Goal: Task Accomplishment & Management: Manage account settings

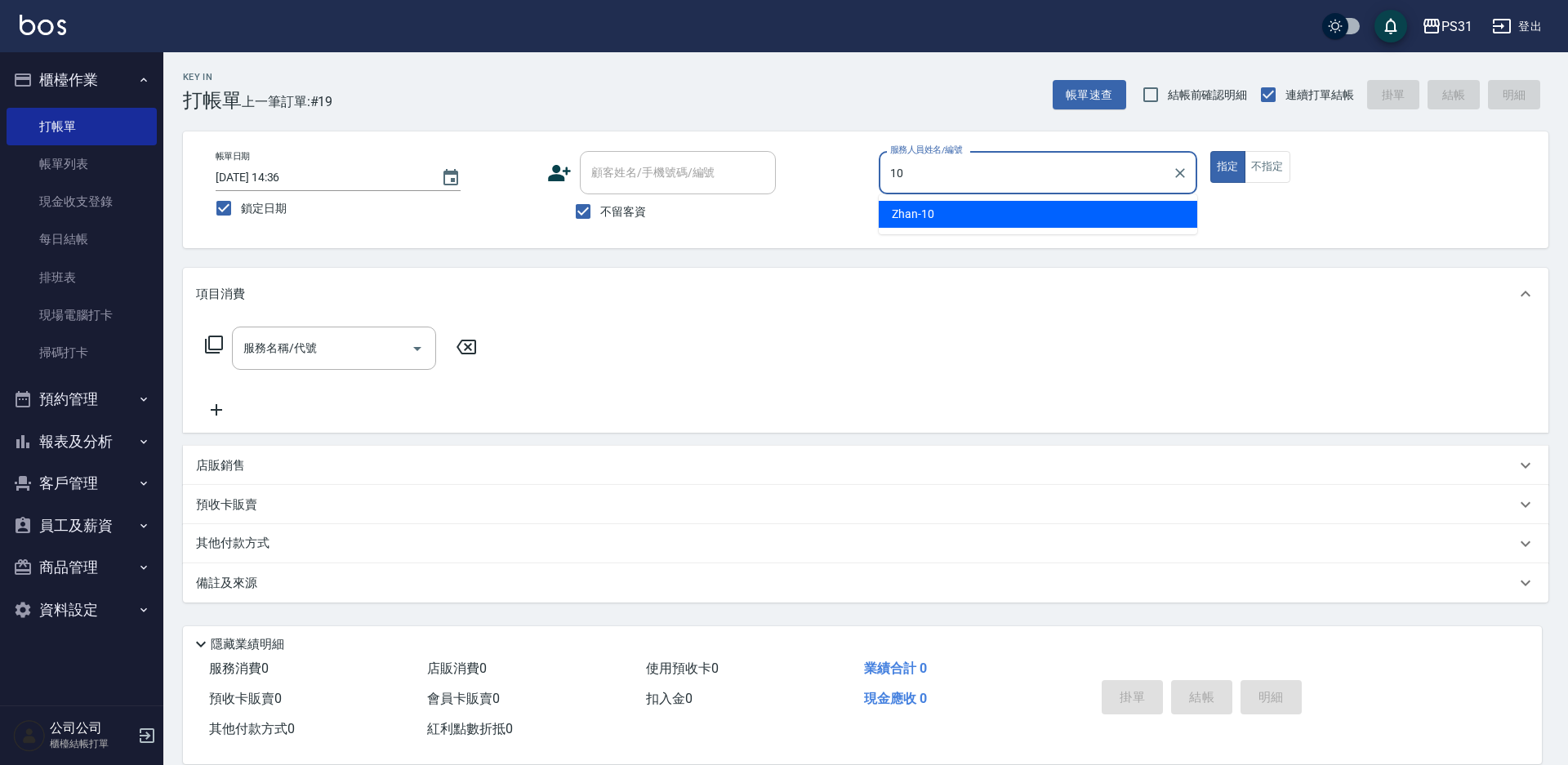
type input "Zhan-10"
type button "true"
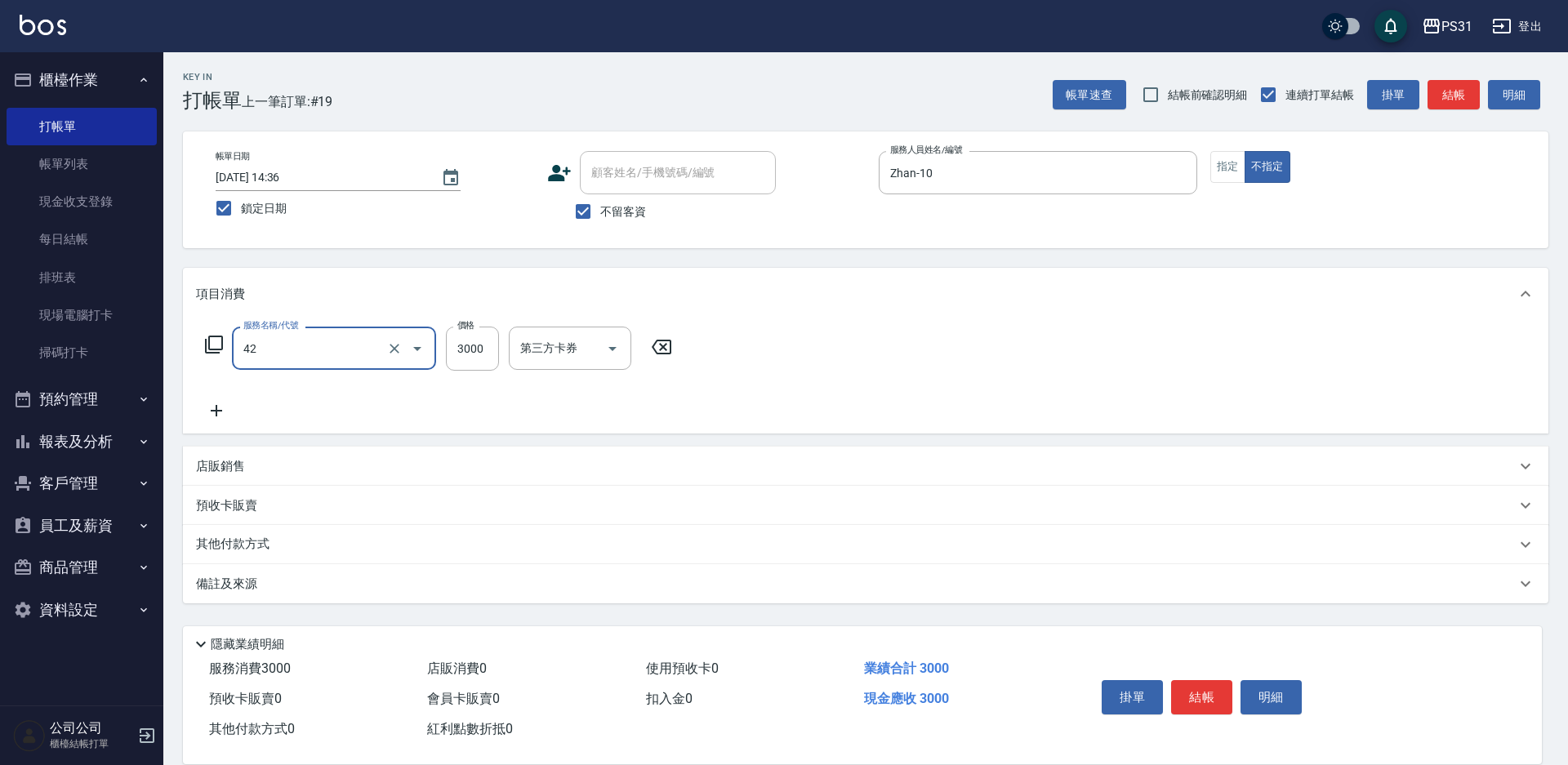
type input "染髮B餐(42)"
type input "2499"
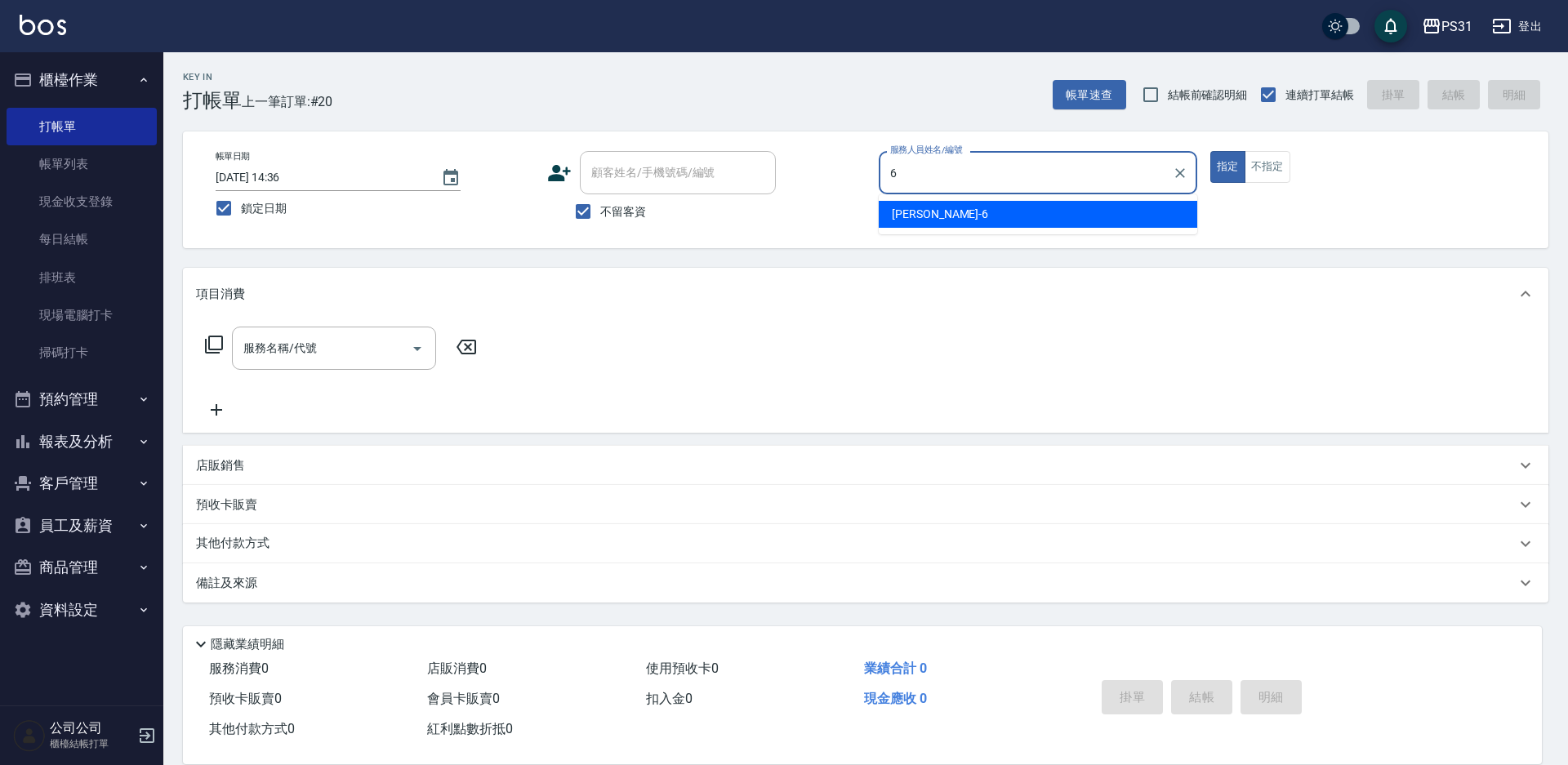
type input "Aki-6"
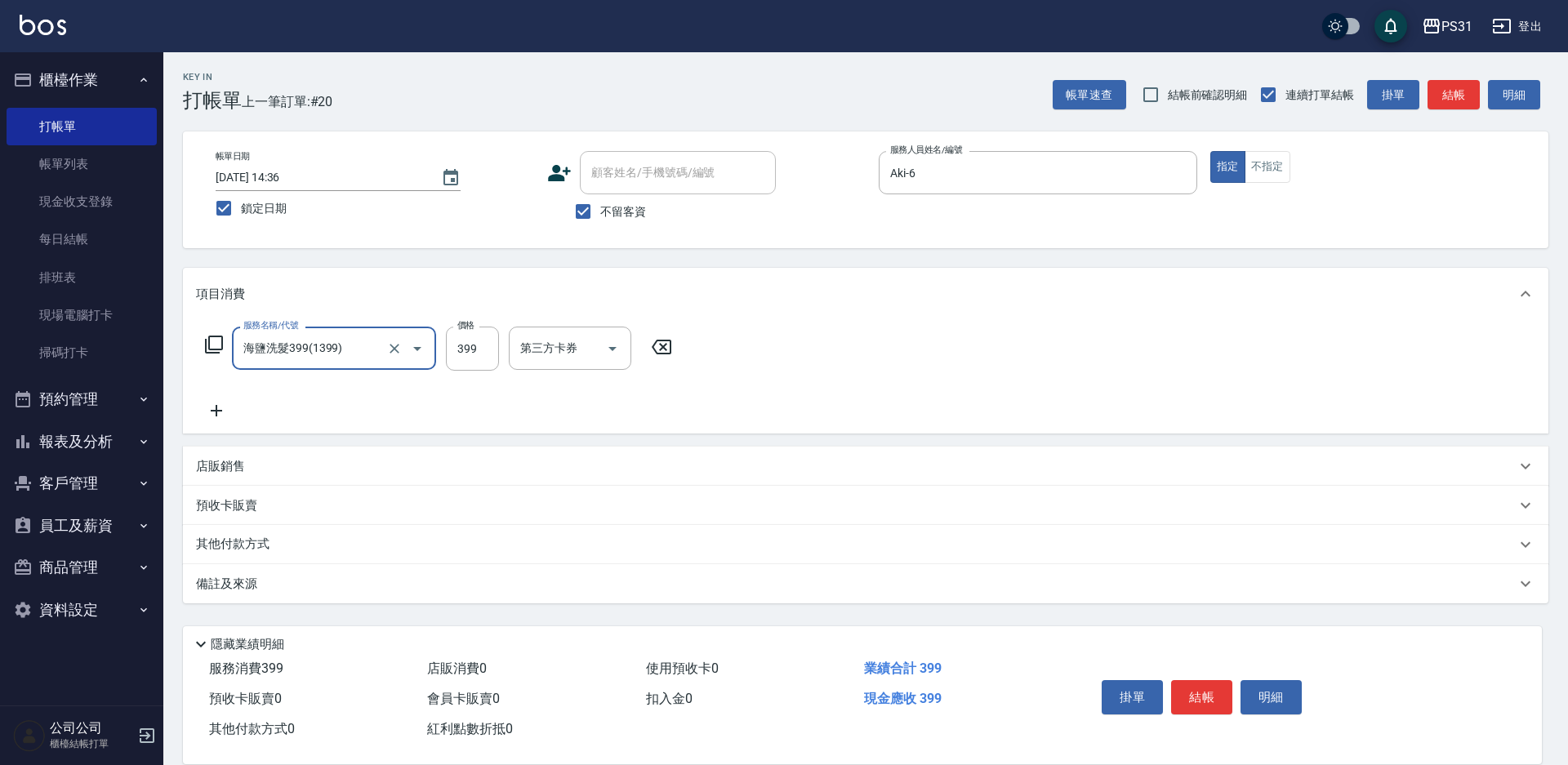
type input "海鹽洗髮399(1399)"
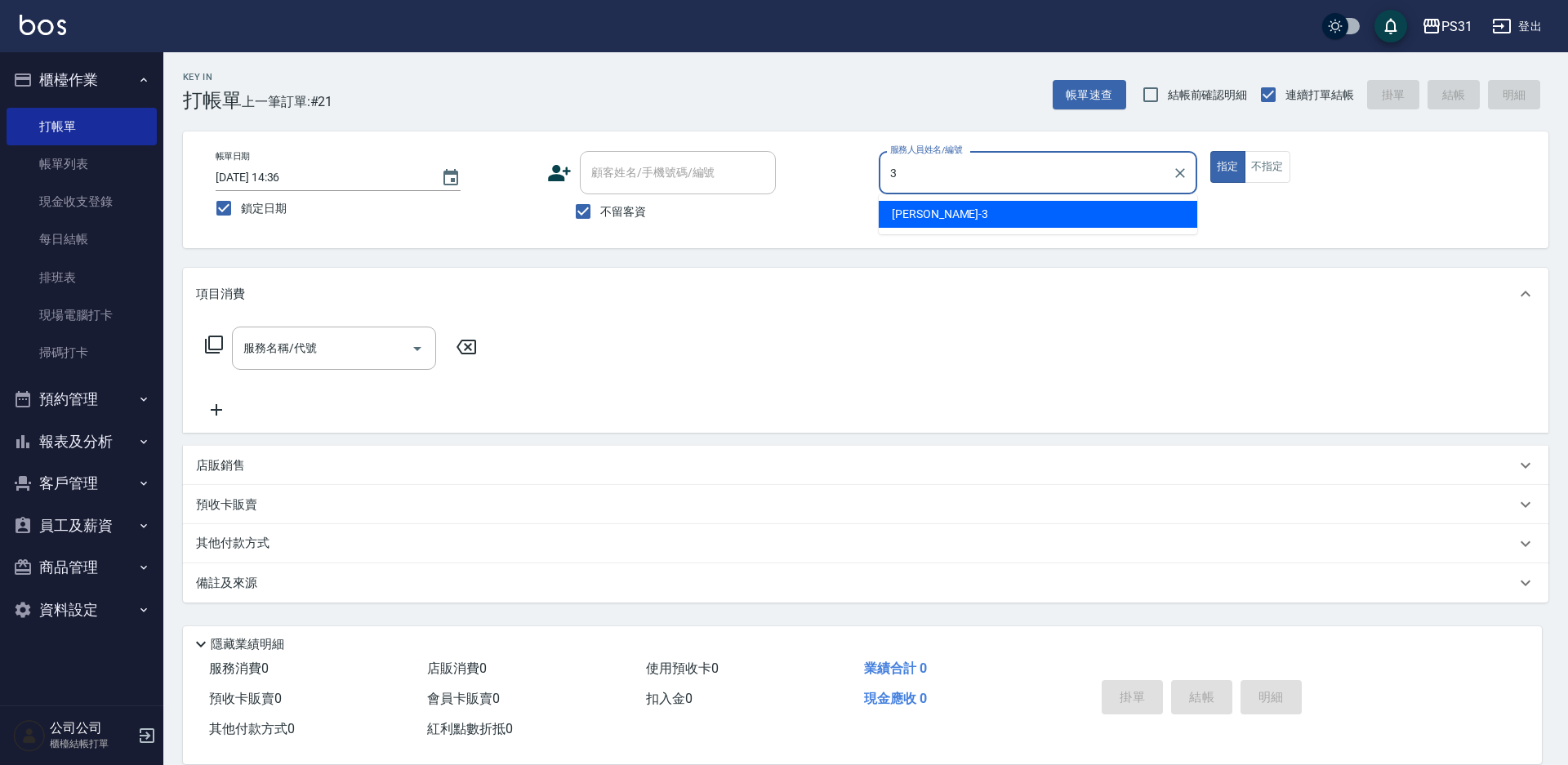
type input "[PERSON_NAME]-3"
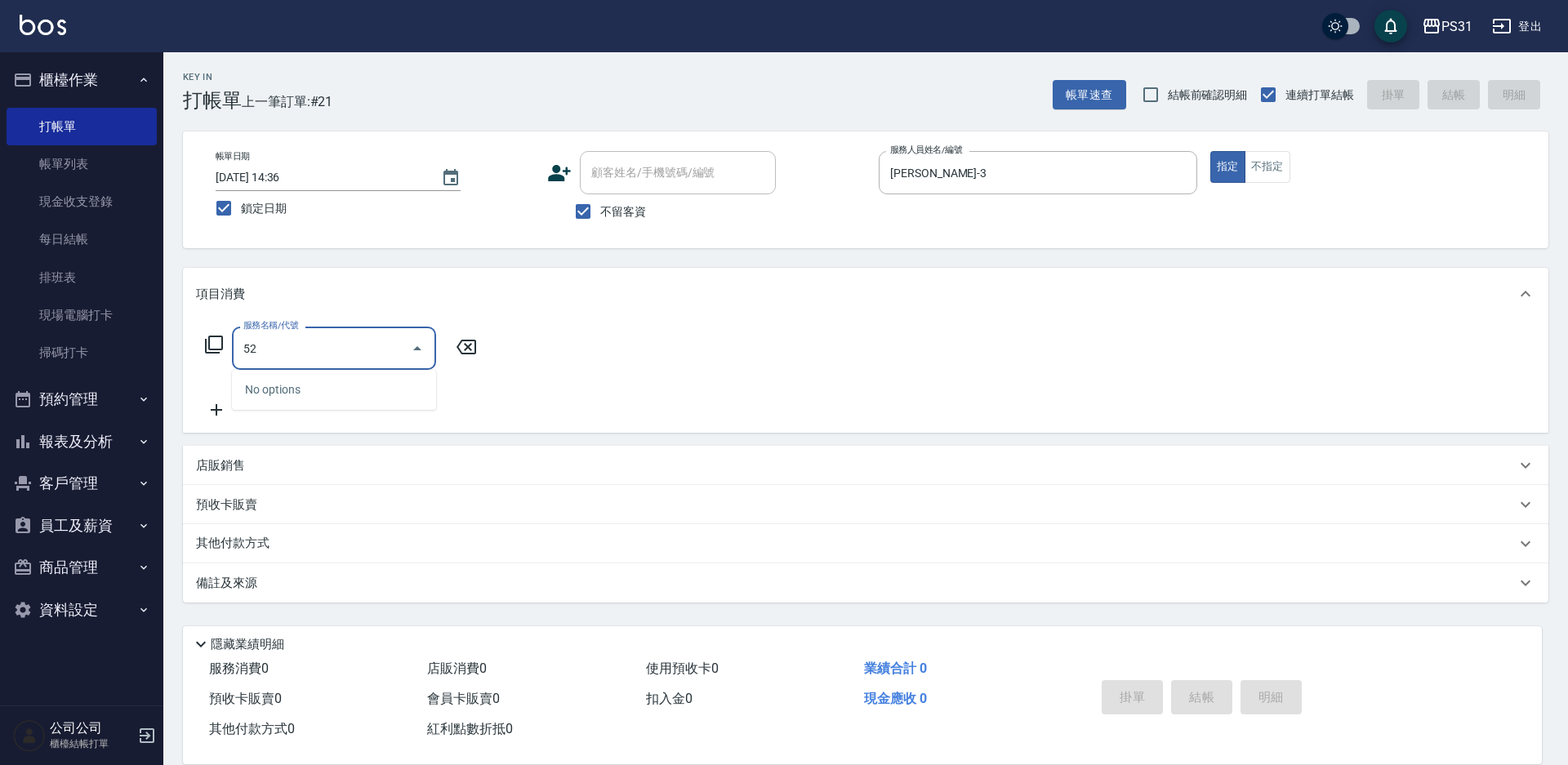
type input "5"
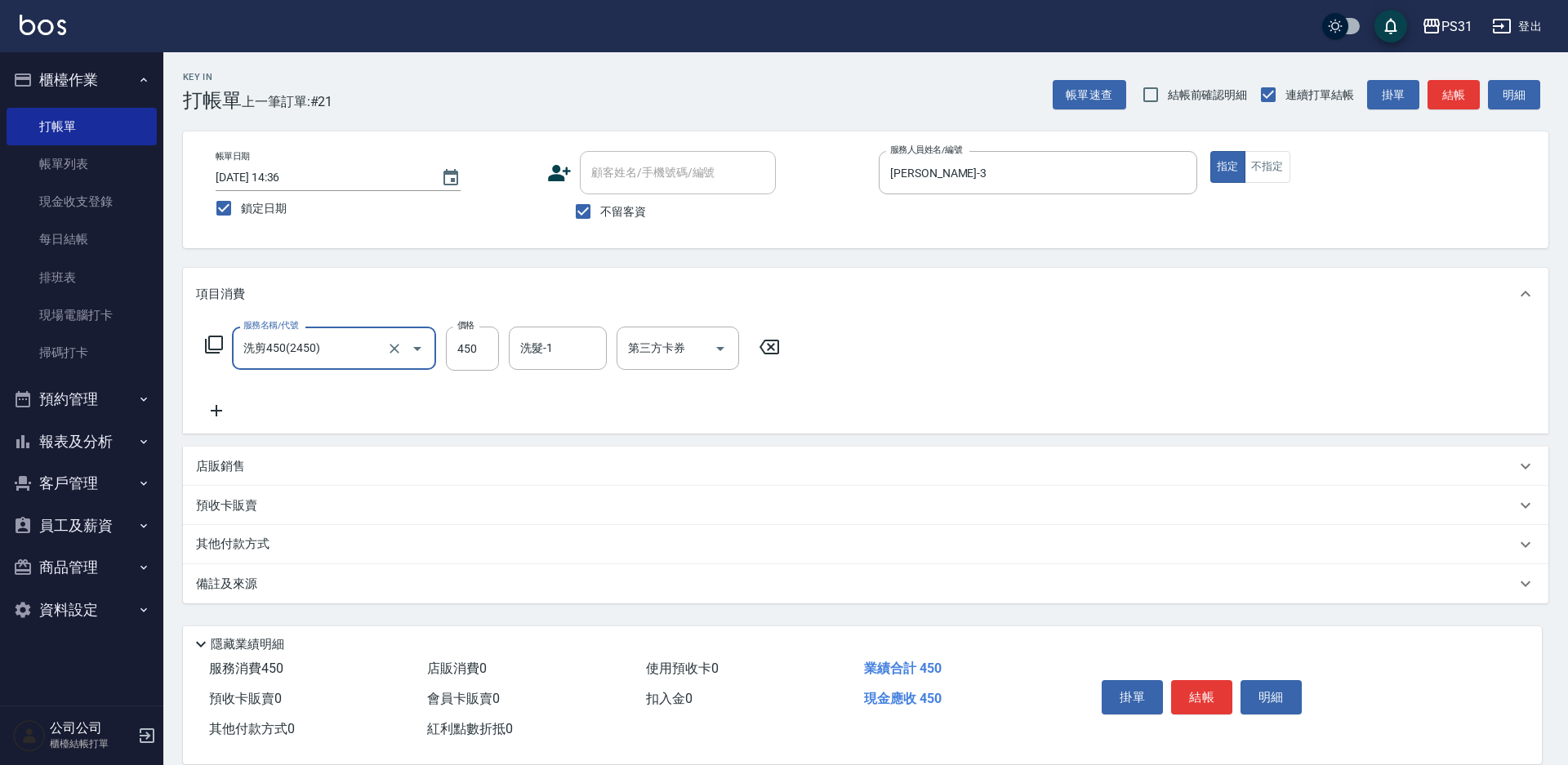
type input "洗剪450(2450)"
type input "520"
type input "楊諺志-35"
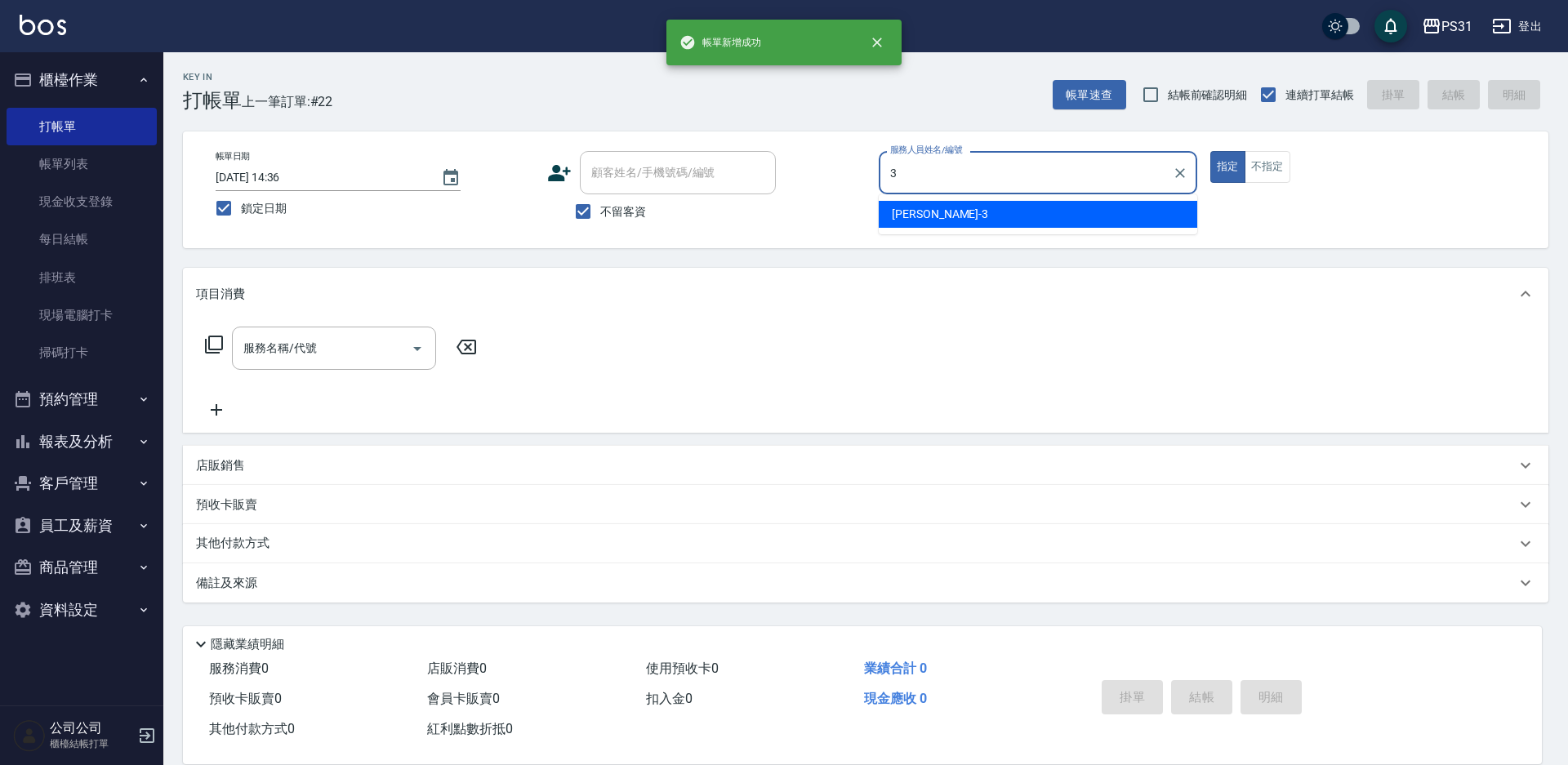
type input "[PERSON_NAME]-3"
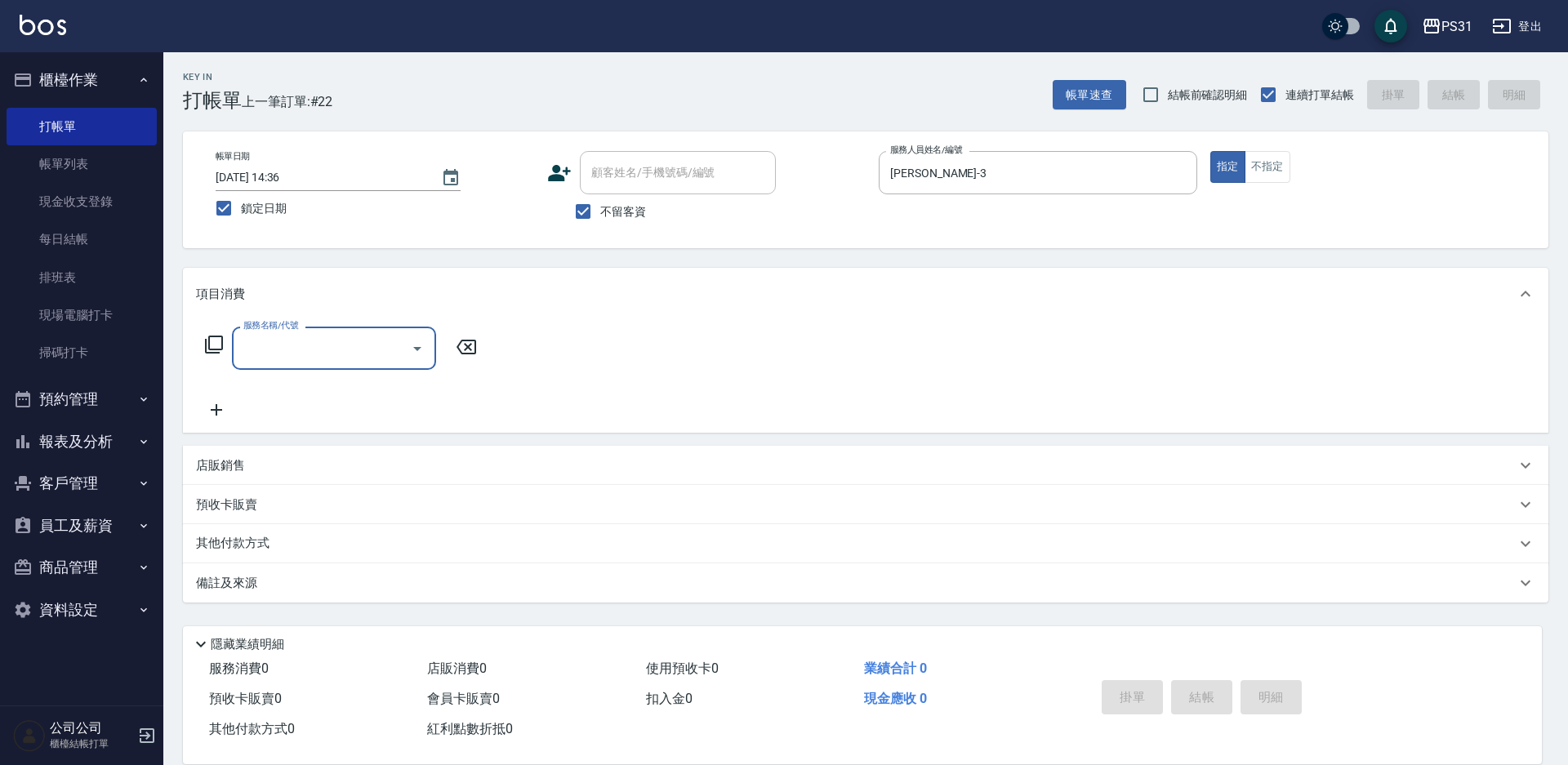
type input "0"
type input "6"
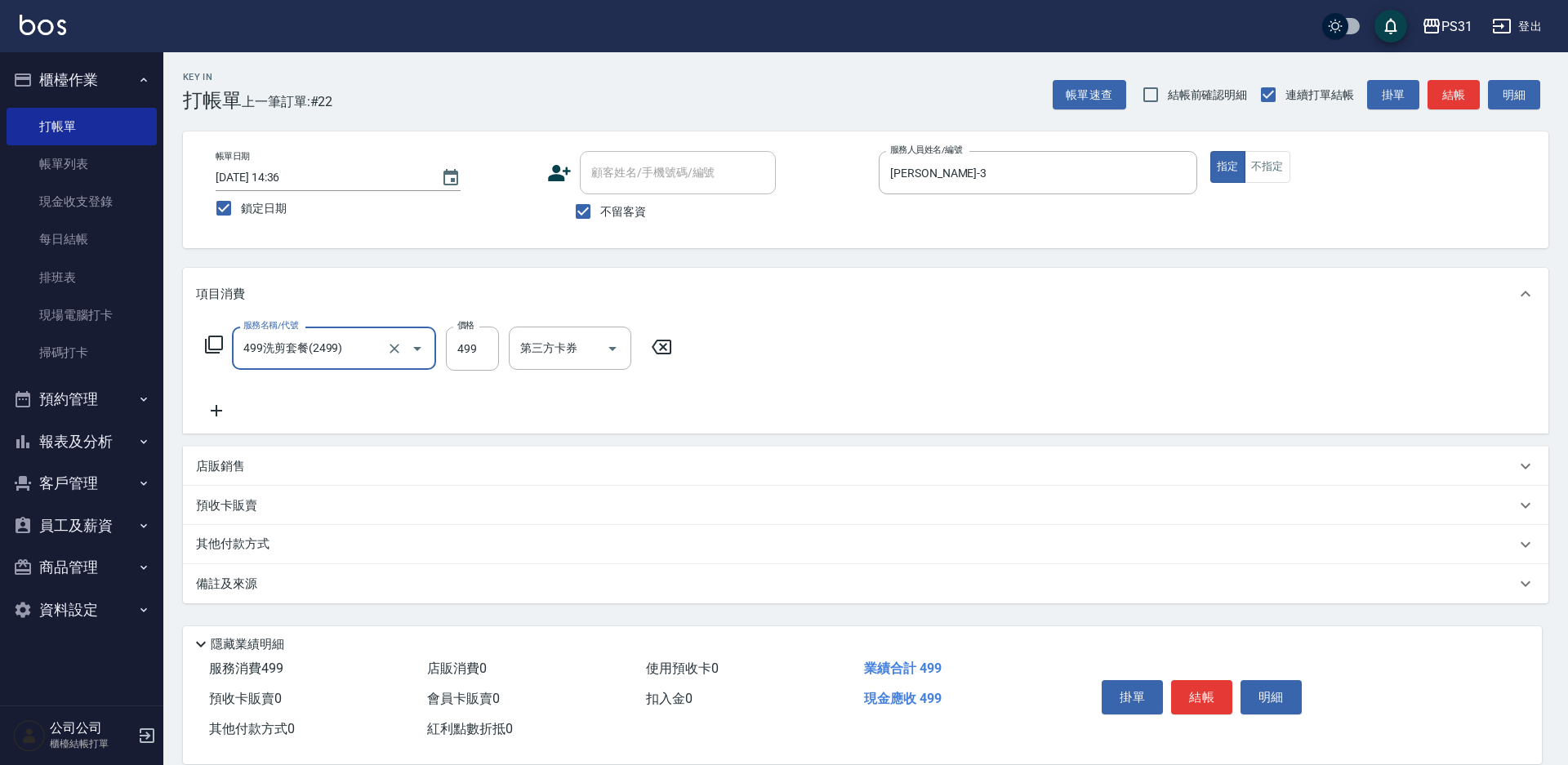
type input "499洗剪套餐(2499)"
type input "699"
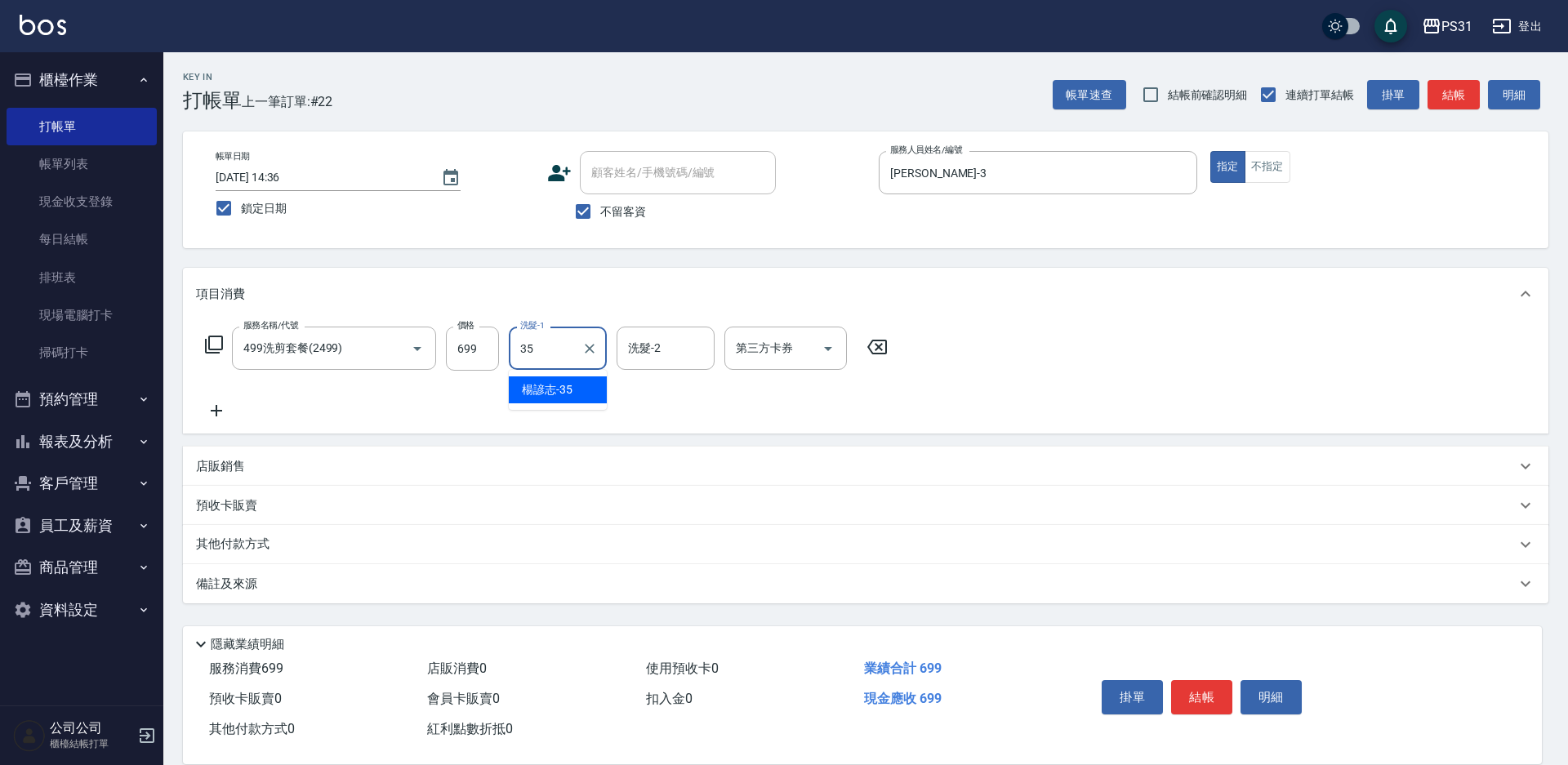
type input "楊諺志-35"
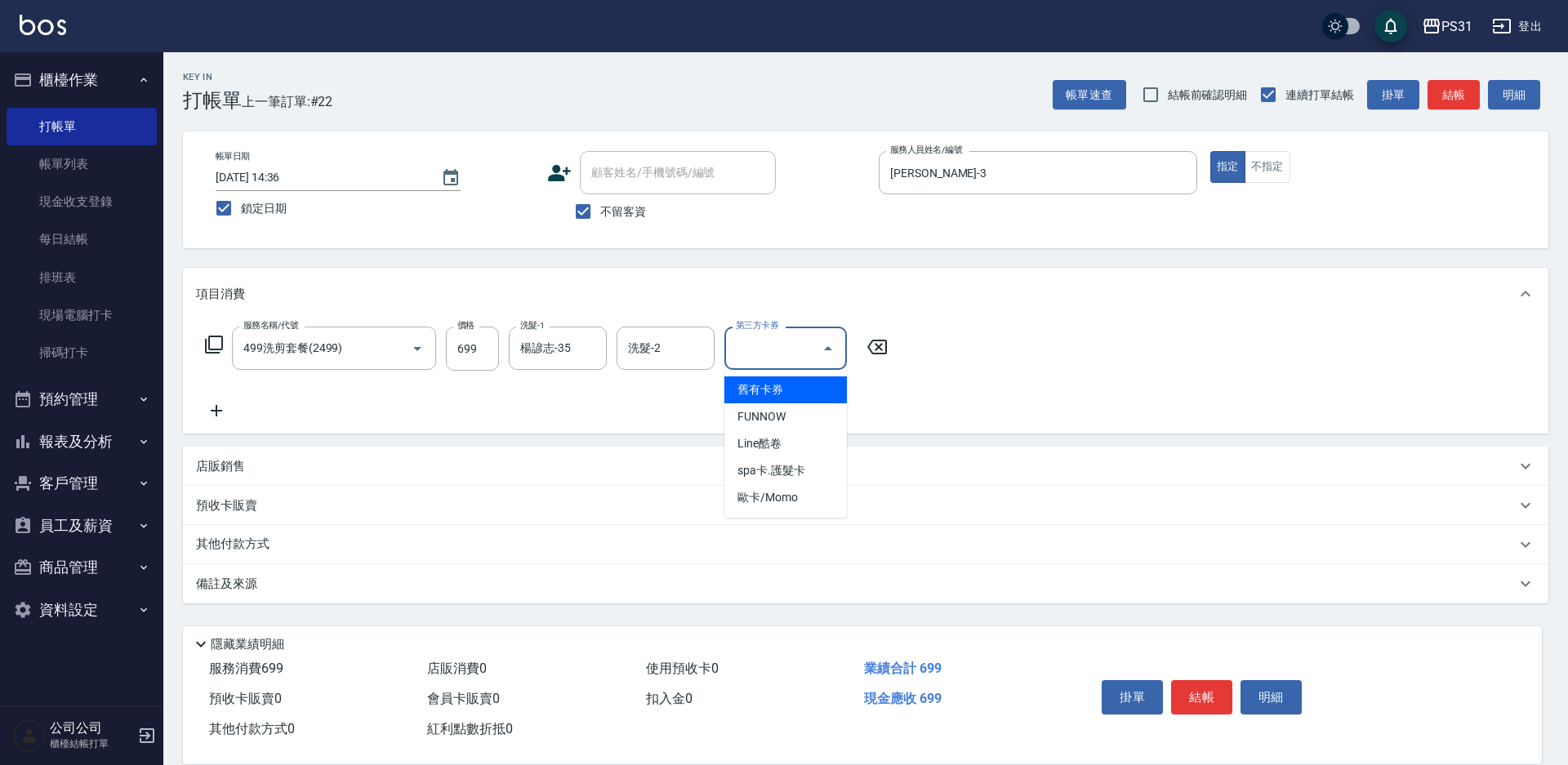
type input "舊有卡券"
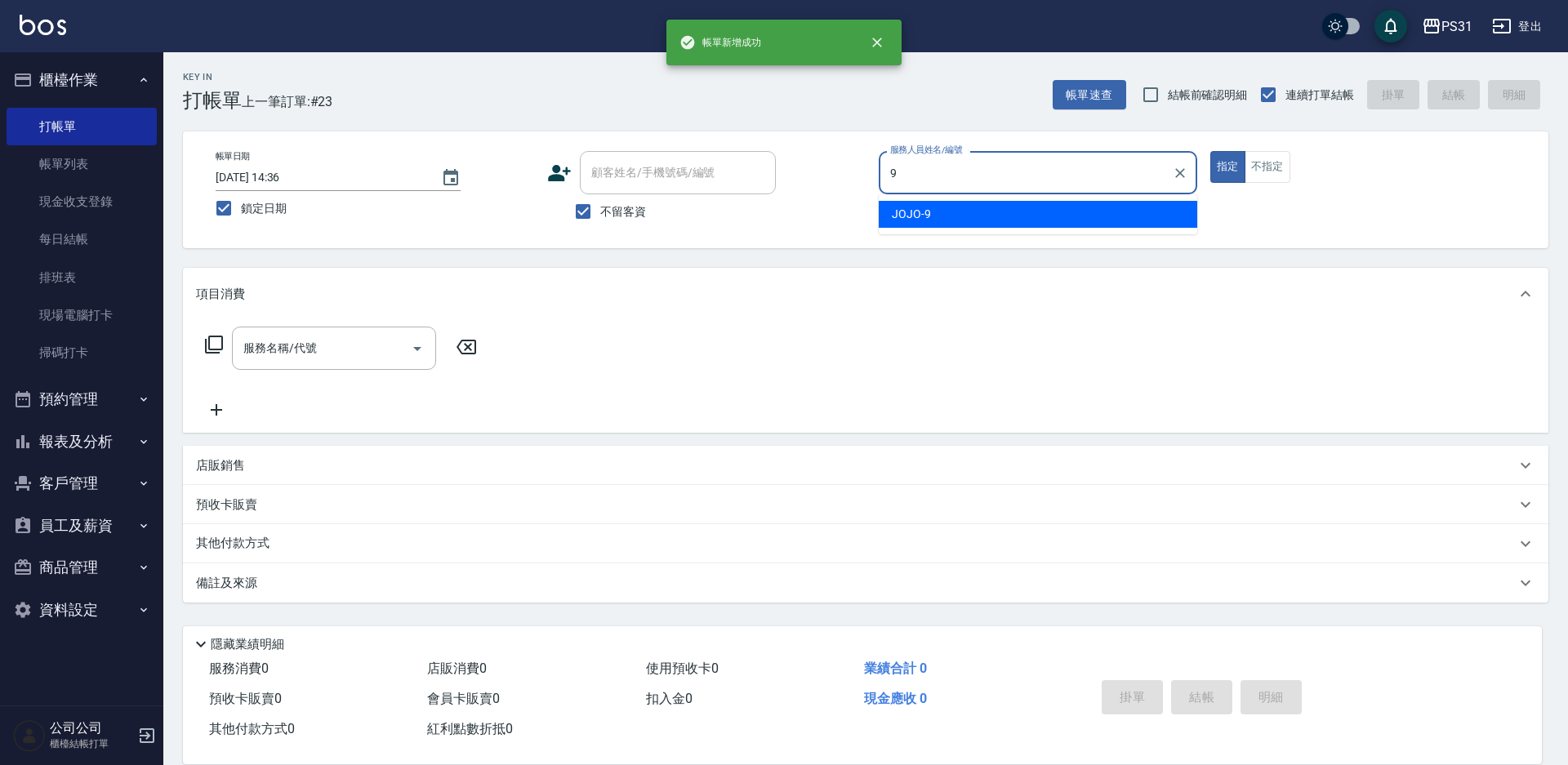
type input "JOJO-9"
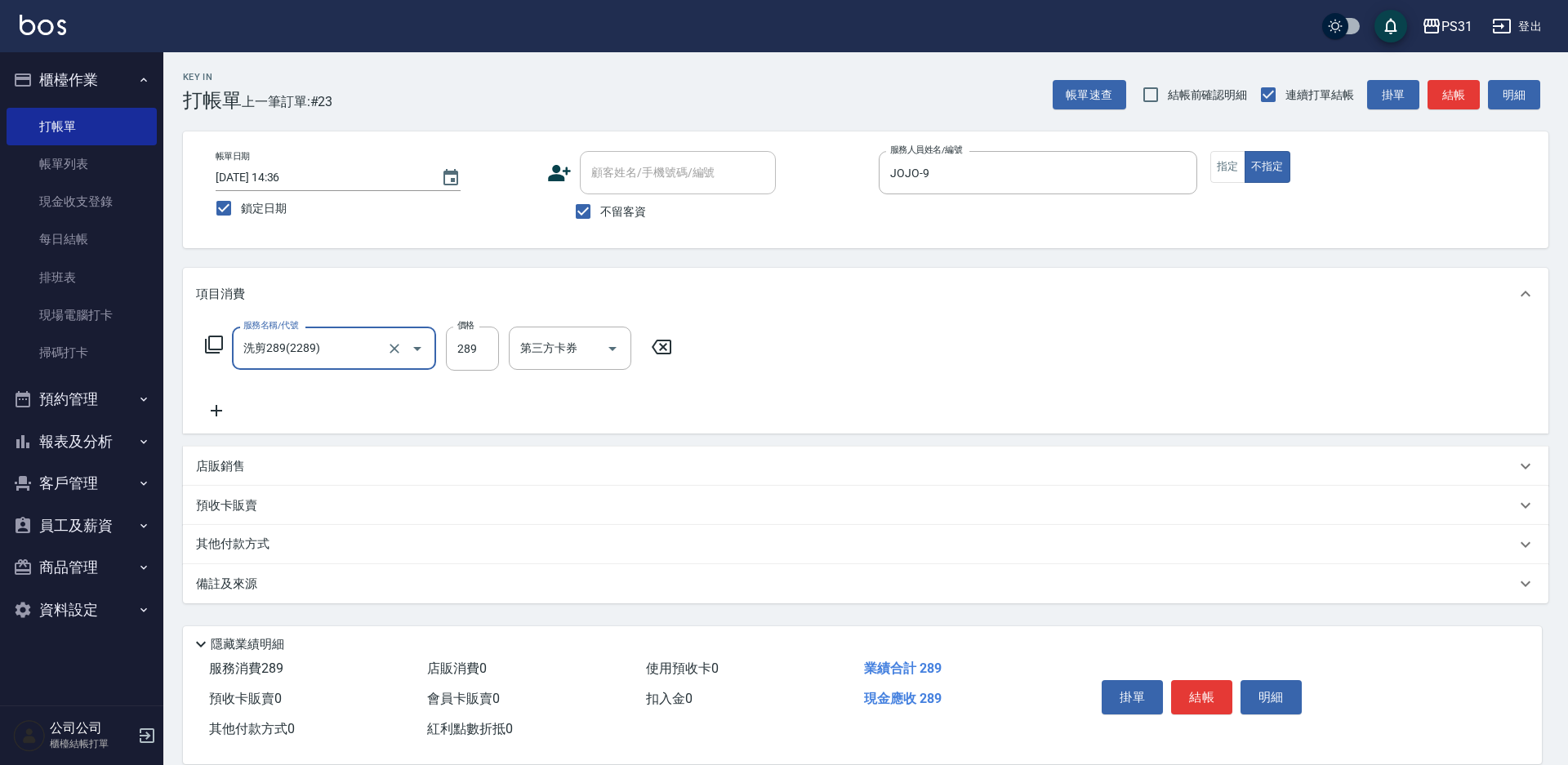
type input "洗剪289(2289)"
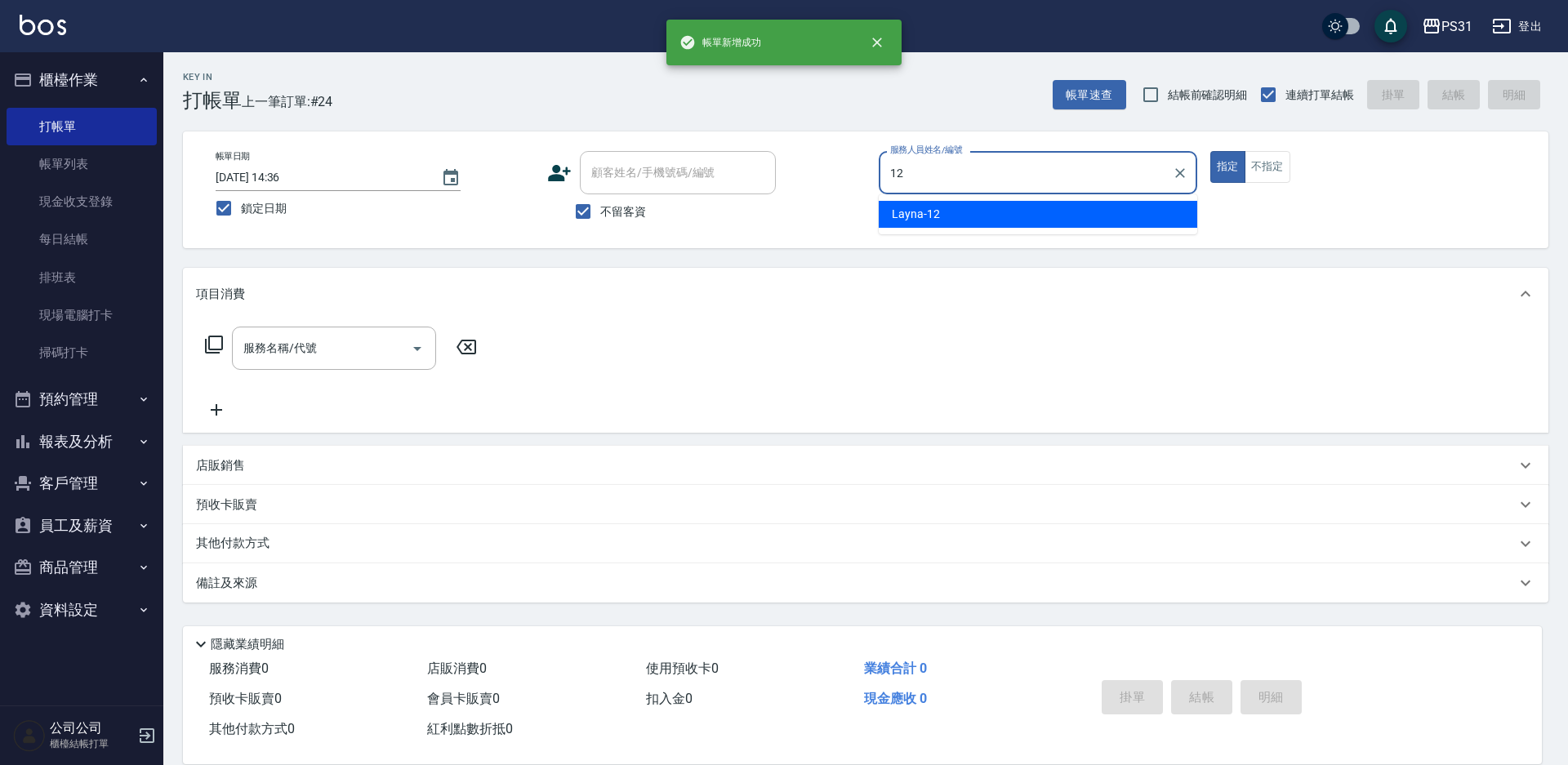
type input "Layna-12"
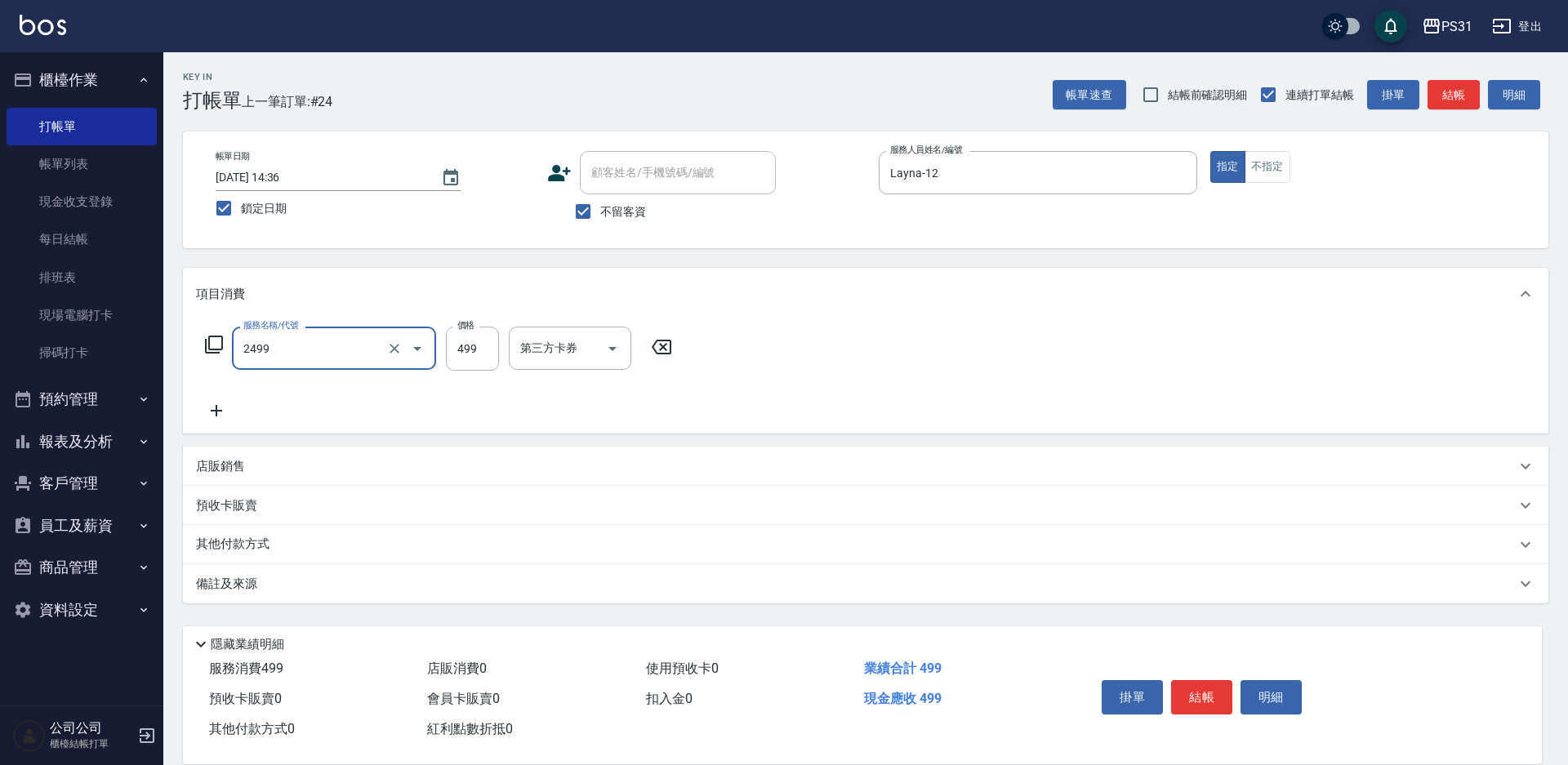
type input "499洗剪套餐(2499)"
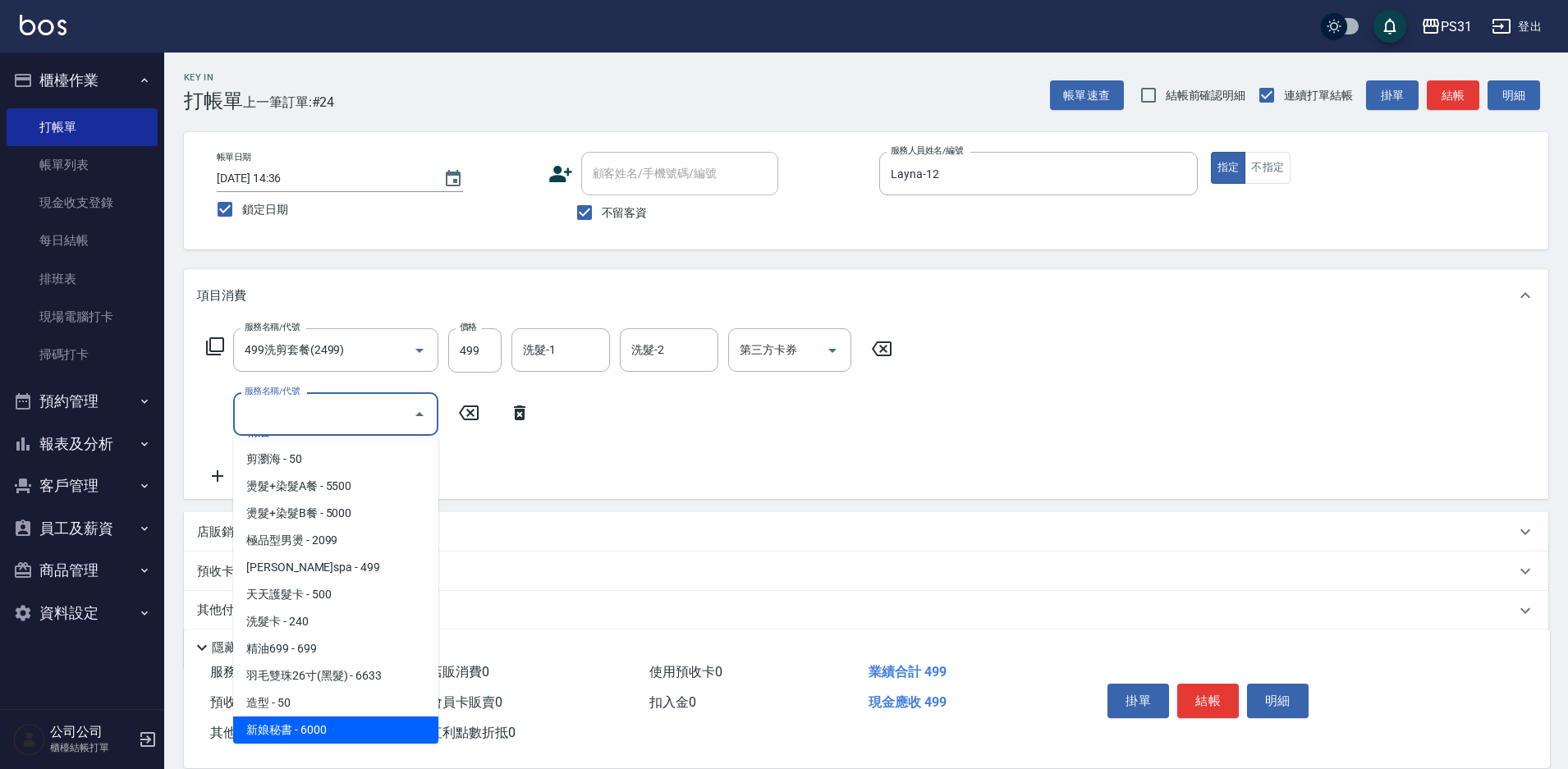
scroll to position [295, 0]
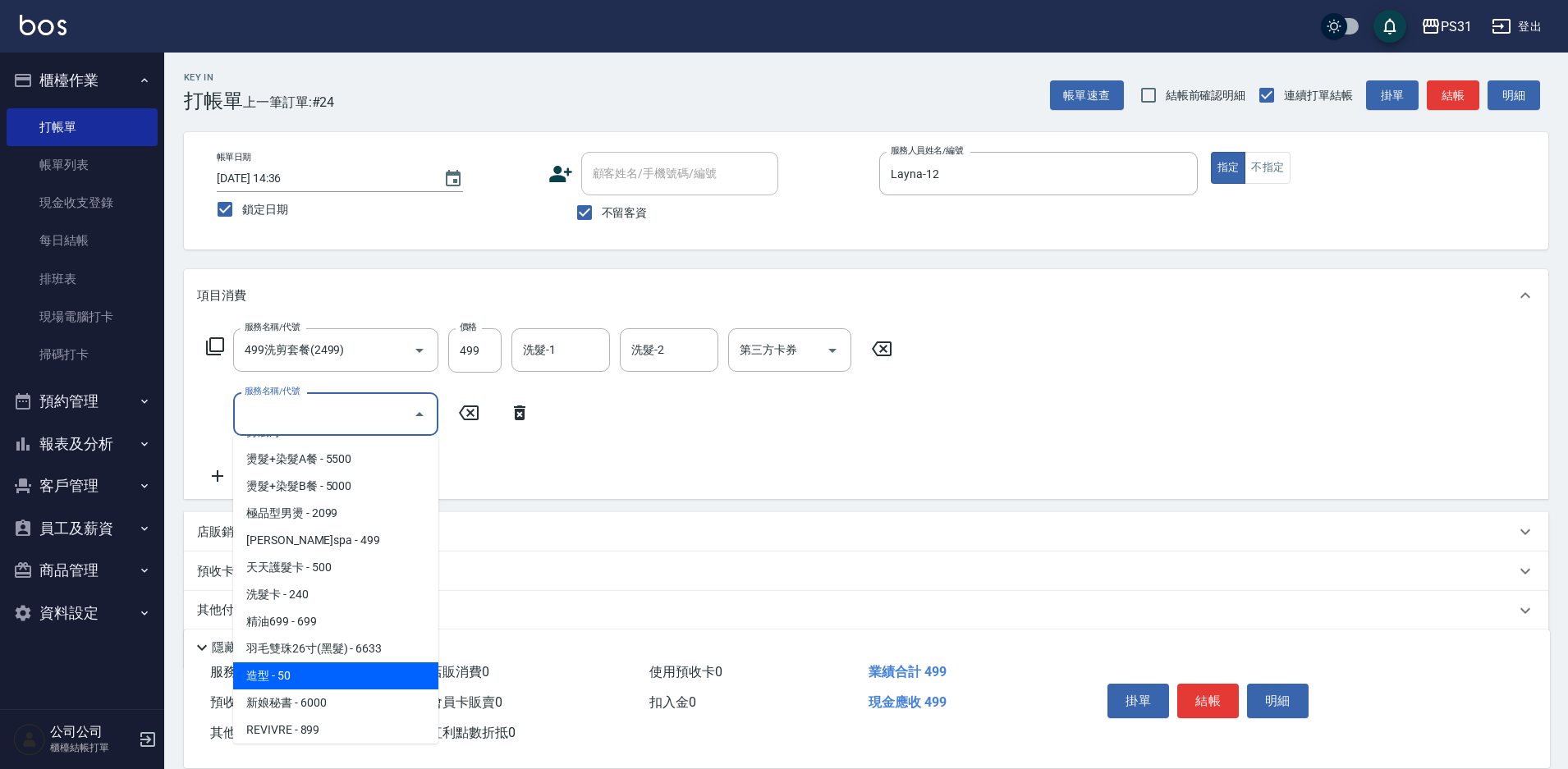
type input "造型(750)"
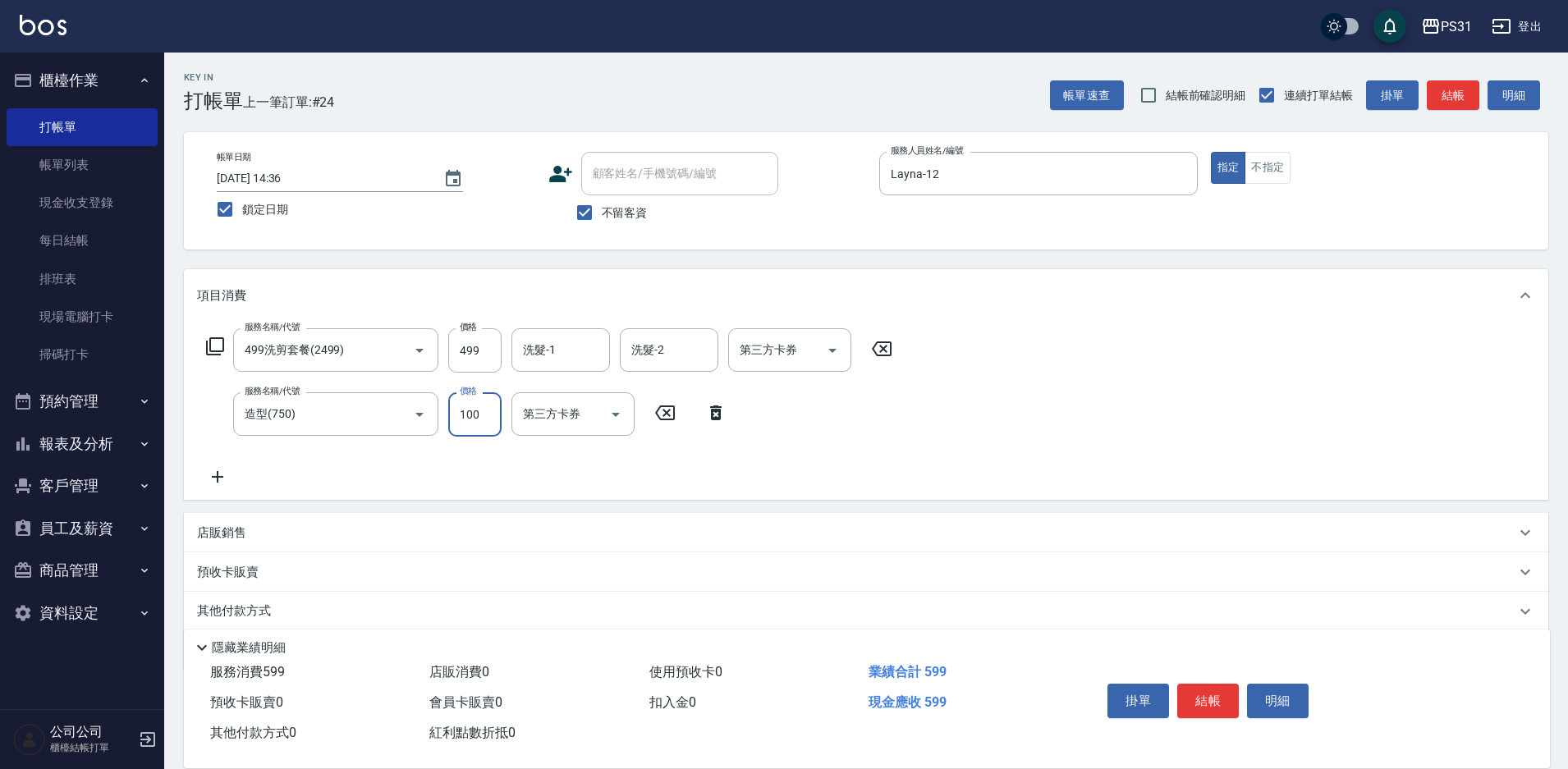
type input "100"
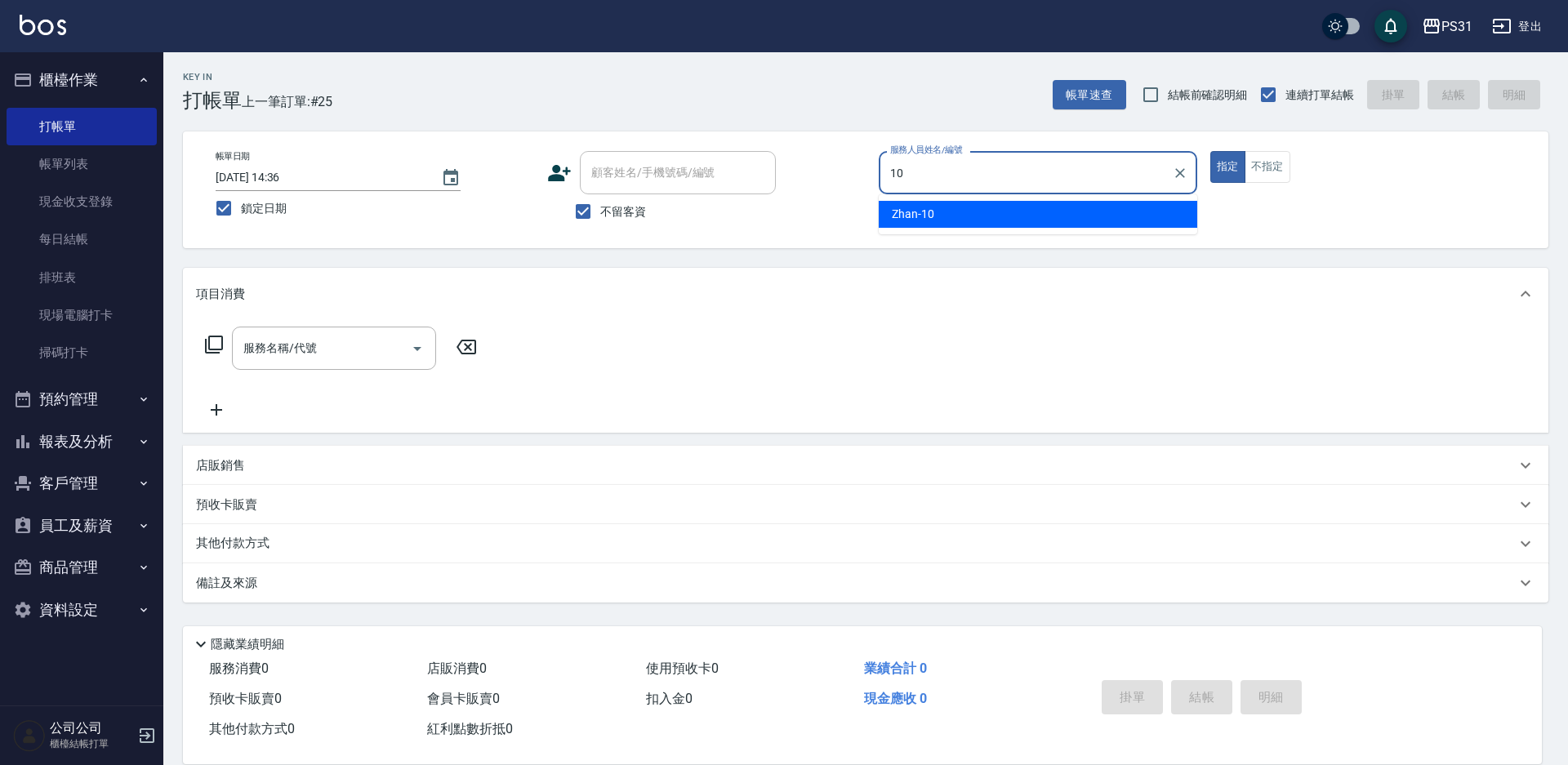
type input "Zhan-10"
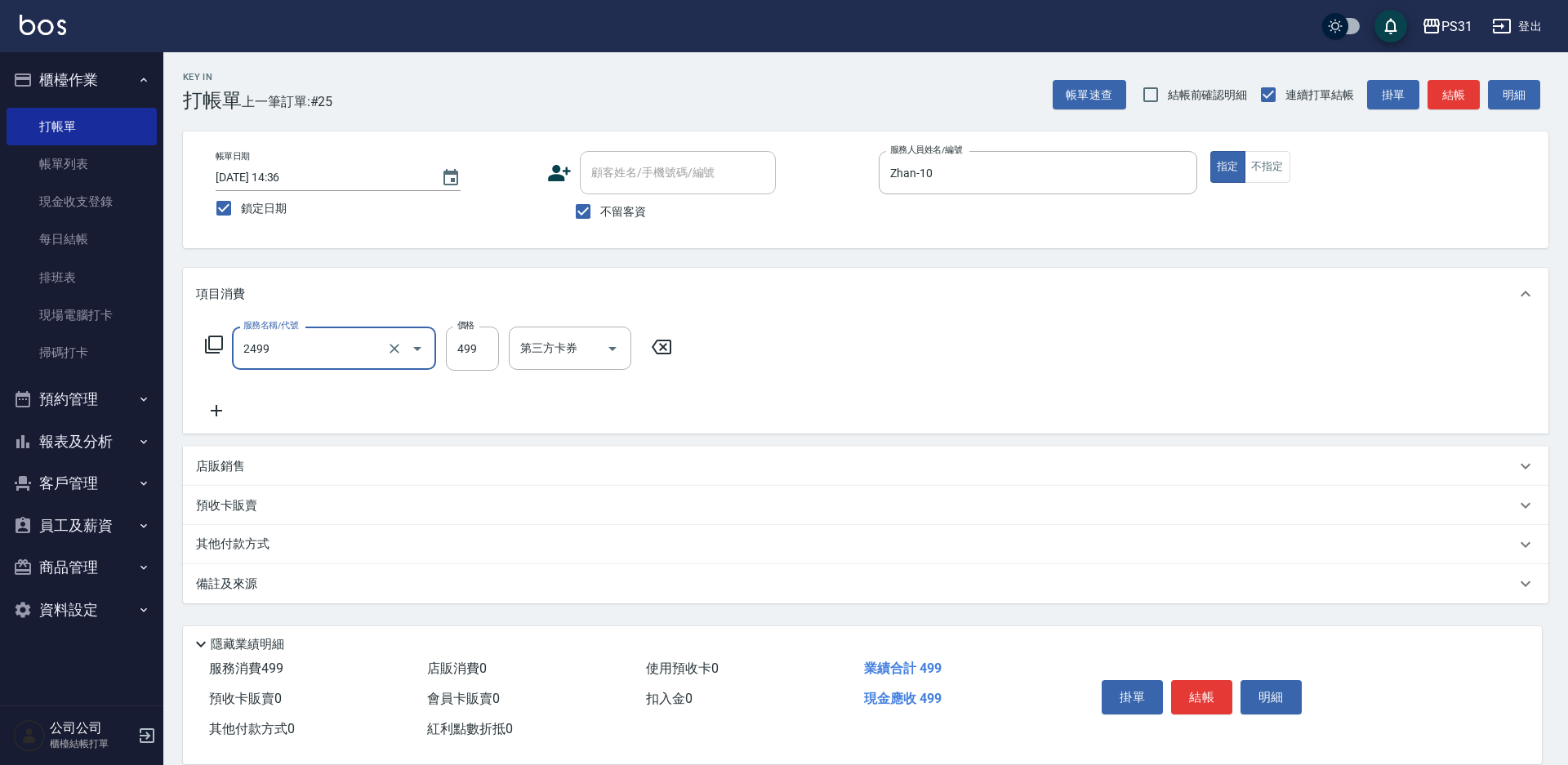
type input "499洗剪套餐(2499)"
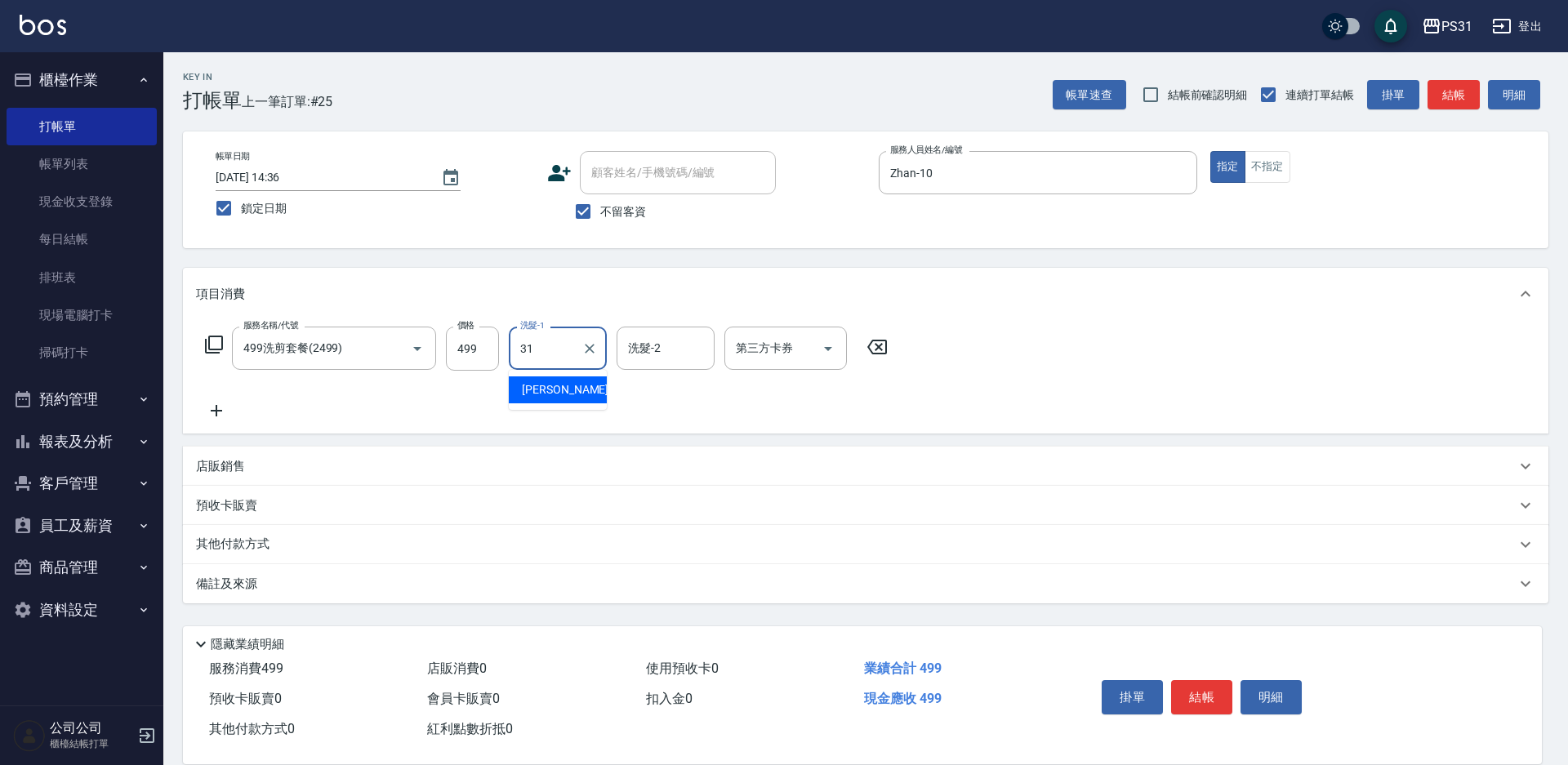
type input "[PERSON_NAME]-31"
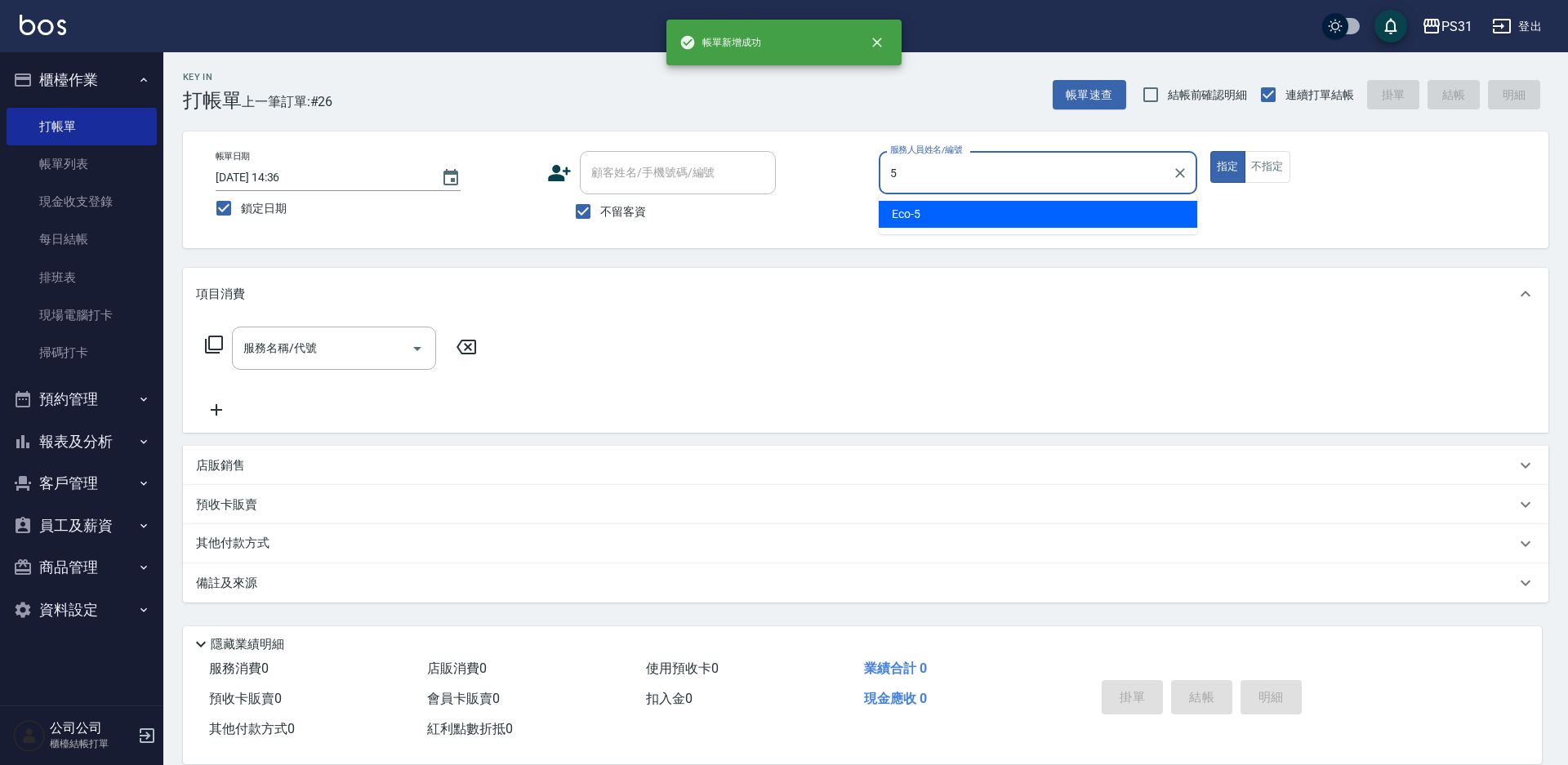
type input "Eco-5"
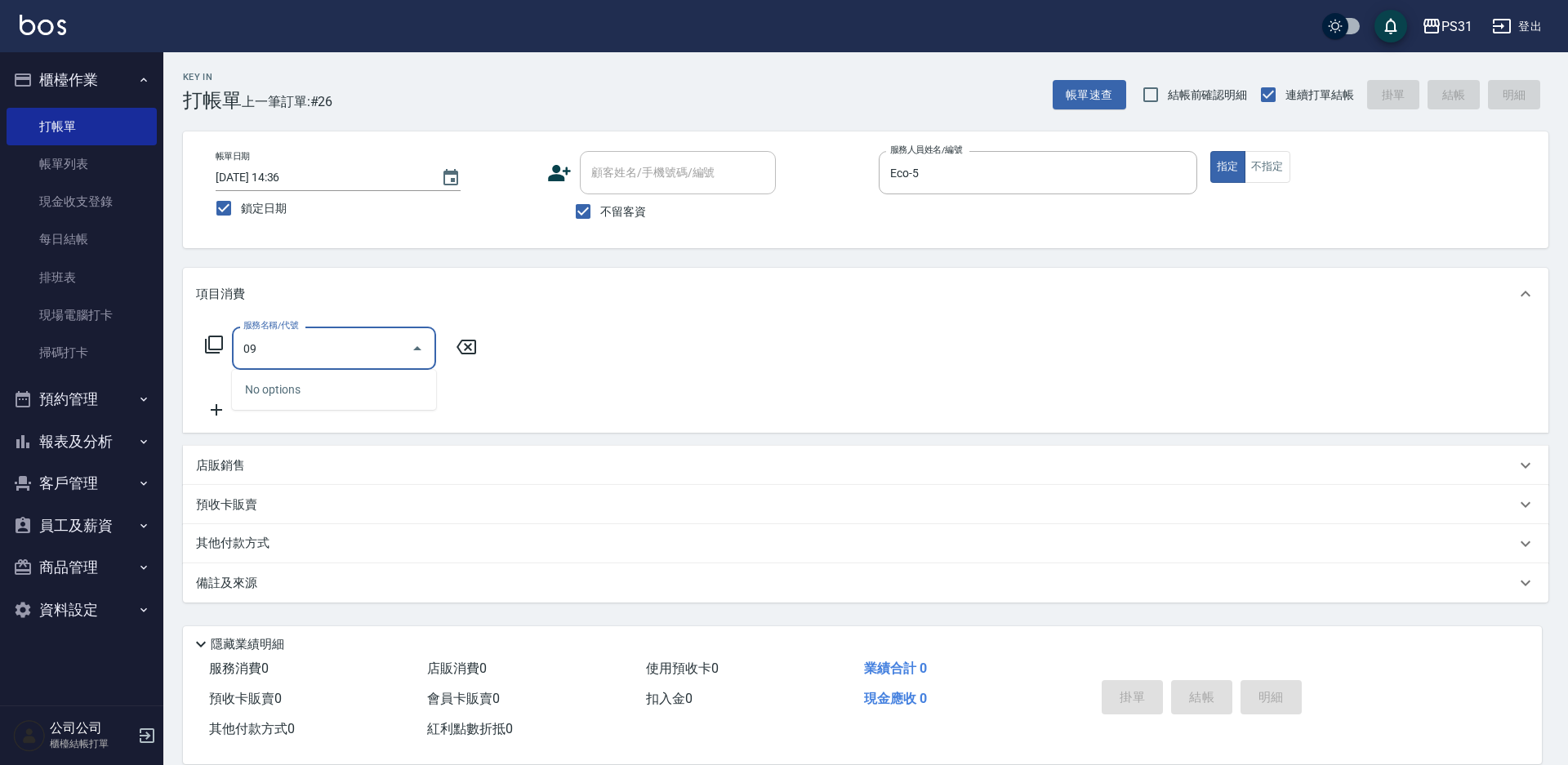
type input "0"
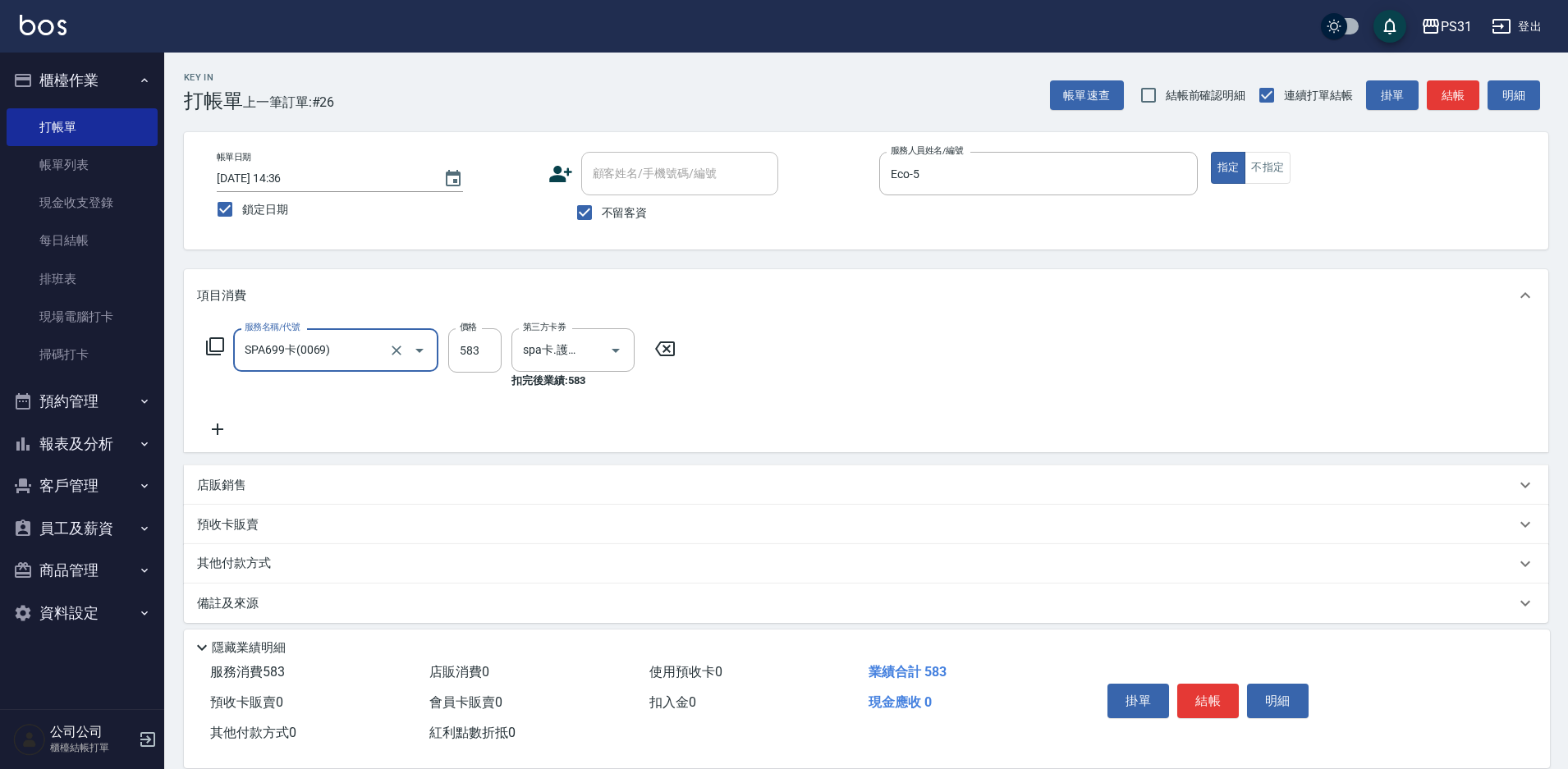
type input "SPA699卡(0069)"
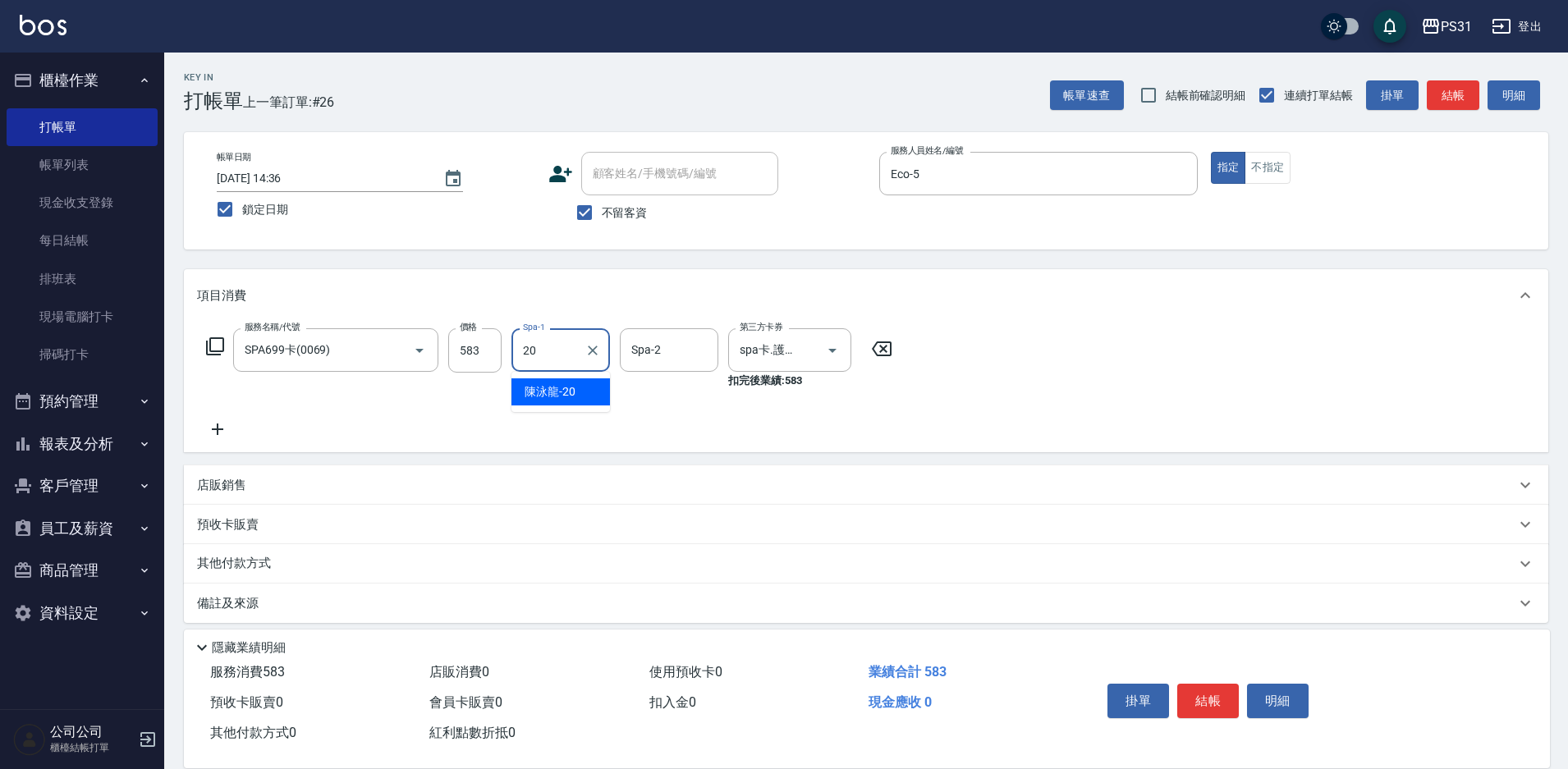
type input "陳泳龍-20"
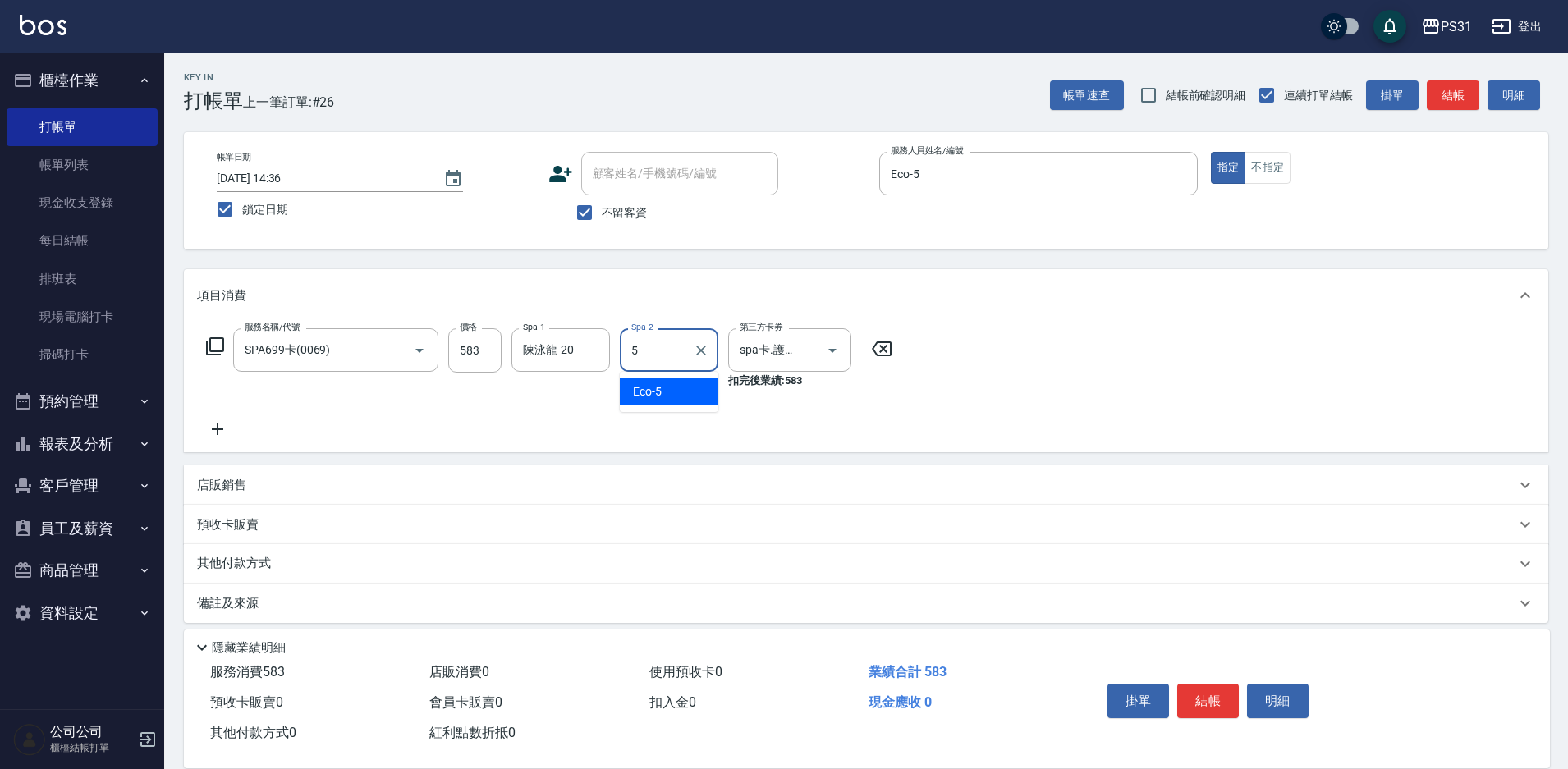
type input "Eco-5"
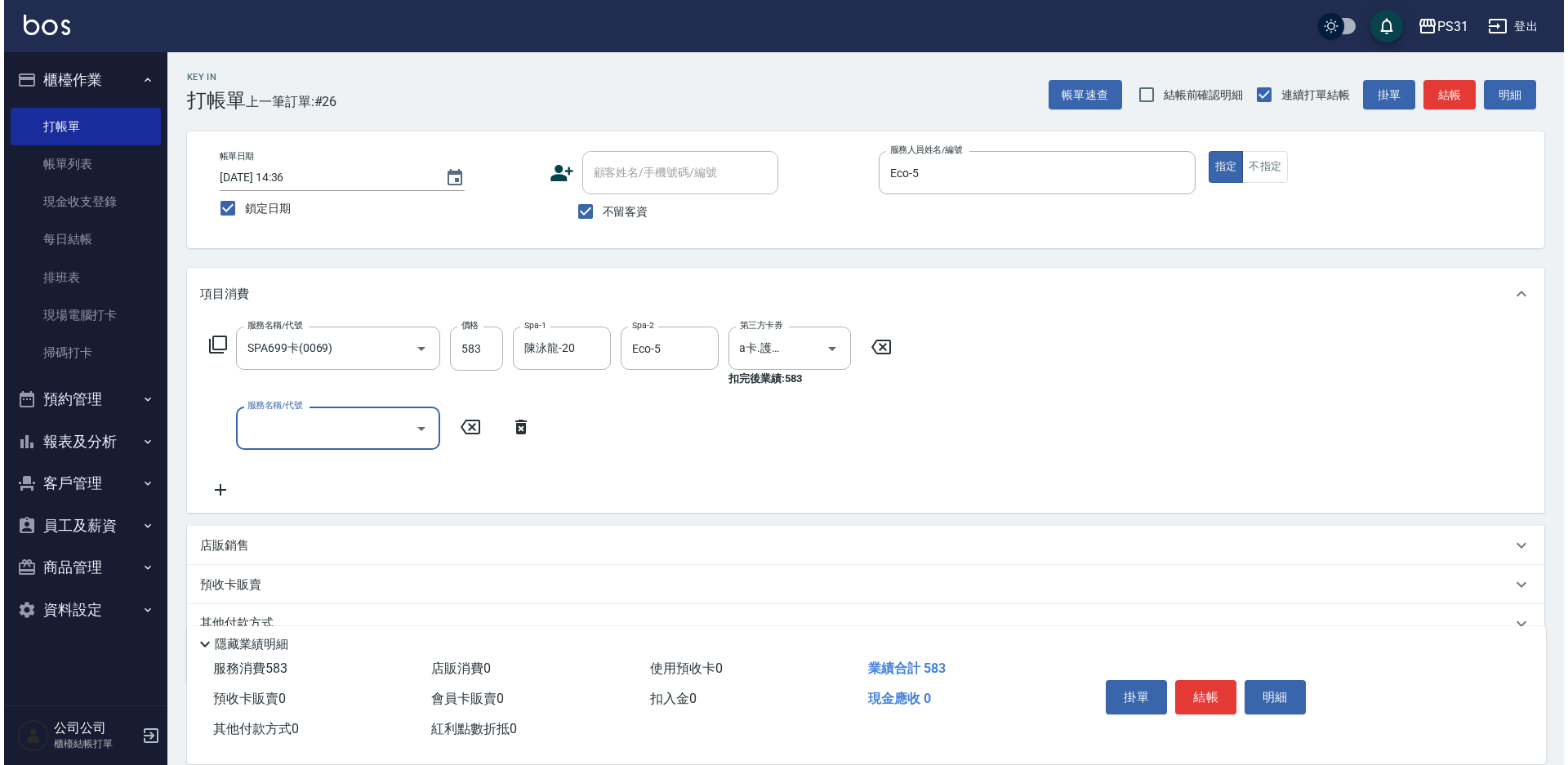
scroll to position [0, 0]
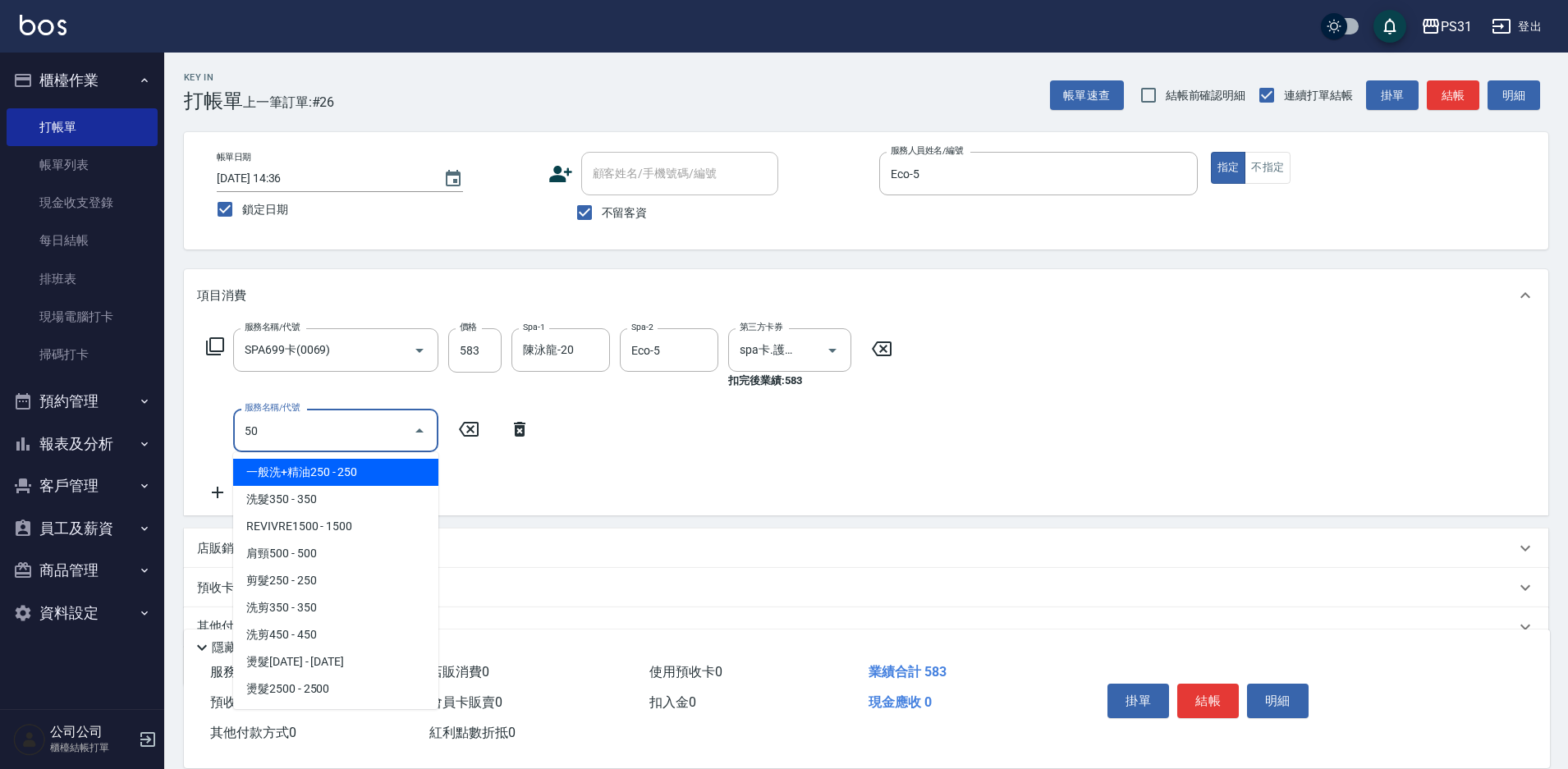
type input "5"
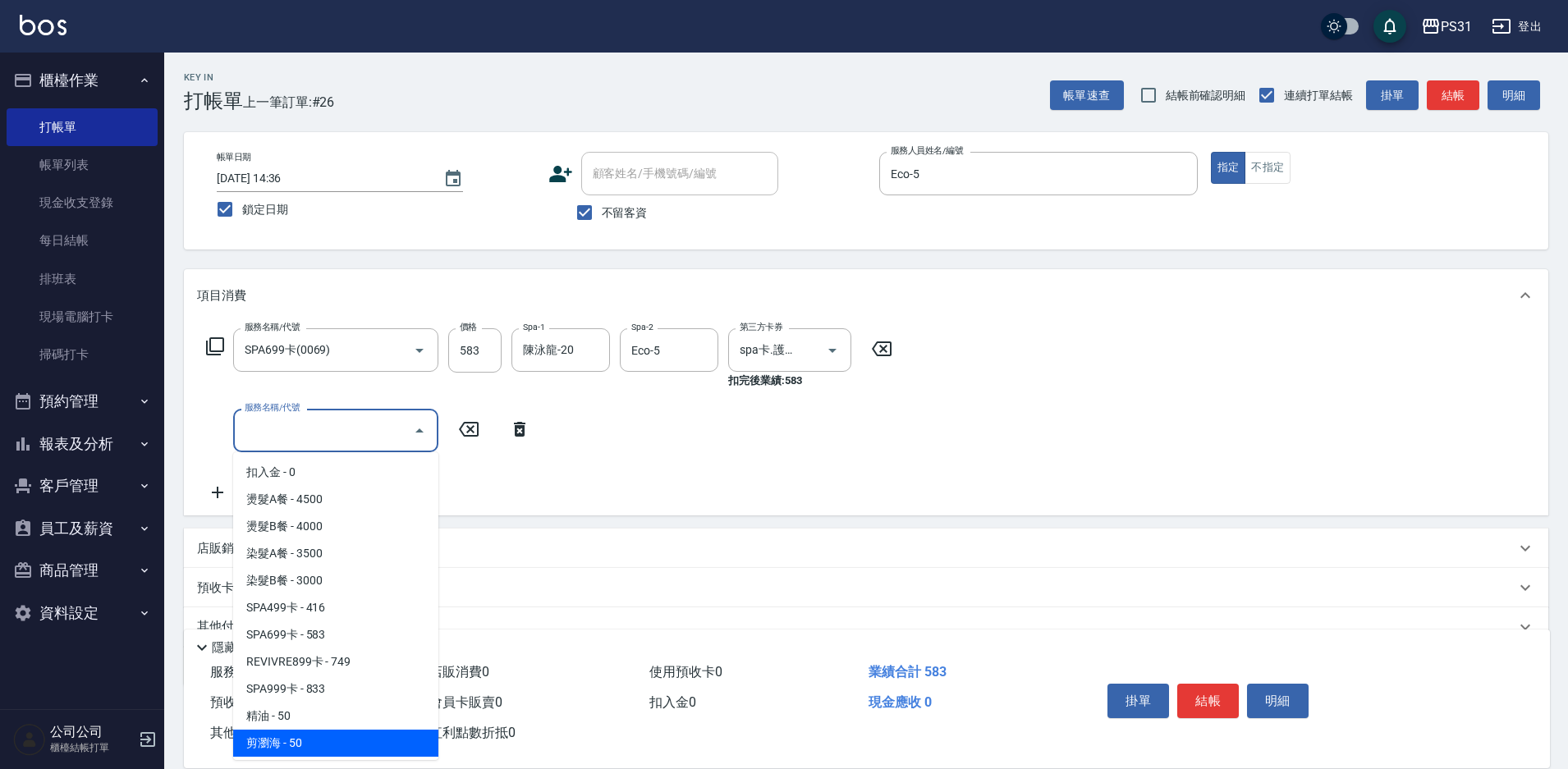
type input "剪瀏海(250)"
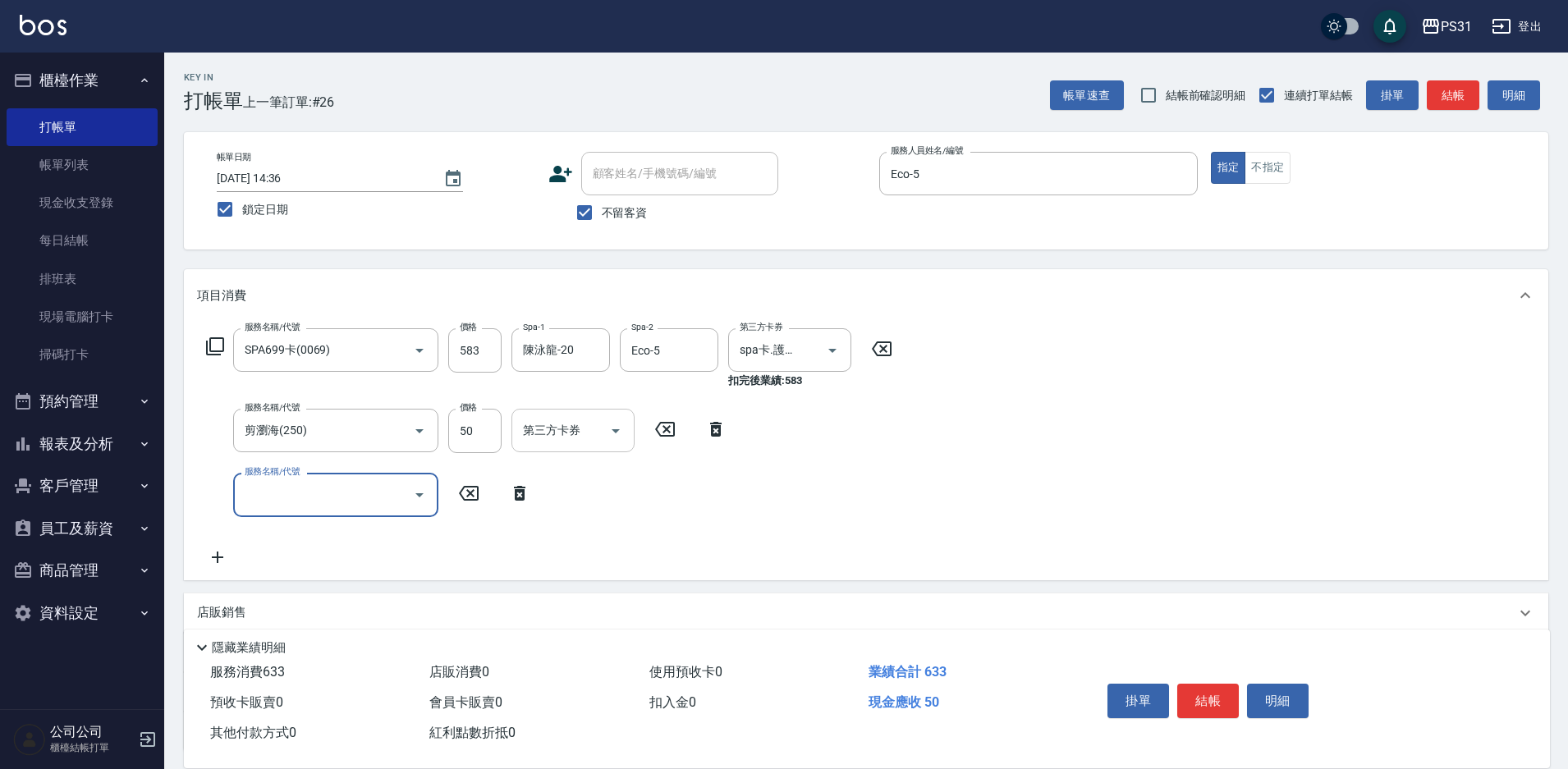
click at [512, 438] on div "第三方卡券" at bounding box center [573, 430] width 123 height 44
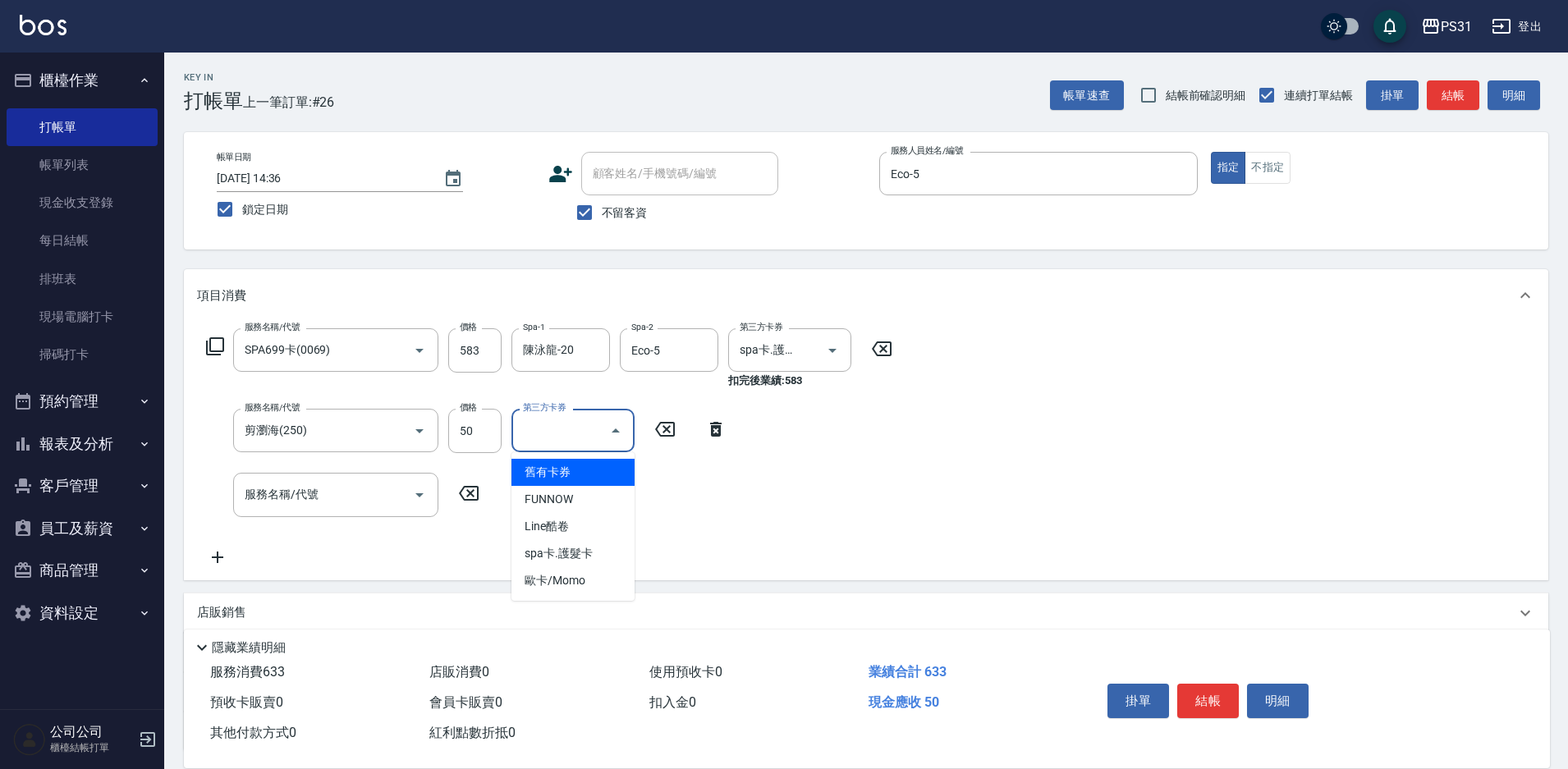
click at [575, 479] on span "舊有卡券" at bounding box center [573, 472] width 123 height 27
type input "舊有卡券"
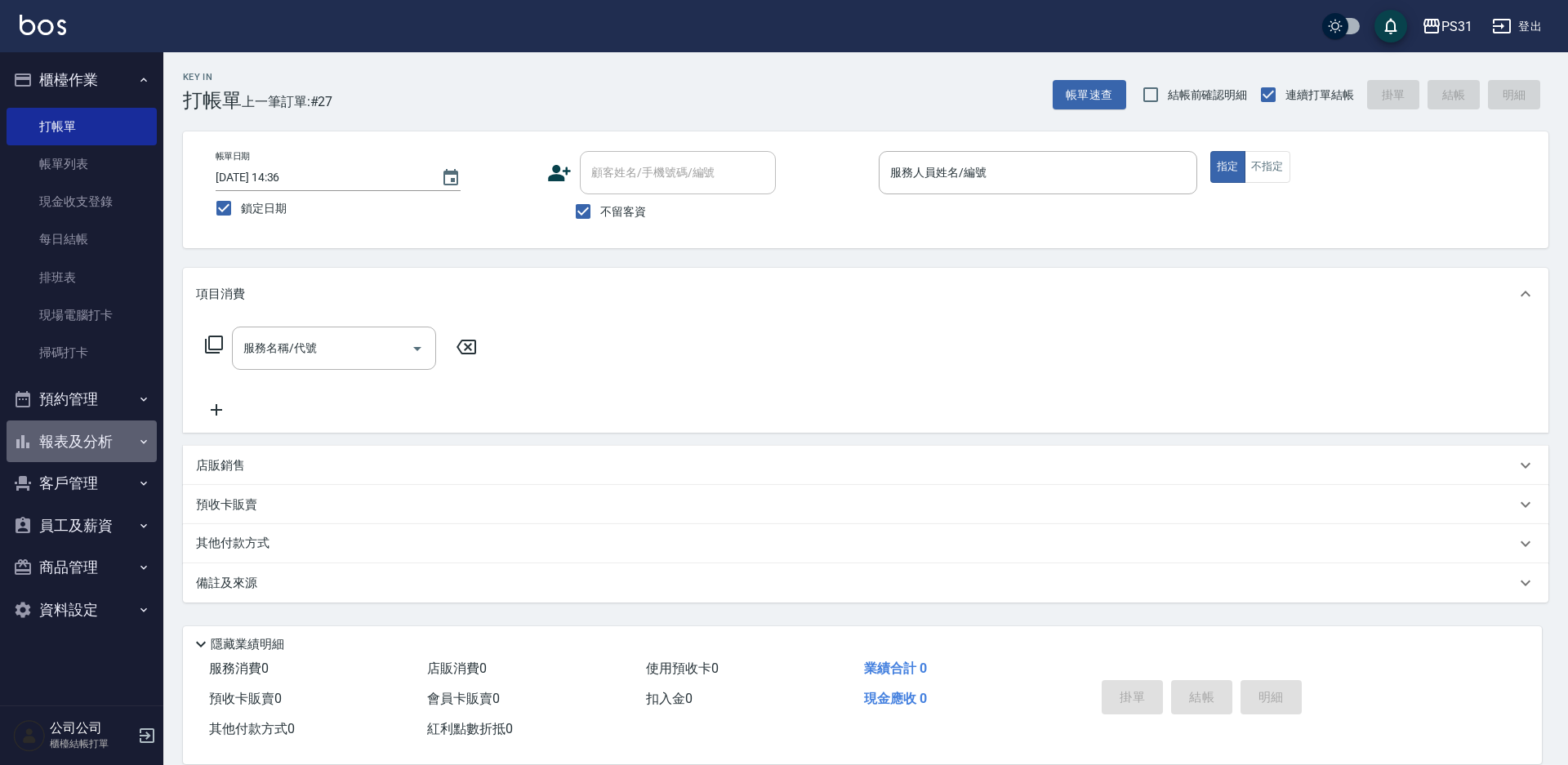
click at [127, 449] on button "報表及分析" at bounding box center [81, 441] width 150 height 42
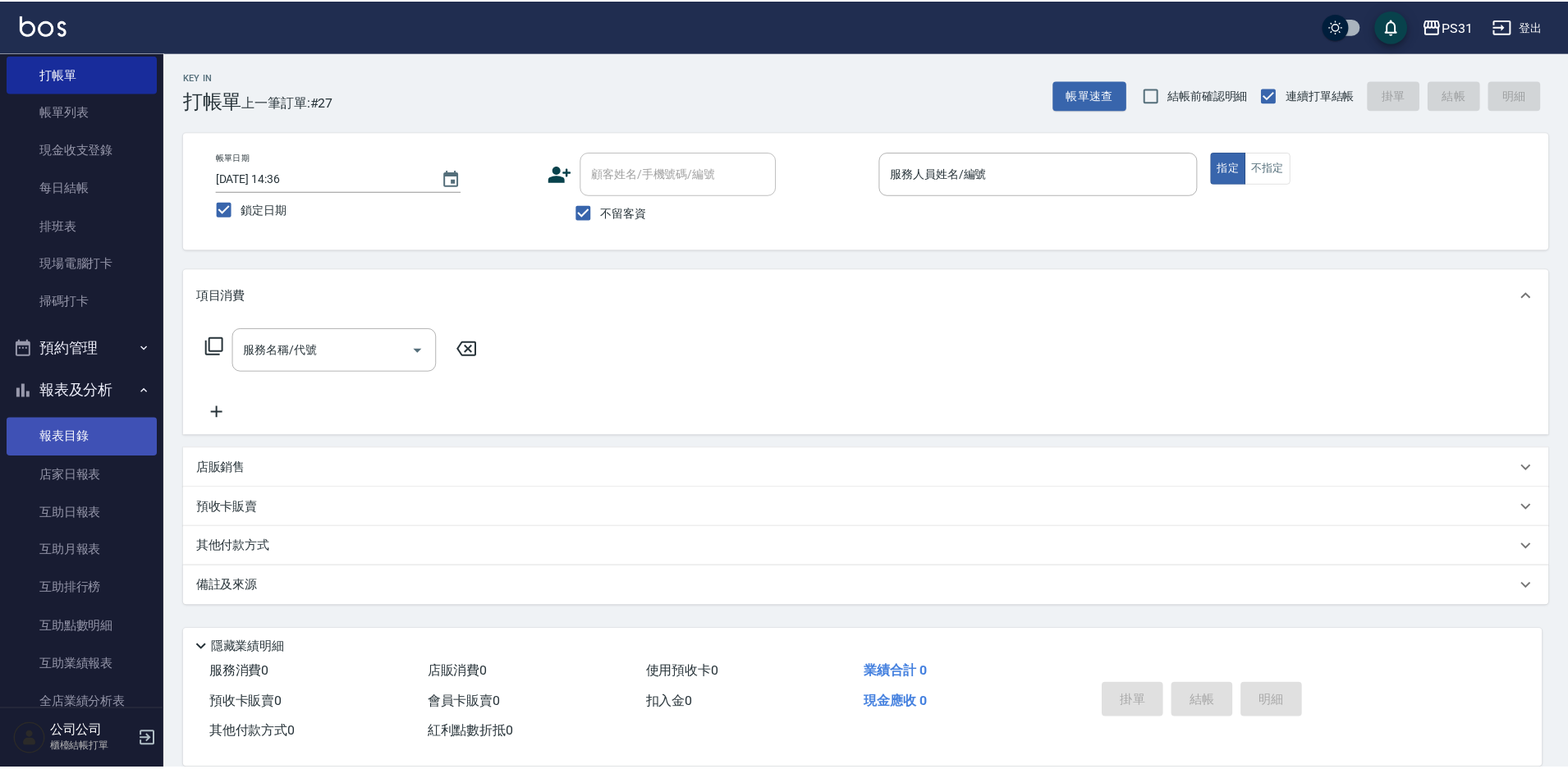
scroll to position [82, 0]
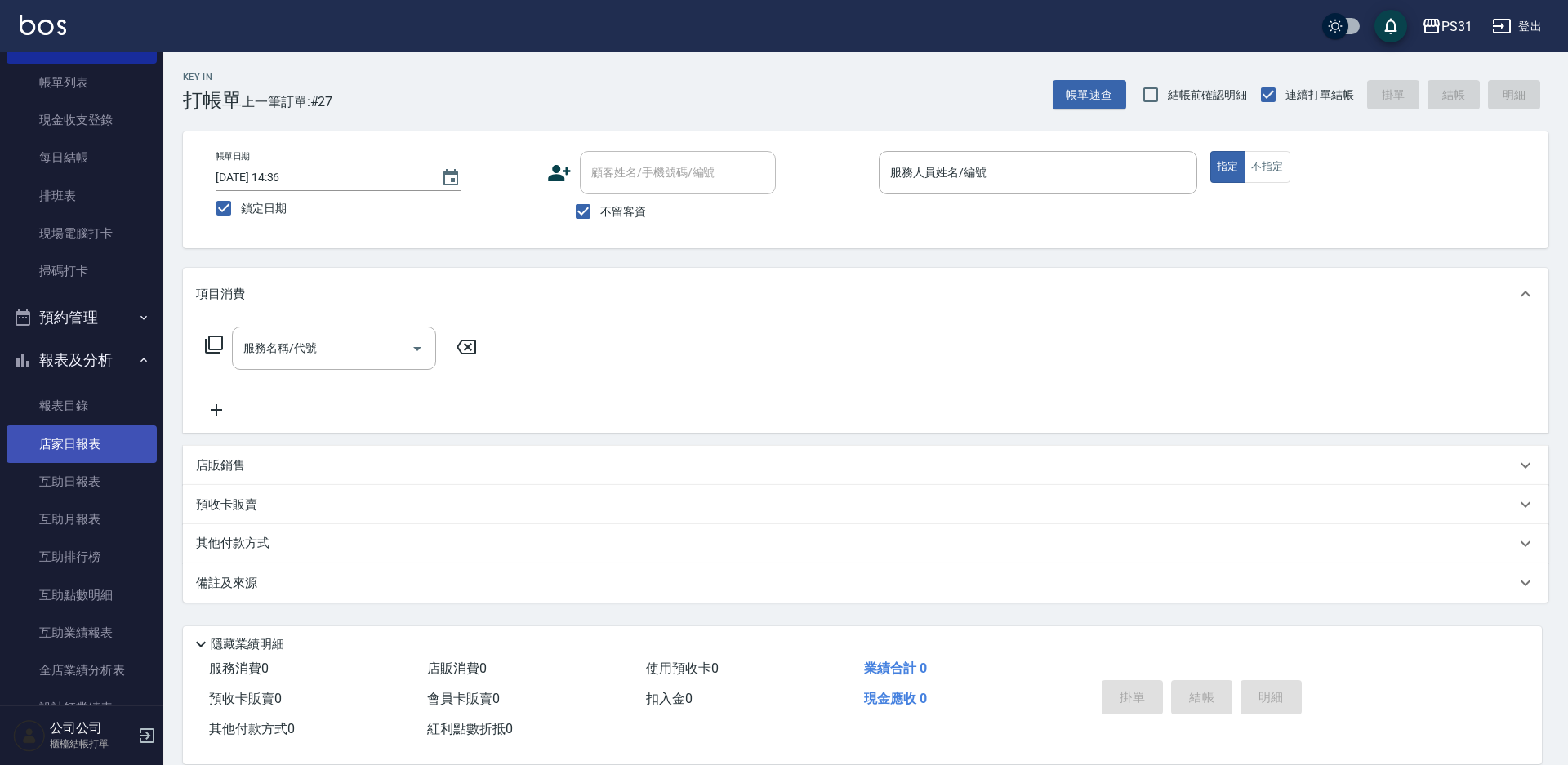
click at [99, 442] on link "店家日報表" at bounding box center [81, 444] width 150 height 38
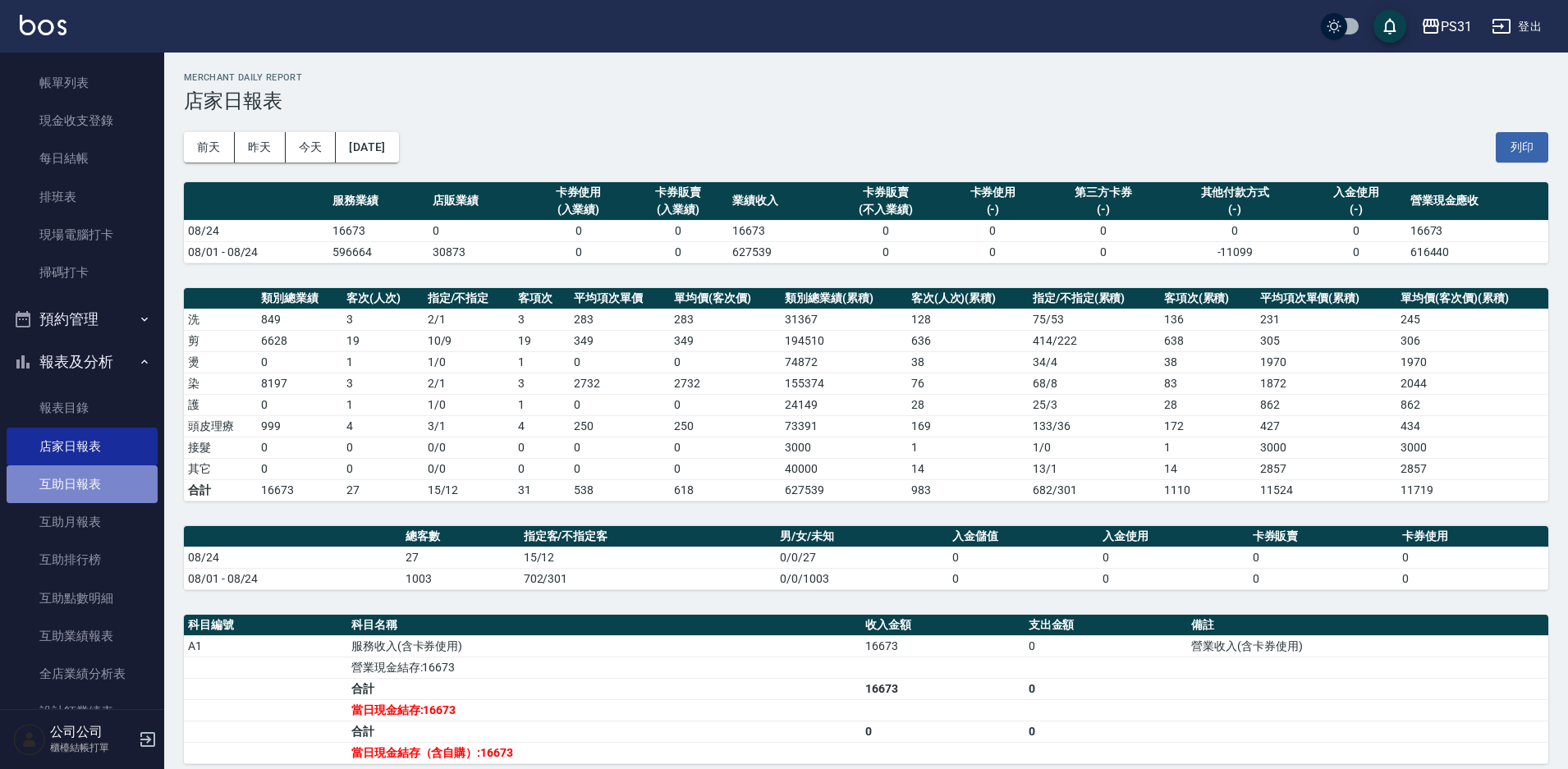
click at [81, 485] on link "互助日報表" at bounding box center [82, 485] width 151 height 38
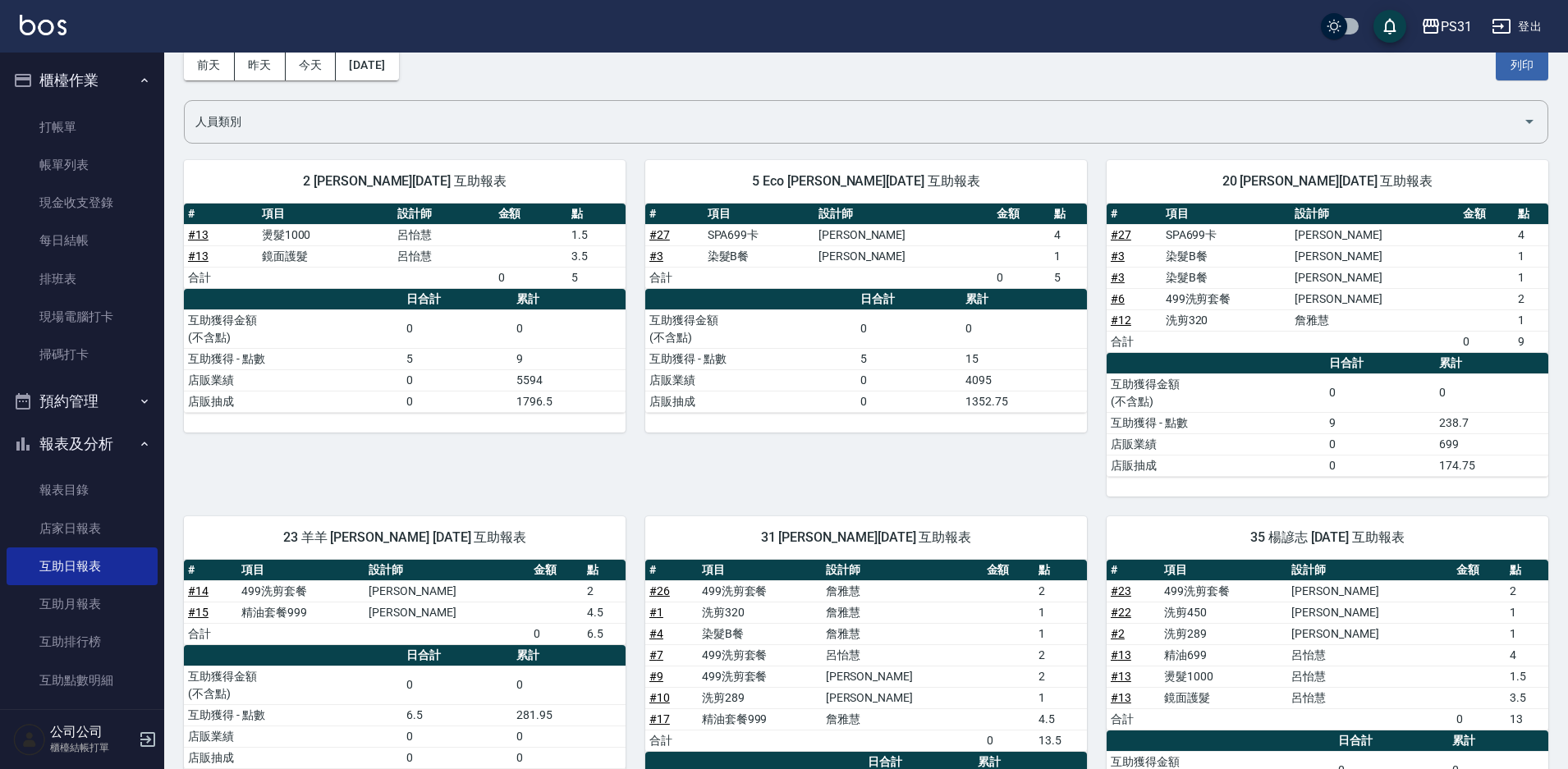
click at [102, 430] on button "報表及分析" at bounding box center [82, 444] width 151 height 43
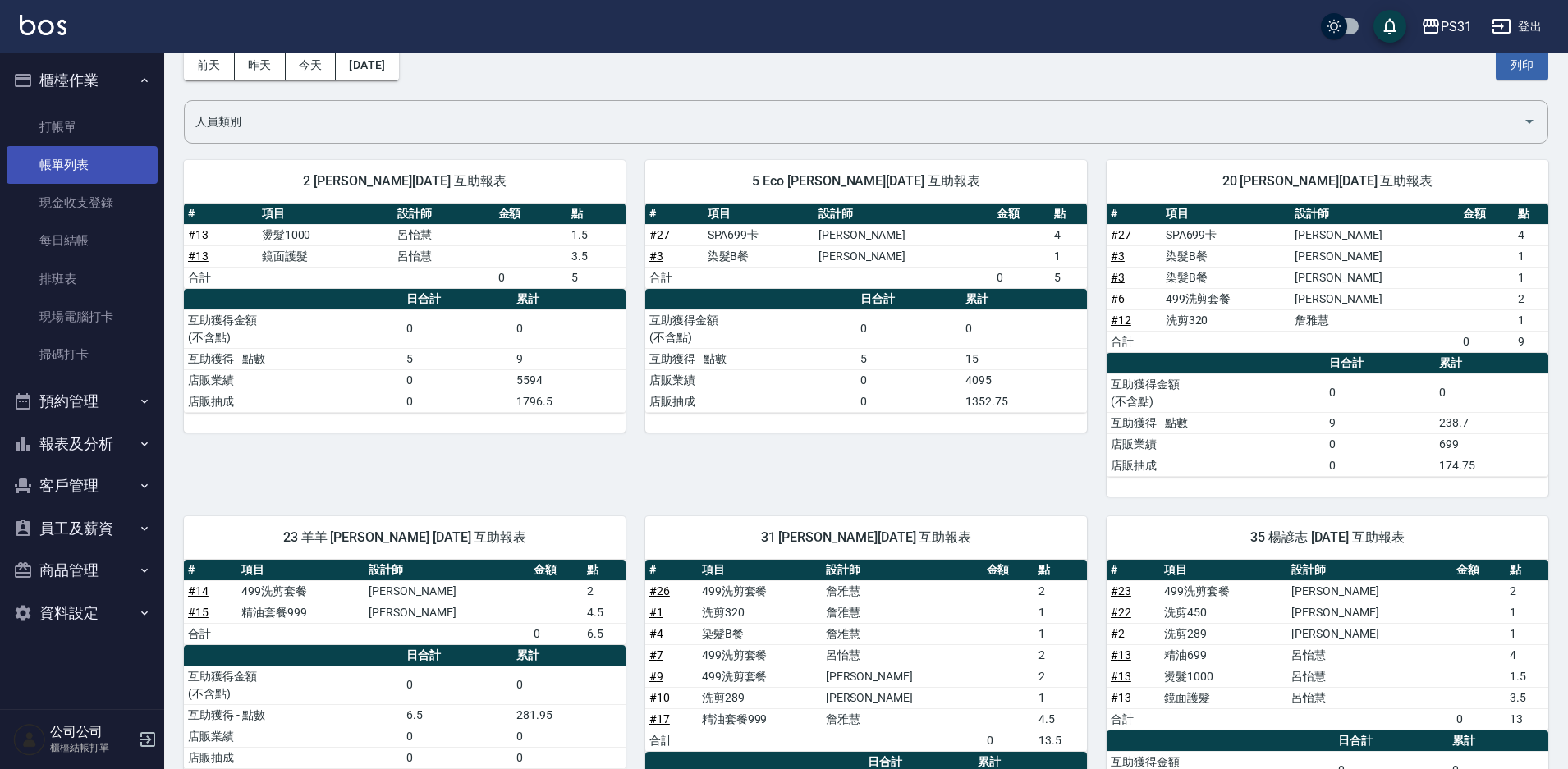
click at [79, 170] on link "帳單列表" at bounding box center [82, 165] width 151 height 38
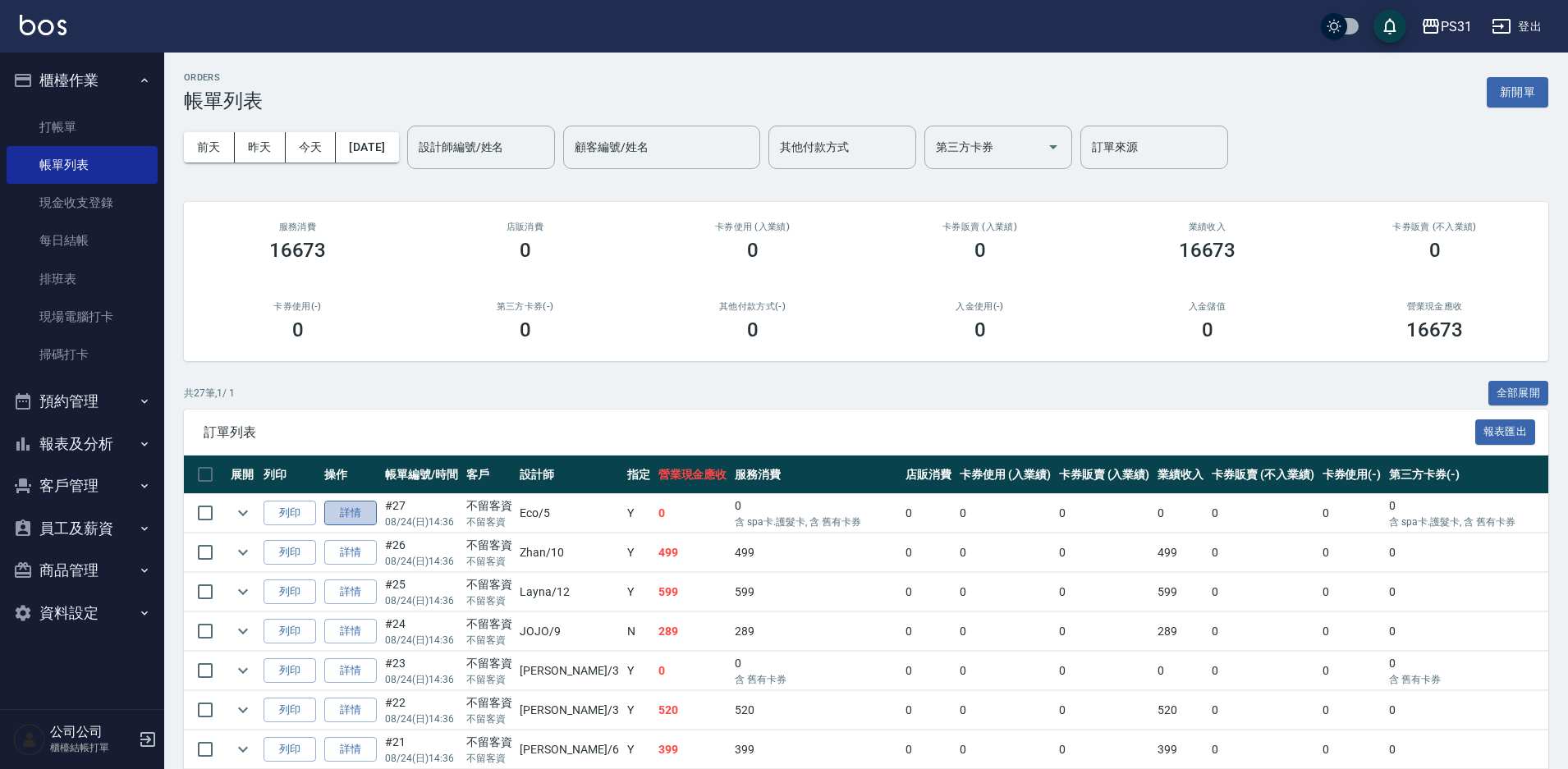
click at [358, 512] on link "詳情" at bounding box center [350, 513] width 52 height 26
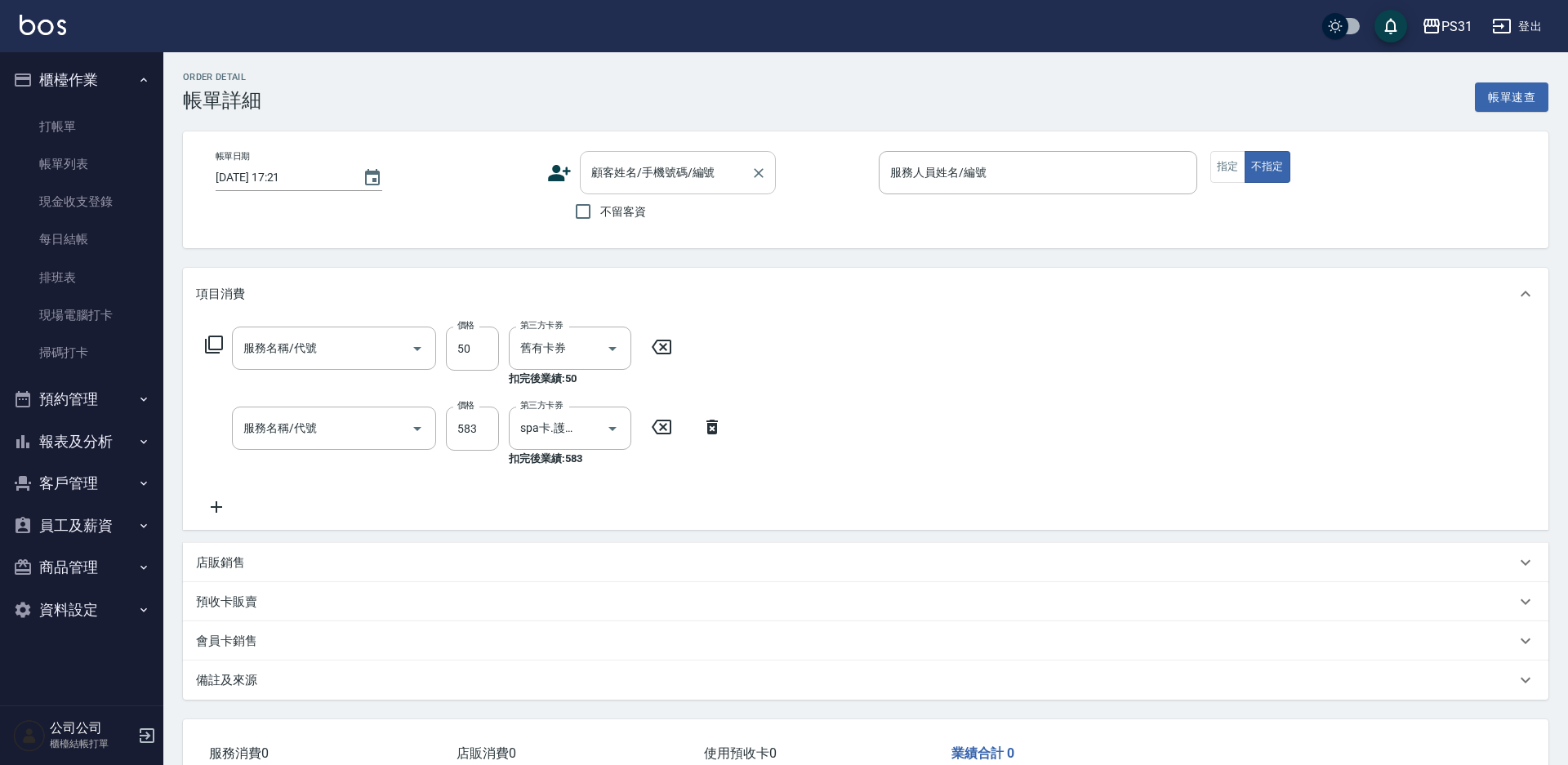
type input "[DATE] 14:36"
checkbox input "true"
type input "Eco-5"
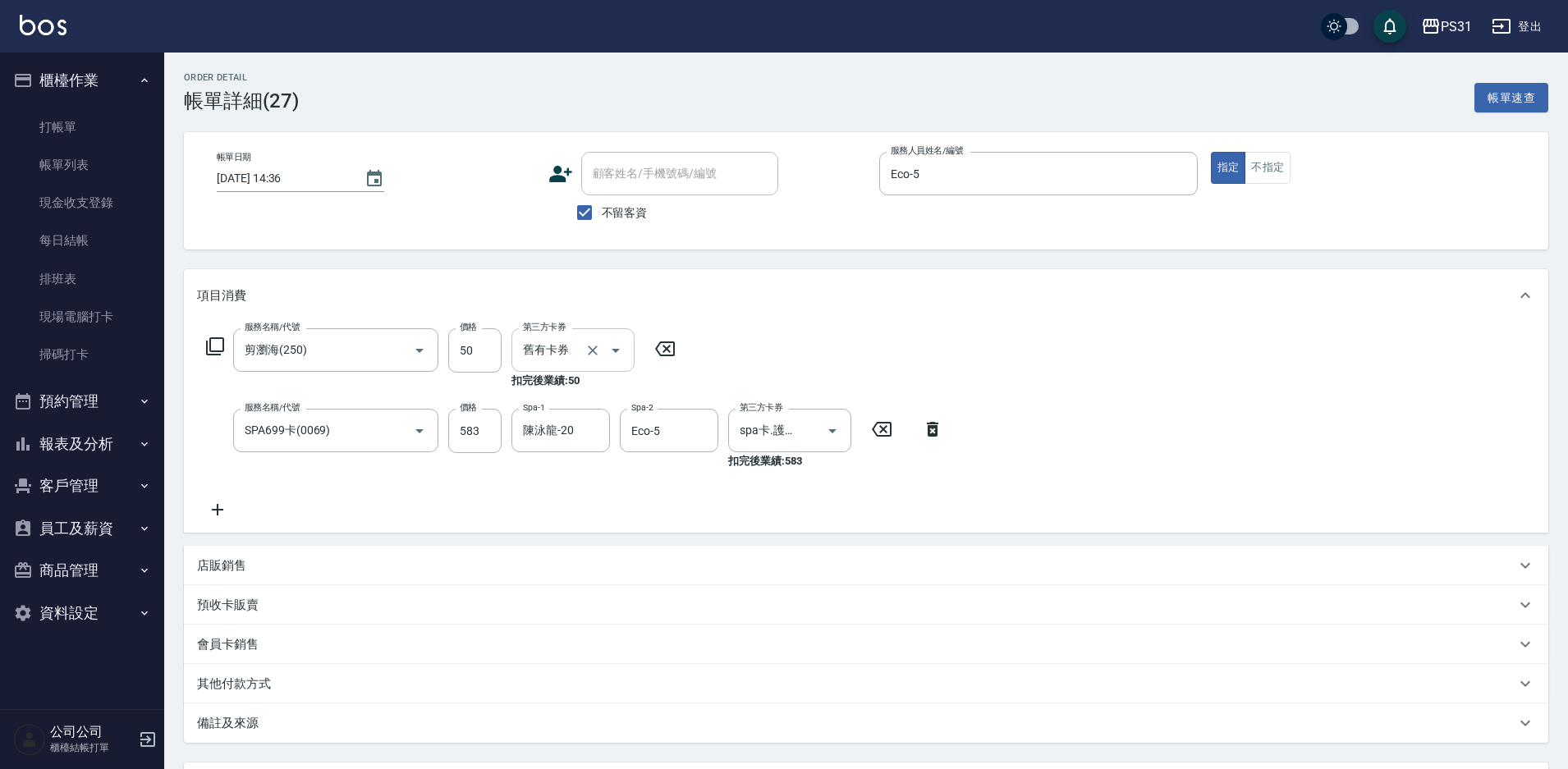
type input "剪瀏海(250)"
type input "SPA699卡(0069)"
click at [82, 149] on link "帳單列表" at bounding box center [82, 165] width 151 height 38
click at [42, 122] on link "打帳單" at bounding box center [82, 127] width 151 height 38
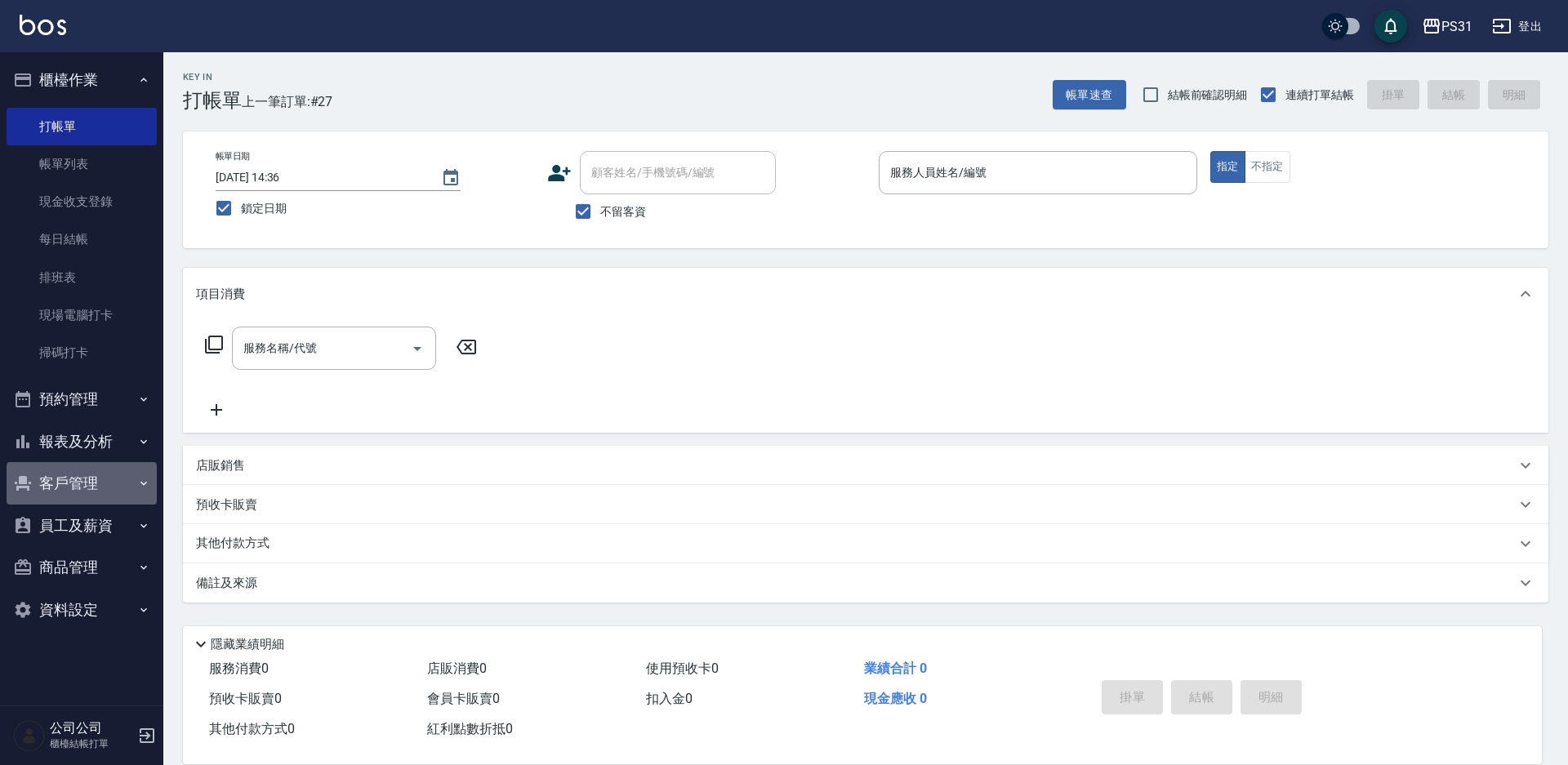
click at [107, 470] on button "客戶管理" at bounding box center [81, 483] width 150 height 42
click at [102, 484] on button "客戶管理" at bounding box center [81, 483] width 150 height 42
click at [105, 430] on button "報表及分析" at bounding box center [81, 441] width 150 height 42
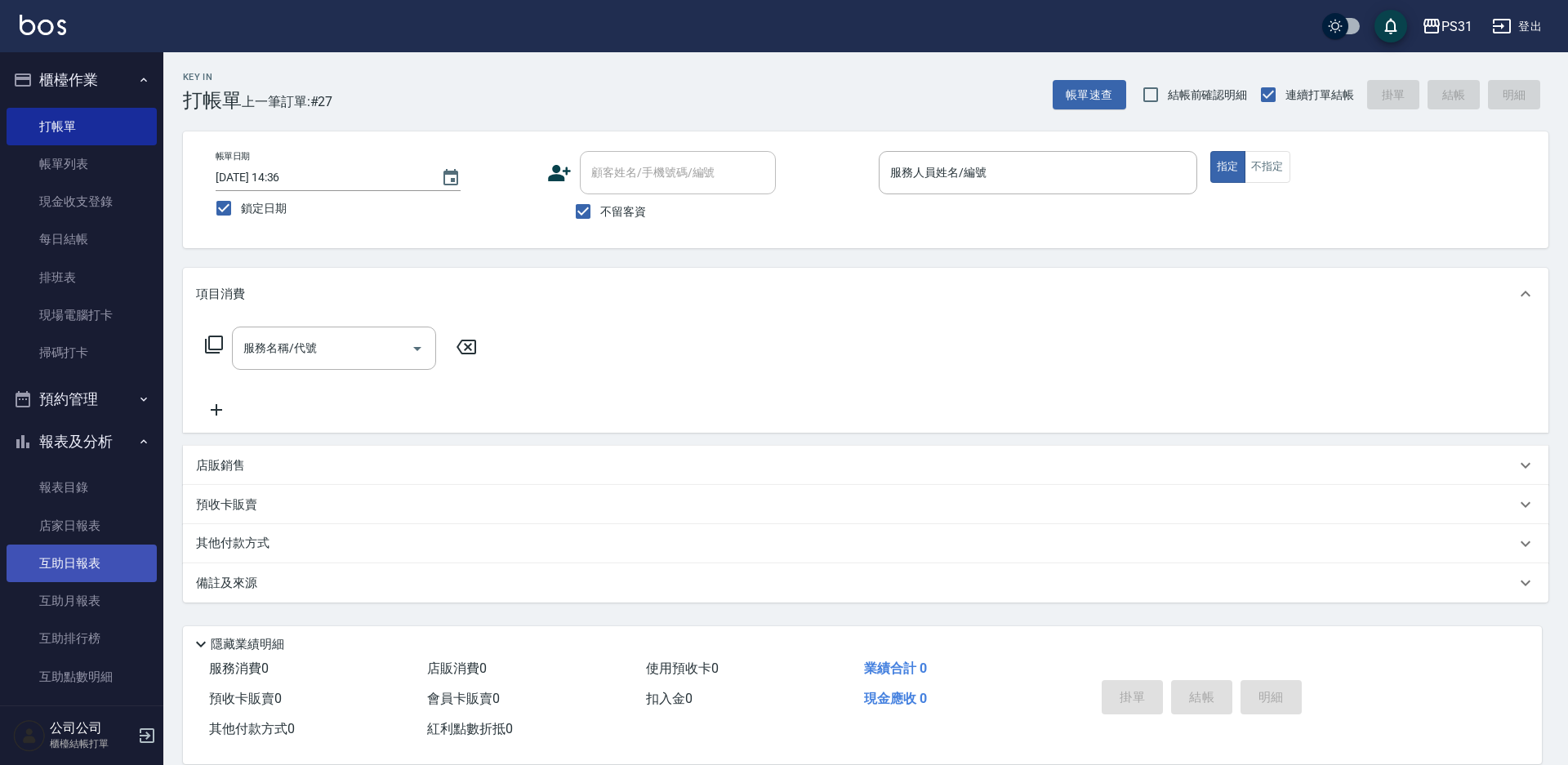
click at [92, 560] on link "互助日報表" at bounding box center [81, 564] width 150 height 38
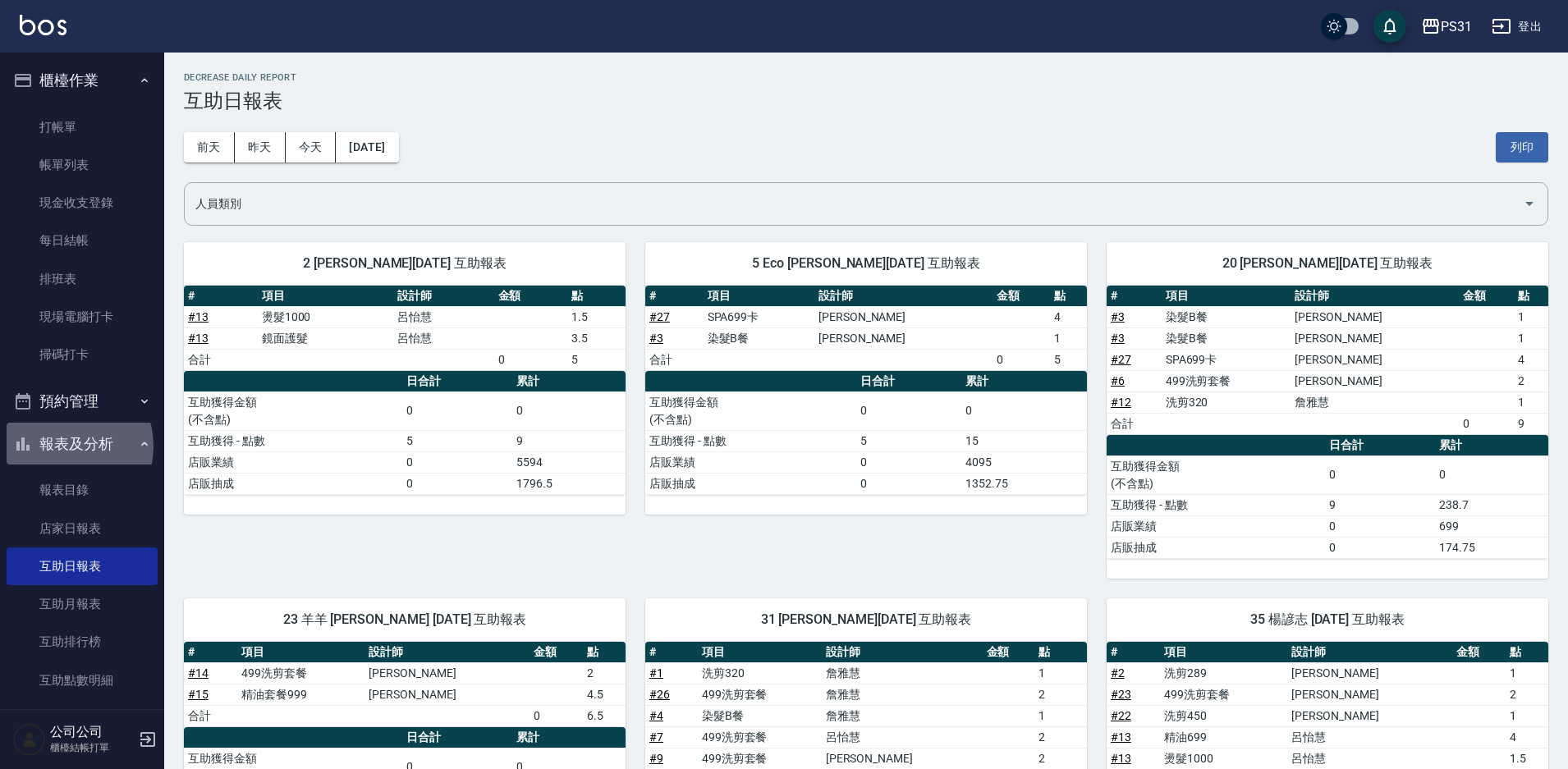
click at [66, 447] on button "報表及分析" at bounding box center [82, 444] width 151 height 43
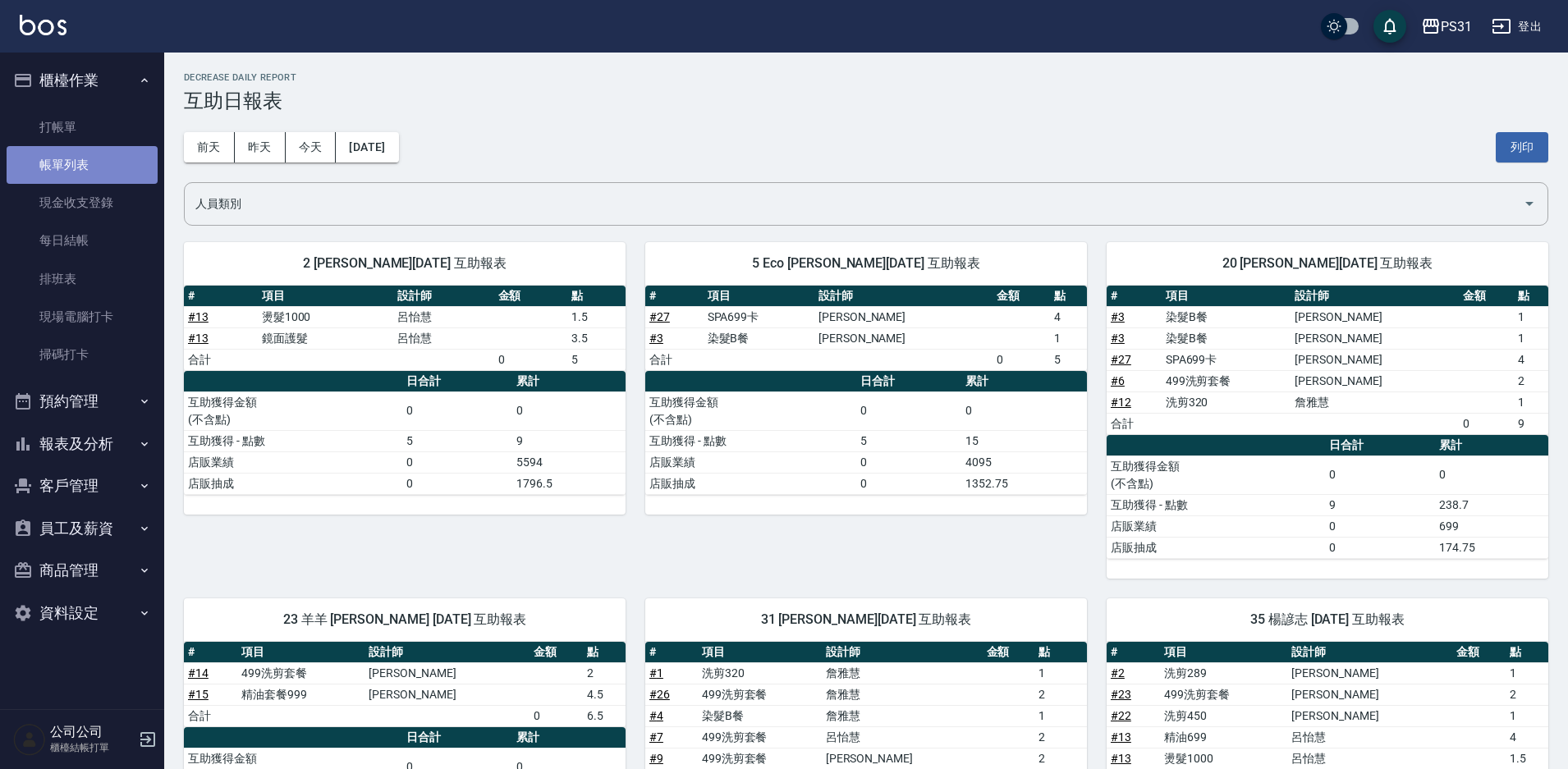
click at [82, 158] on link "帳單列表" at bounding box center [82, 165] width 151 height 38
click at [70, 114] on link "打帳單" at bounding box center [82, 127] width 151 height 38
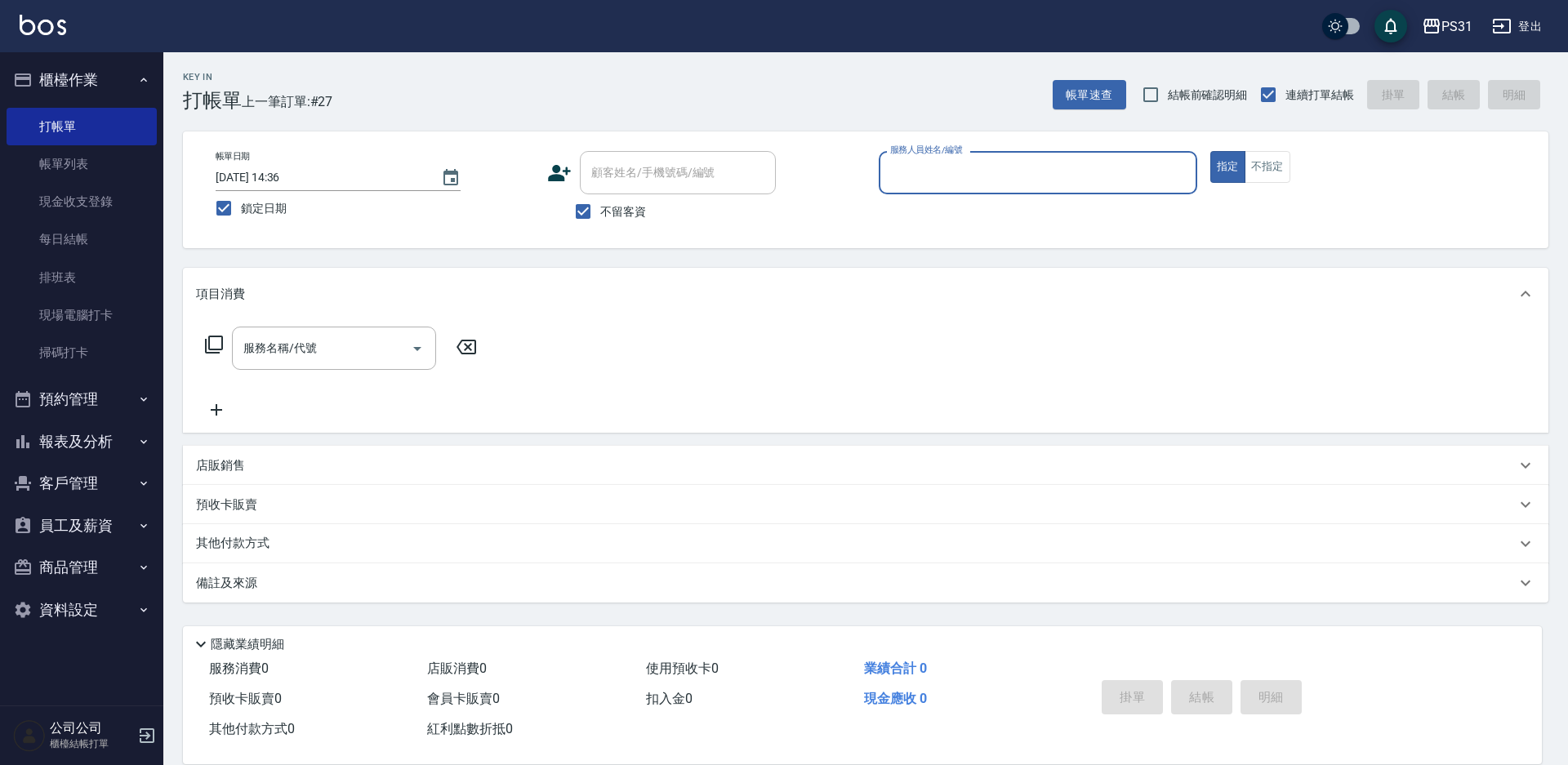
click at [1075, 181] on input "服務人員姓名/編號" at bounding box center [1038, 173] width 304 height 28
type input "Eco-5"
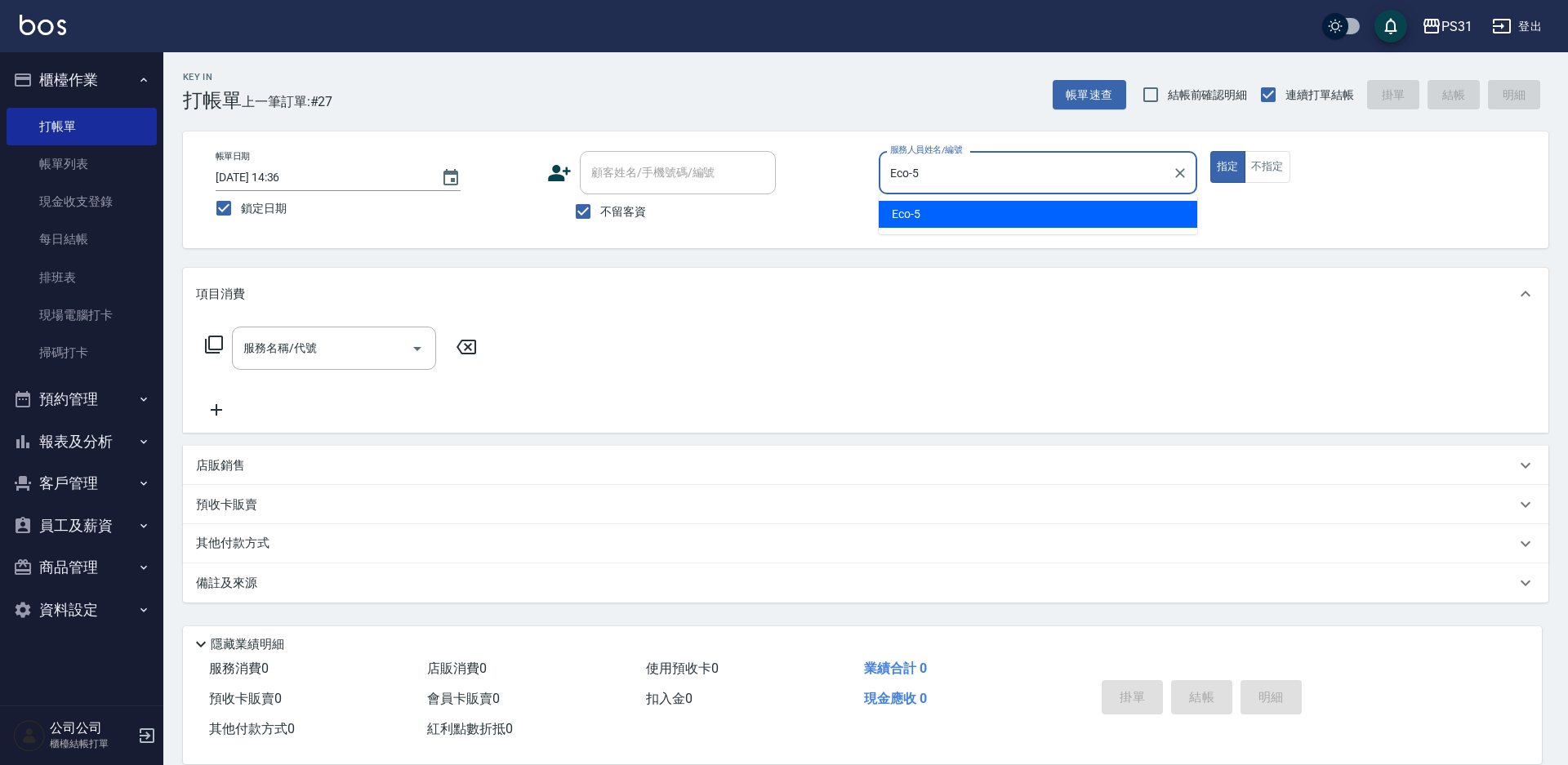
type button "true"
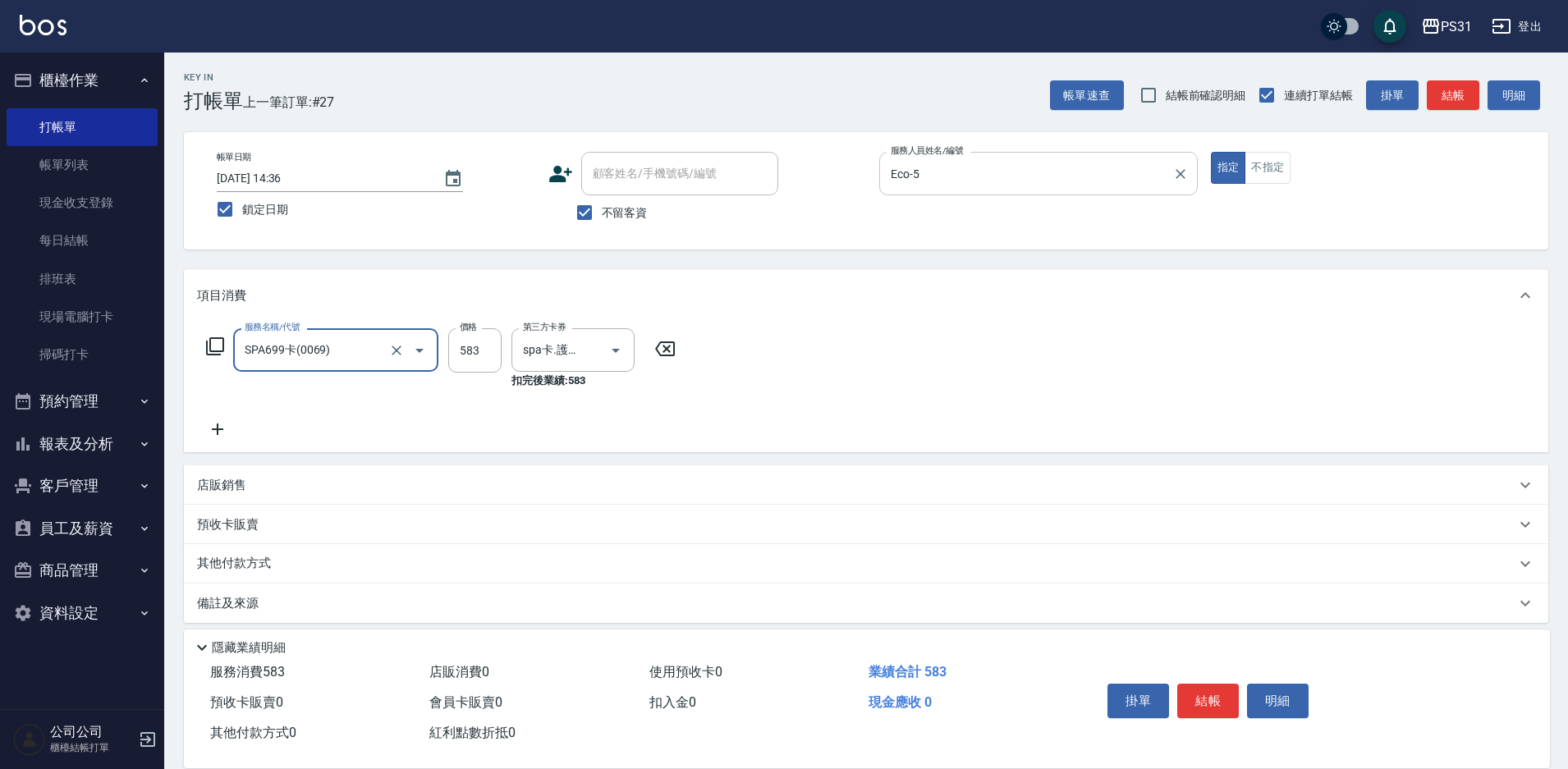
type input "SPA699卡(0069)"
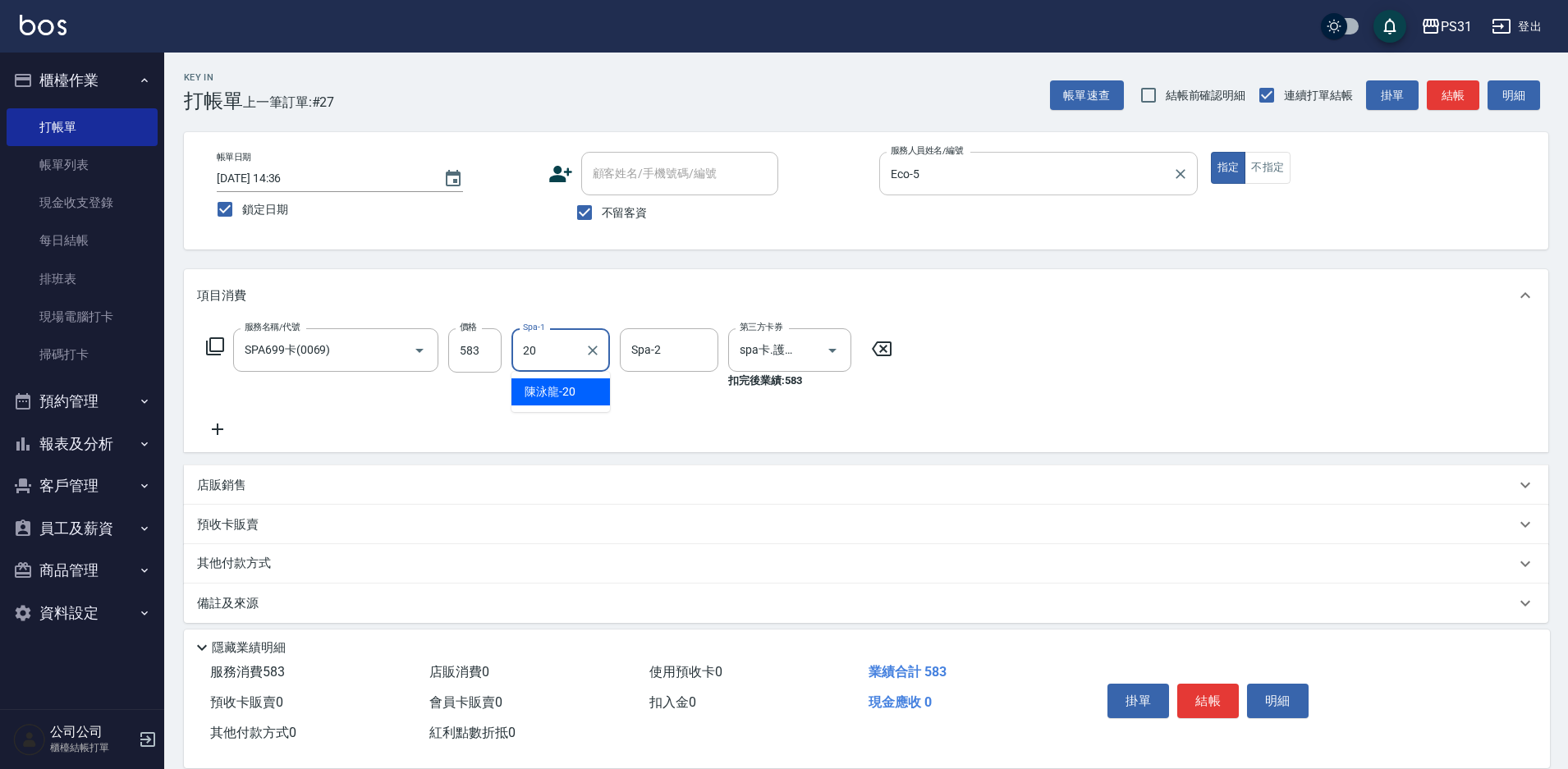
type input "陳泳龍-20"
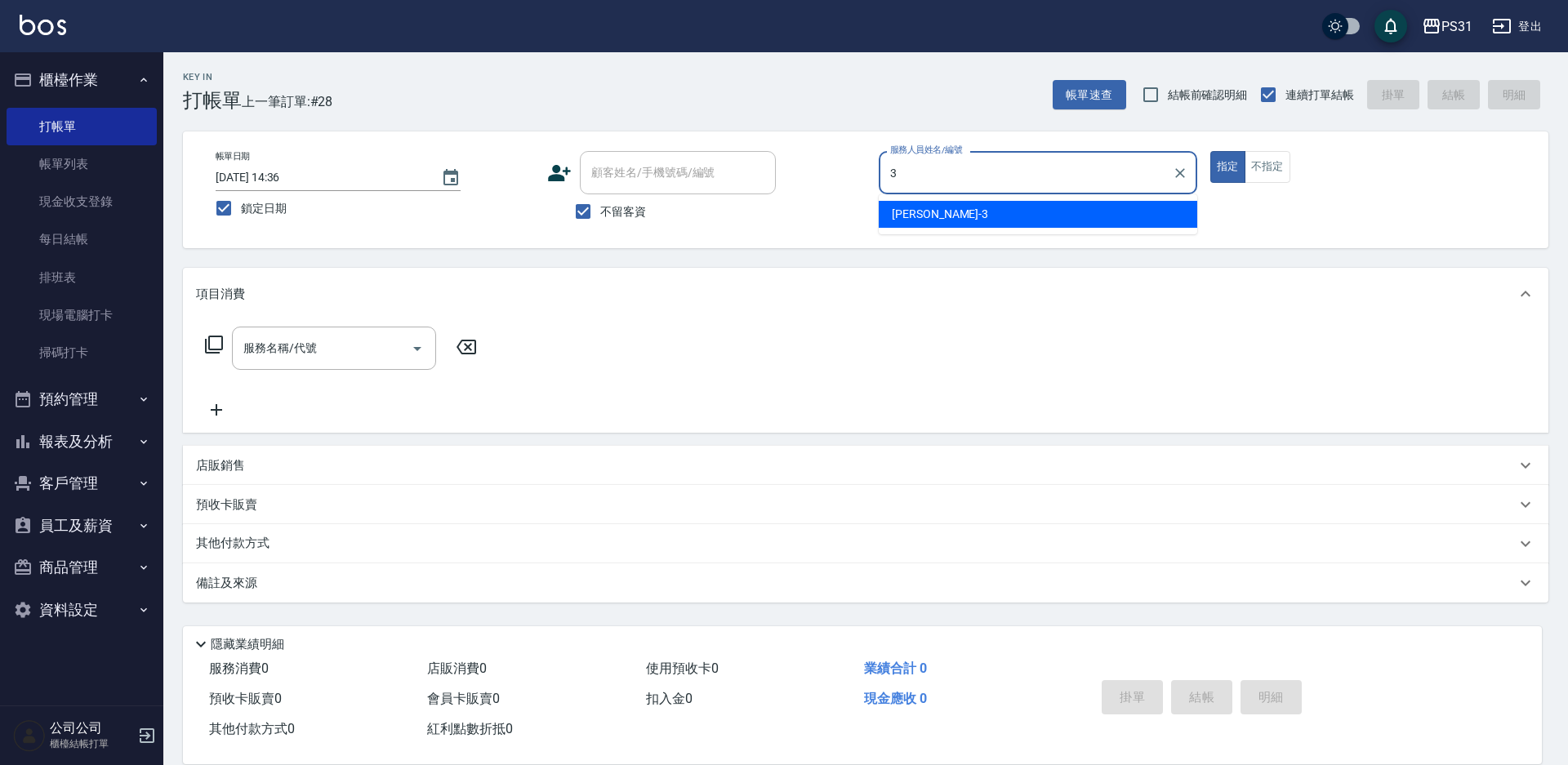
type input "[PERSON_NAME]-3"
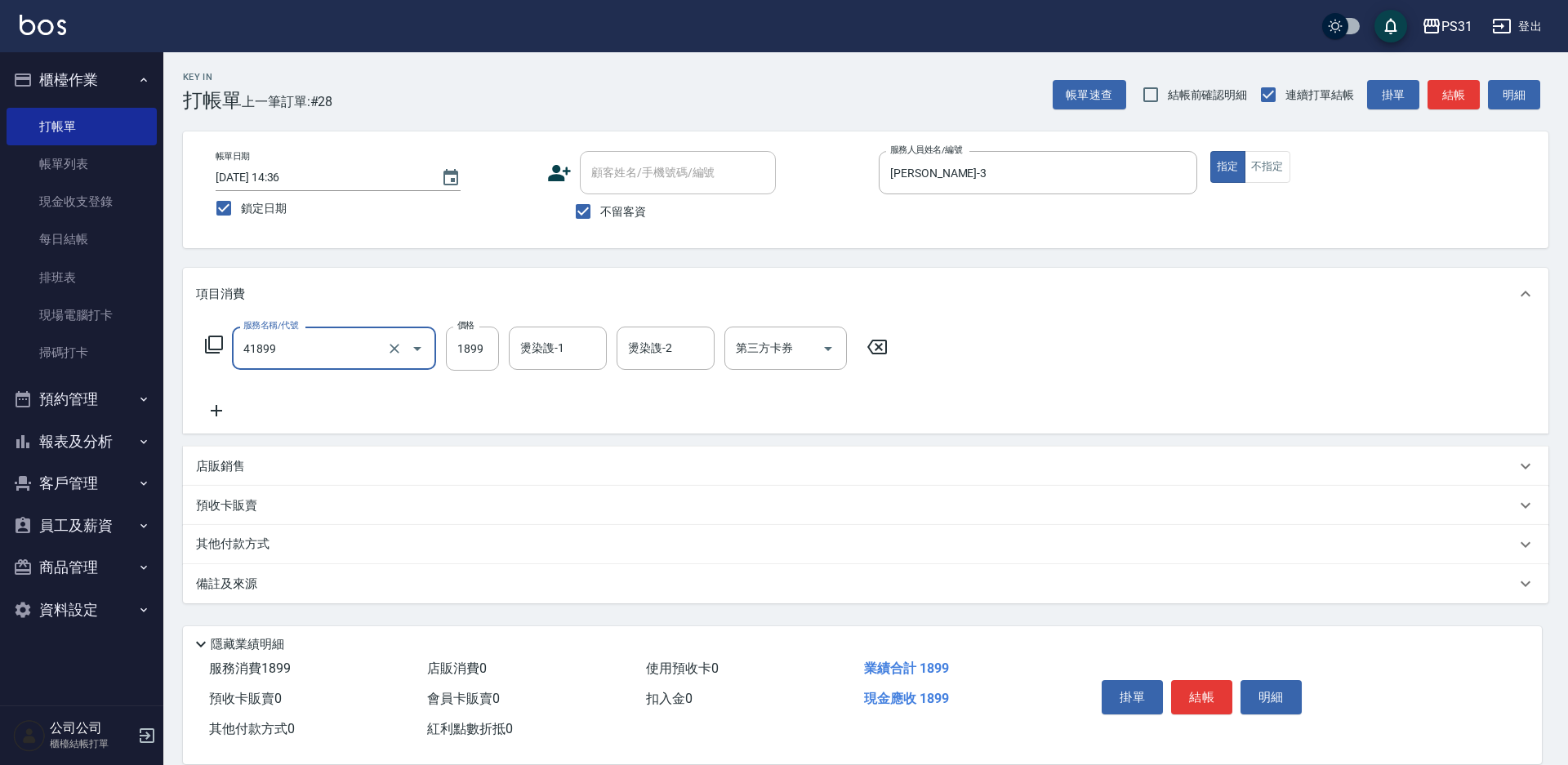
type input "染髮(超長)(41899)"
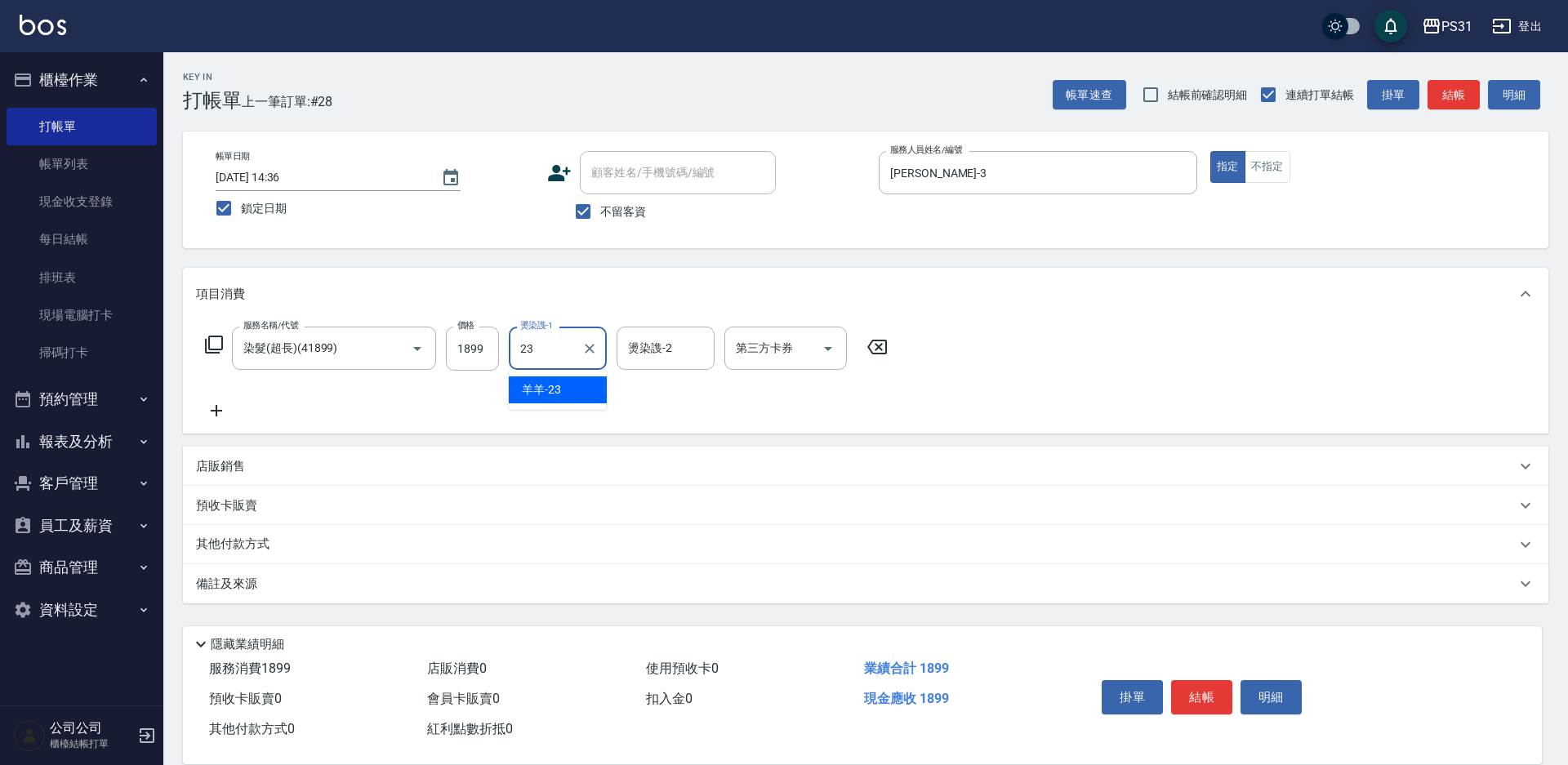
type input "羊羊-23"
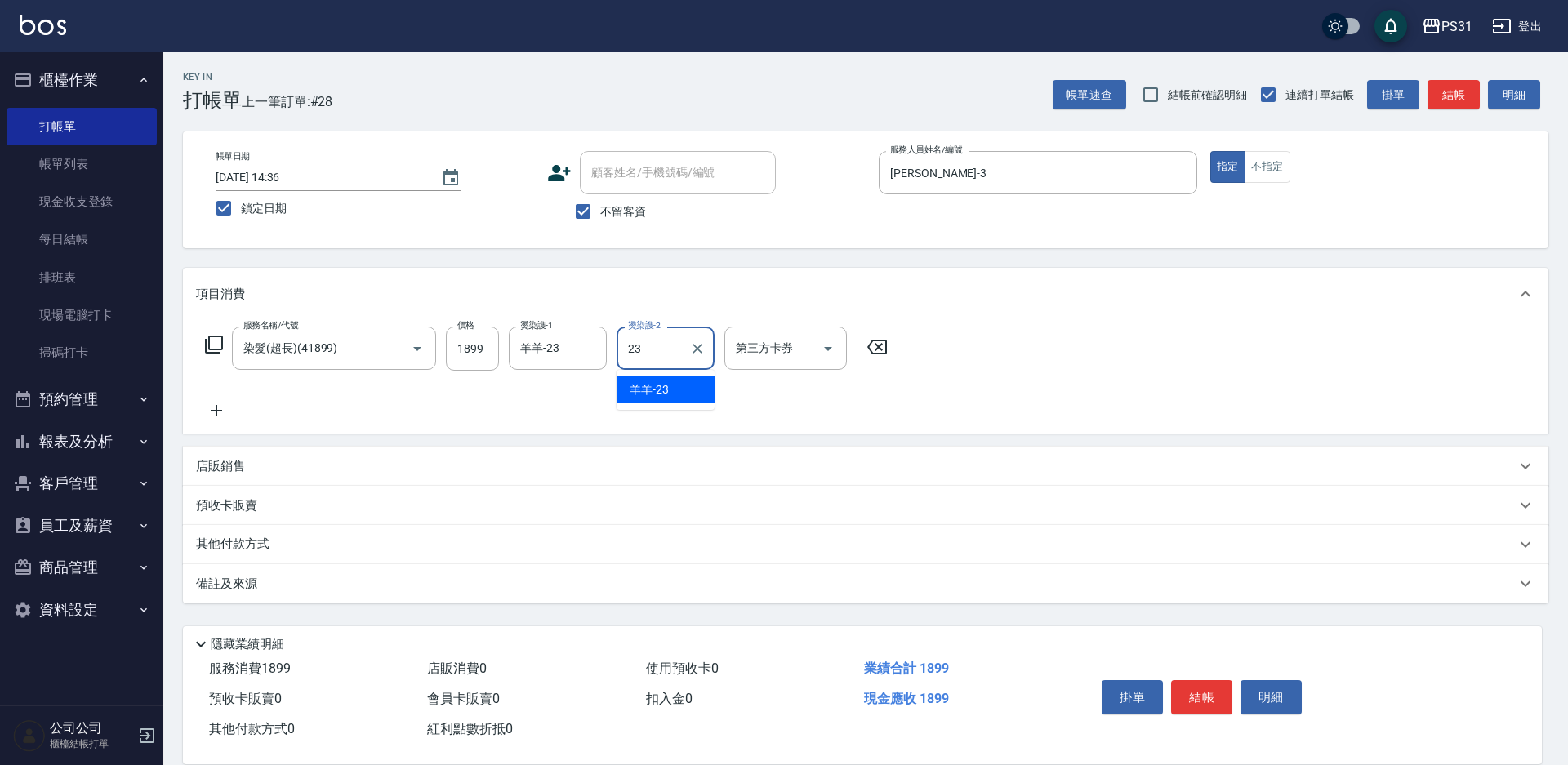
type input "羊羊-23"
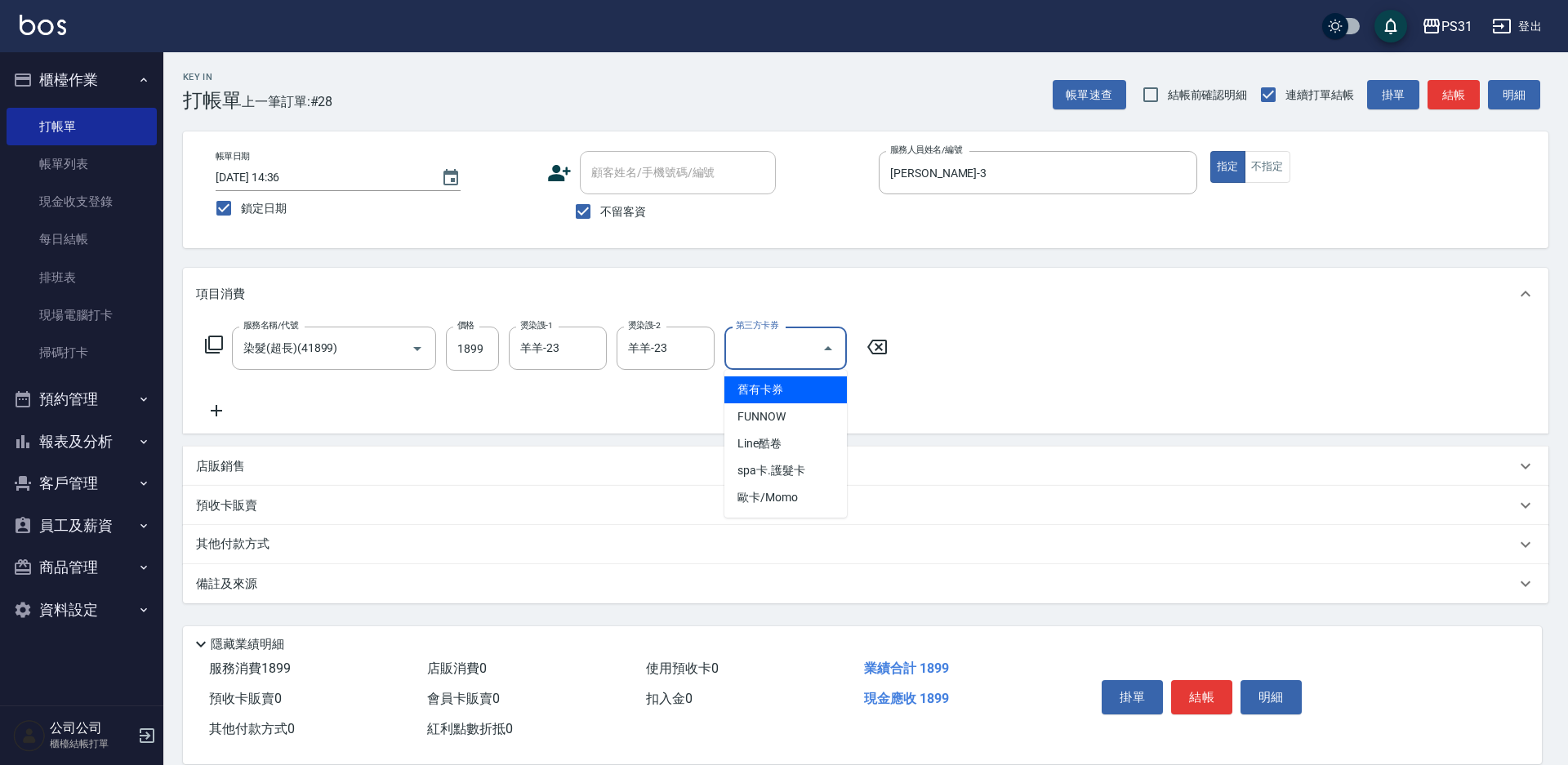
type input "舊有卡券"
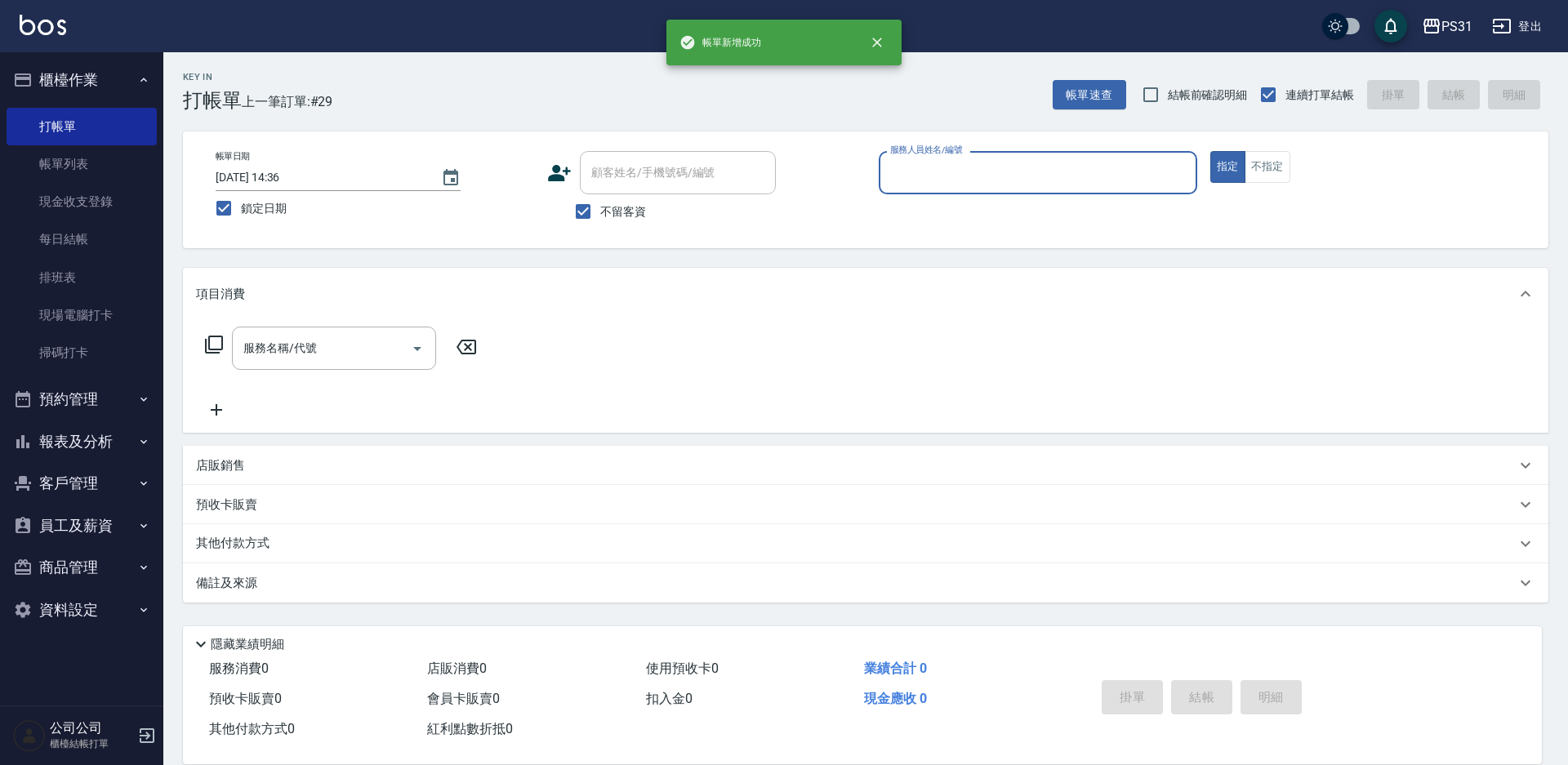
click at [111, 443] on button "報表及分析" at bounding box center [81, 441] width 150 height 42
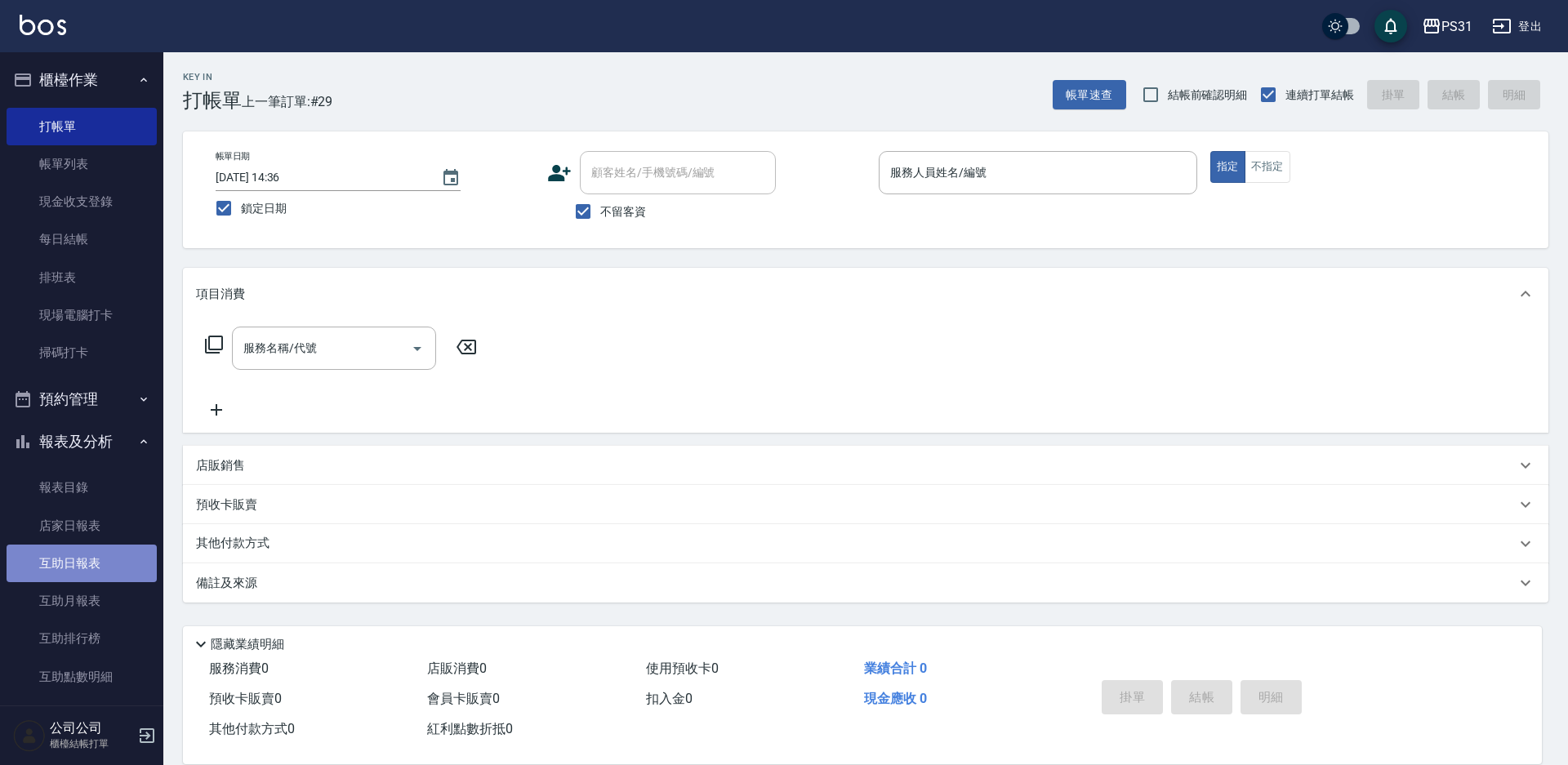
click at [88, 568] on link "互助日報表" at bounding box center [81, 564] width 150 height 38
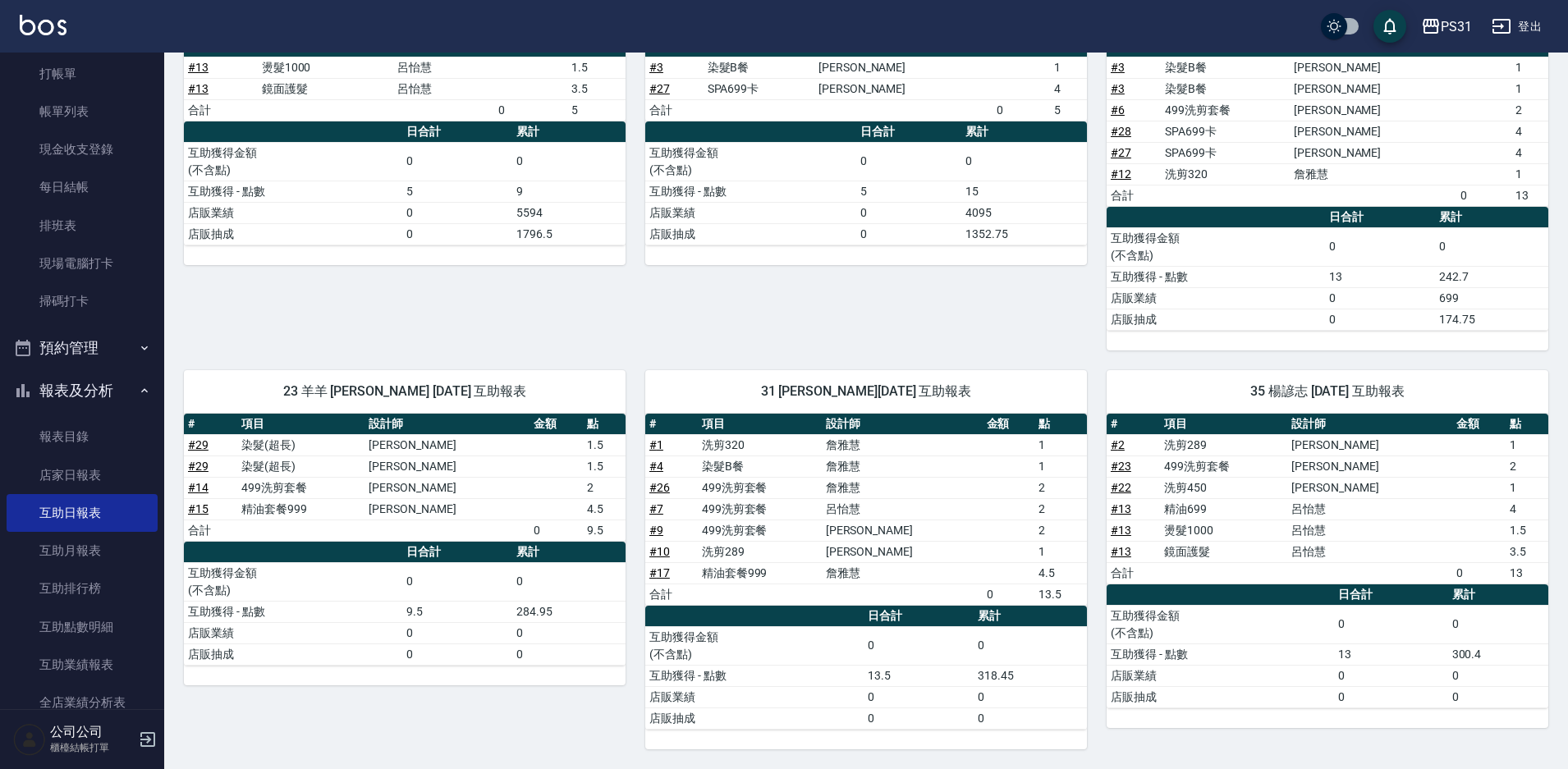
scroll to position [82, 0]
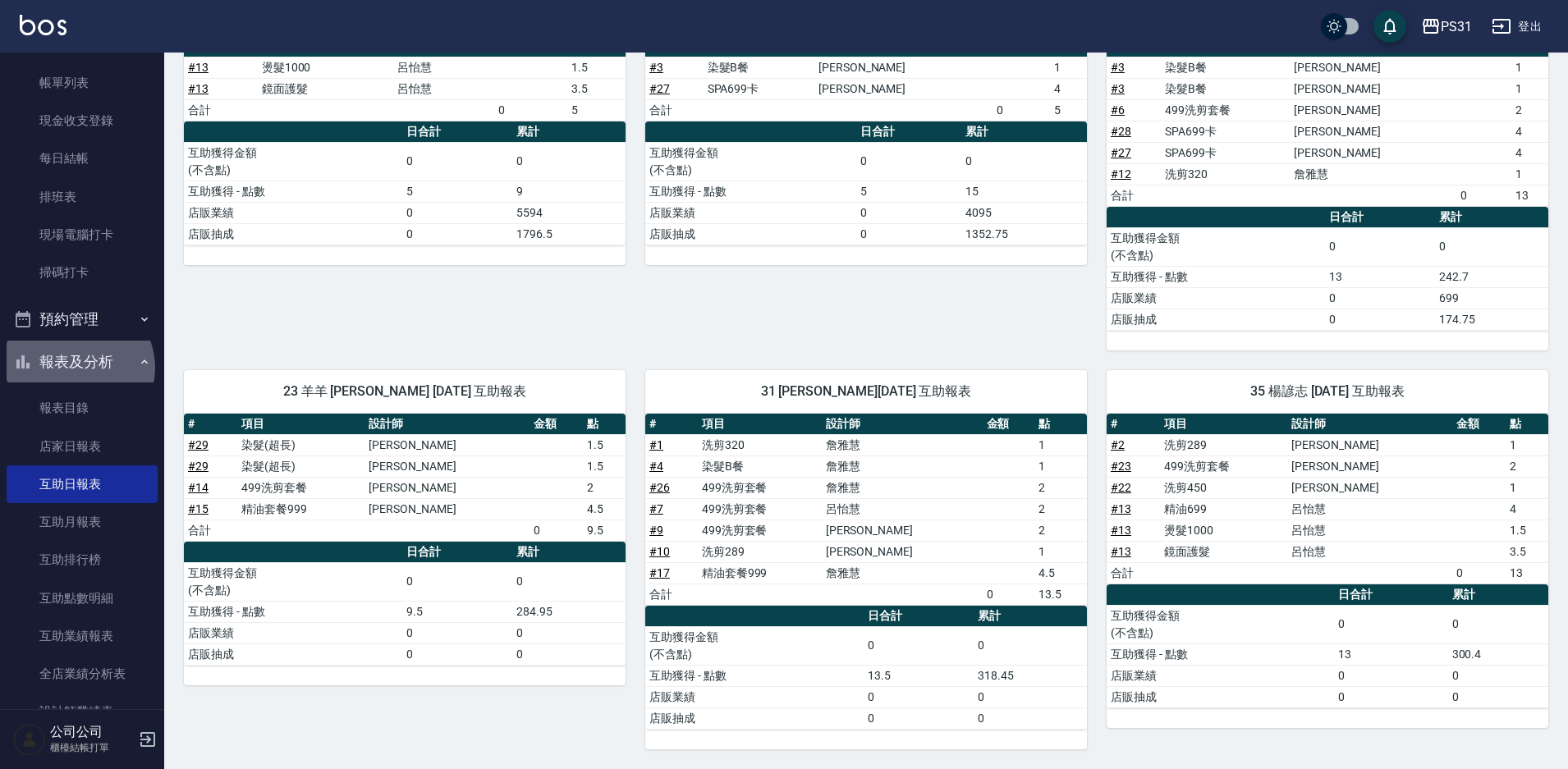
click at [77, 368] on button "報表及分析" at bounding box center [82, 361] width 151 height 43
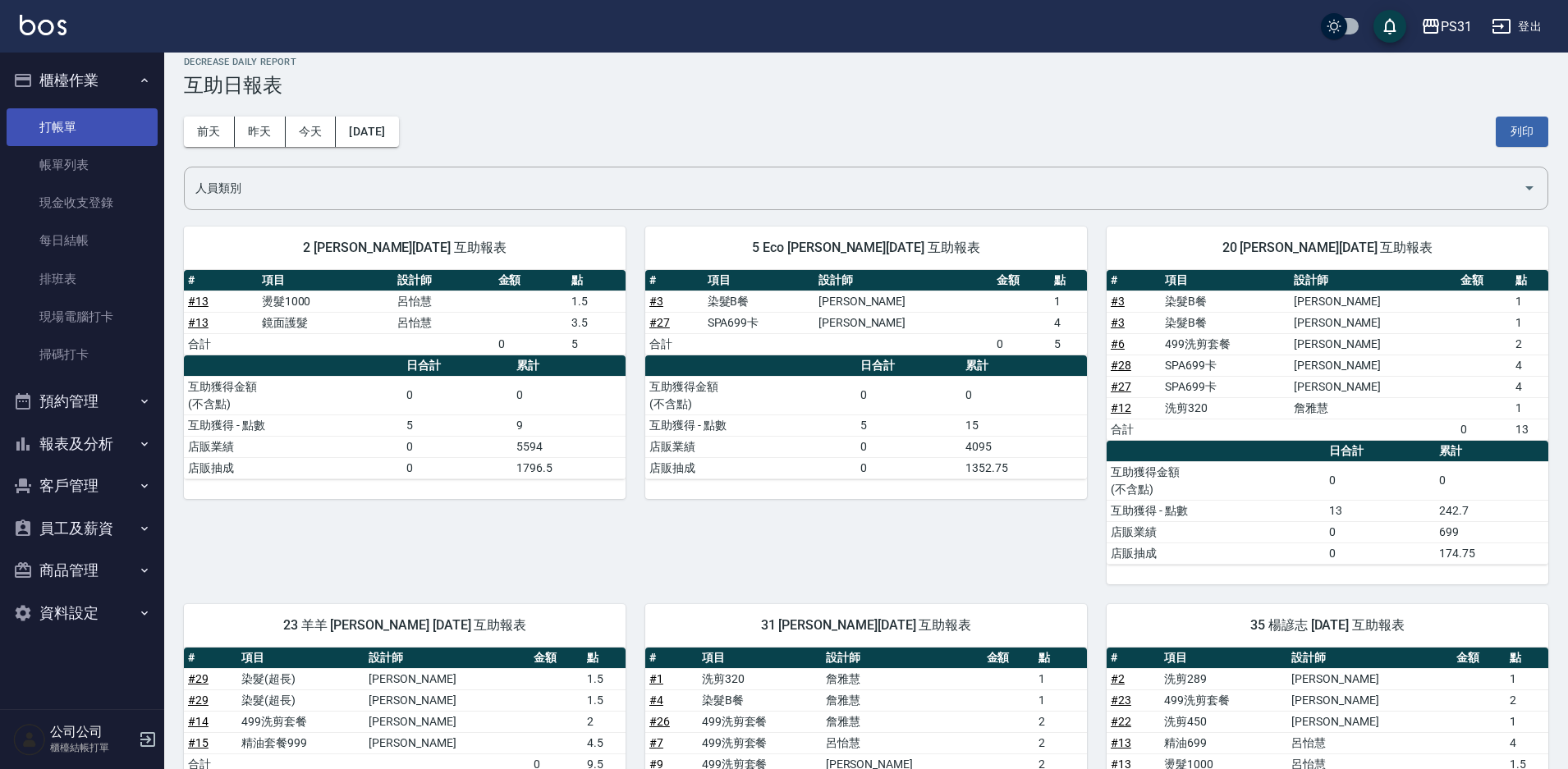
scroll to position [0, 0]
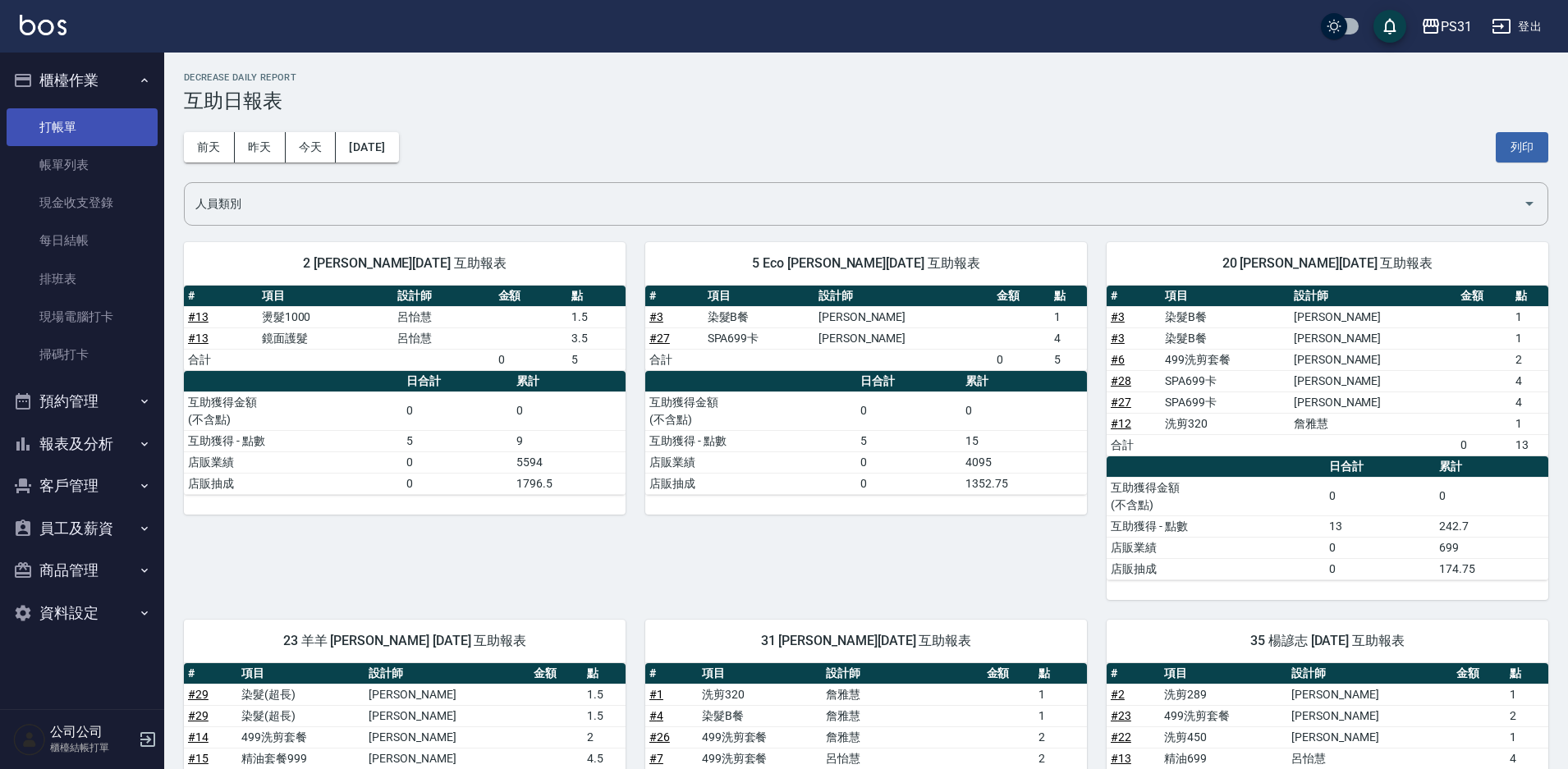
click at [86, 122] on link "打帳單" at bounding box center [82, 127] width 151 height 38
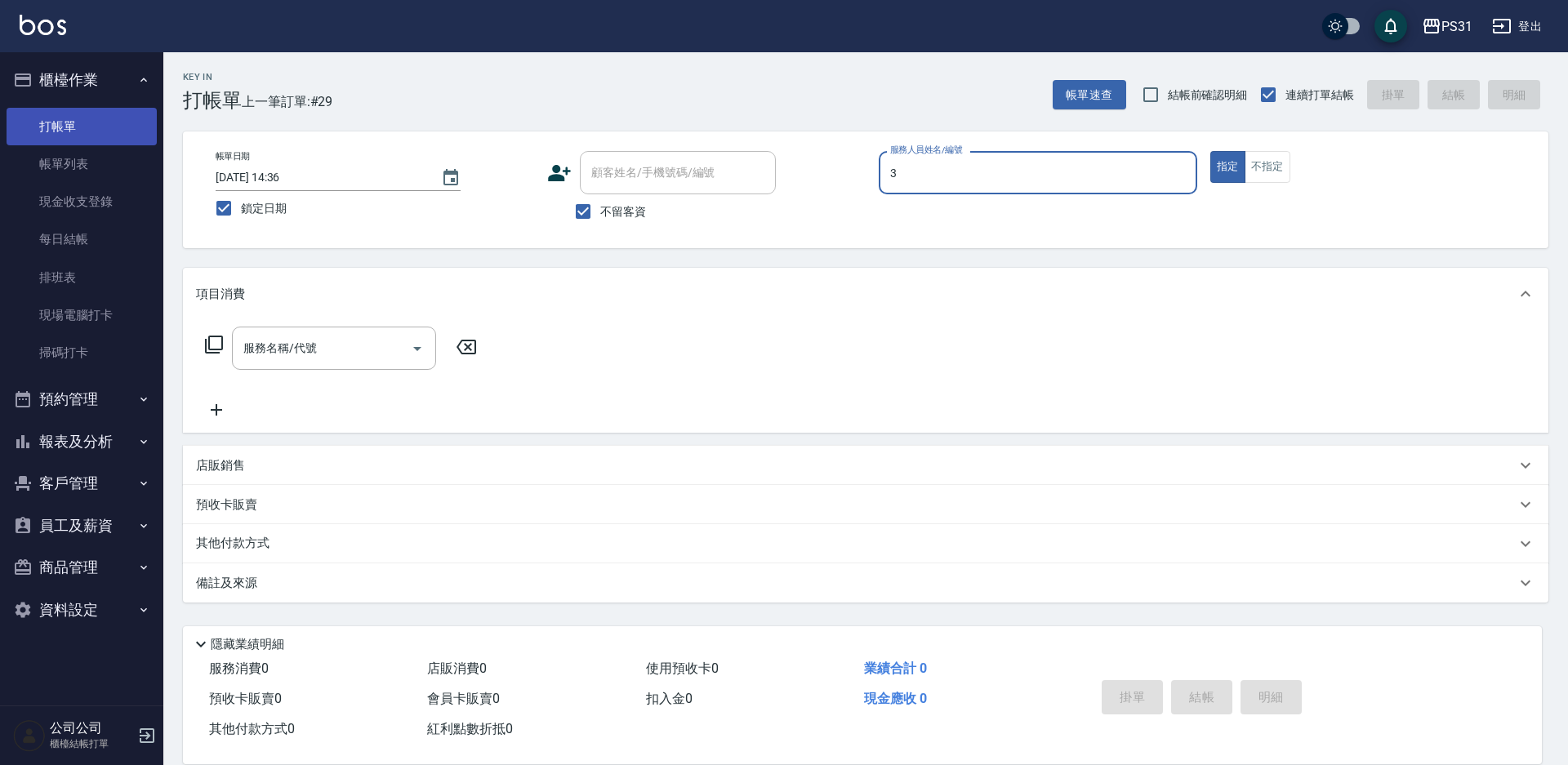
type input "[PERSON_NAME]-3"
type button "true"
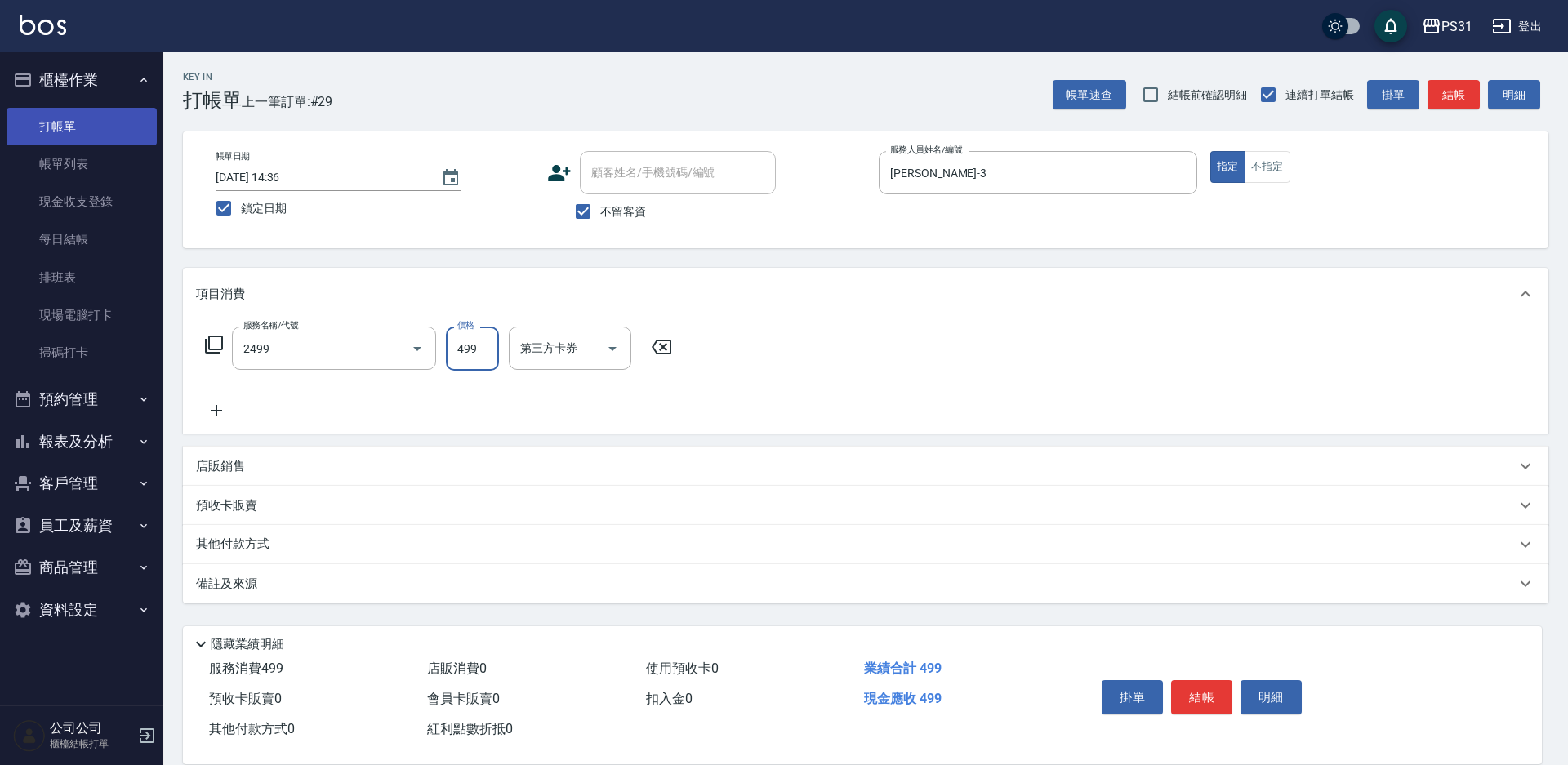
type input "499洗剪套餐(2499)"
type input "Layna-12"
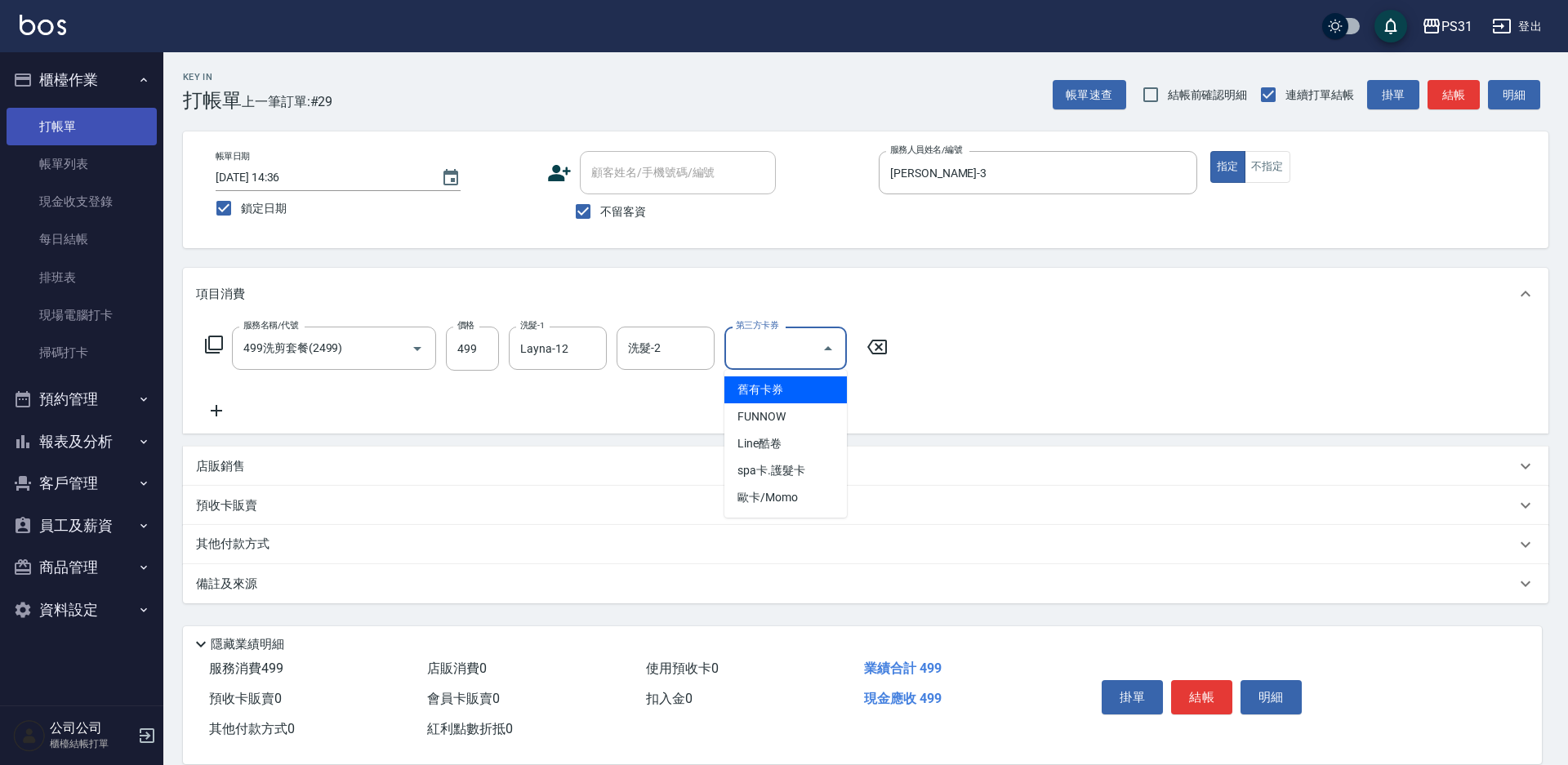
type input "舊有卡券"
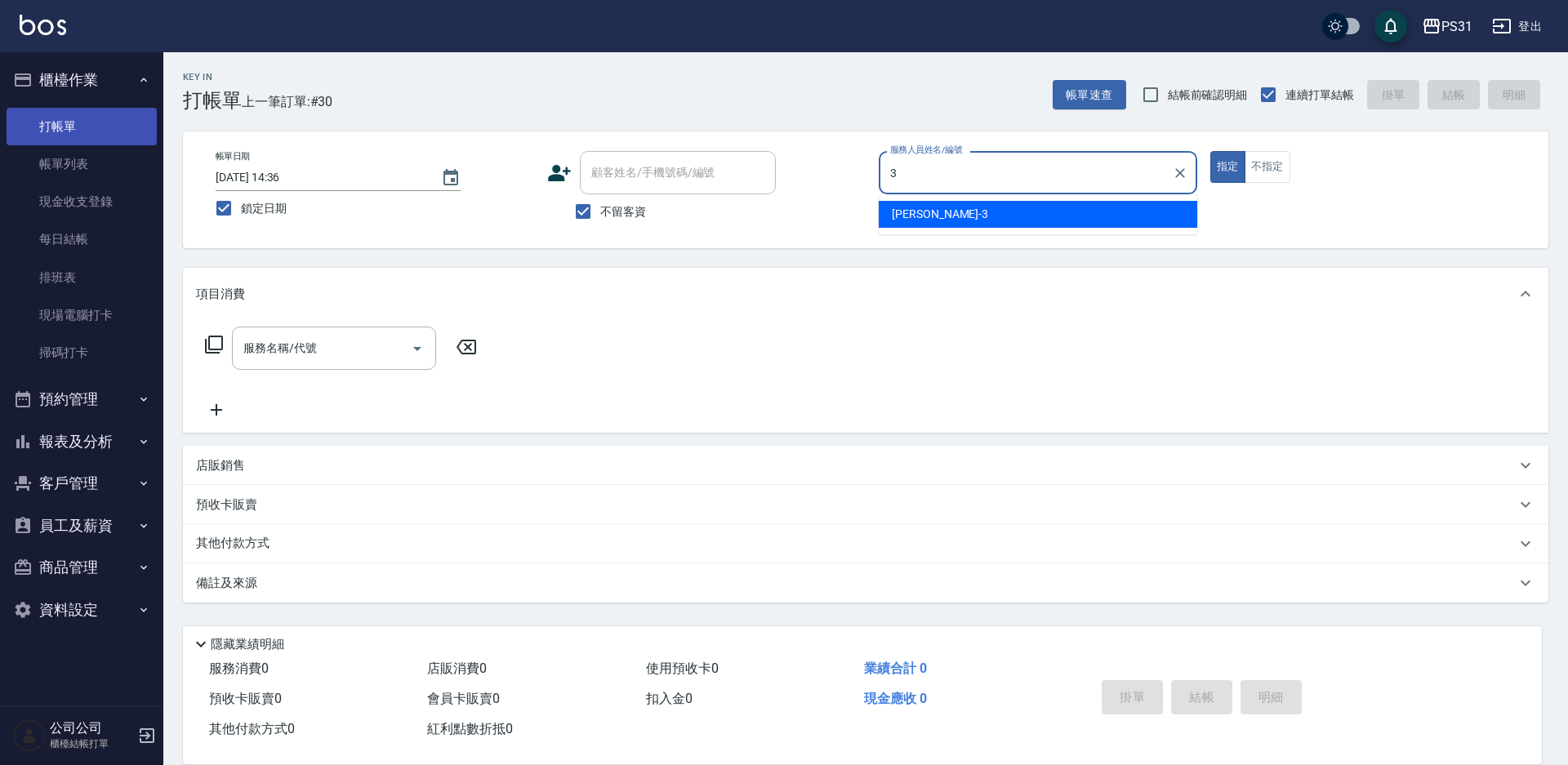
type input "[PERSON_NAME]-3"
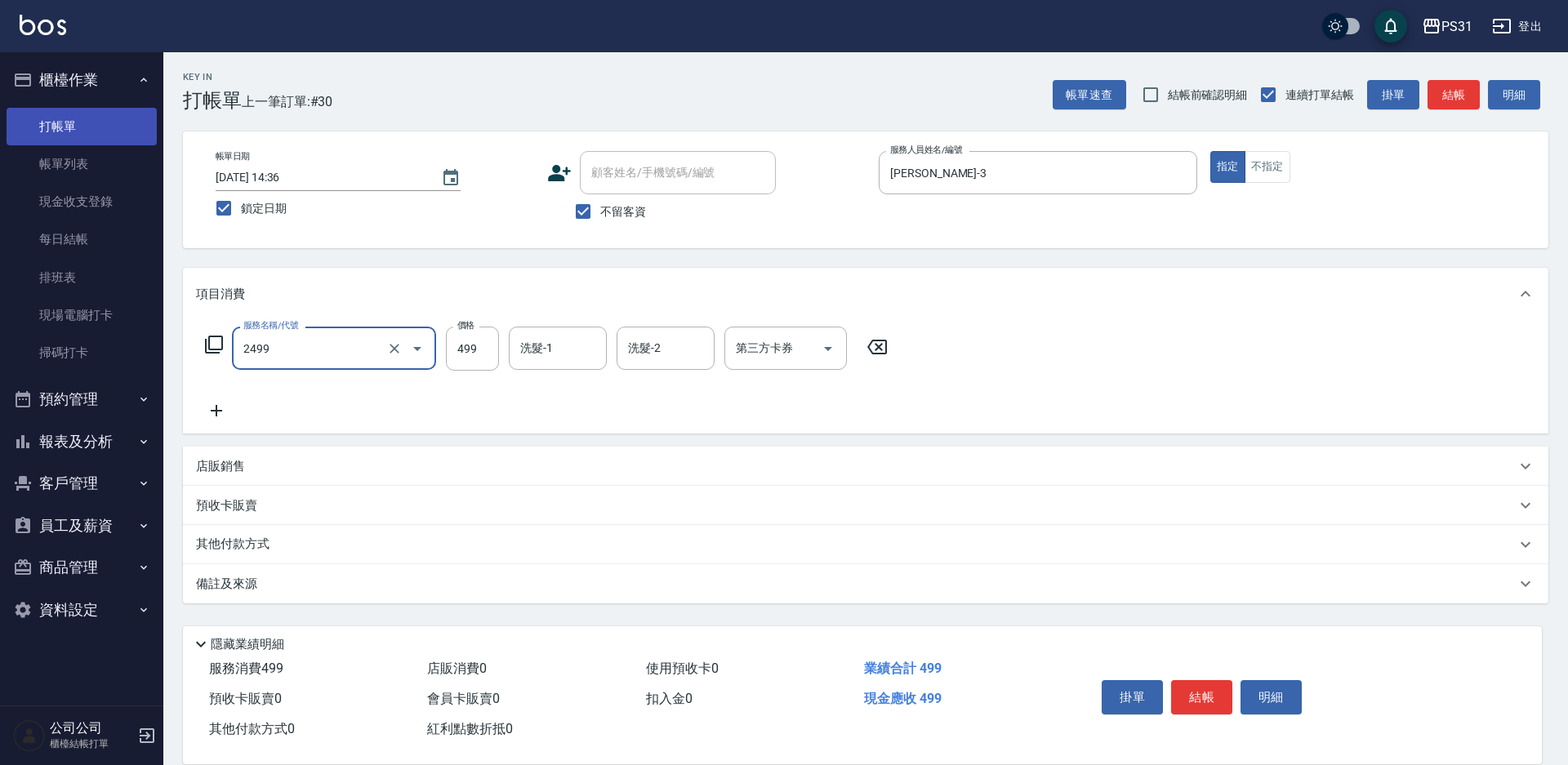
type input "499洗剪套餐(2499)"
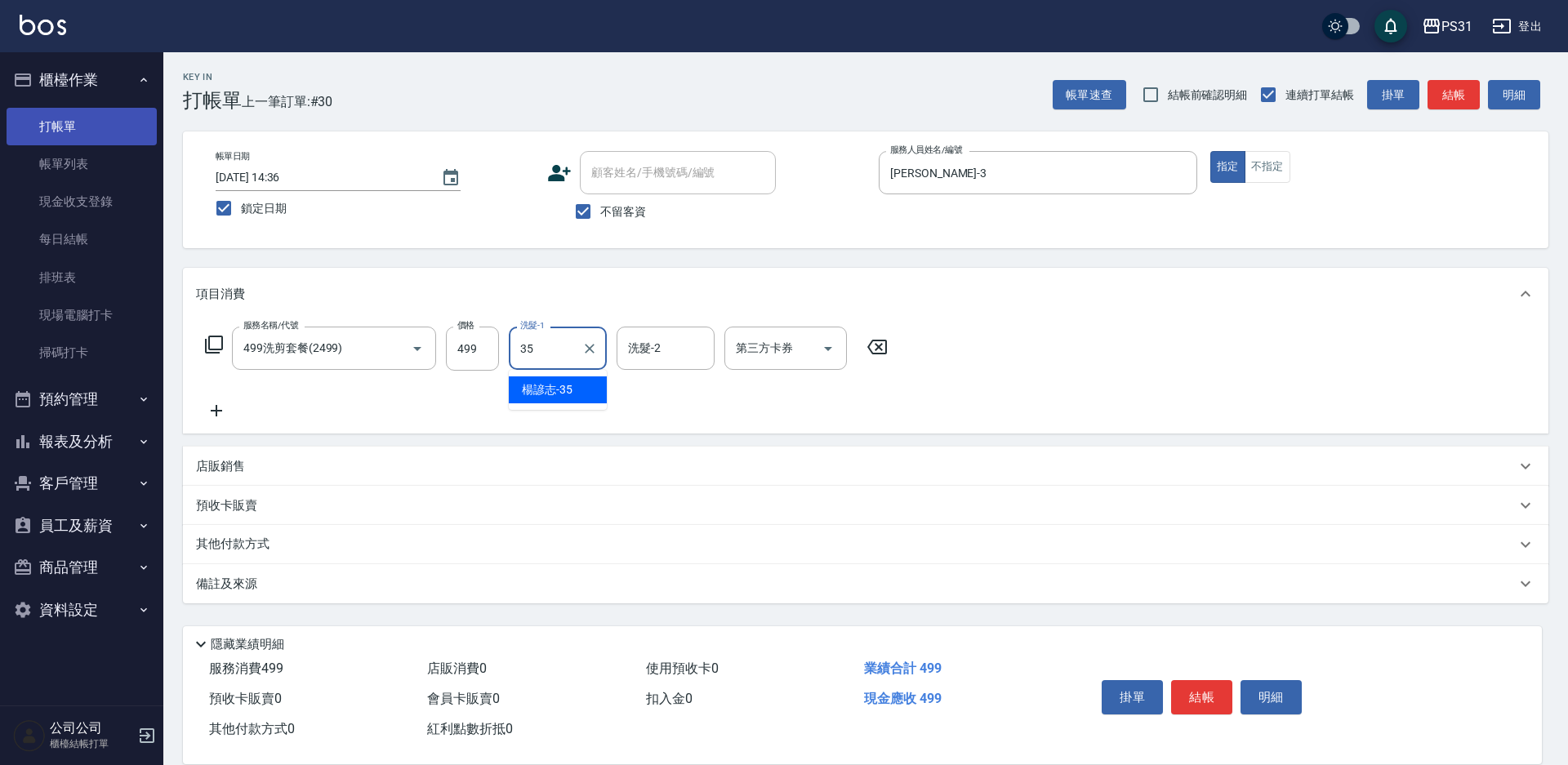
type input "楊諺志-35"
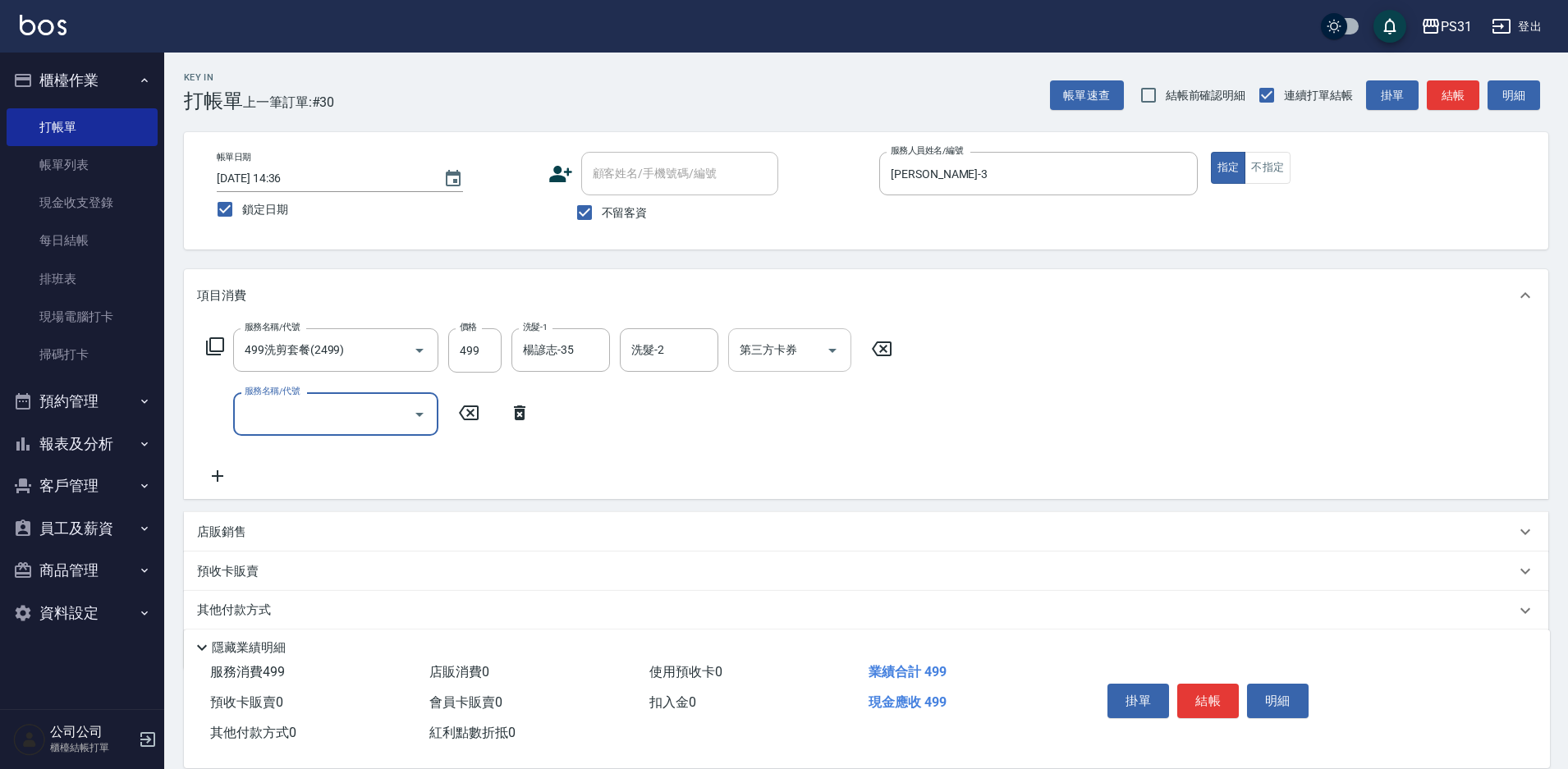
click at [811, 359] on input "第三方卡券" at bounding box center [777, 350] width 83 height 28
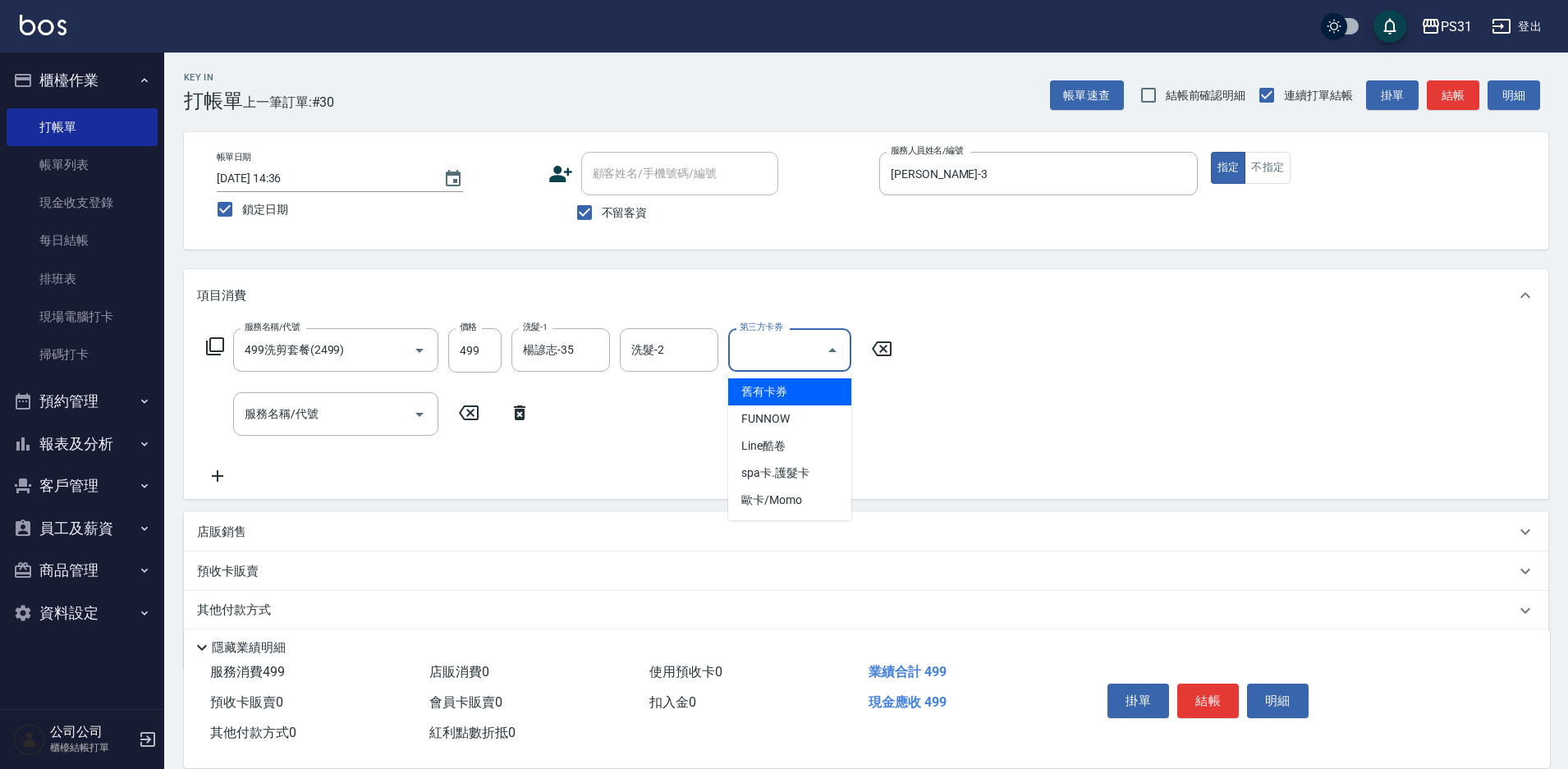
click at [775, 395] on span "舊有卡券" at bounding box center [790, 392] width 123 height 27
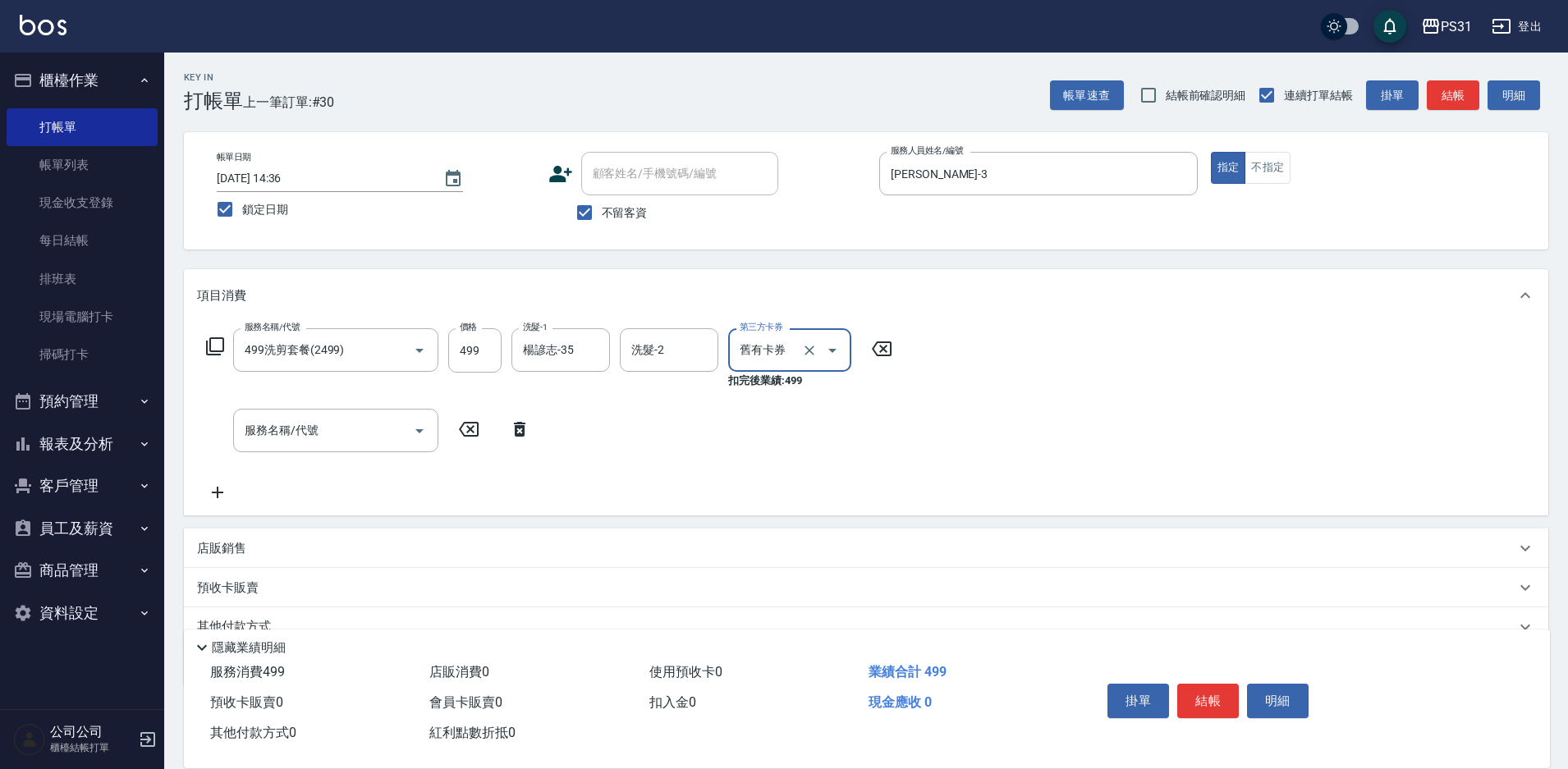
type input "舊有卡券"
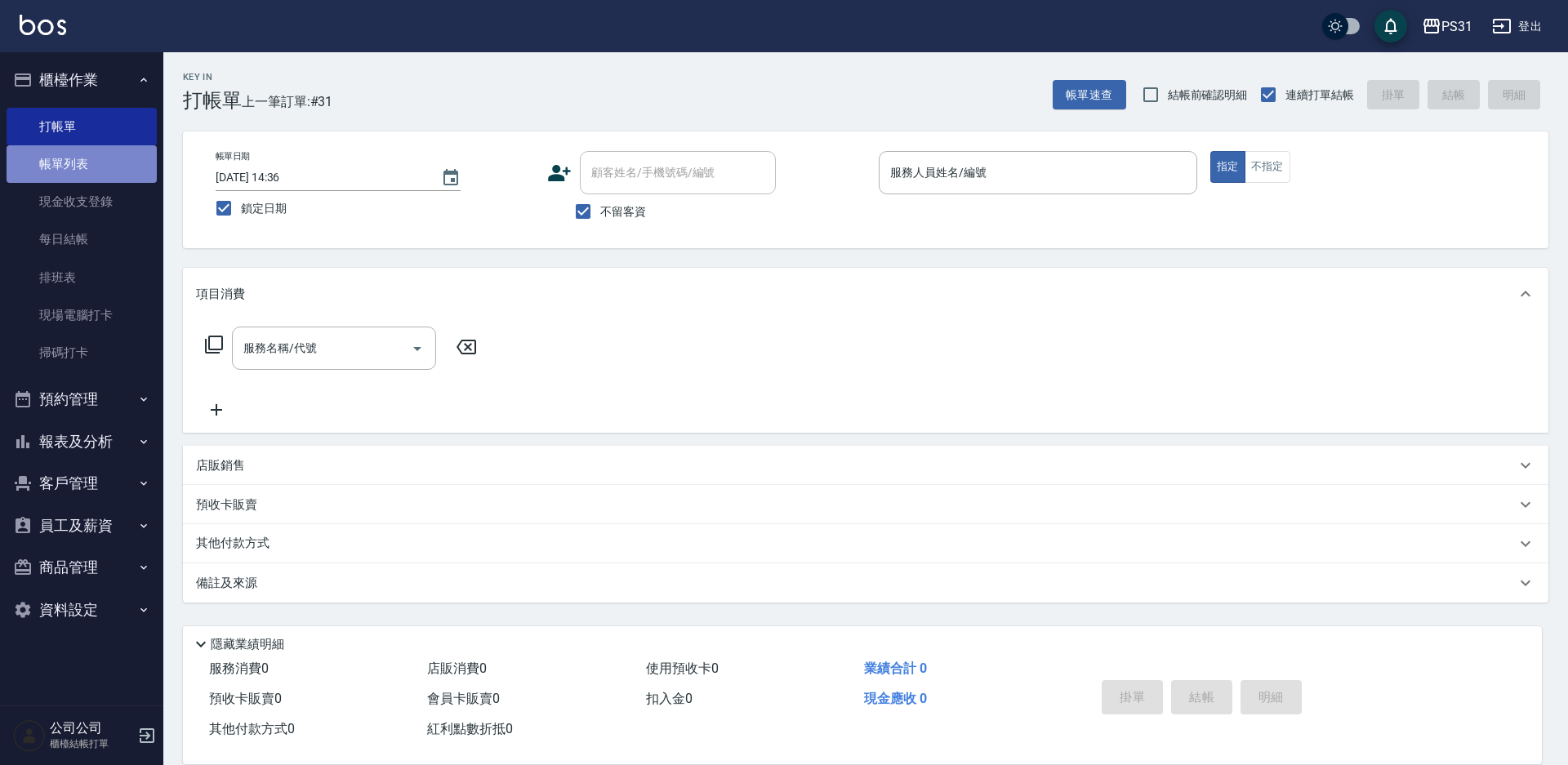
click at [58, 166] on link "帳單列表" at bounding box center [81, 164] width 150 height 38
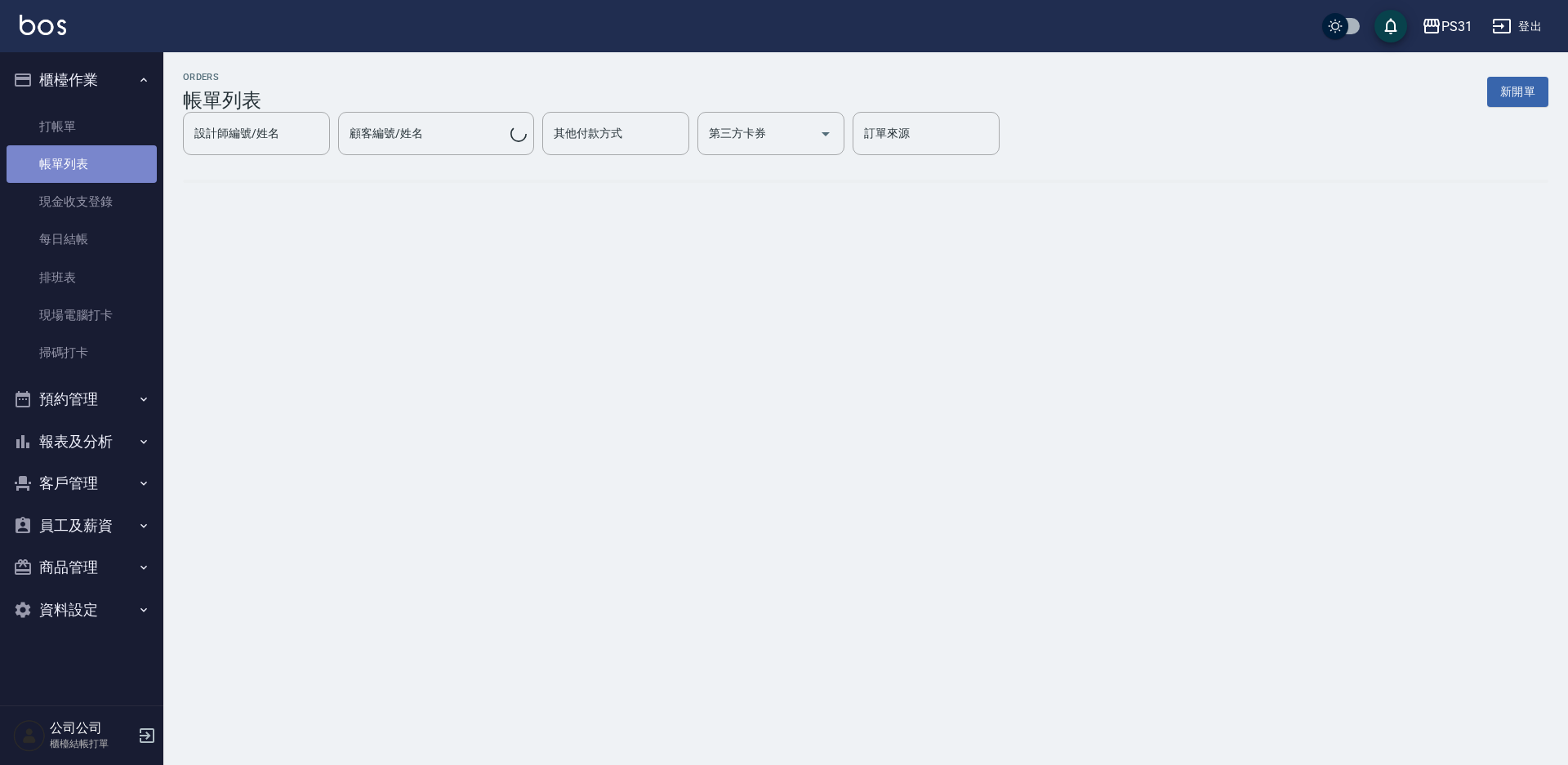
click at [76, 161] on link "帳單列表" at bounding box center [81, 164] width 150 height 38
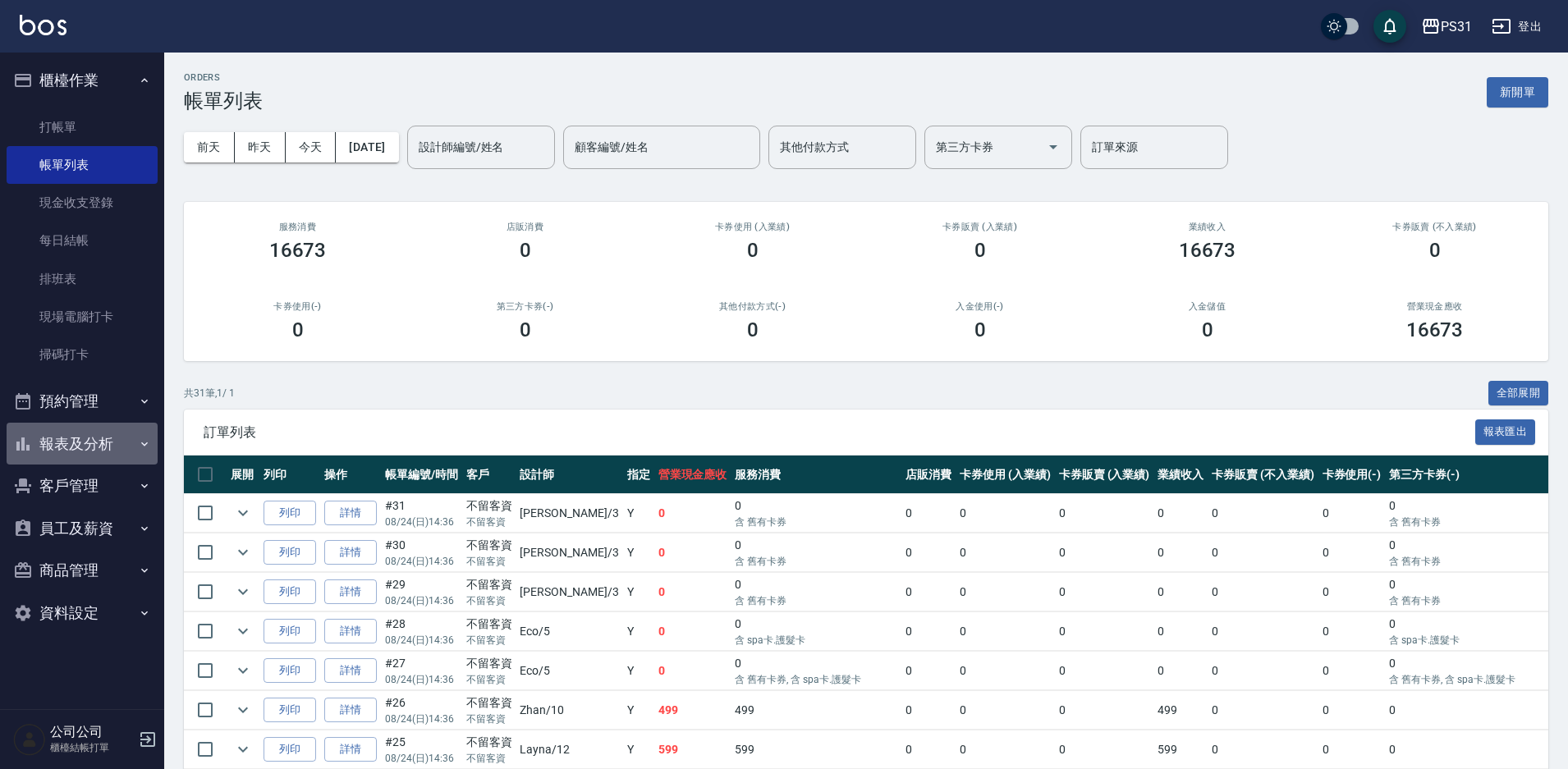
click at [99, 439] on button "報表及分析" at bounding box center [82, 444] width 151 height 43
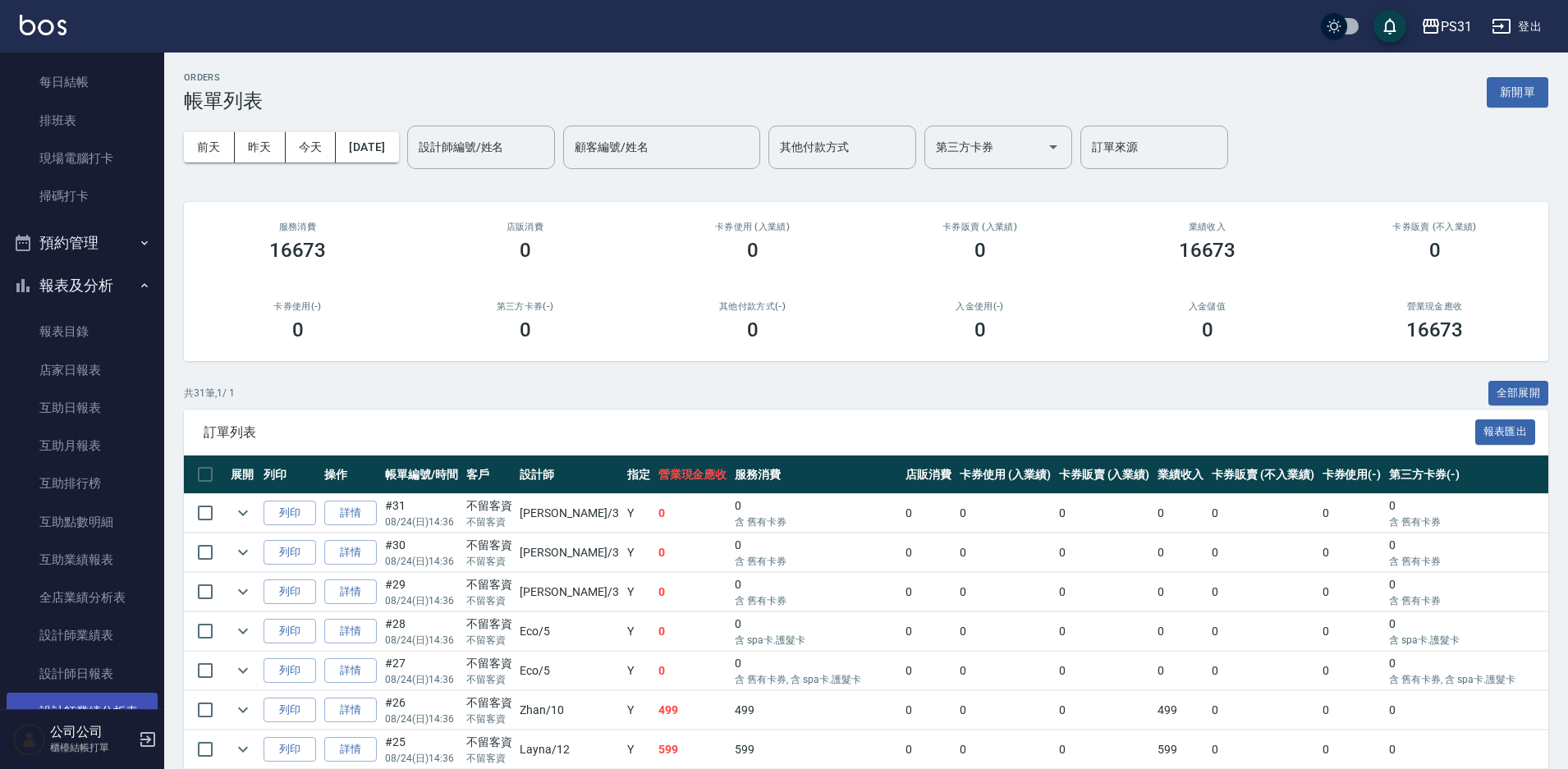
scroll to position [247, 0]
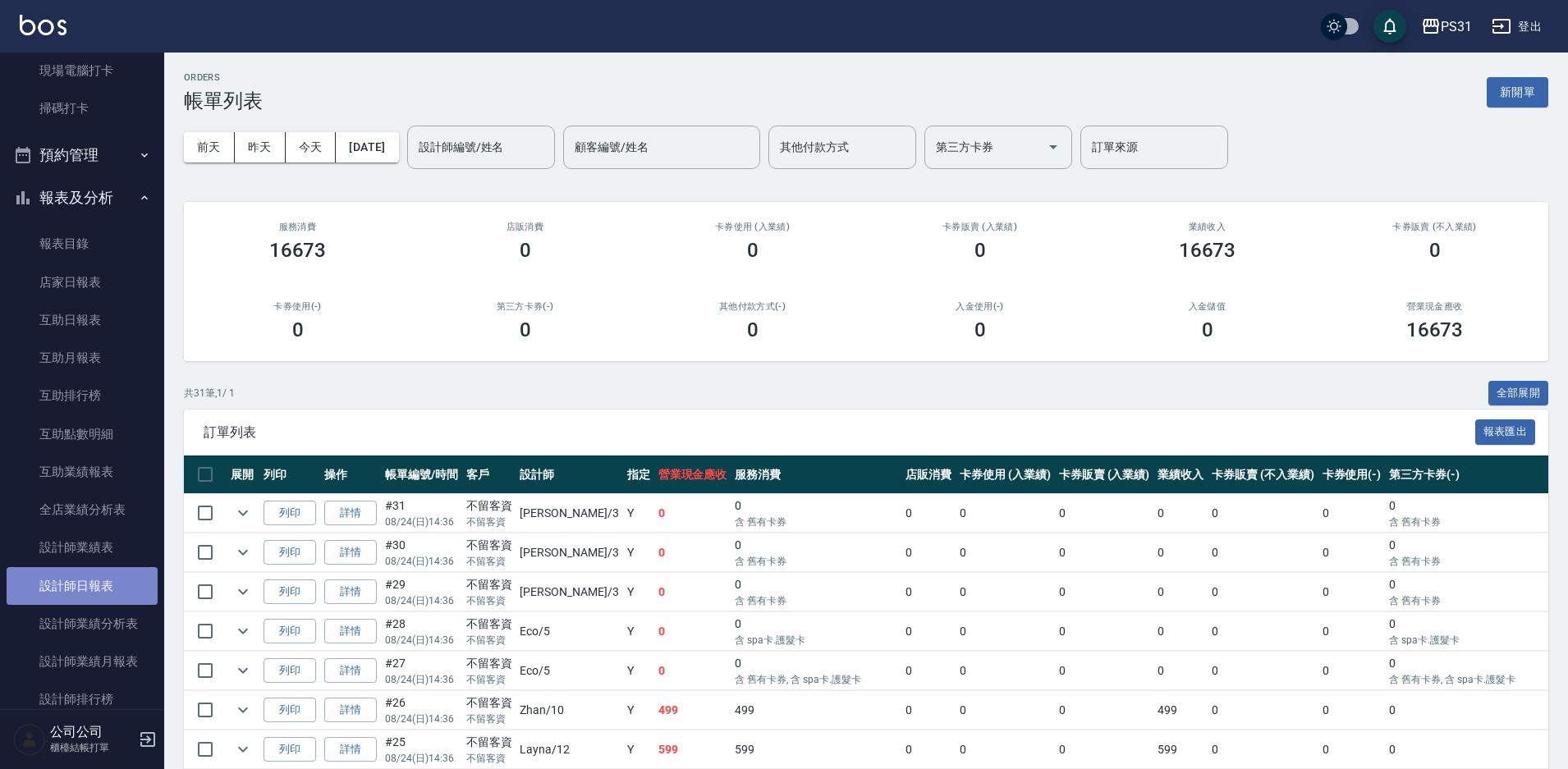
click at [105, 594] on link "設計師日報表" at bounding box center [82, 586] width 151 height 38
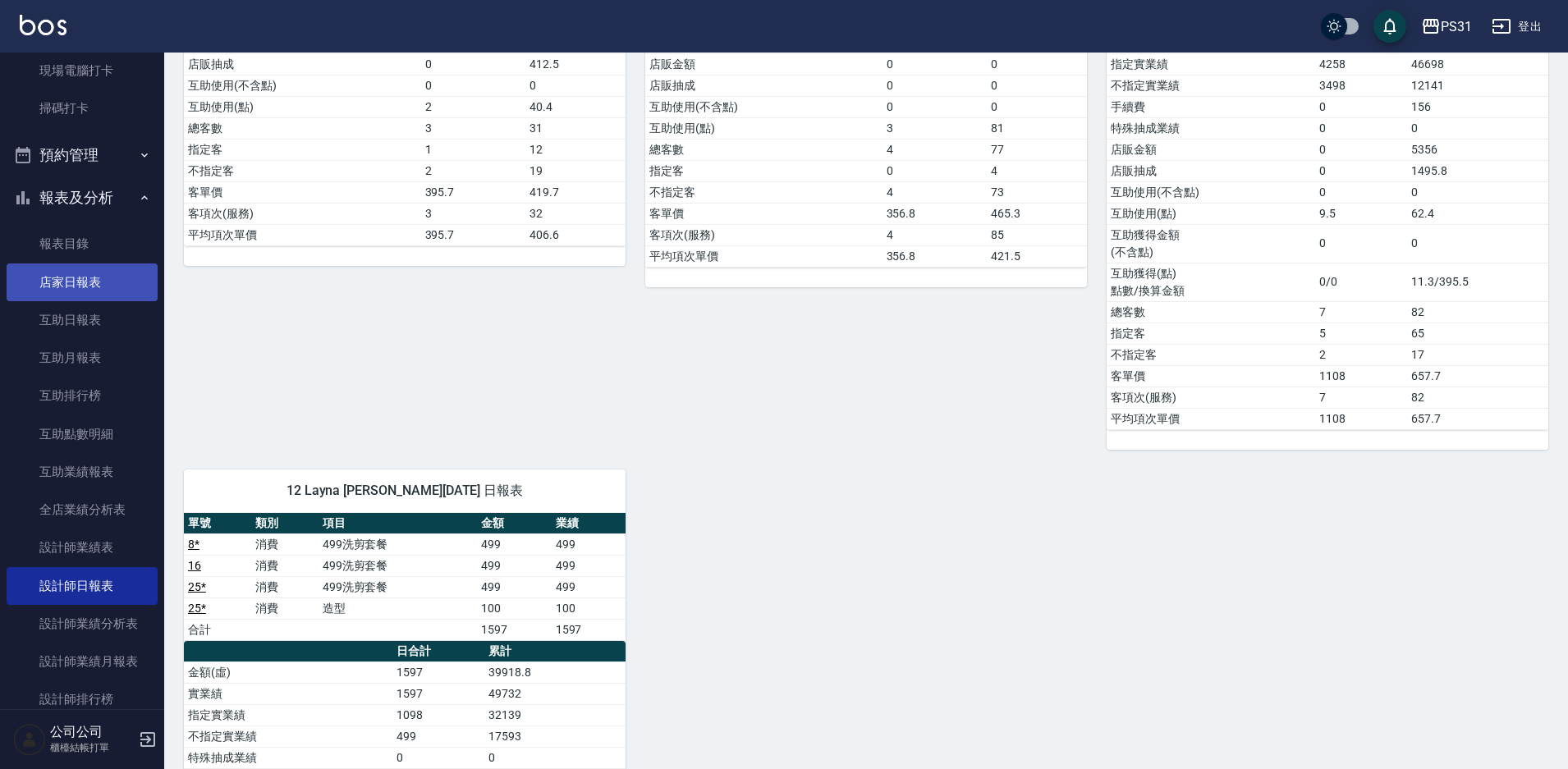
scroll to position [1144, 0]
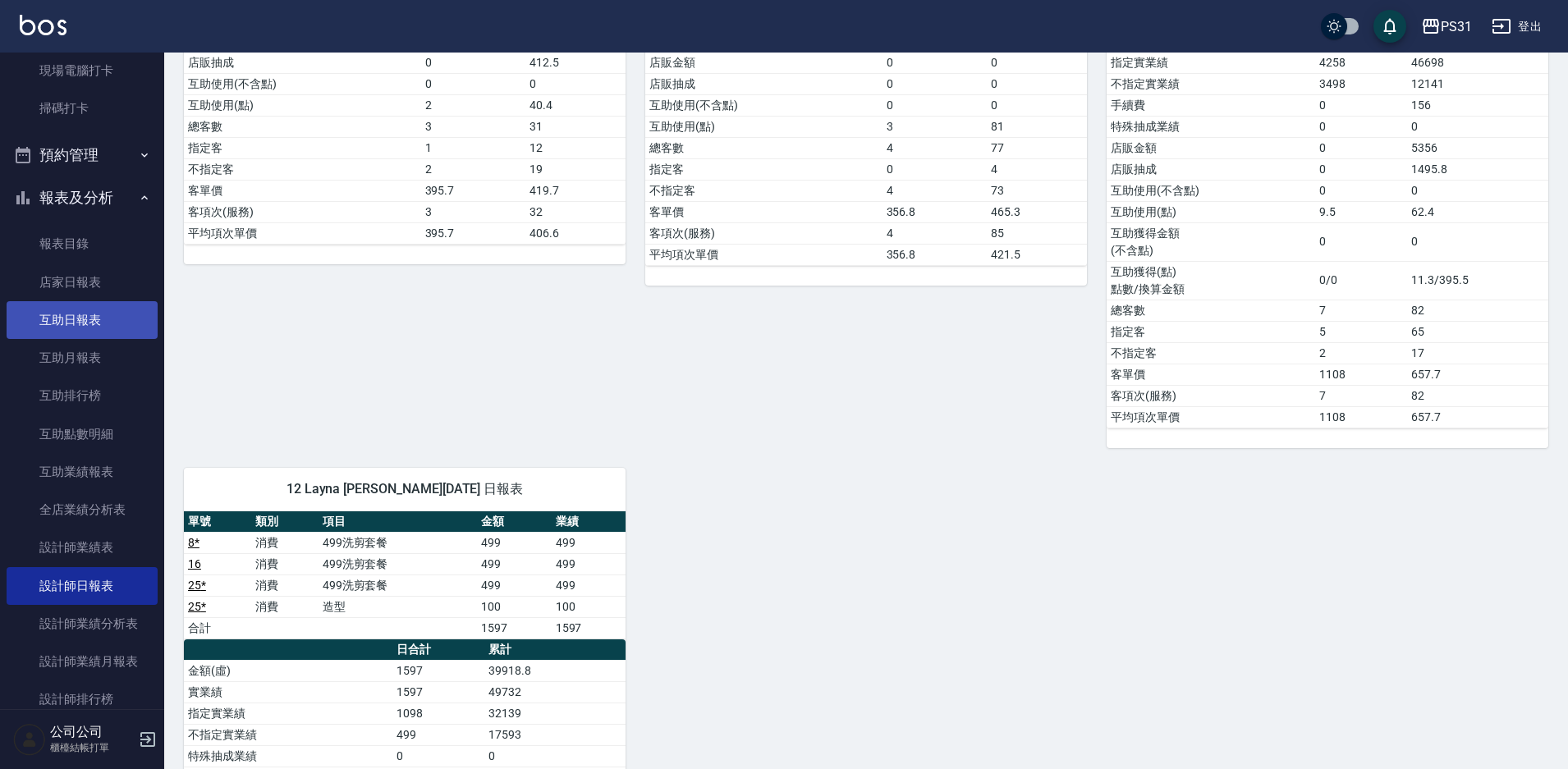
click at [92, 323] on link "互助日報表" at bounding box center [82, 320] width 151 height 38
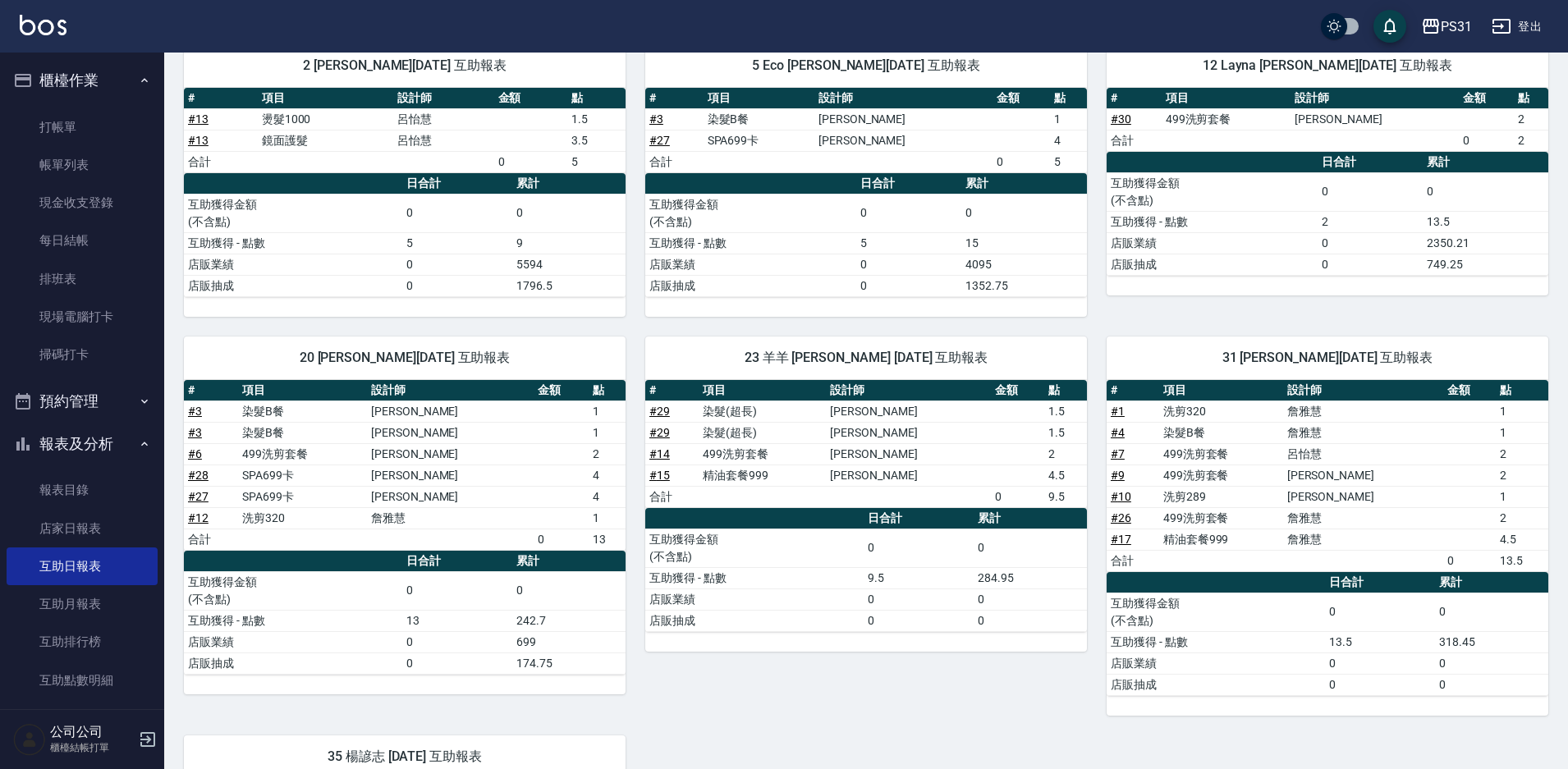
scroll to position [164, 0]
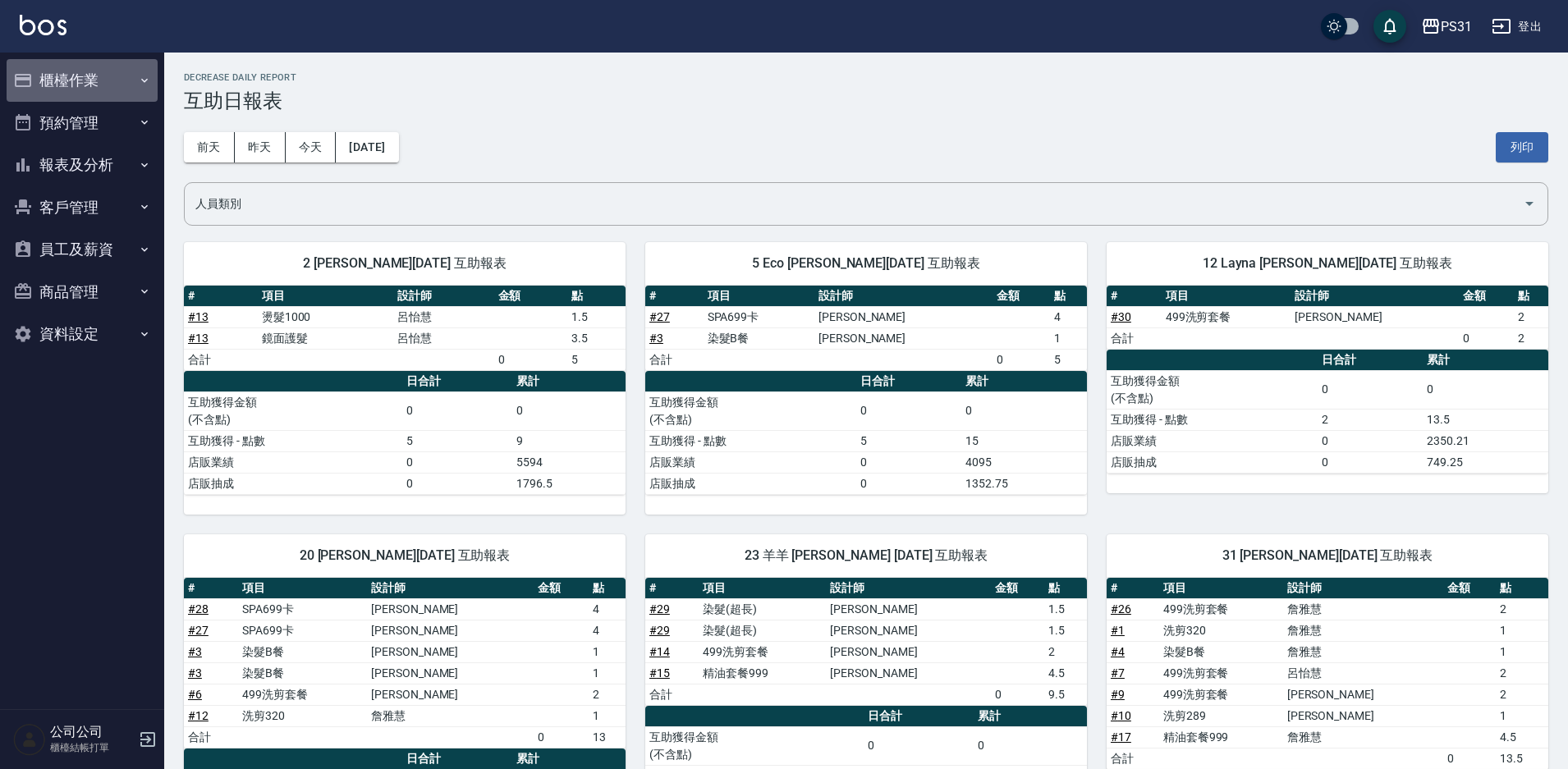
drag, startPoint x: 79, startPoint y: 70, endPoint x: 69, endPoint y: 103, distance: 34.5
click at [79, 70] on button "櫃檯作業" at bounding box center [82, 80] width 151 height 43
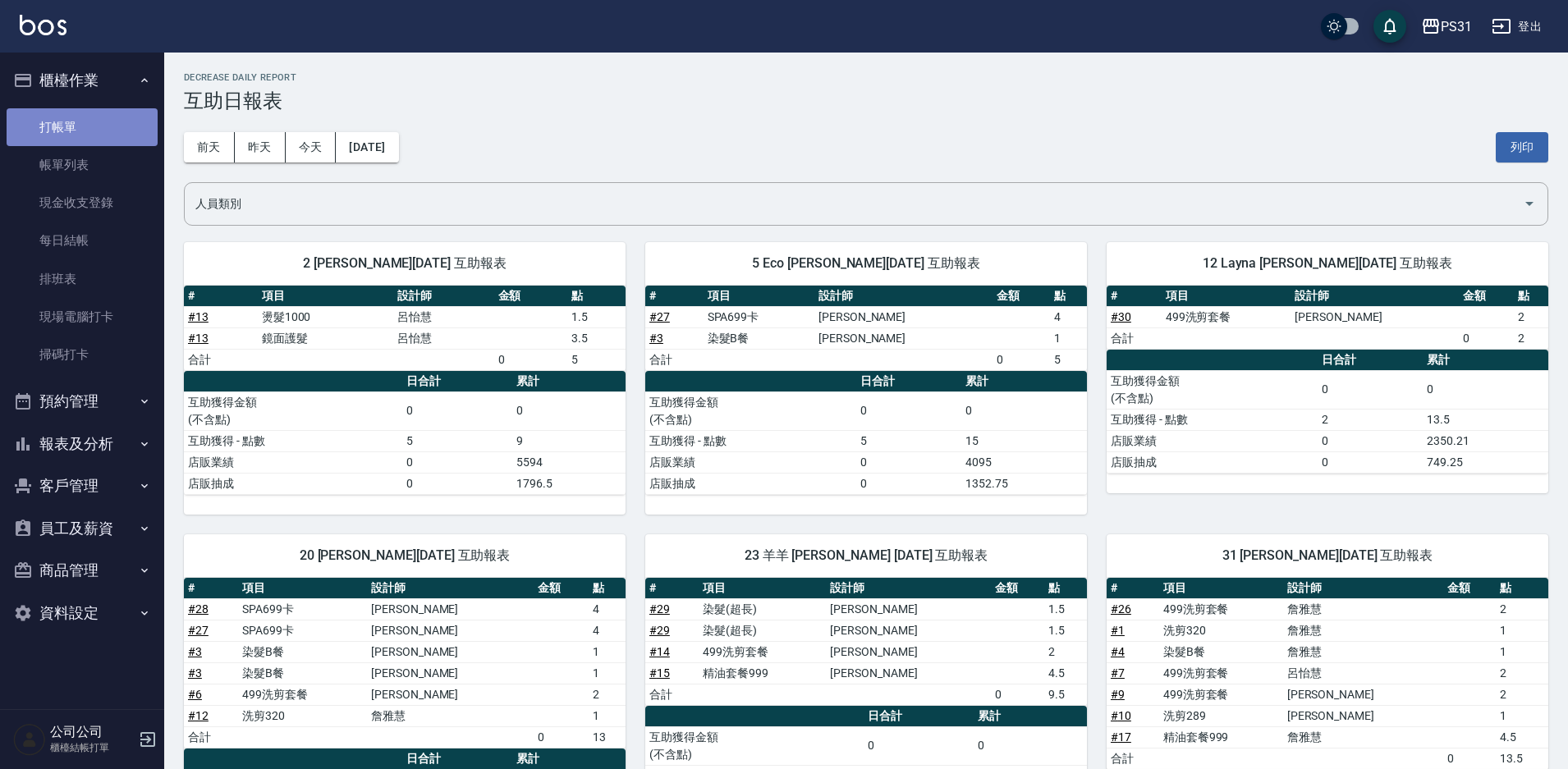
click at [76, 130] on link "打帳單" at bounding box center [82, 127] width 151 height 38
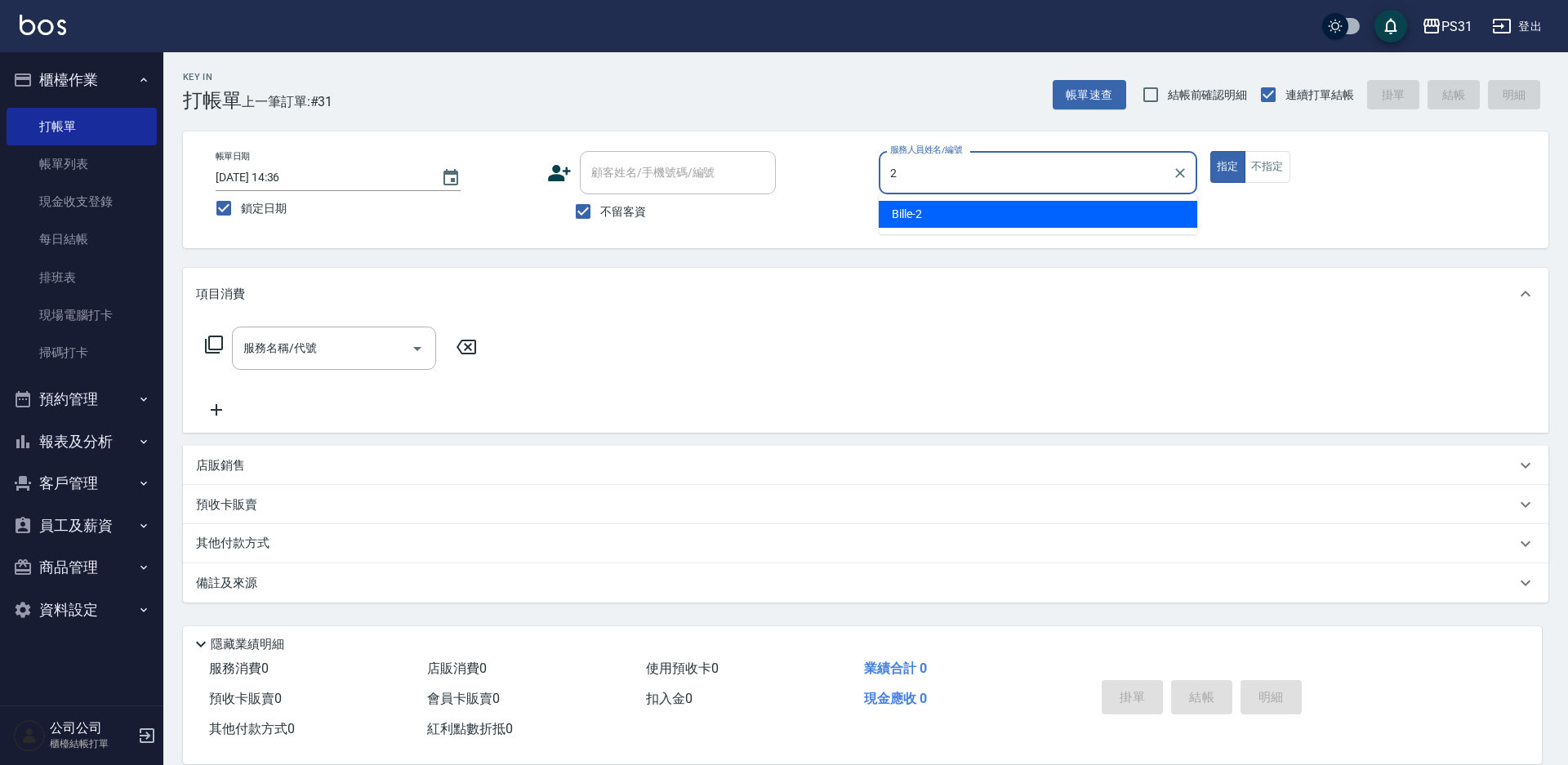
type input "Bille-2"
type button "true"
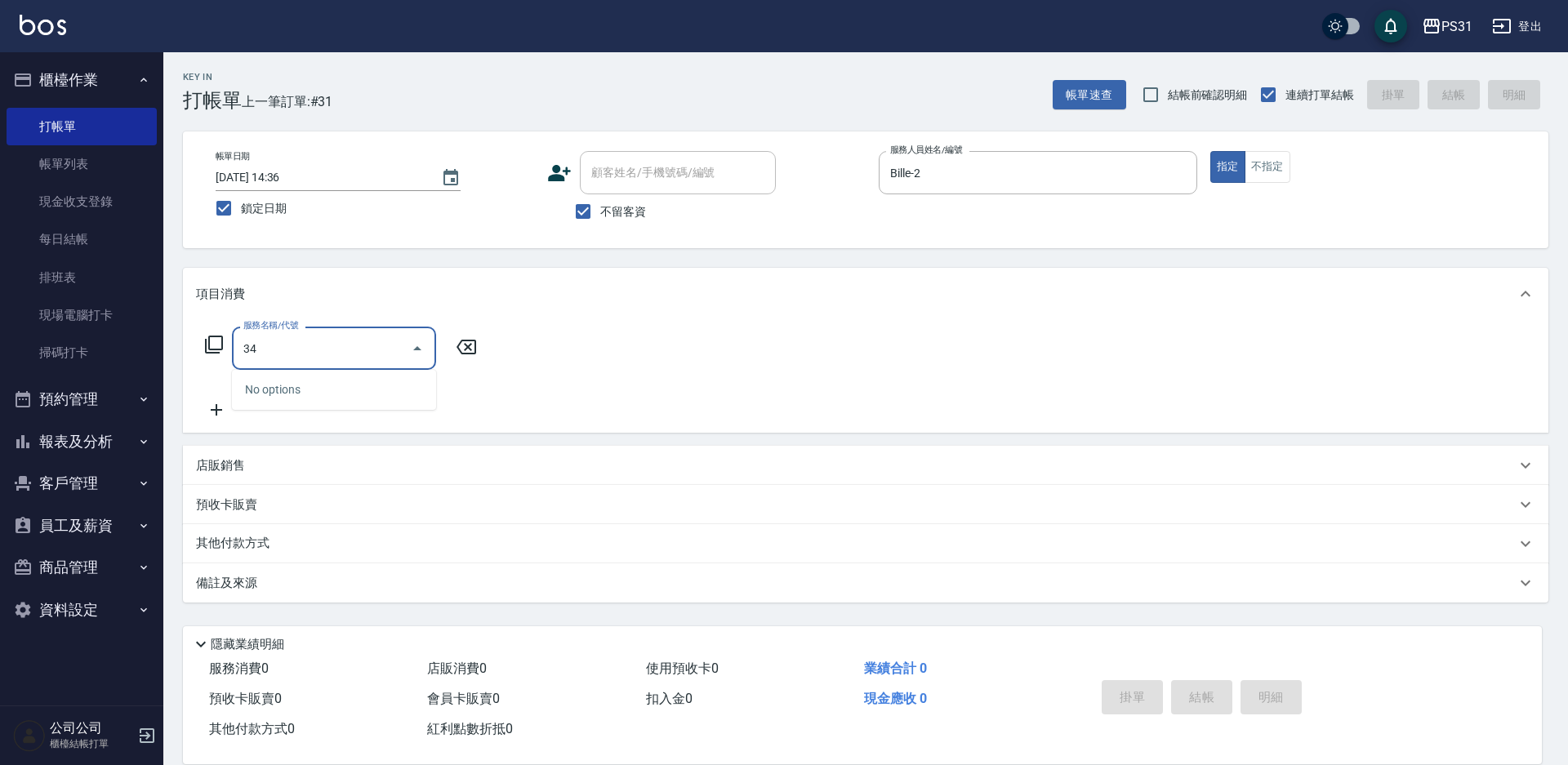
type input "3"
type input "499洗剪套餐(2499)"
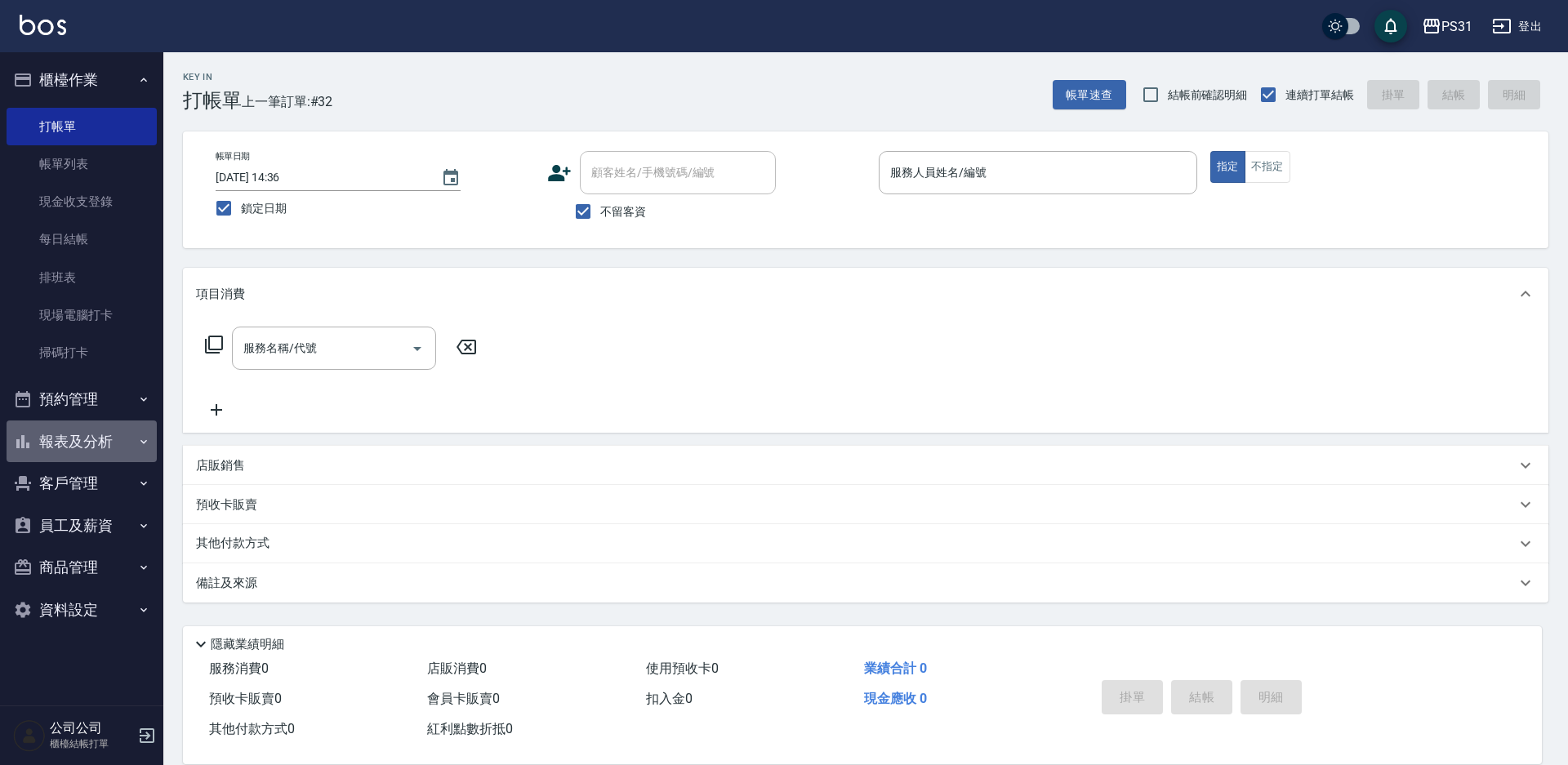
click at [89, 457] on button "報表及分析" at bounding box center [81, 441] width 150 height 42
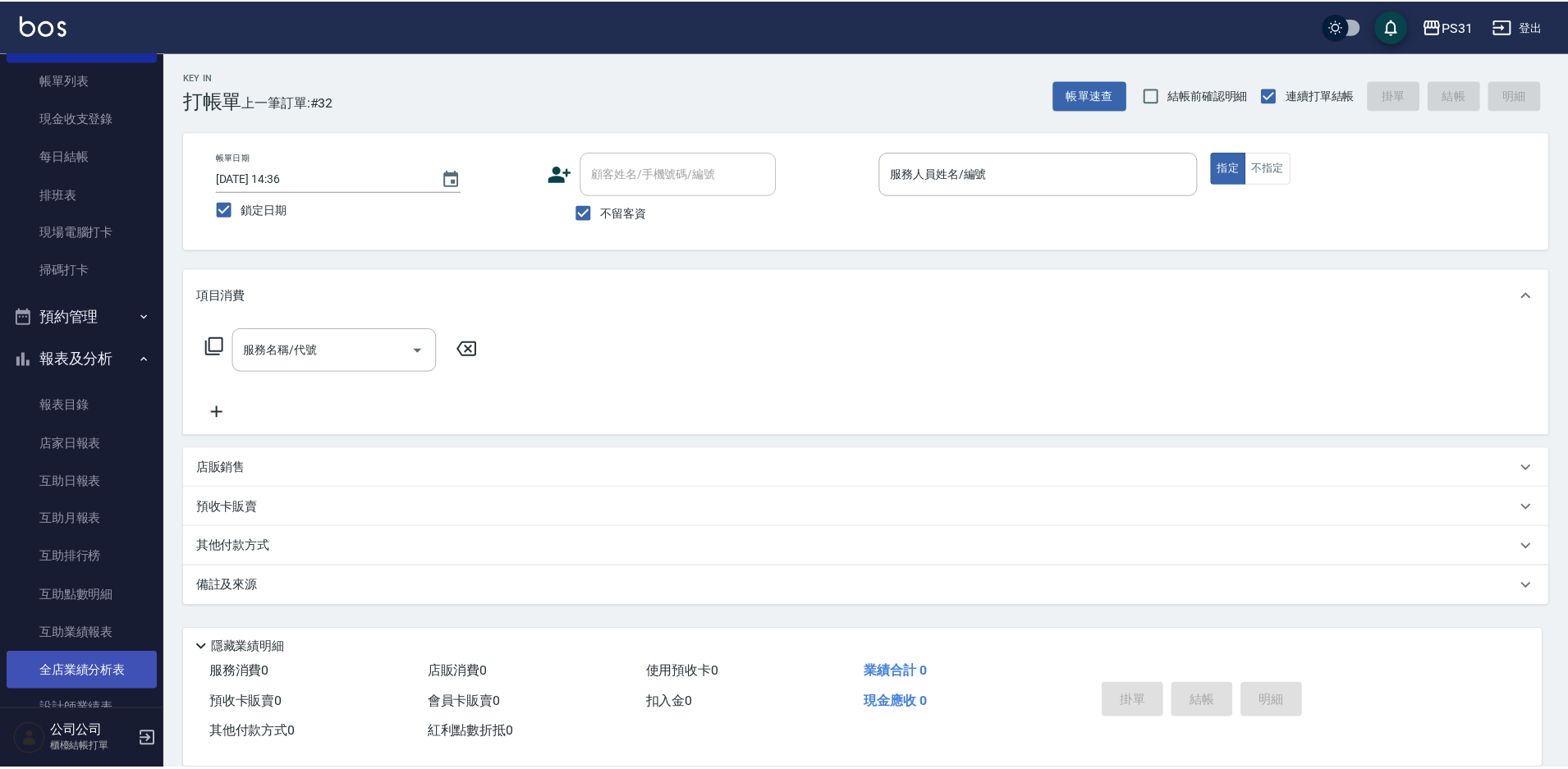
scroll to position [247, 0]
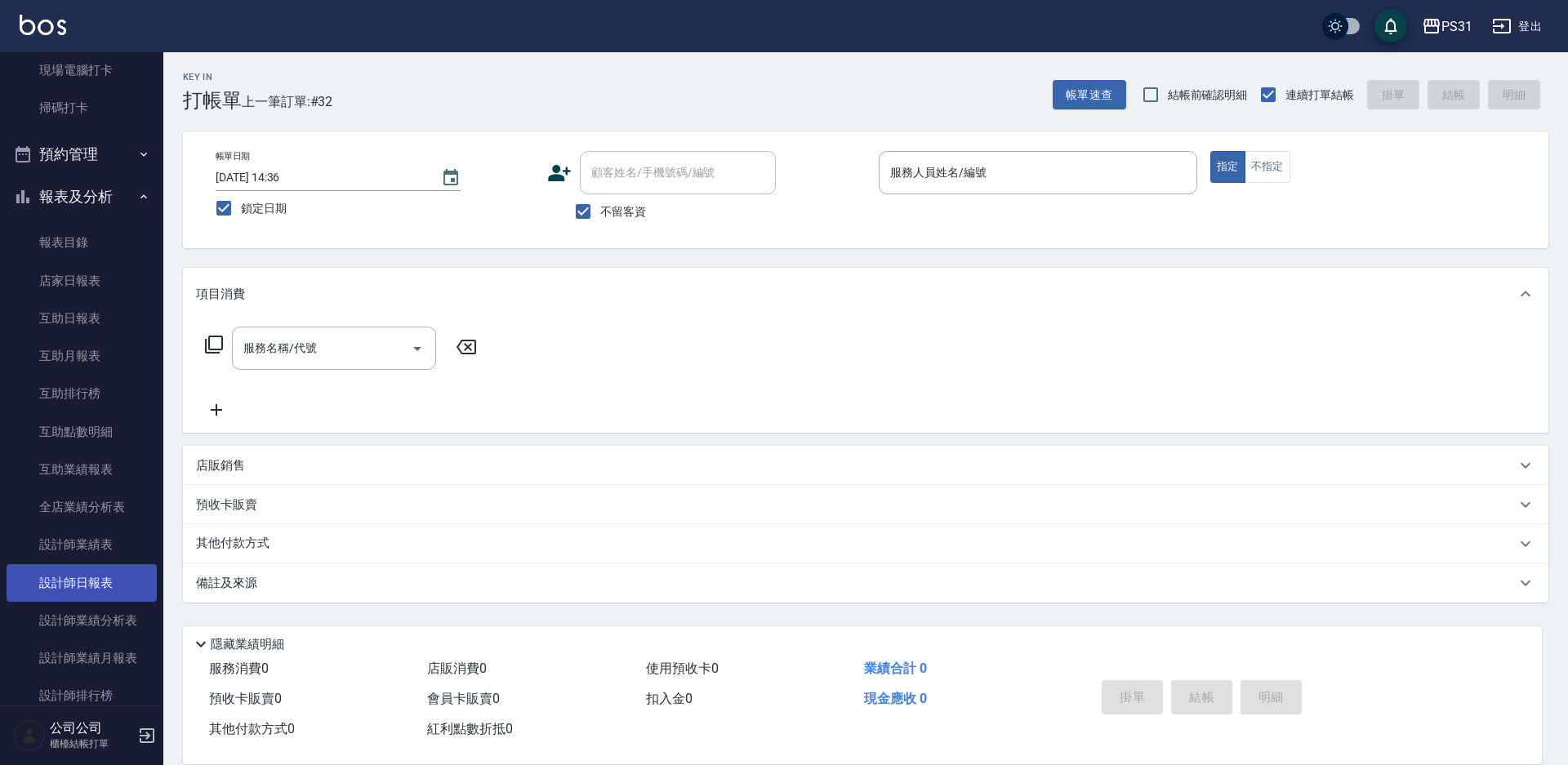
click at [82, 579] on link "設計師日報表" at bounding box center [81, 583] width 150 height 38
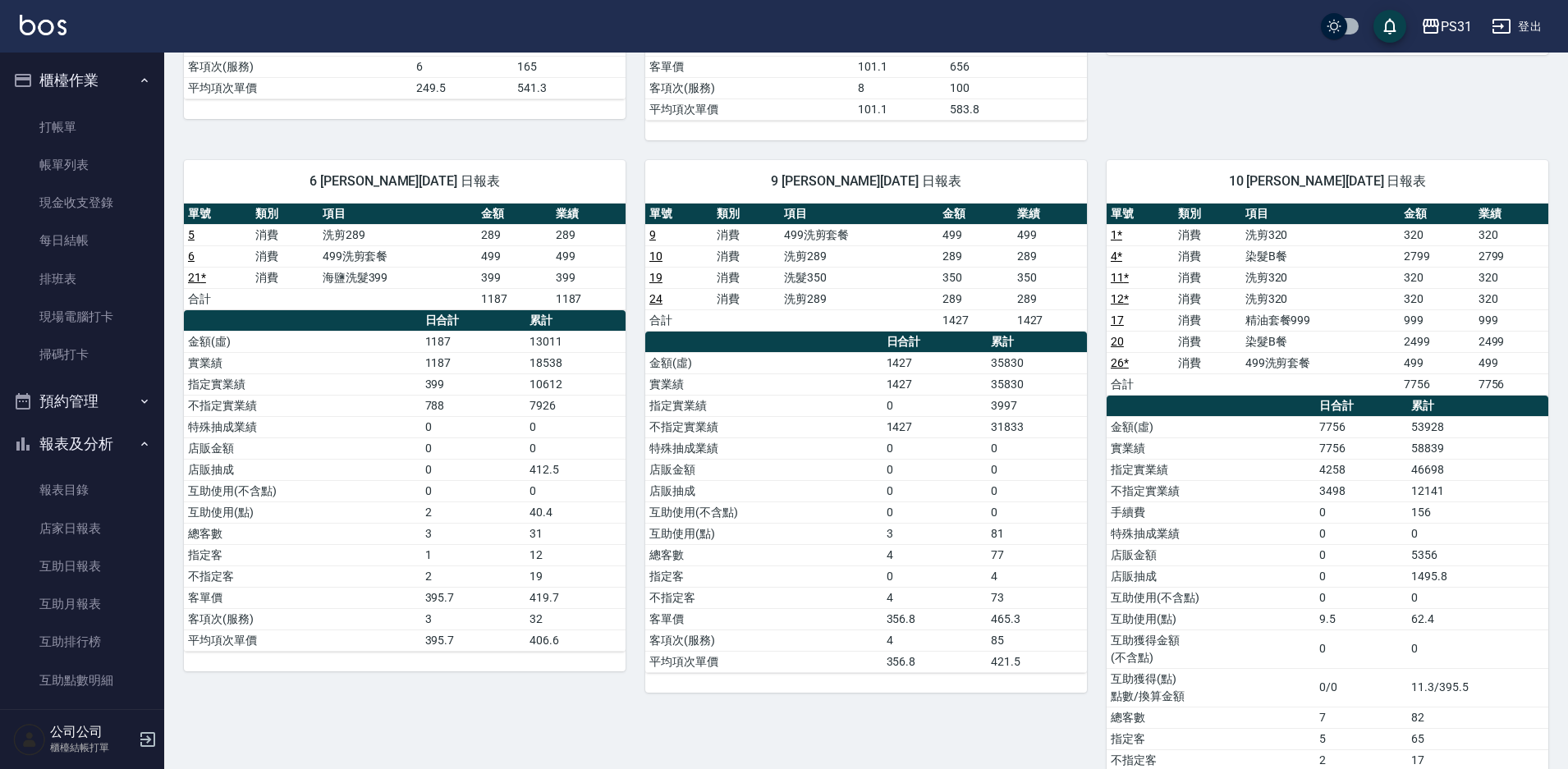
scroll to position [739, 0]
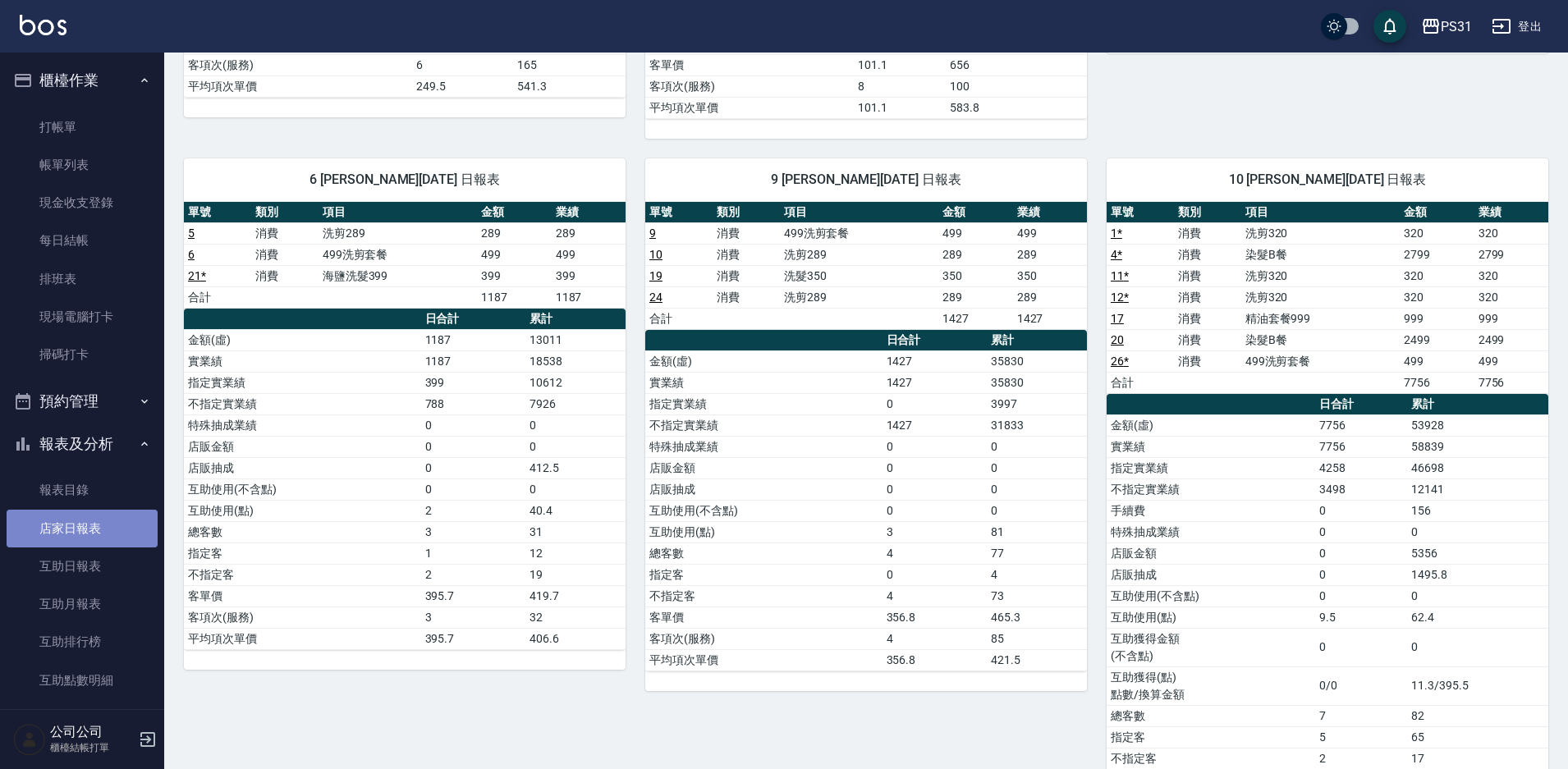
click at [83, 523] on link "店家日報表" at bounding box center [82, 529] width 151 height 38
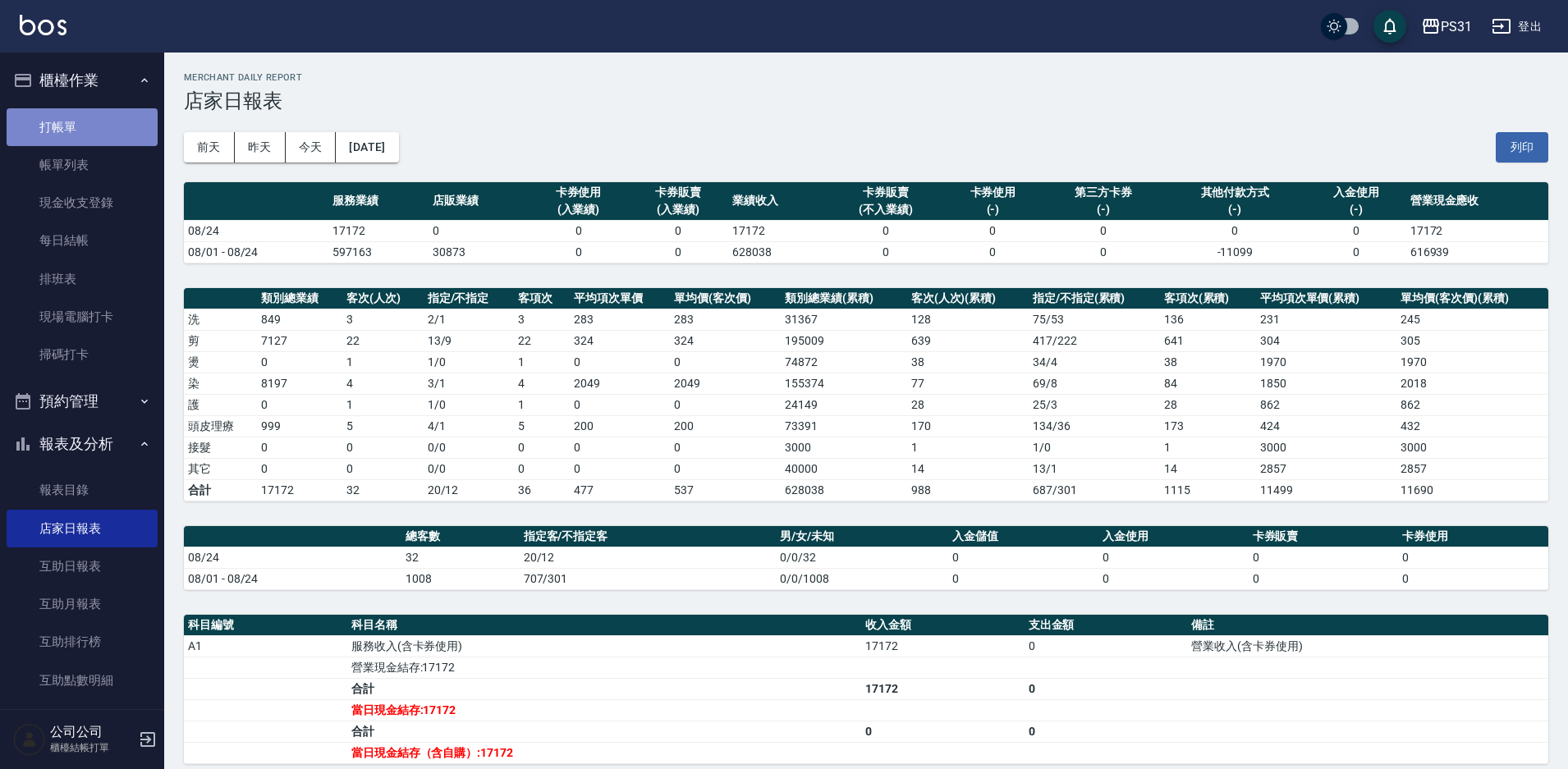
click at [102, 128] on link "打帳單" at bounding box center [82, 127] width 151 height 38
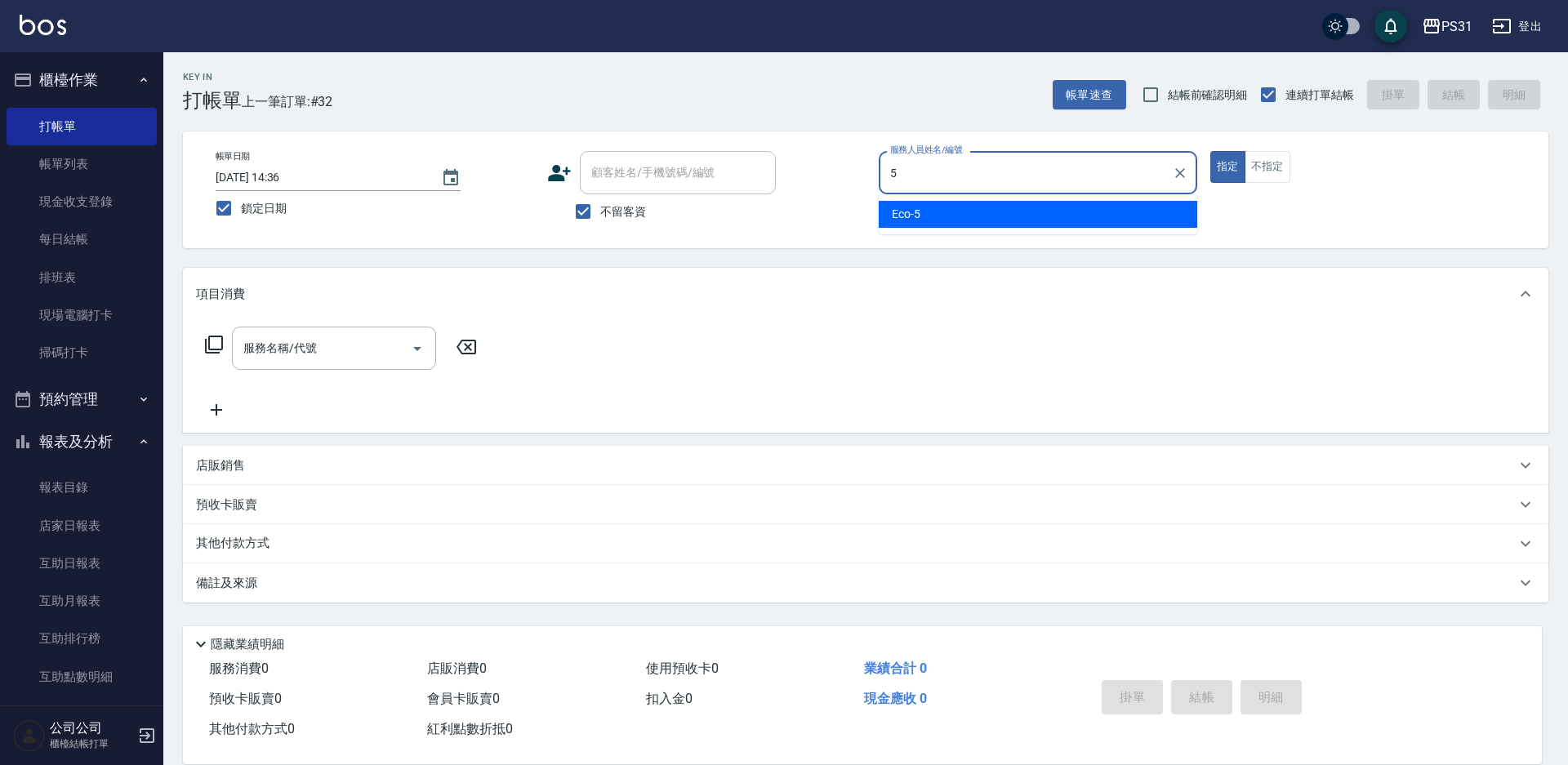
type input "5"
type button "true"
type input "Eco-5"
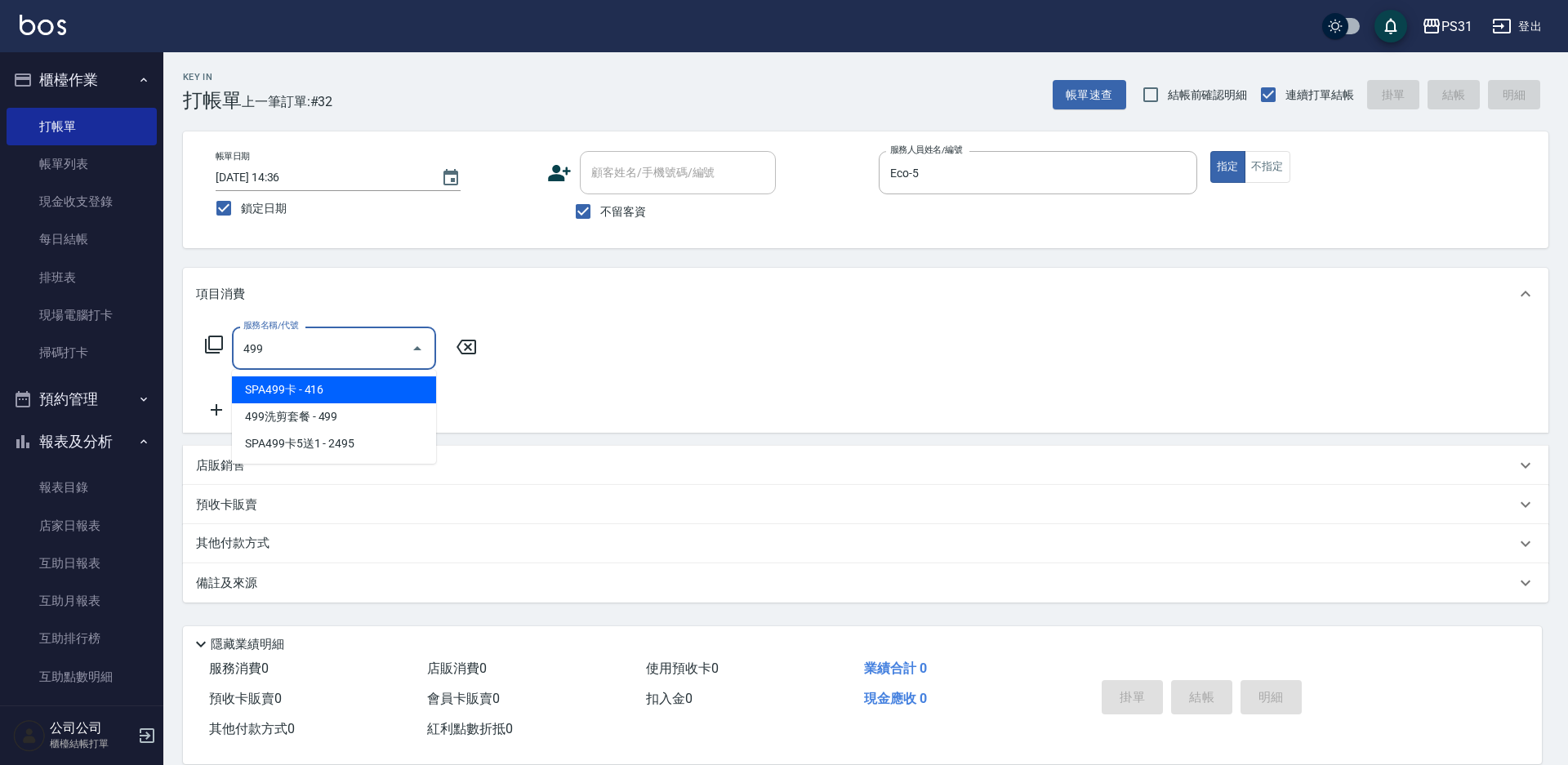
type input "SPA499卡(0049)"
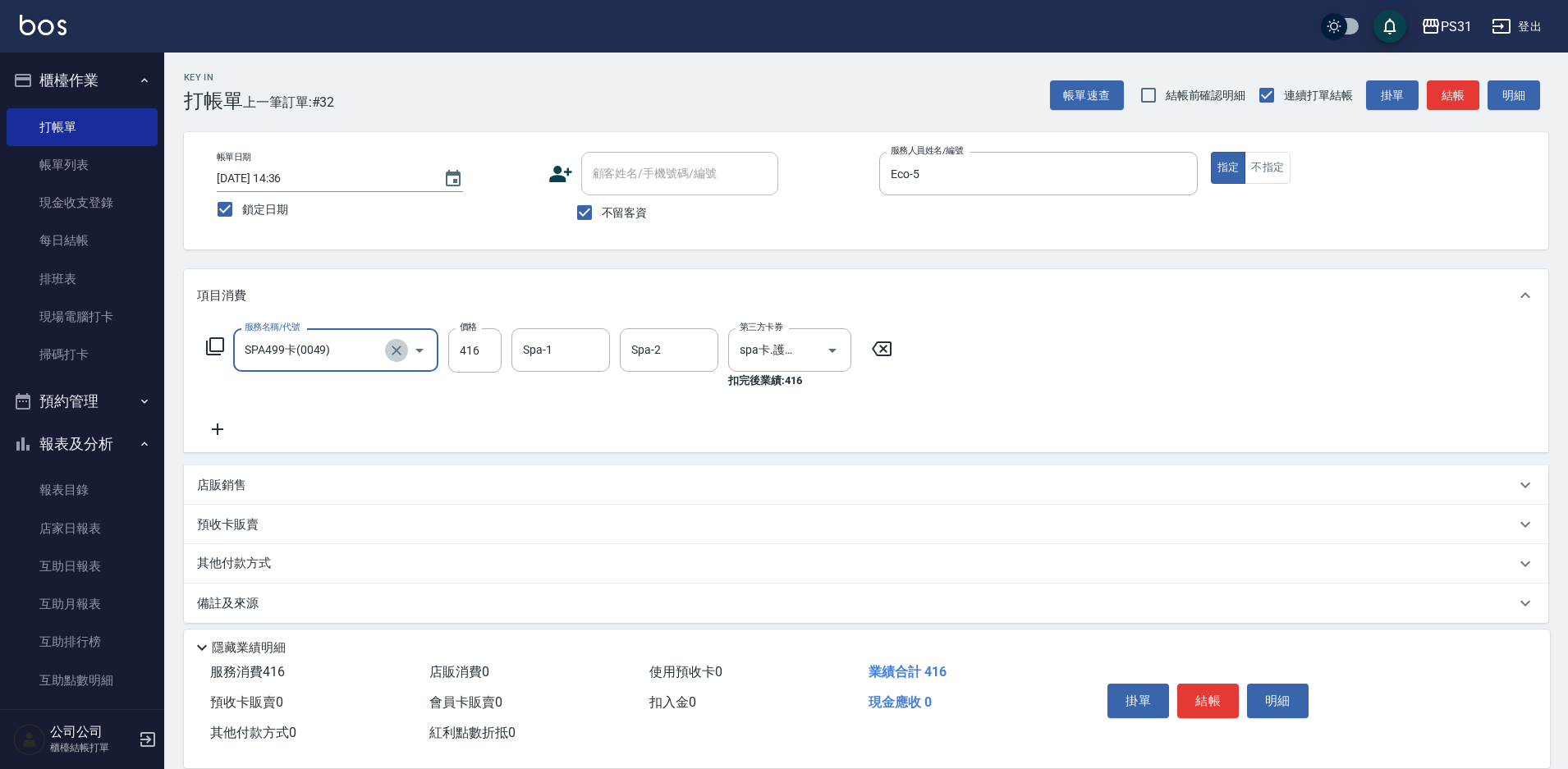
click at [405, 352] on button "Clear" at bounding box center [396, 351] width 23 height 23
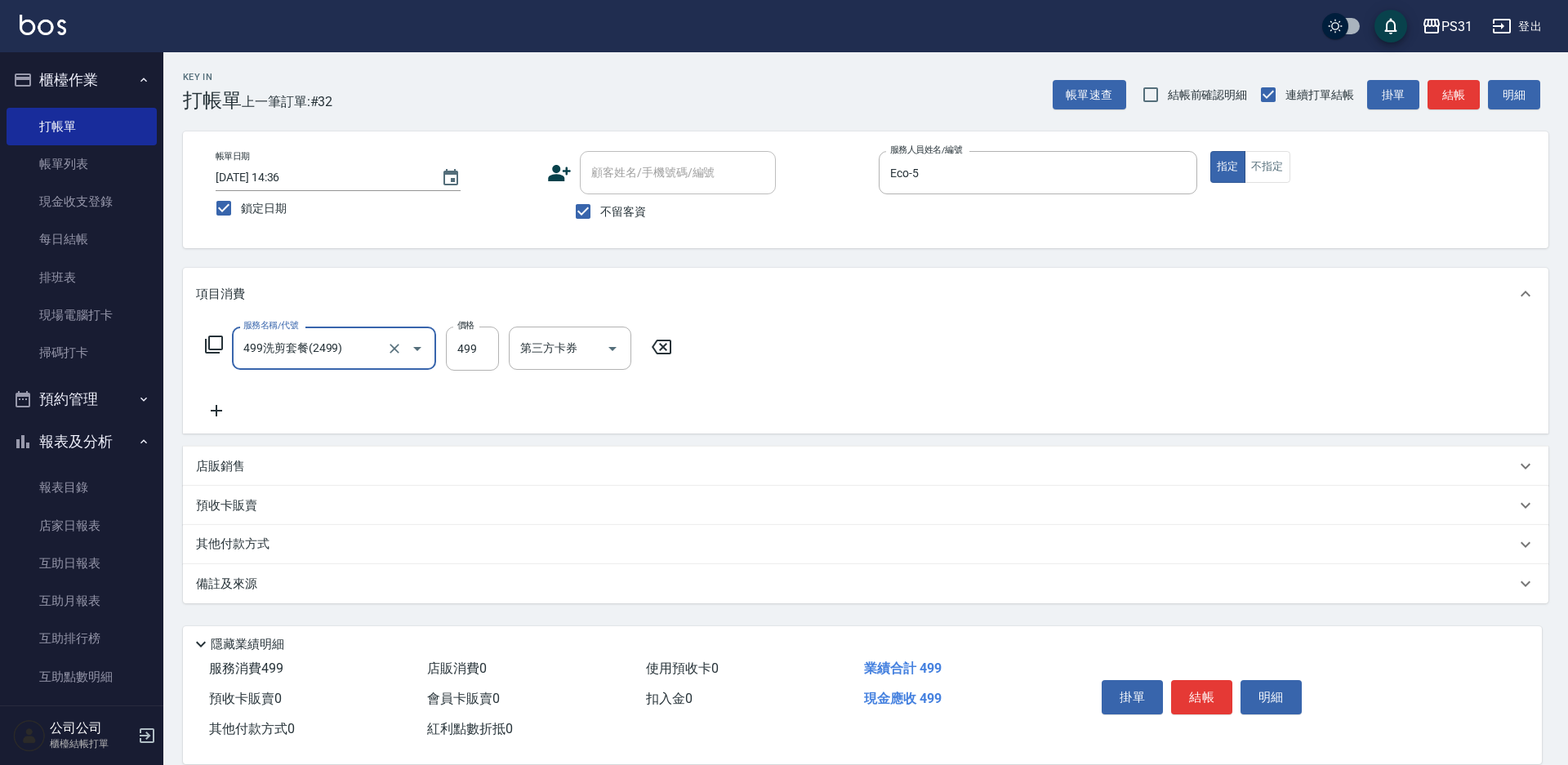
type input "499洗剪套餐(2499)"
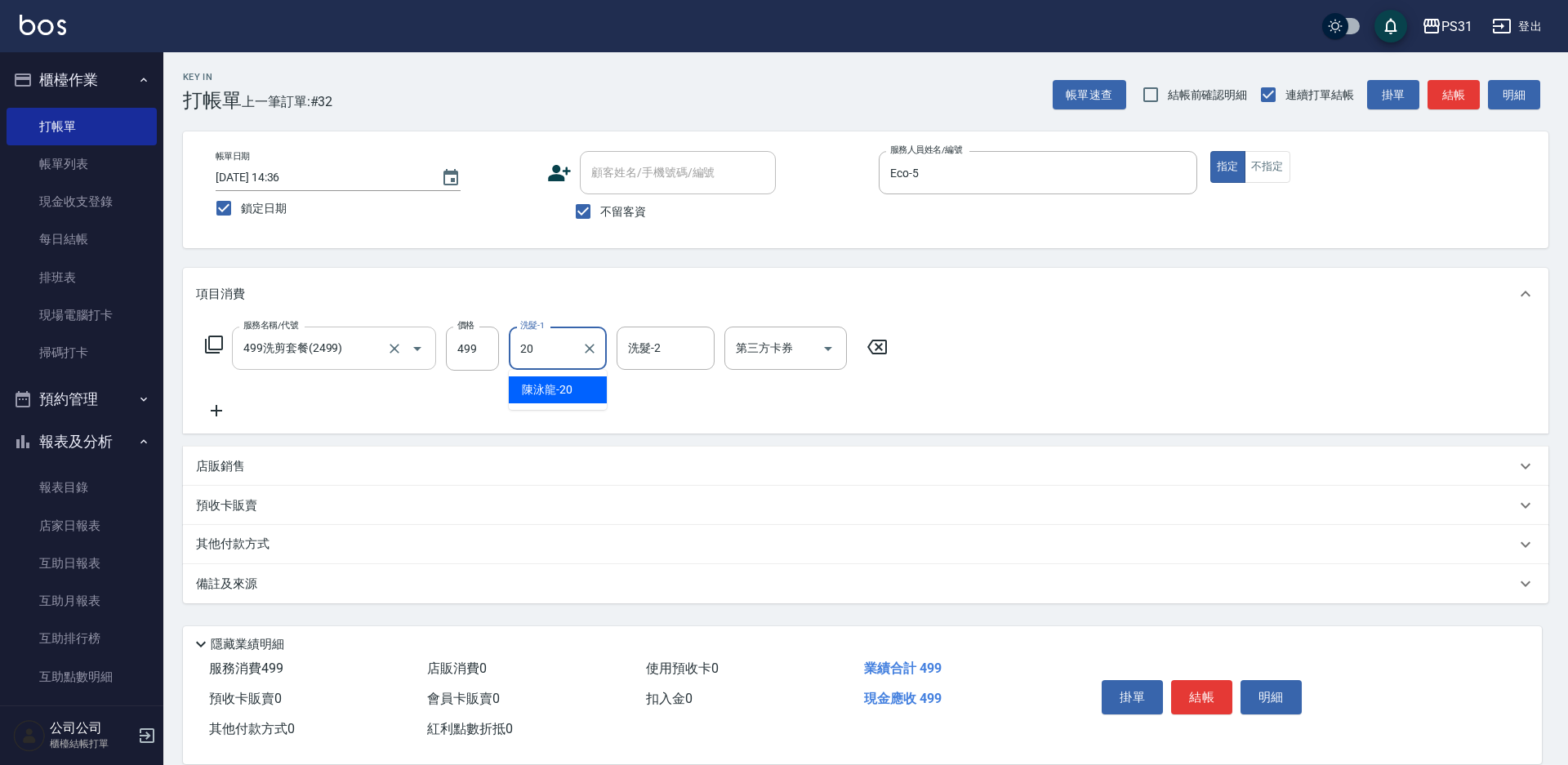
type input "陳泳龍-20"
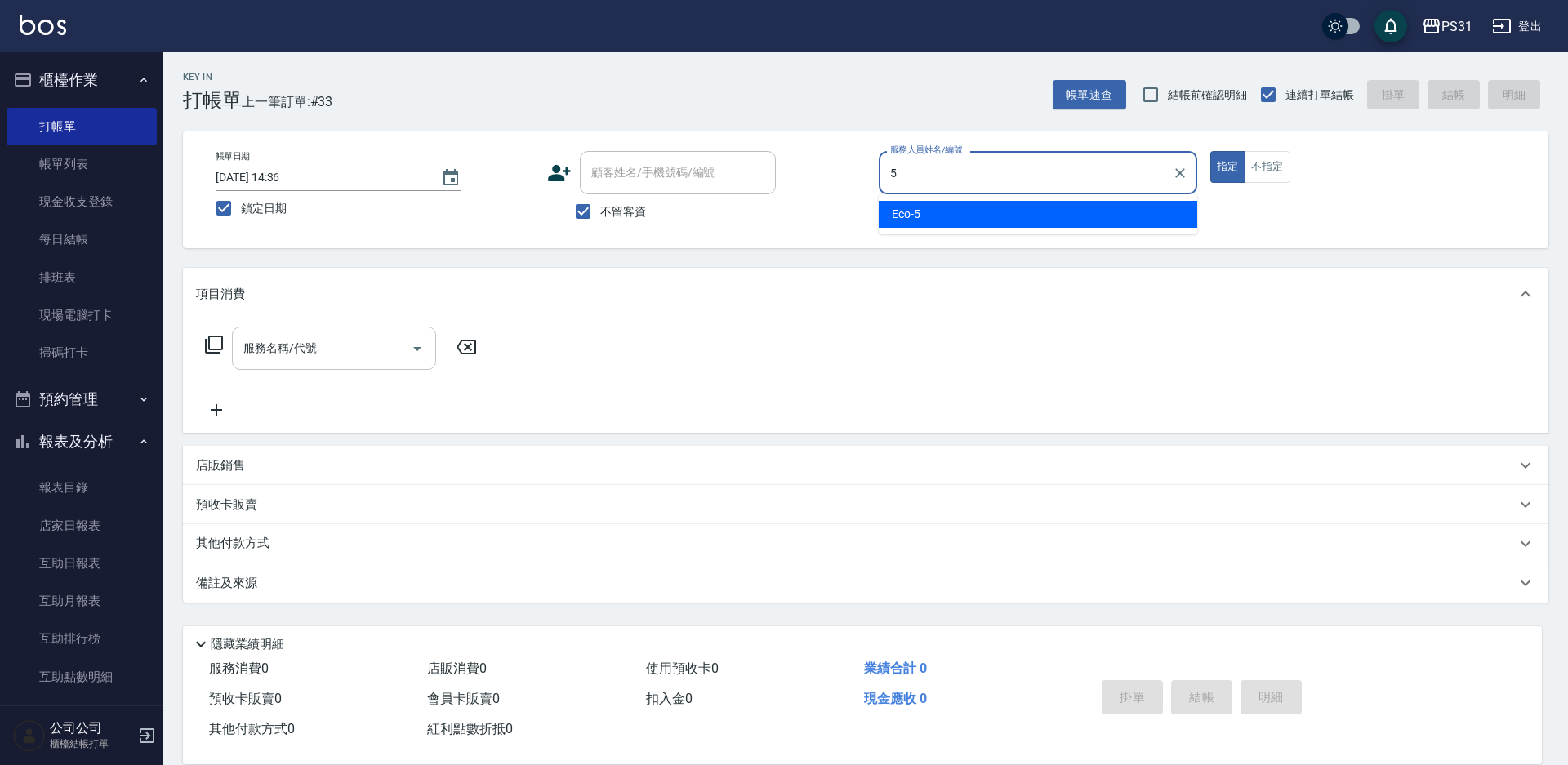
type input "Eco-5"
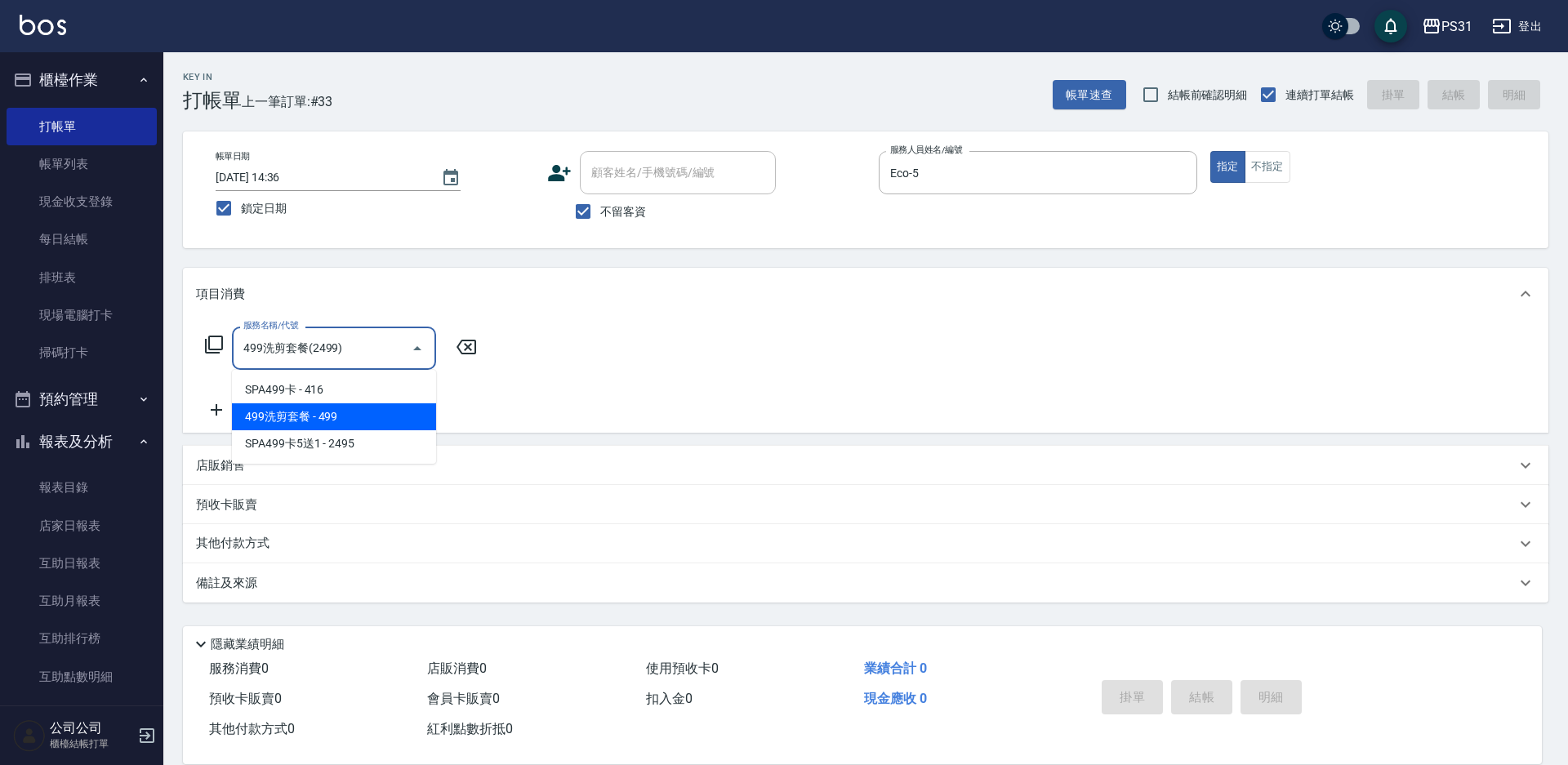
type input "499洗剪套餐(2499)"
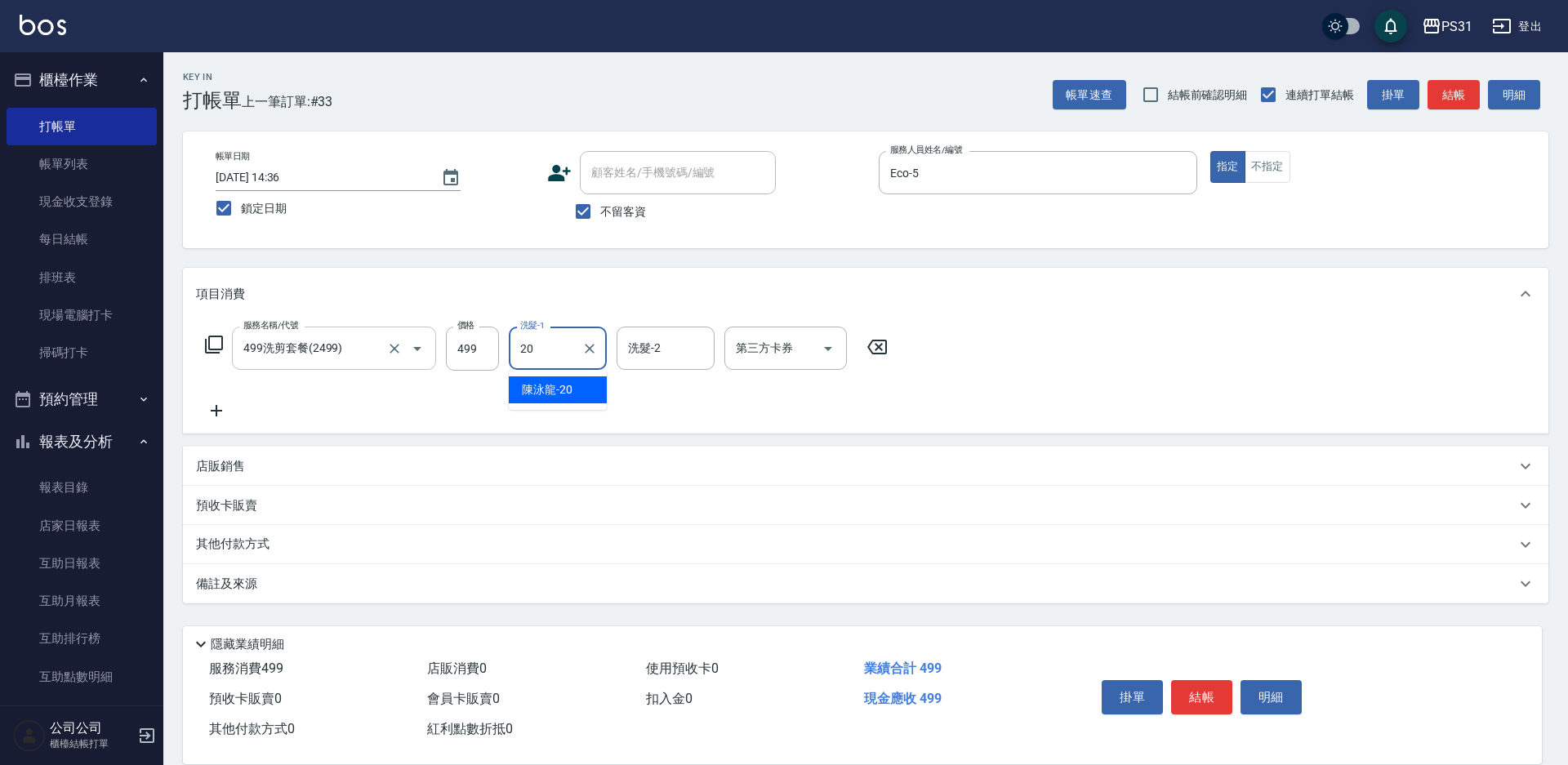
type input "陳泳龍-20"
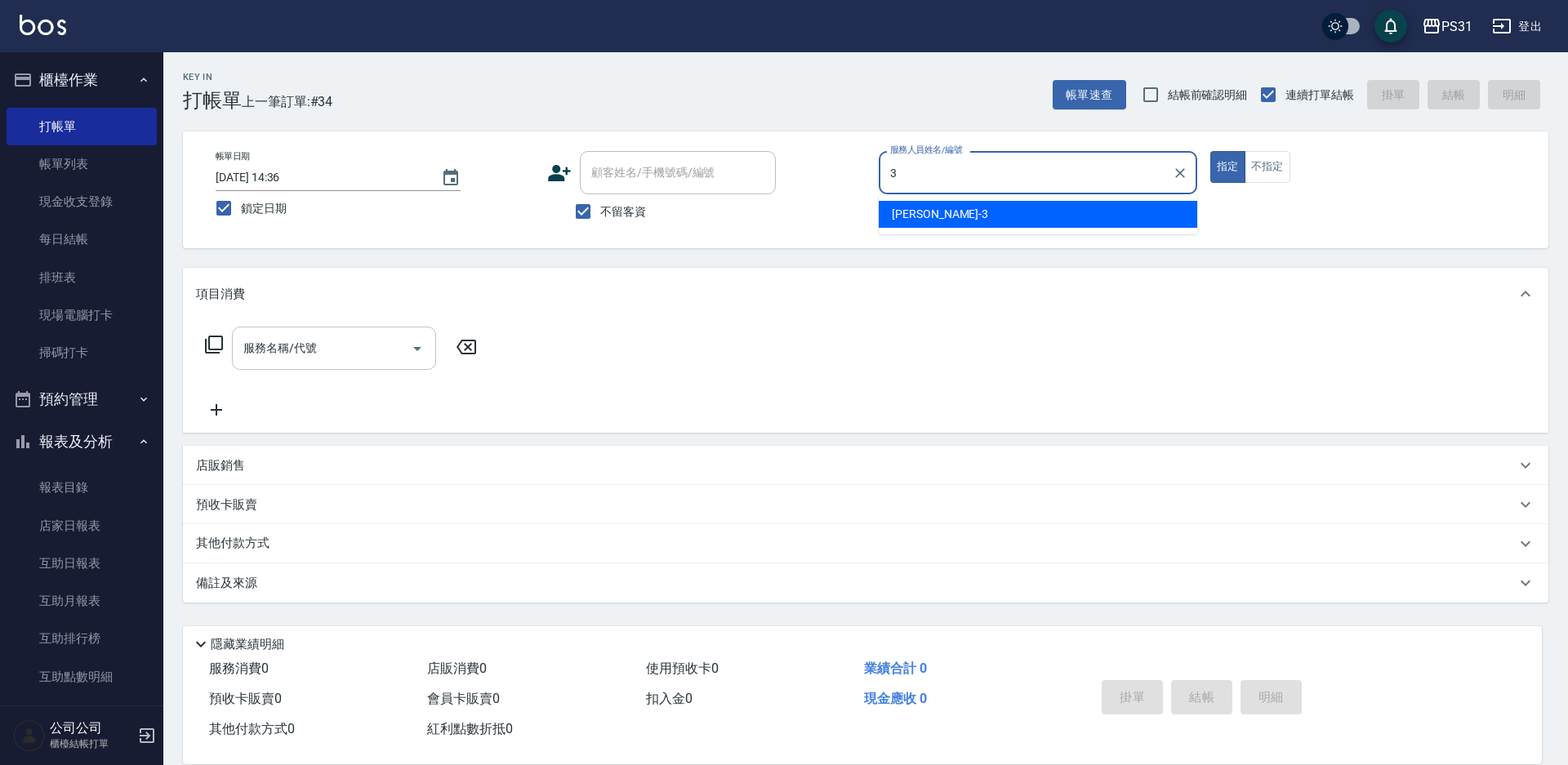
type input "[PERSON_NAME]-3"
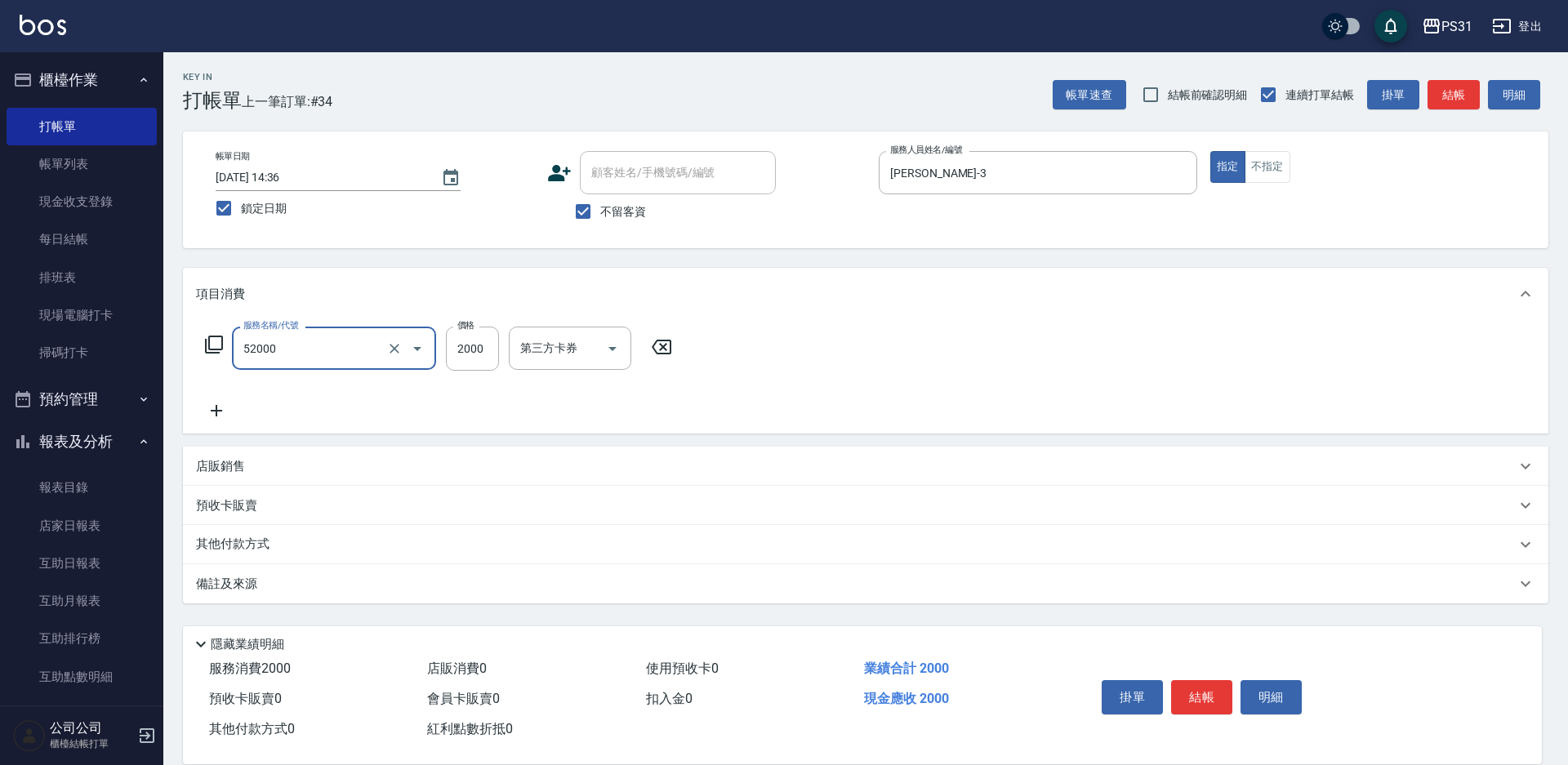
type input "黑曜光護髮(52000)"
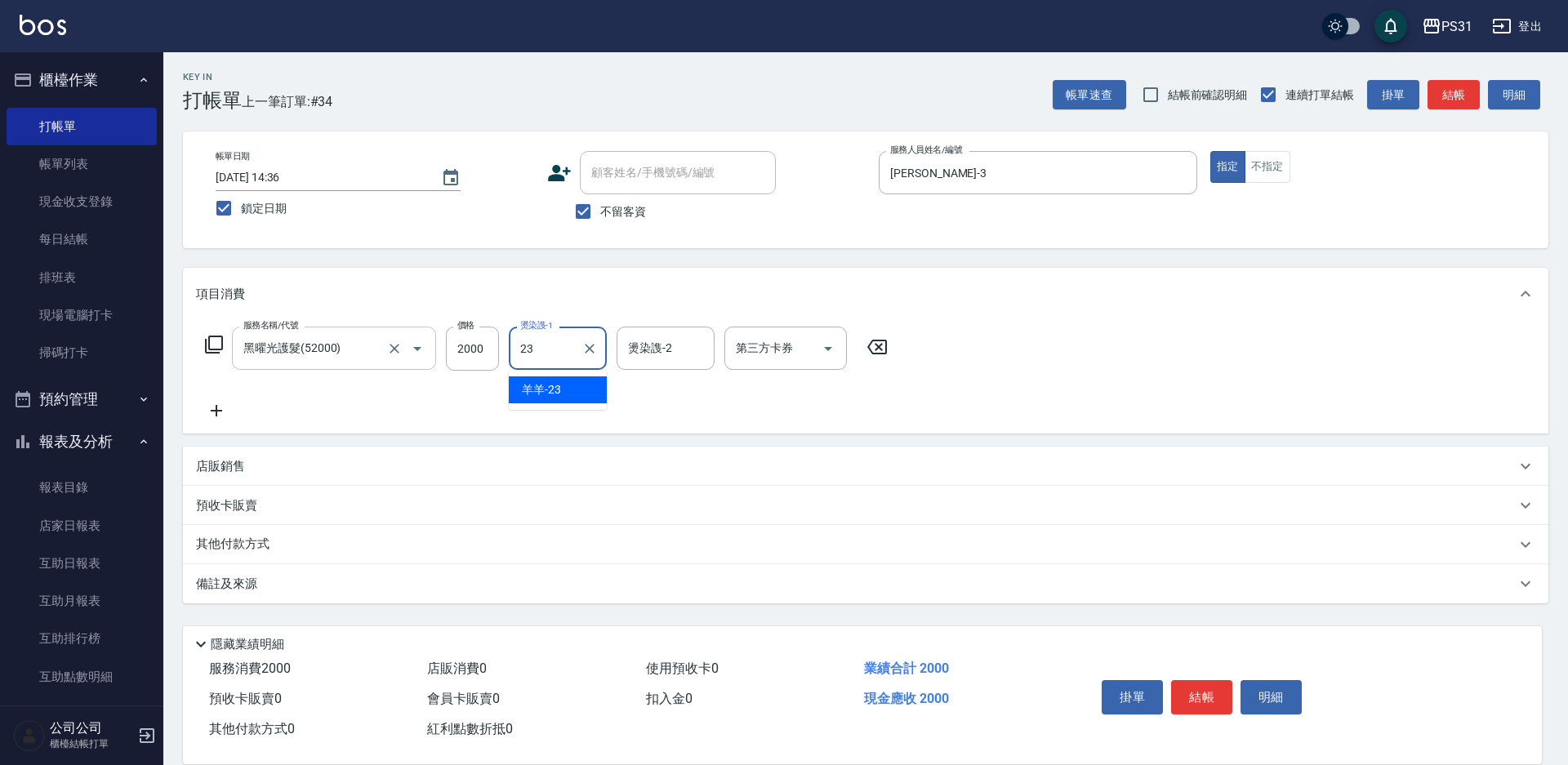
type input "羊羊-23"
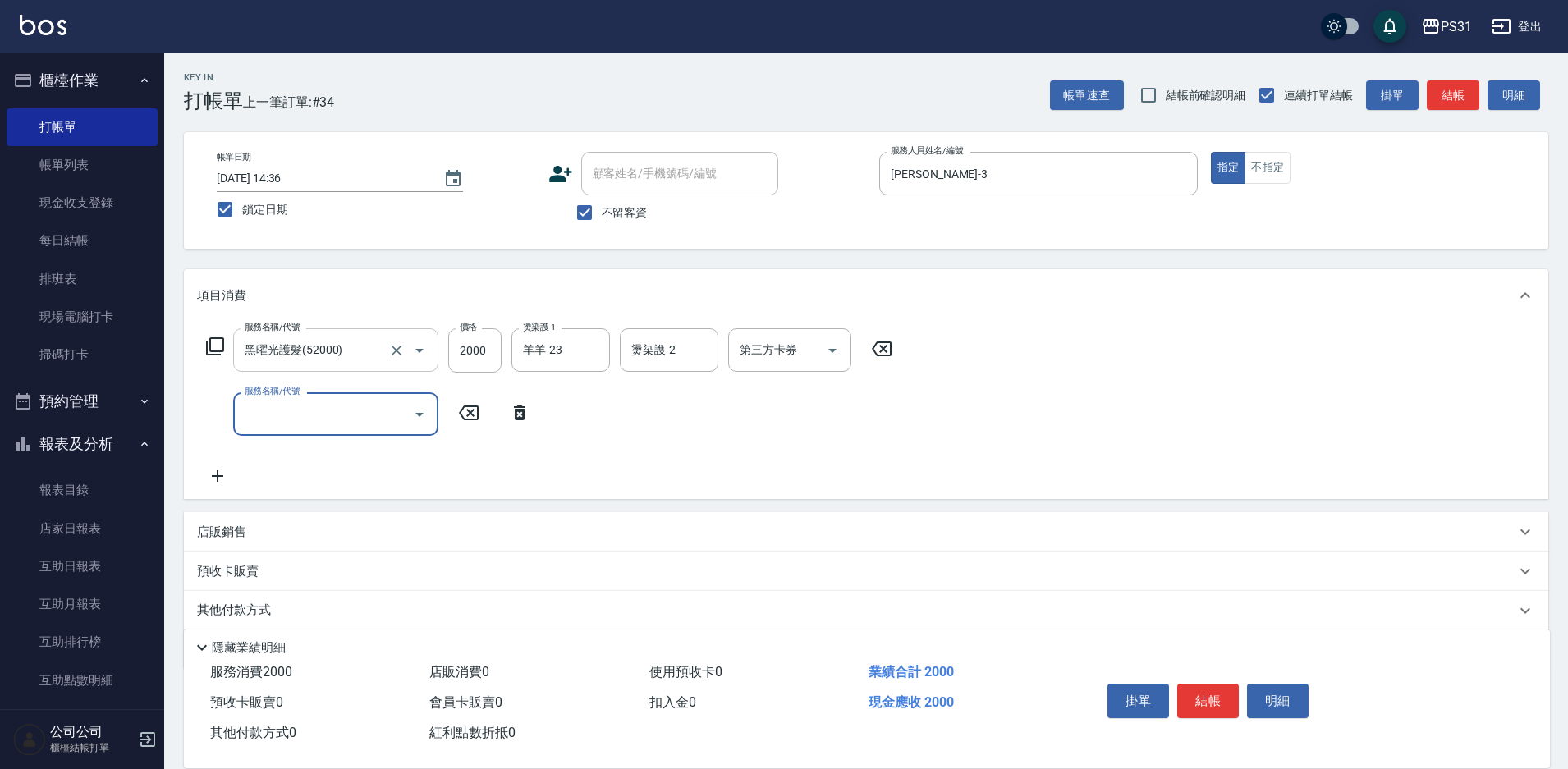
click at [219, 344] on icon at bounding box center [214, 346] width 20 height 20
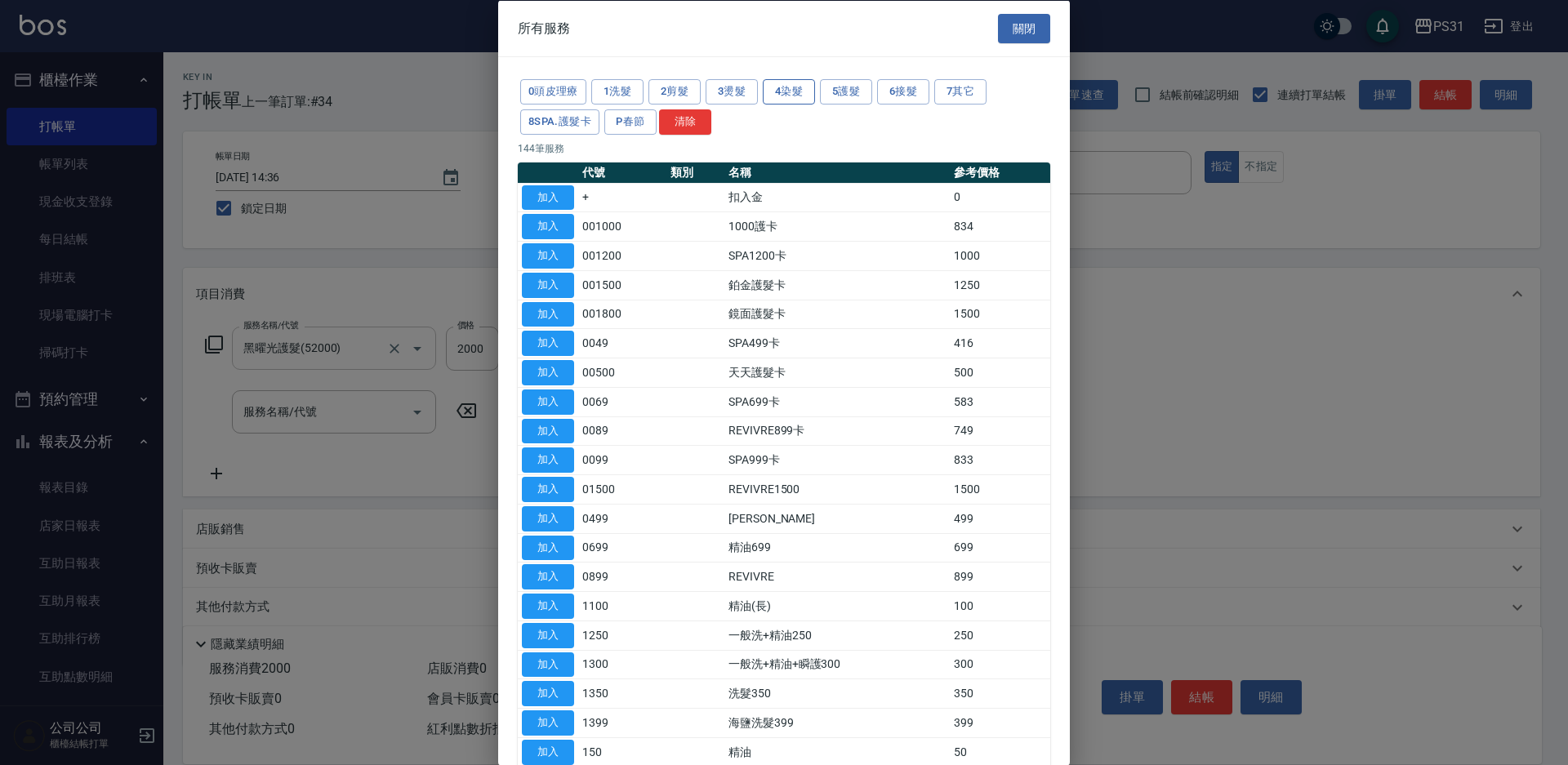
click at [800, 88] on button "4染髮" at bounding box center [788, 91] width 52 height 25
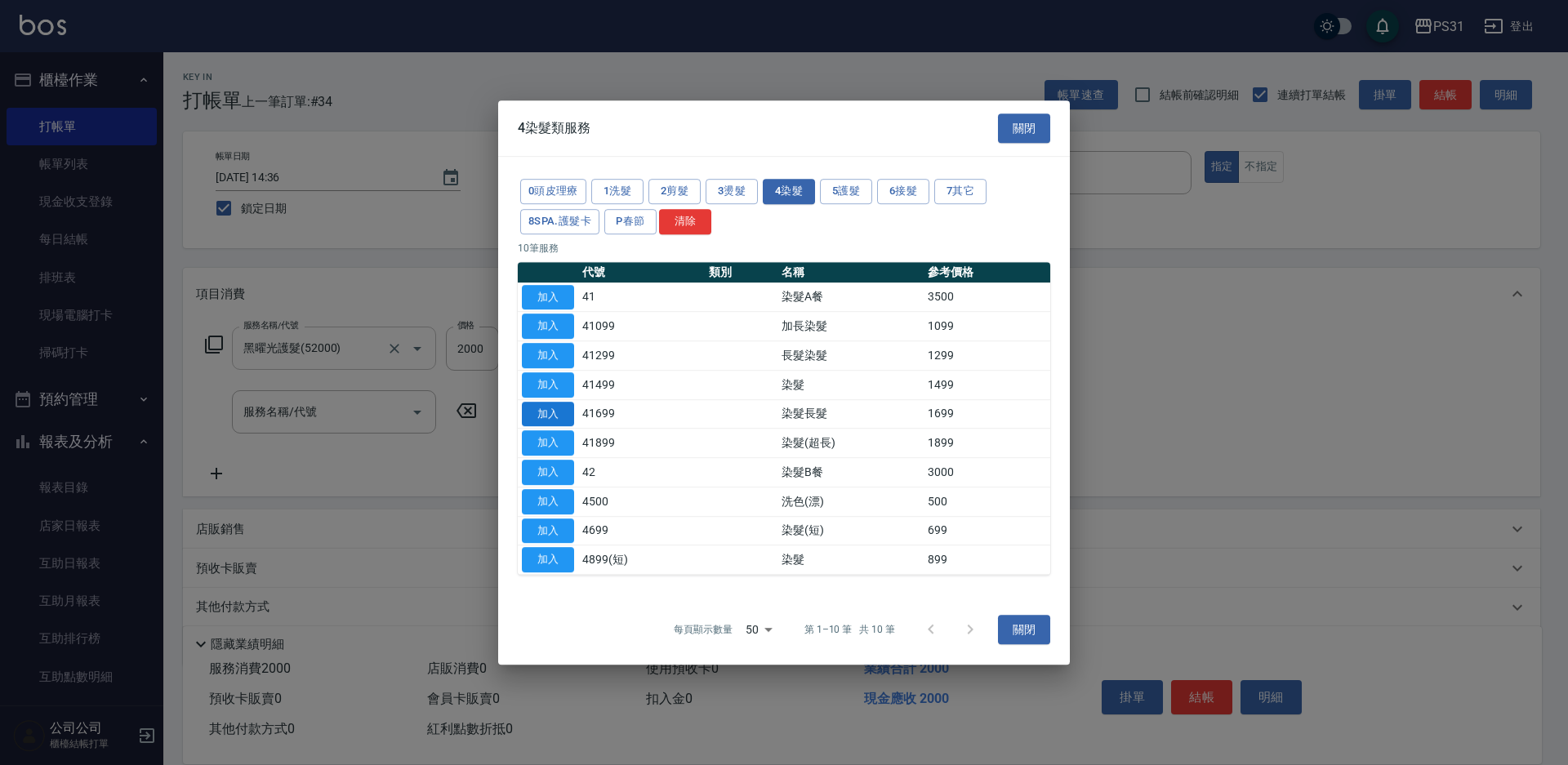
click at [530, 412] on button "加入" at bounding box center [547, 414] width 52 height 25
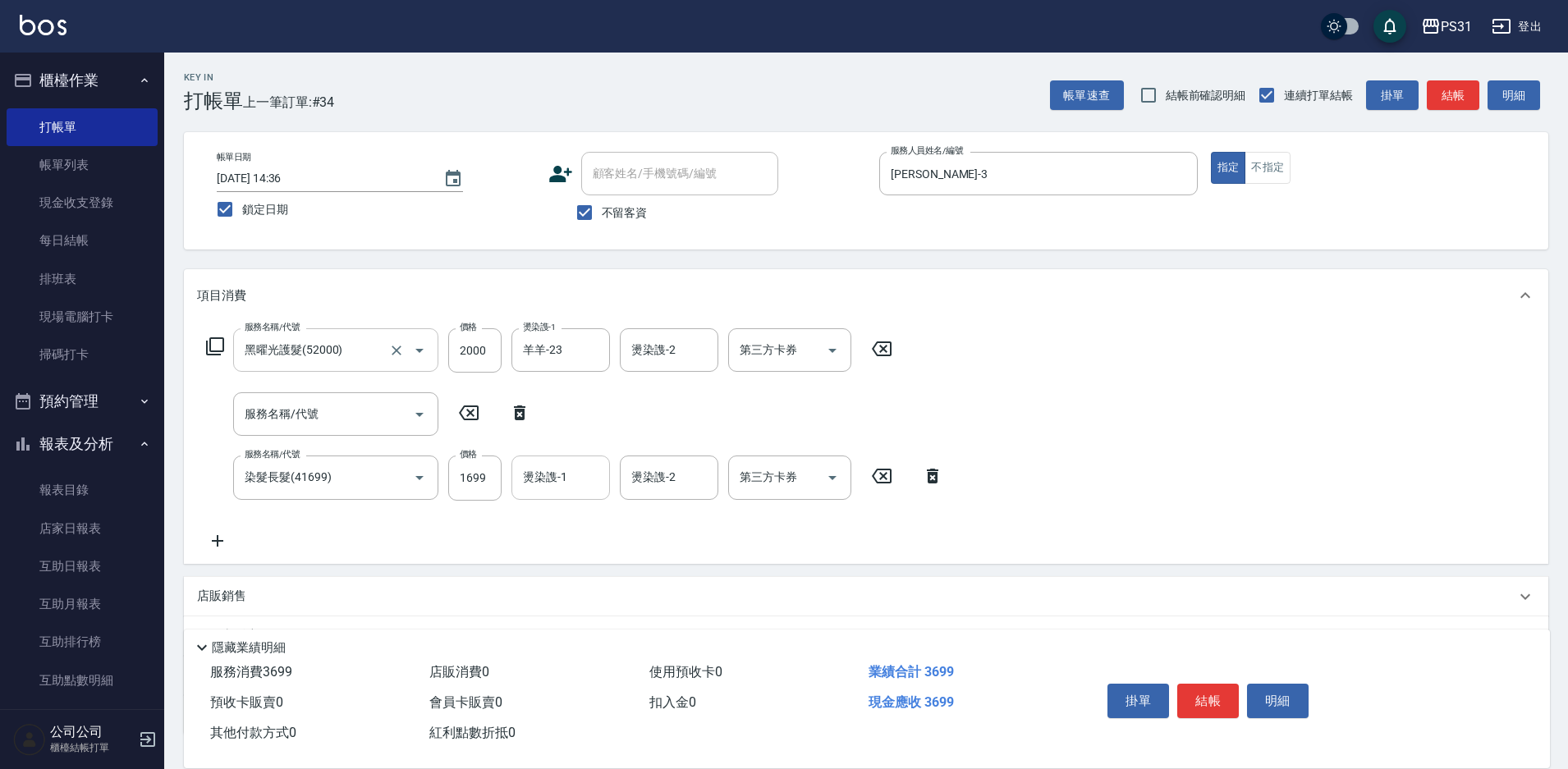
click at [581, 479] on input "燙染謢-1" at bounding box center [560, 477] width 83 height 28
type input "羊羊-23"
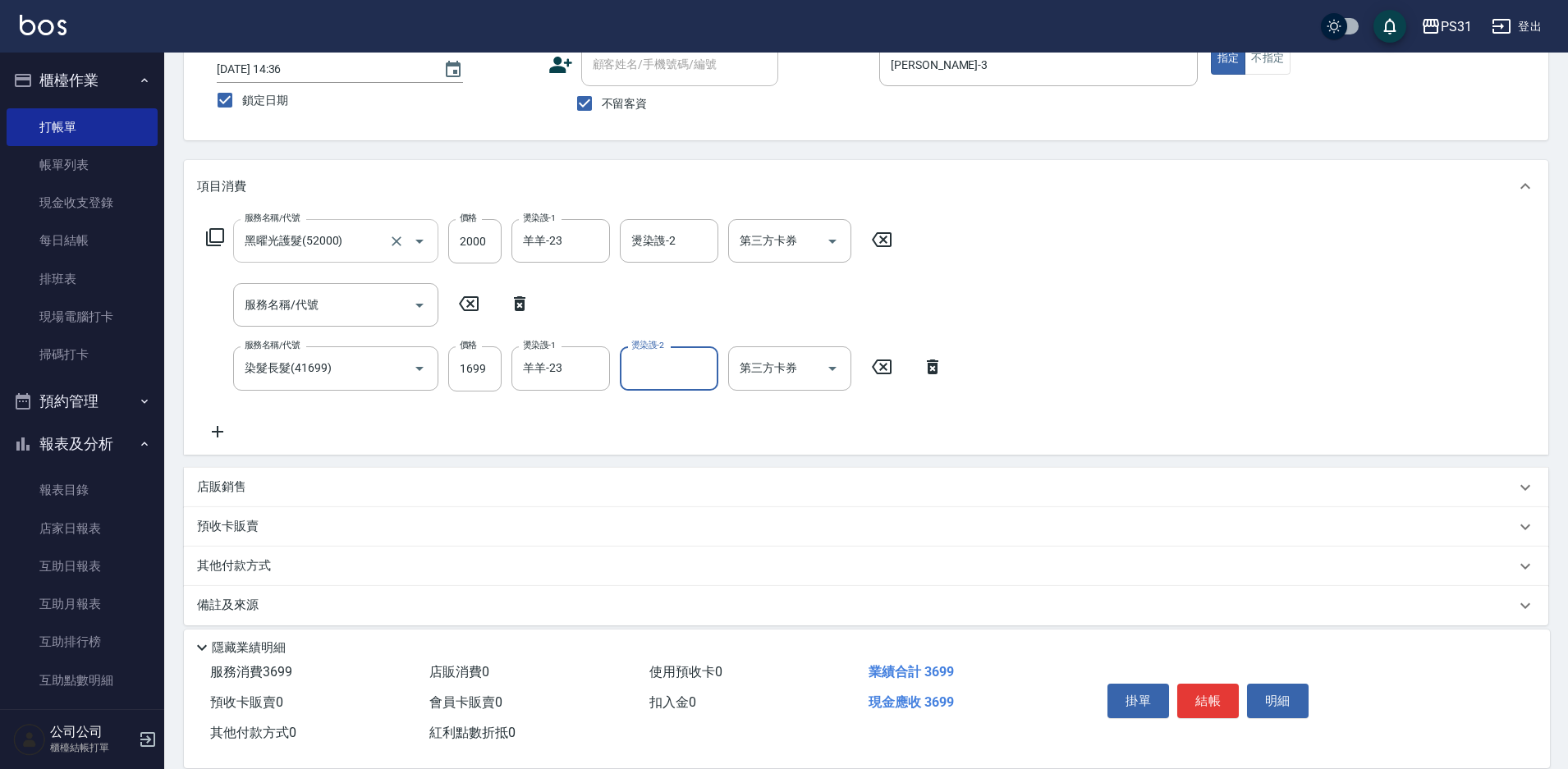
scroll to position [123, 0]
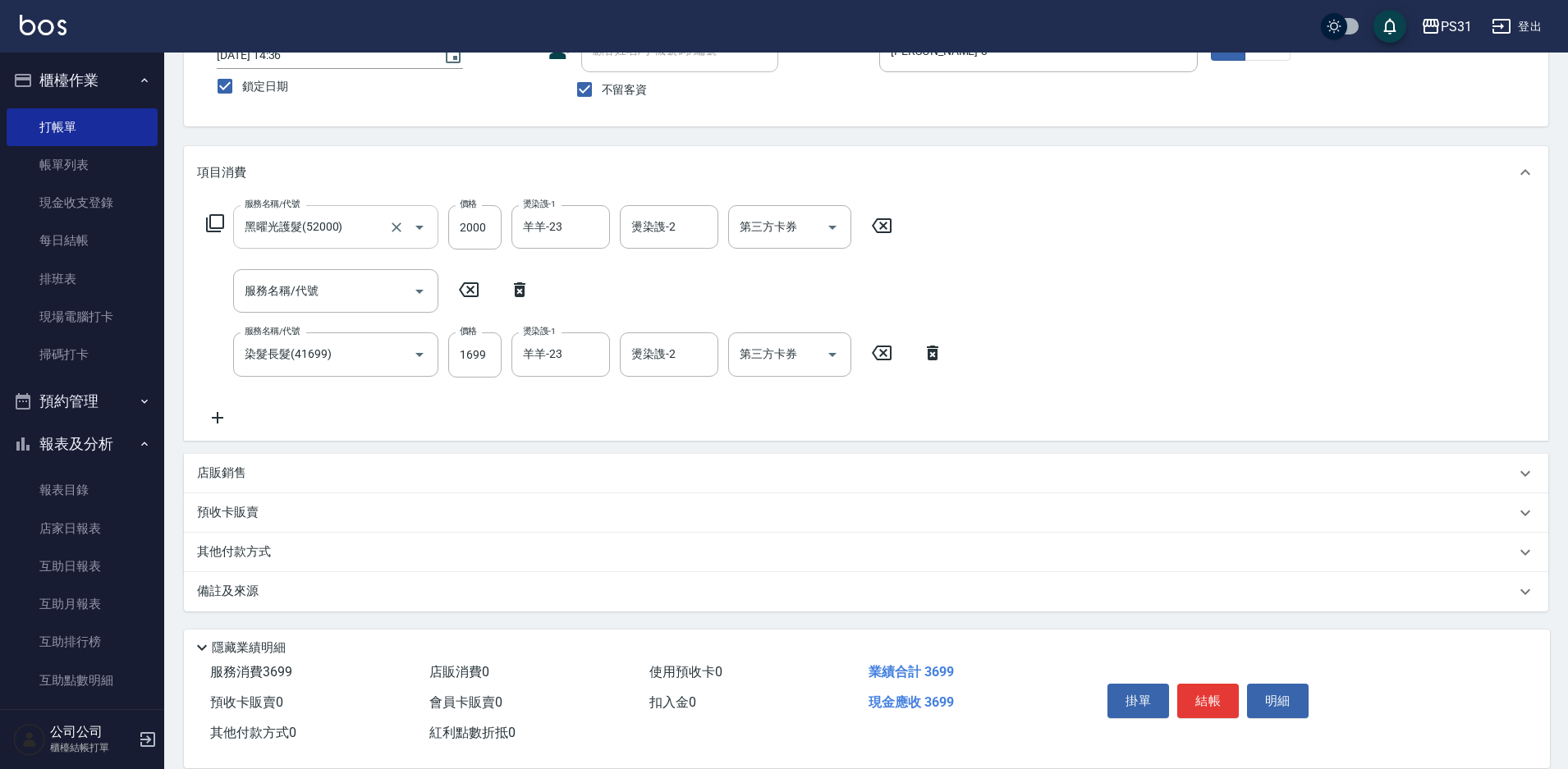
click at [236, 543] on p "其他付款方式" at bounding box center [238, 552] width 82 height 18
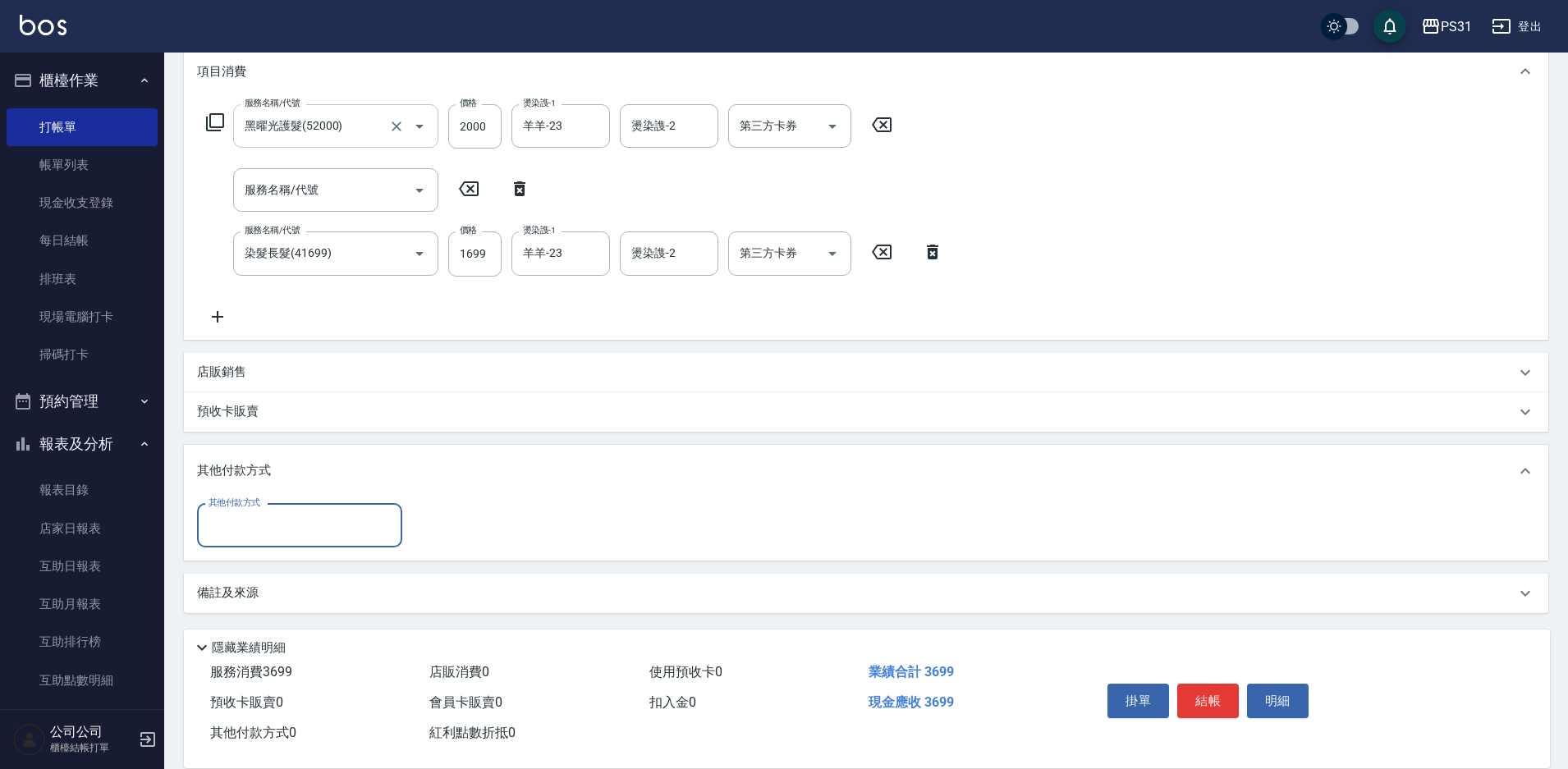
scroll to position [226, 0]
click at [339, 530] on input "其他付款方式" at bounding box center [300, 524] width 191 height 28
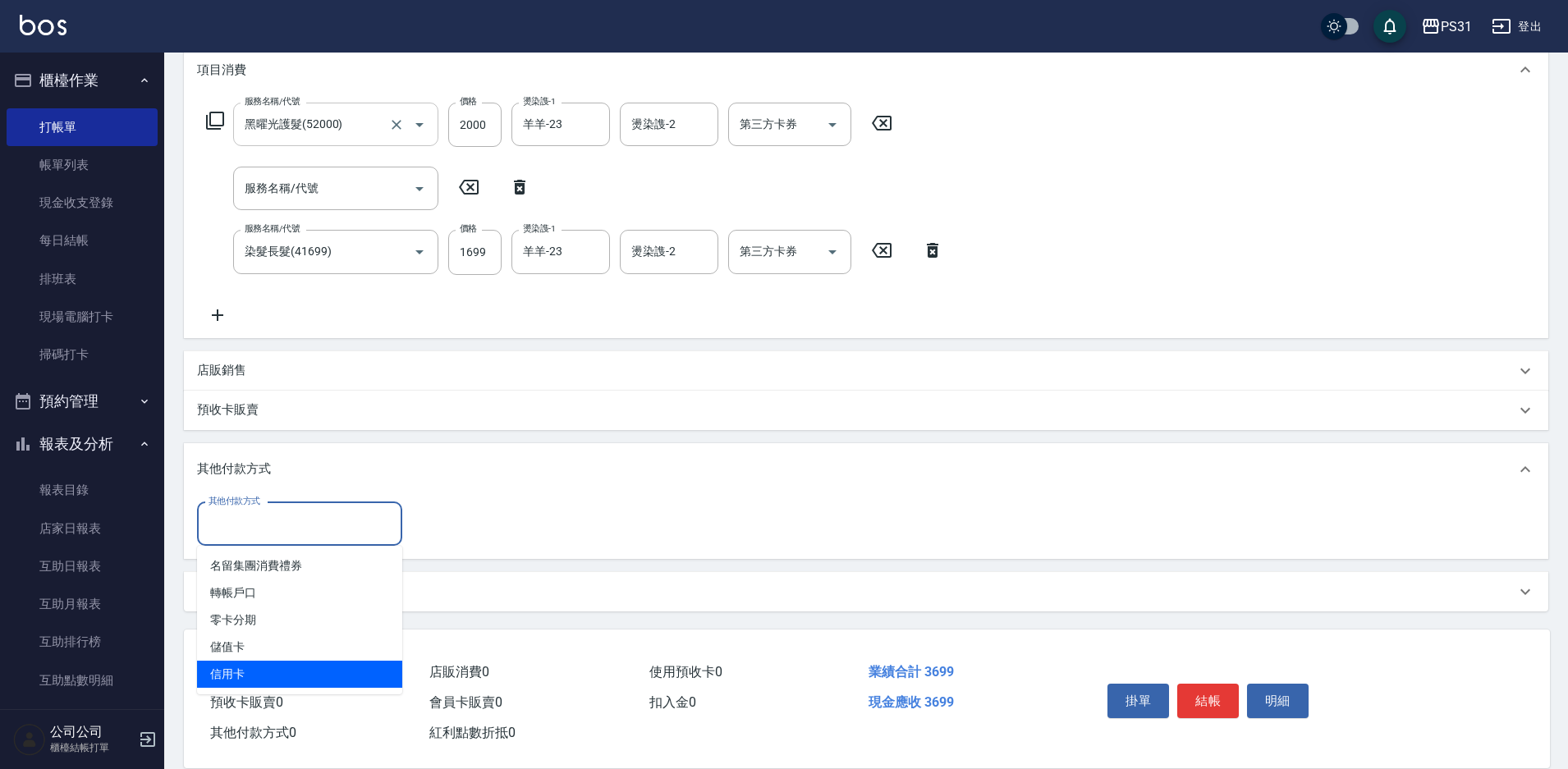
click at [282, 677] on span "信用卡" at bounding box center [300, 674] width 205 height 27
type input "信用卡"
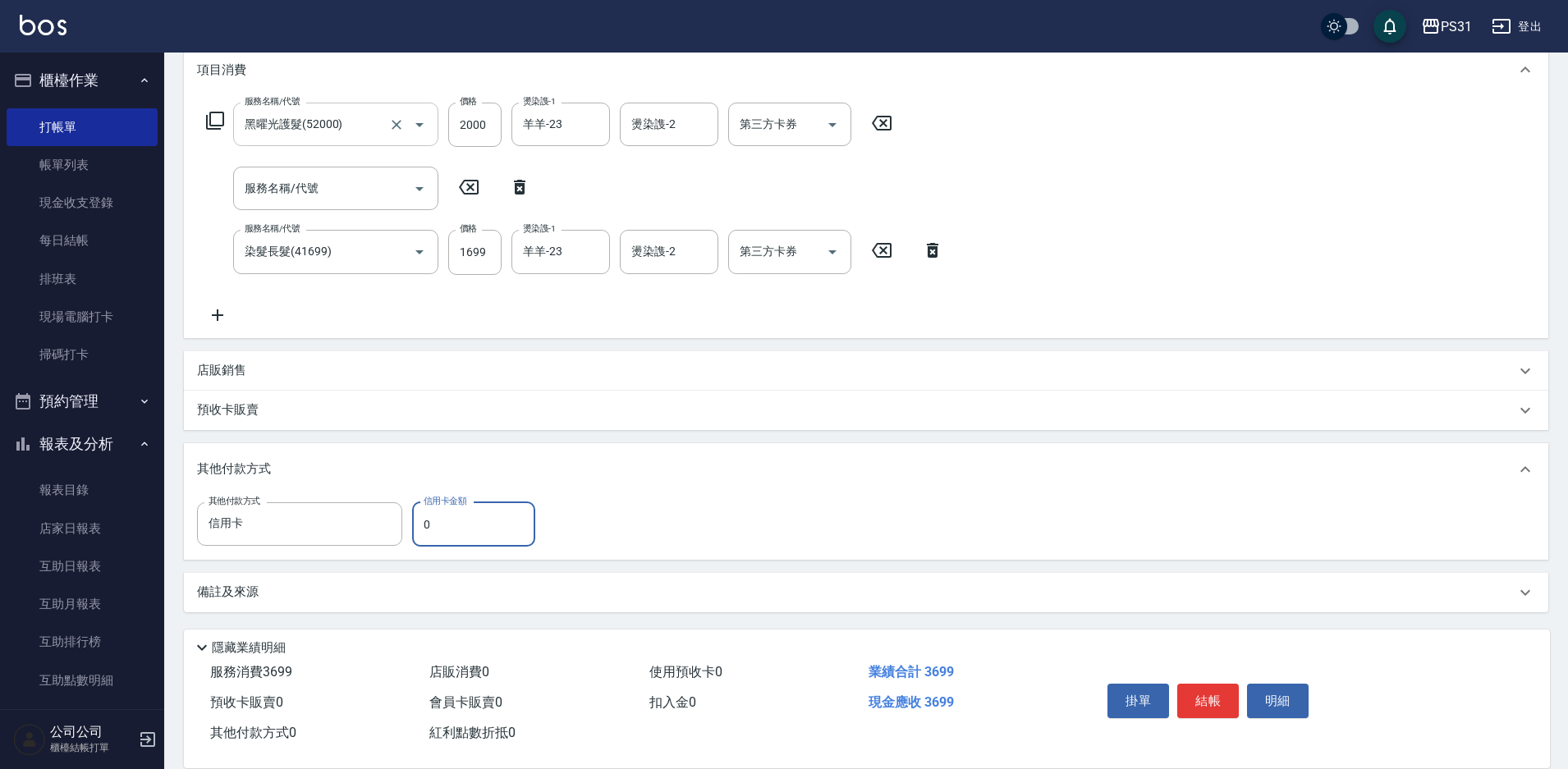
drag, startPoint x: 444, startPoint y: 536, endPoint x: 415, endPoint y: 536, distance: 29.0
click at [415, 536] on input "0" at bounding box center [474, 524] width 123 height 45
type input "3699"
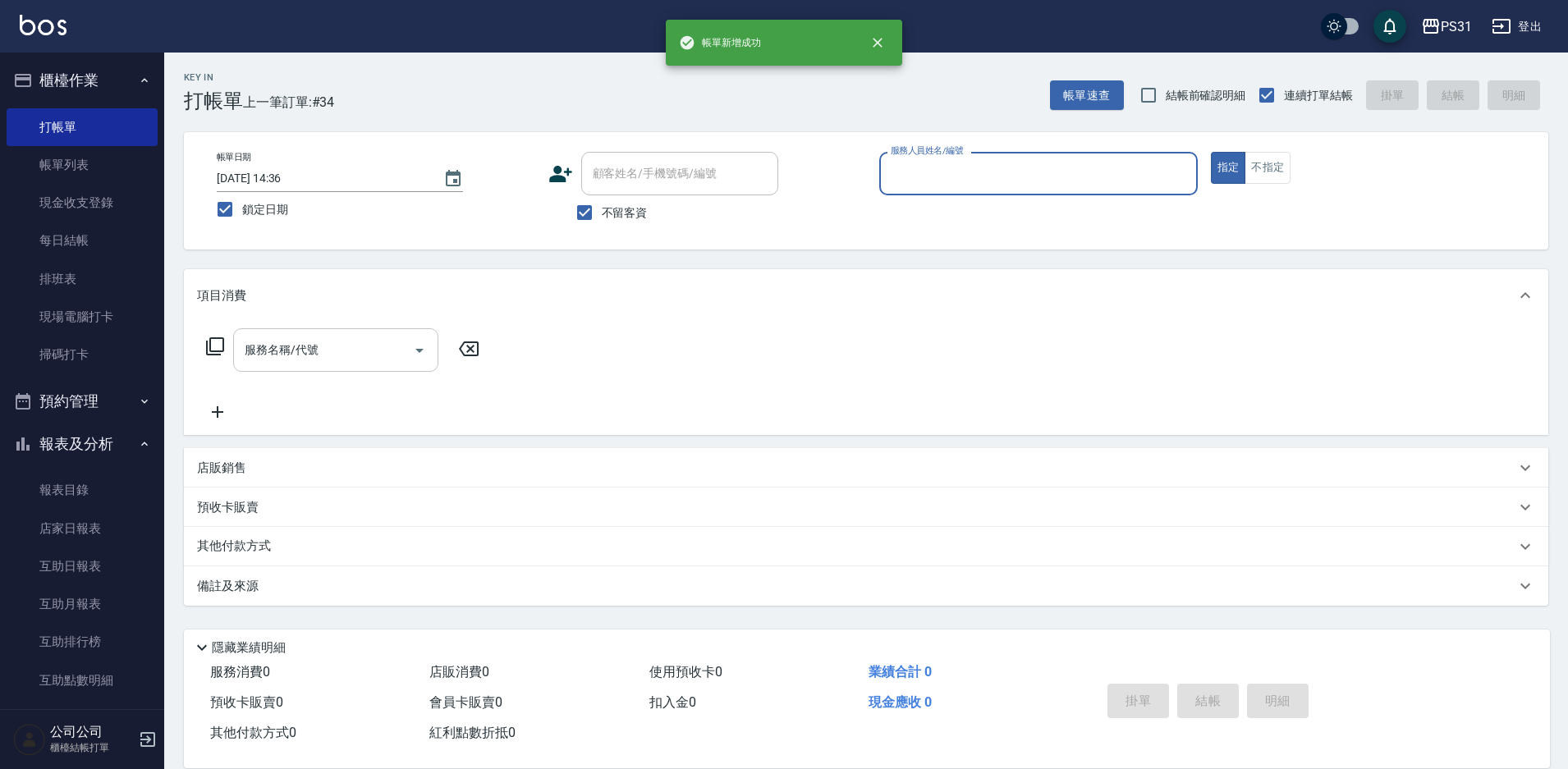
scroll to position [0, 0]
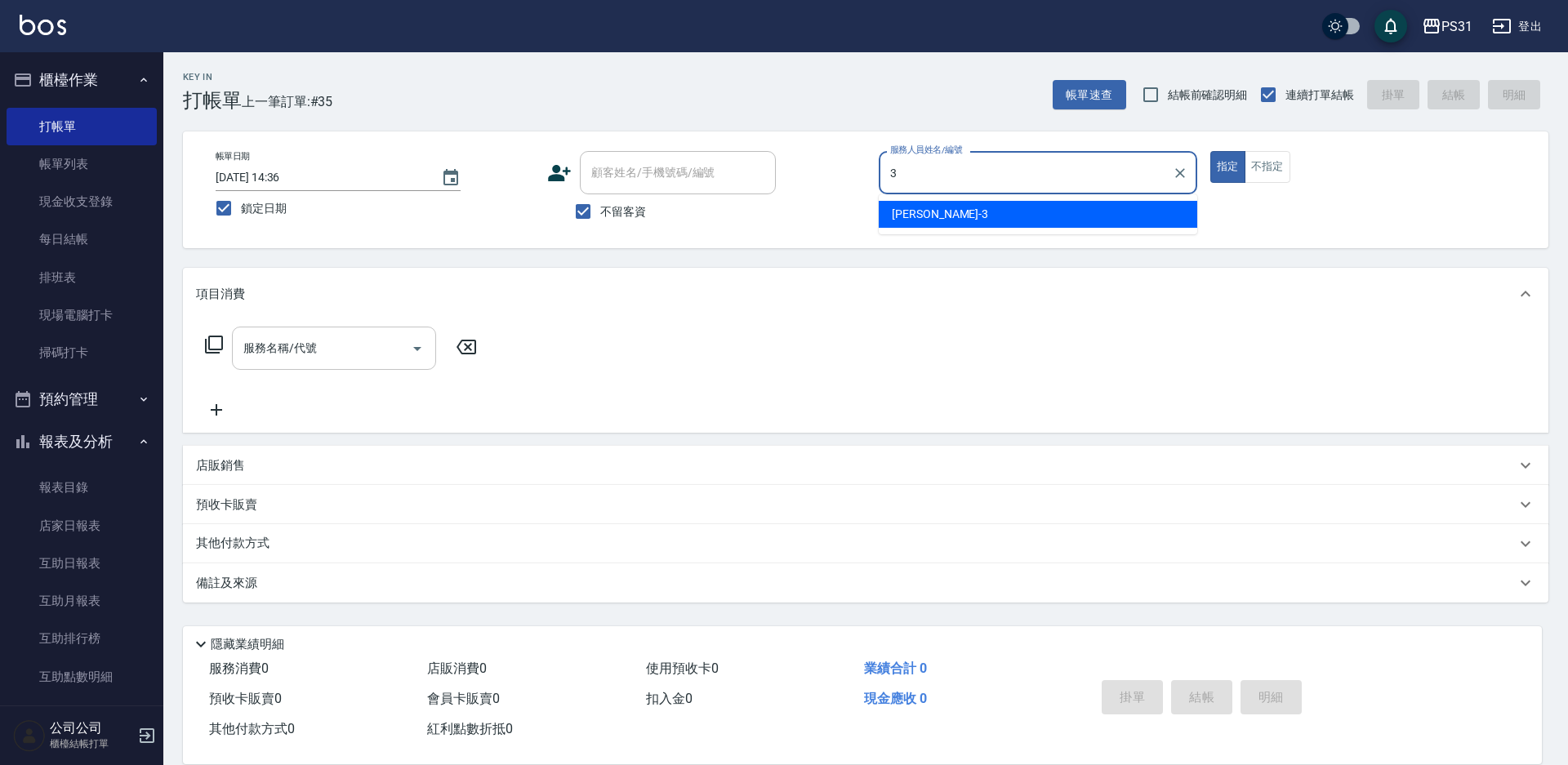
type input "[PERSON_NAME]-3"
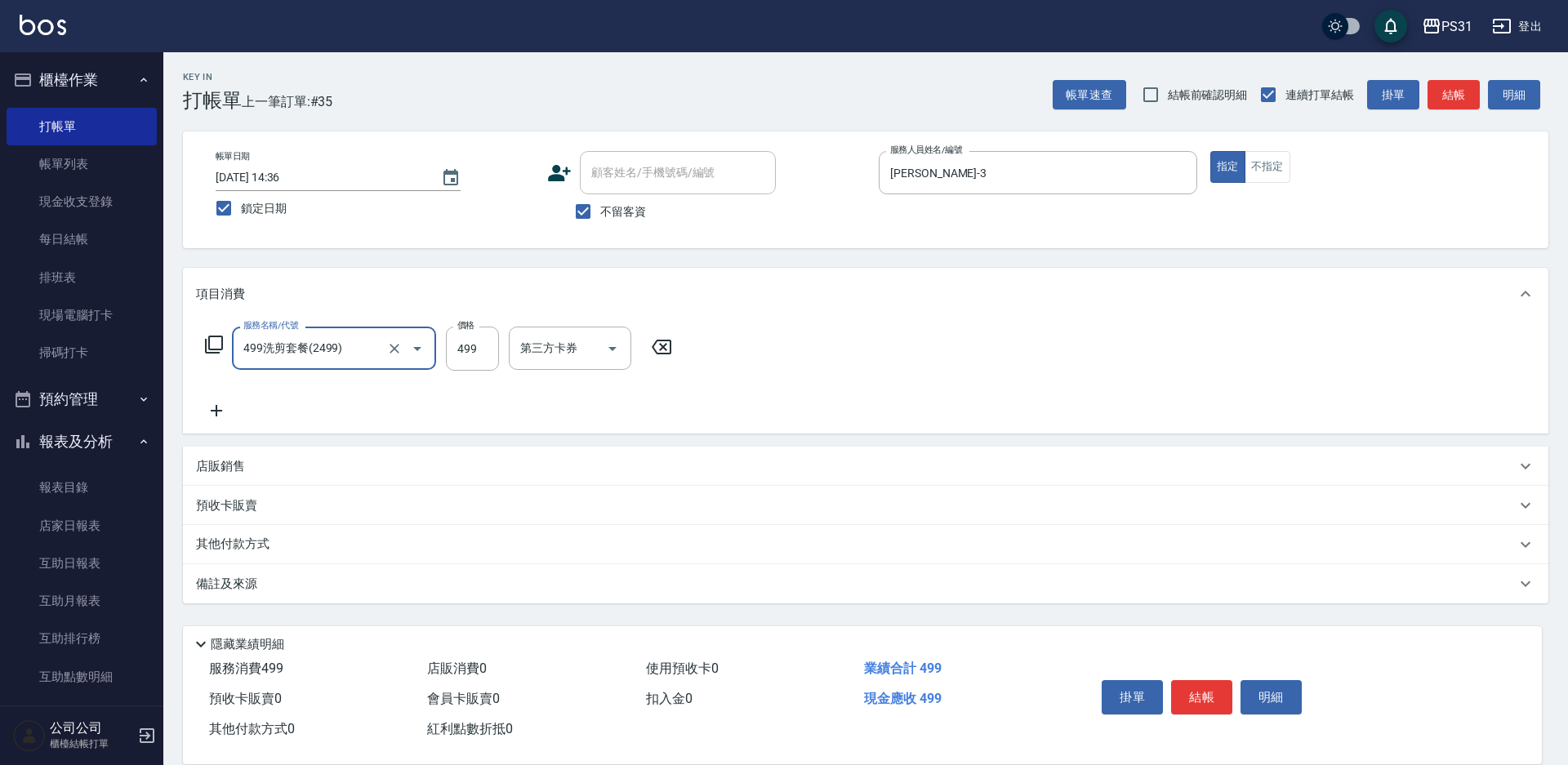
type input "499洗剪套餐(2499)"
type input "520"
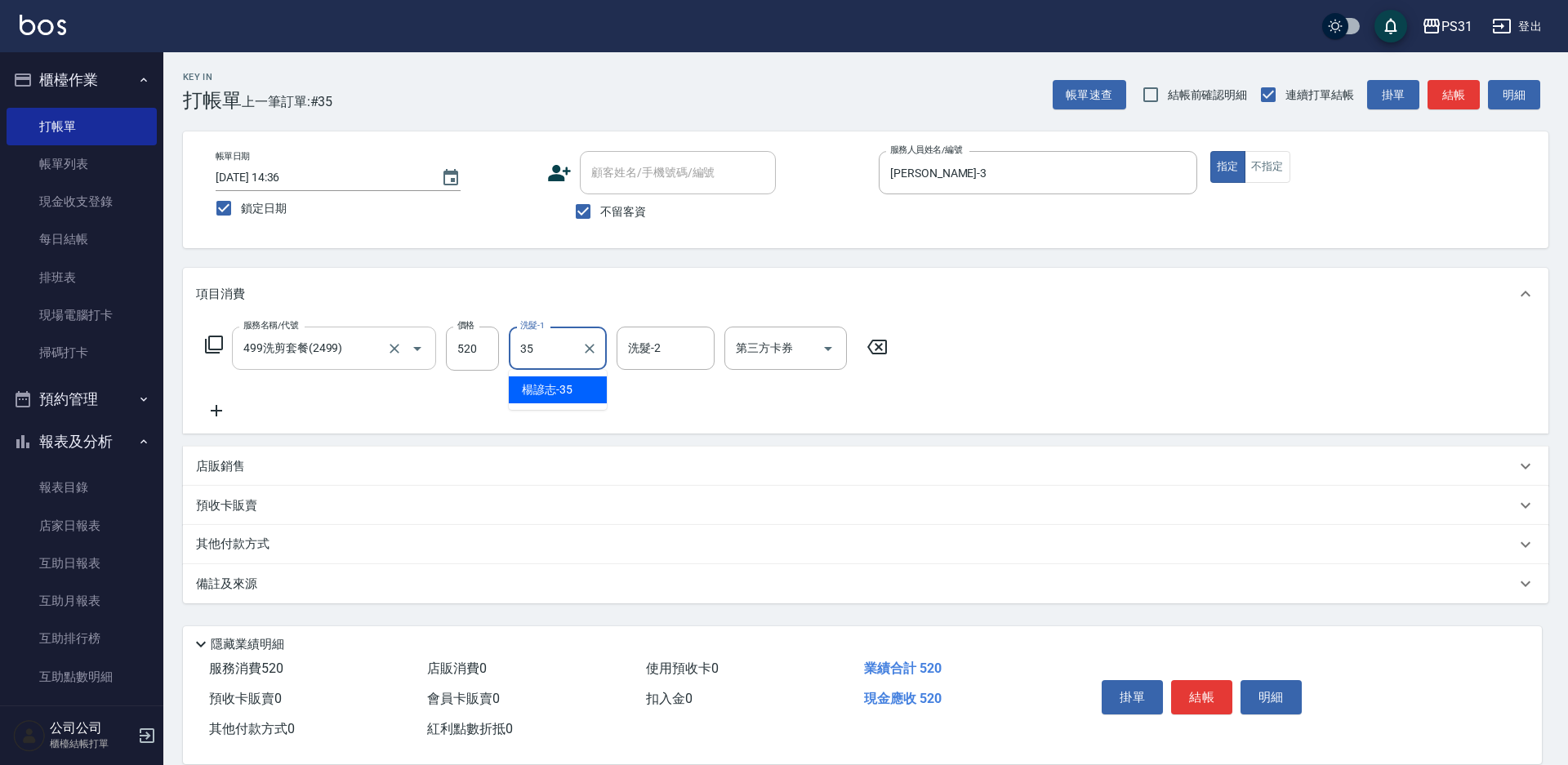
type input "楊諺志-35"
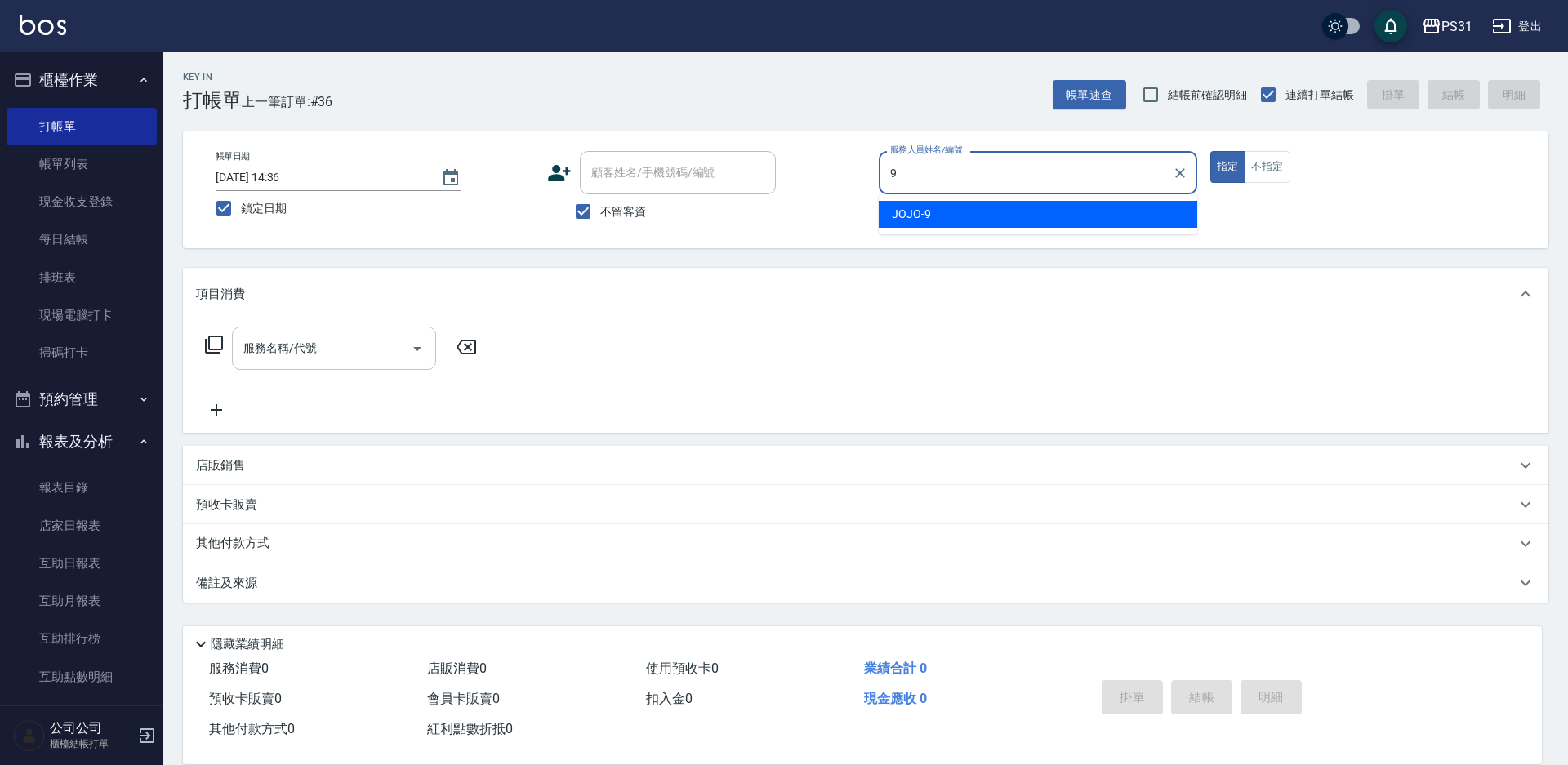
type input "JOJO-9"
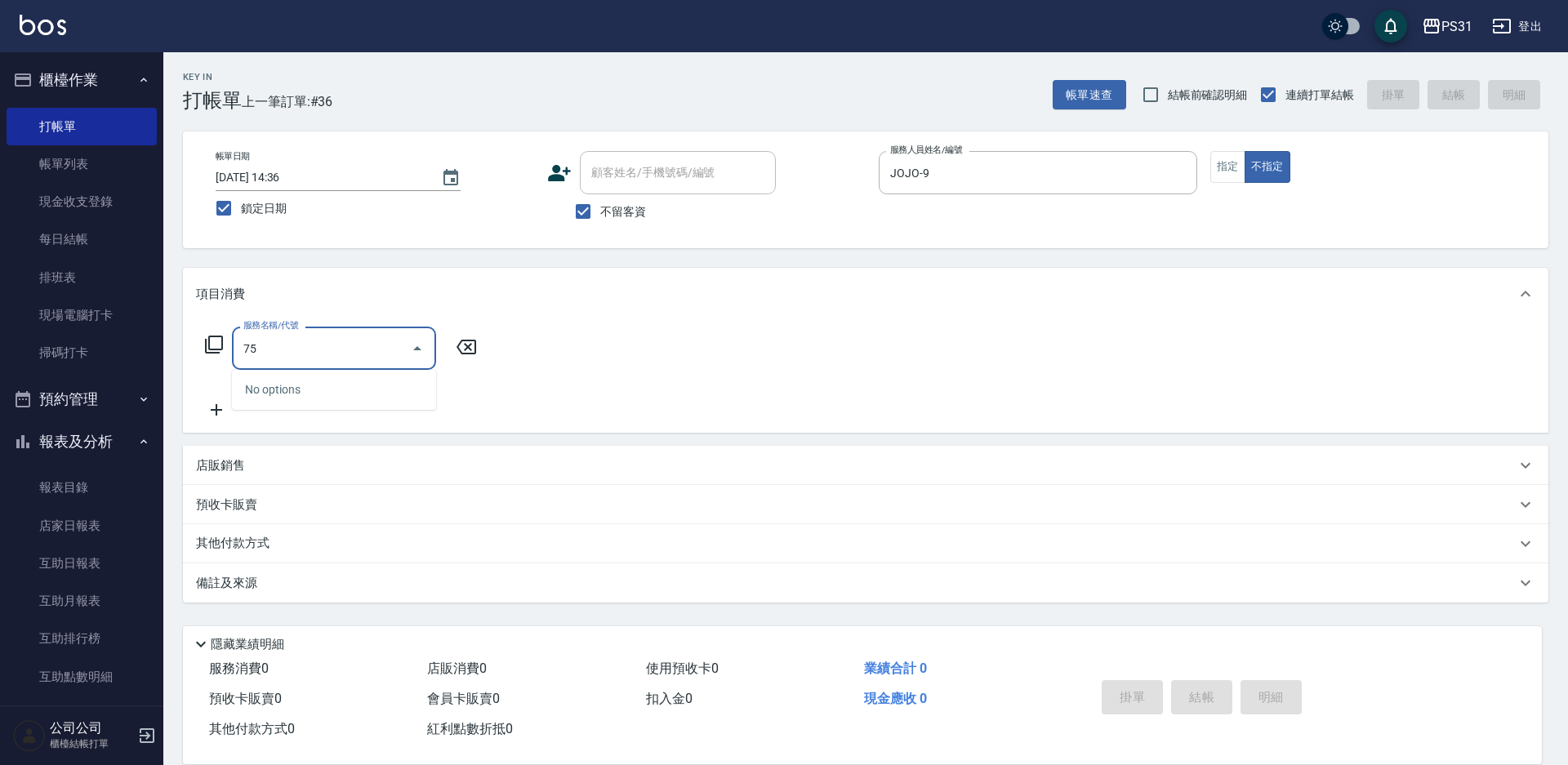
type input "7"
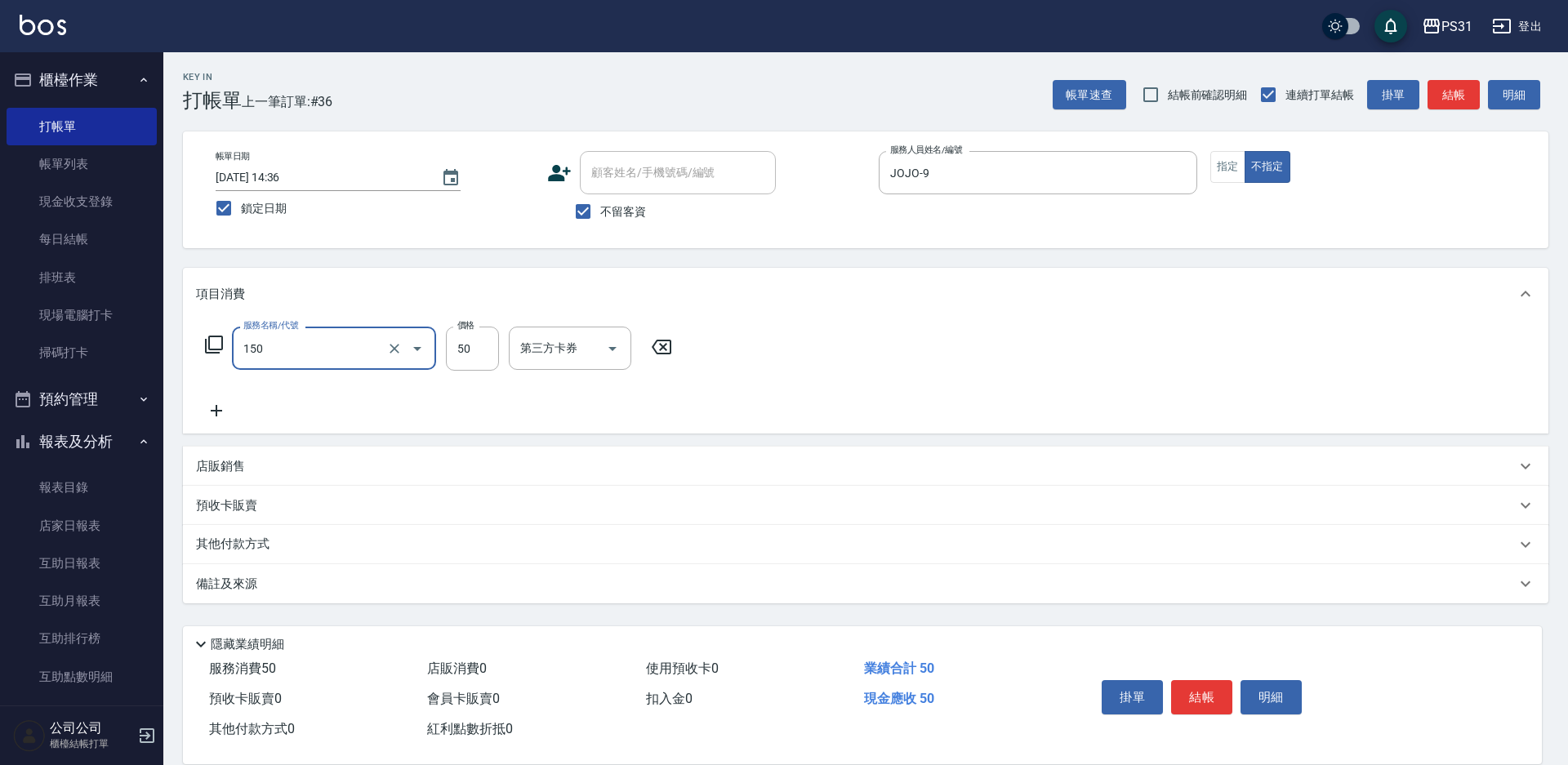
type input "精油(150)"
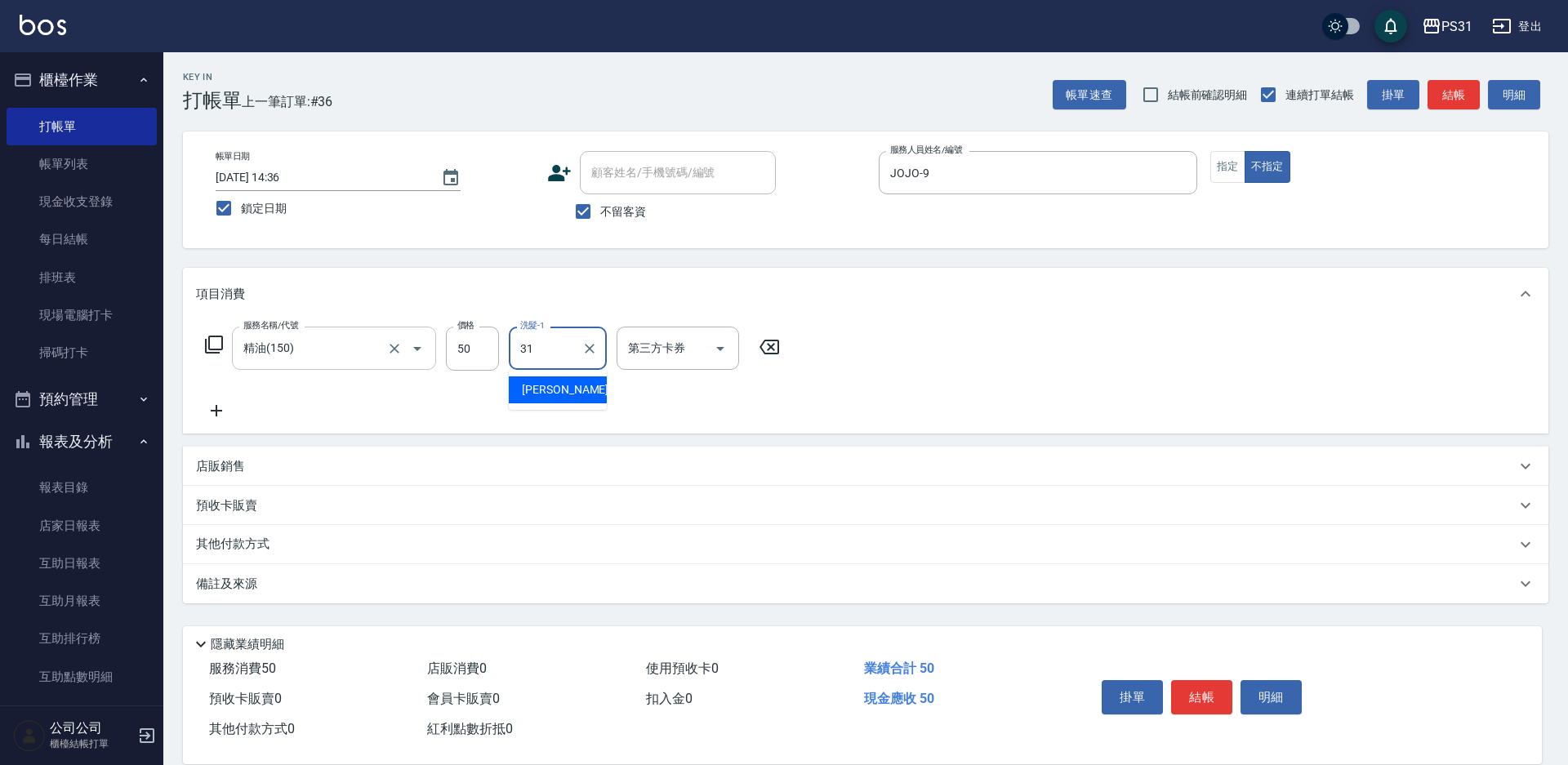
type input "[PERSON_NAME]-31"
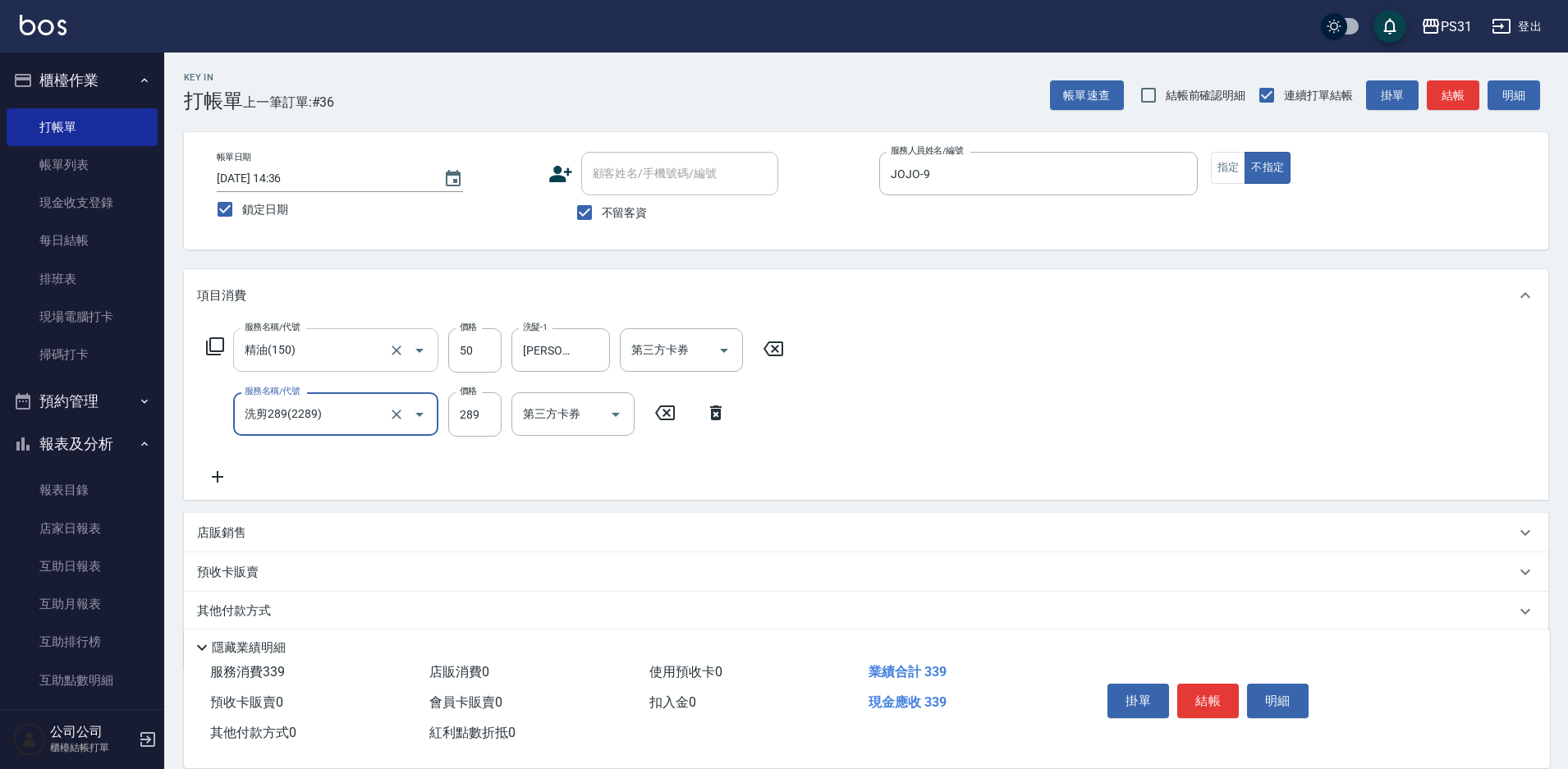
type input "洗剪289(2289)"
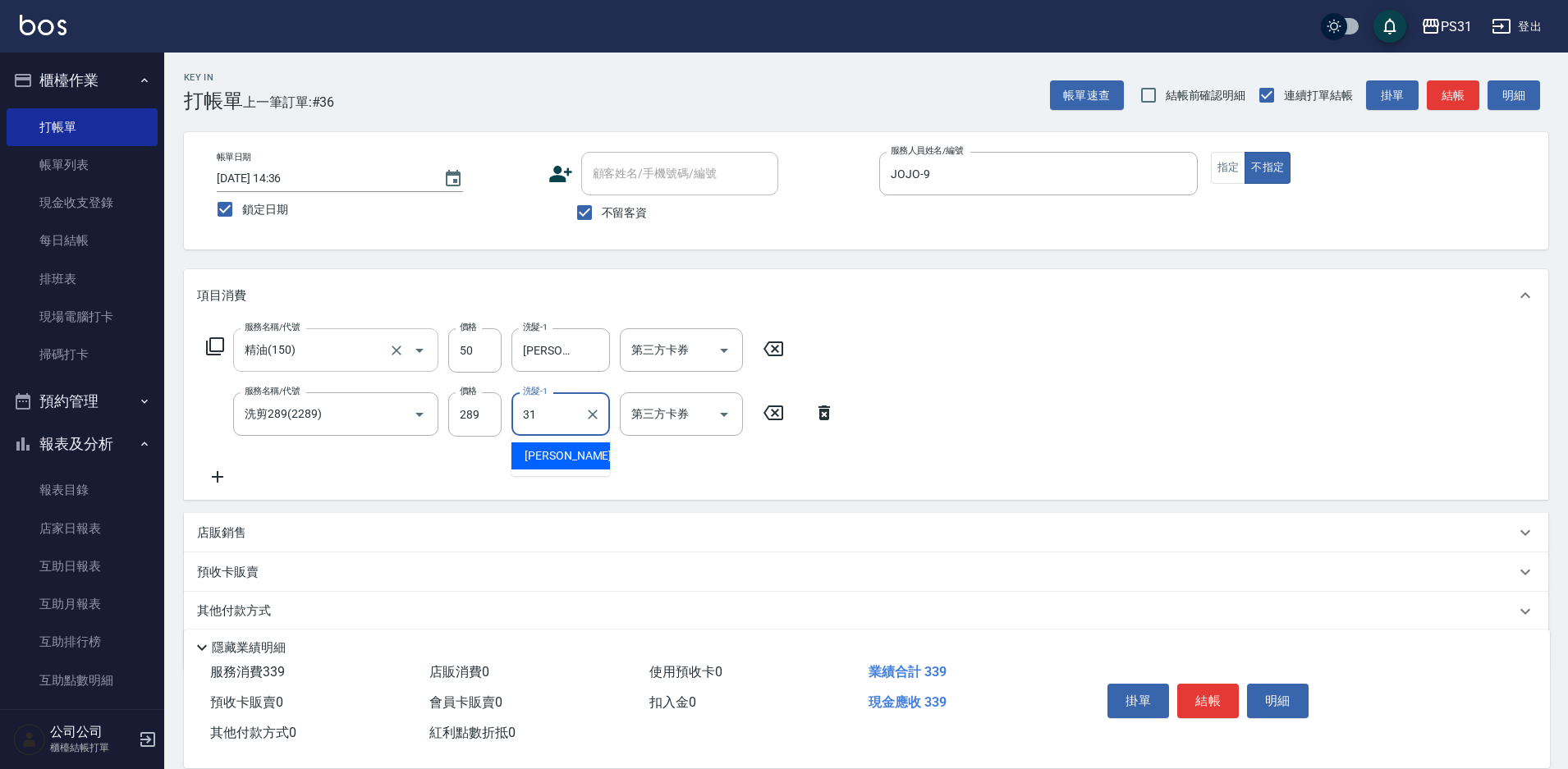
type input "[PERSON_NAME]-31"
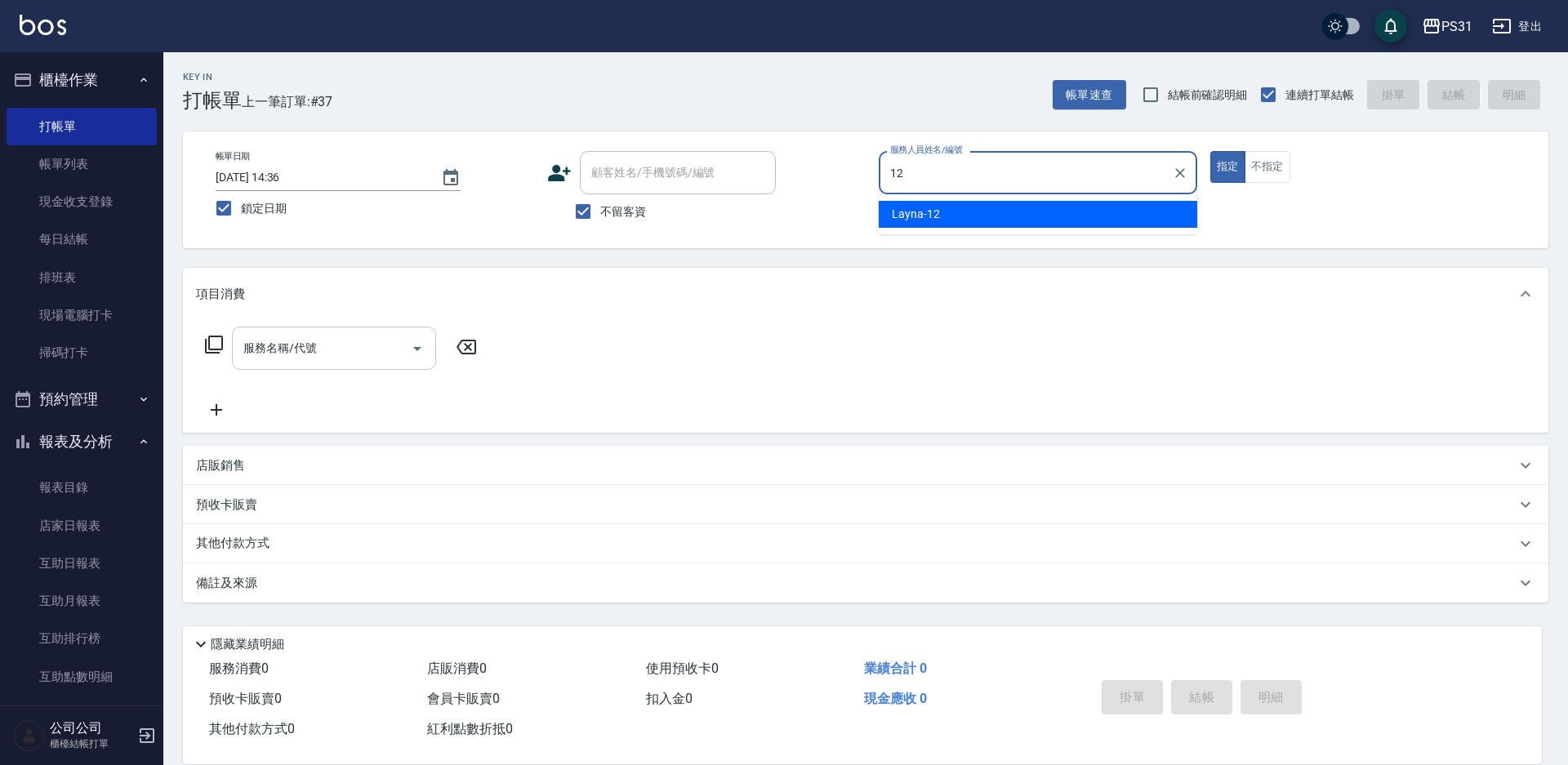
type input "Layna-12"
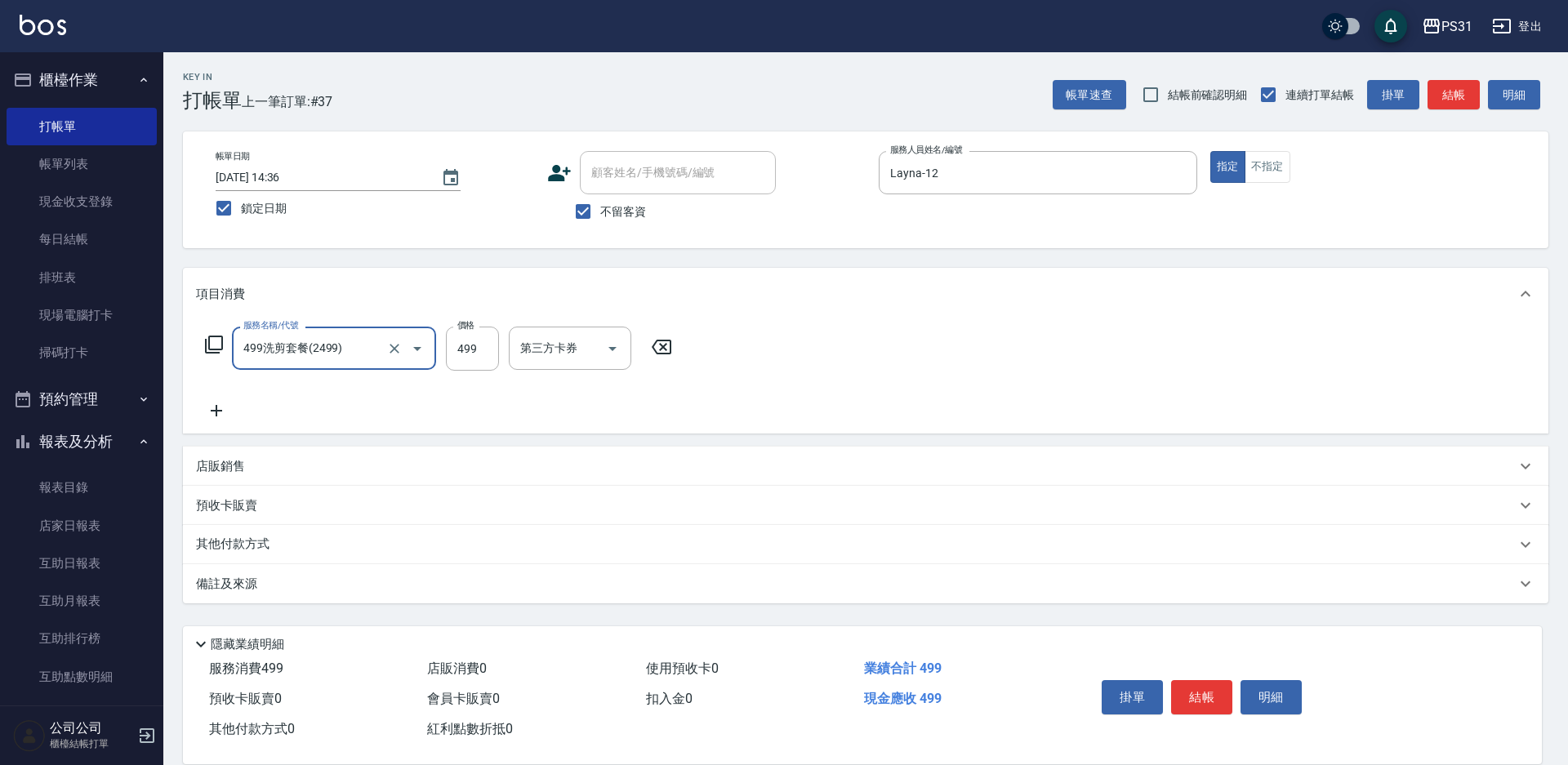
type input "499洗剪套餐(2499)"
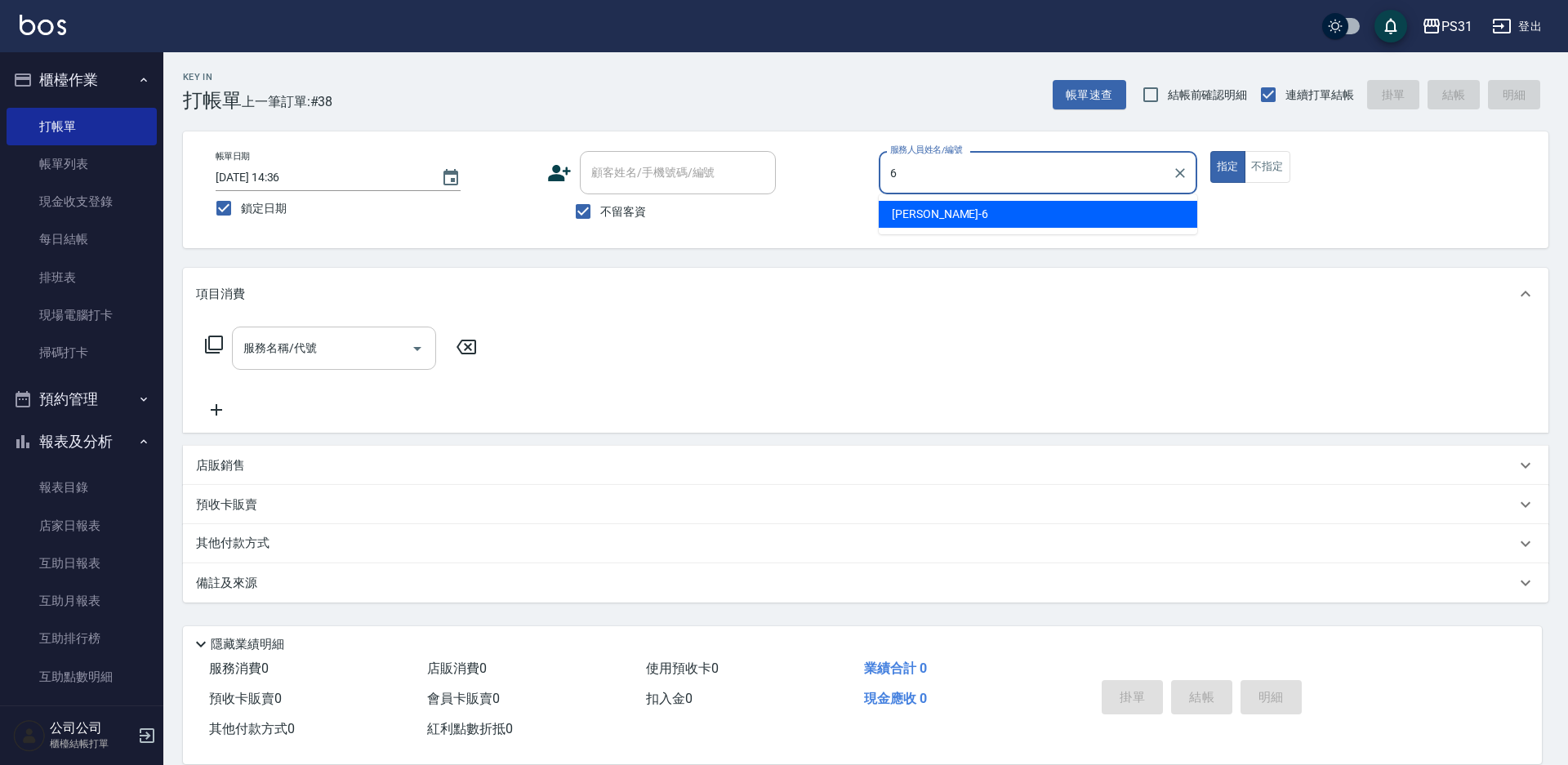
type input "Aki-6"
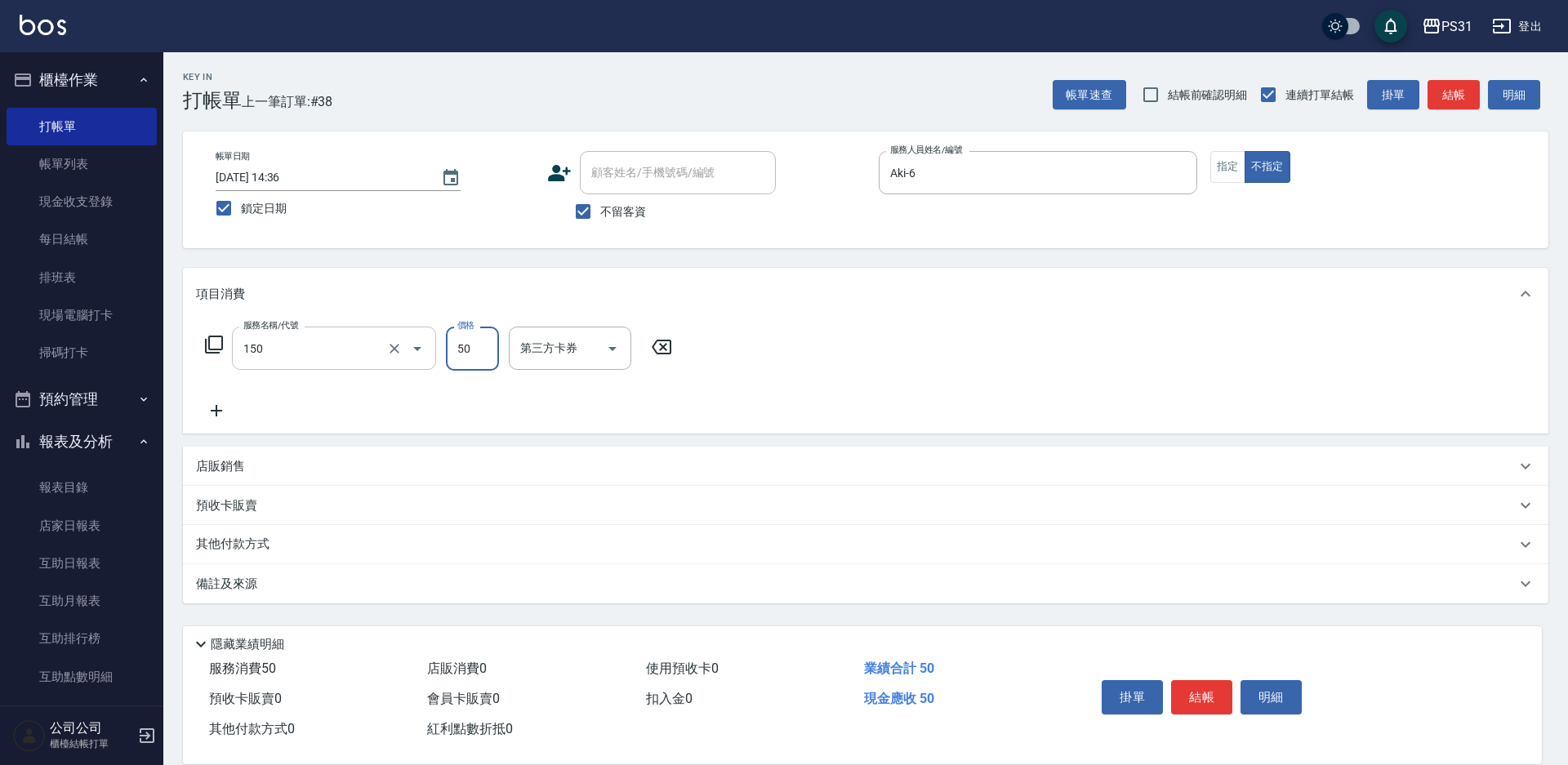
type input "精油(150)"
type input "楊諺志-35"
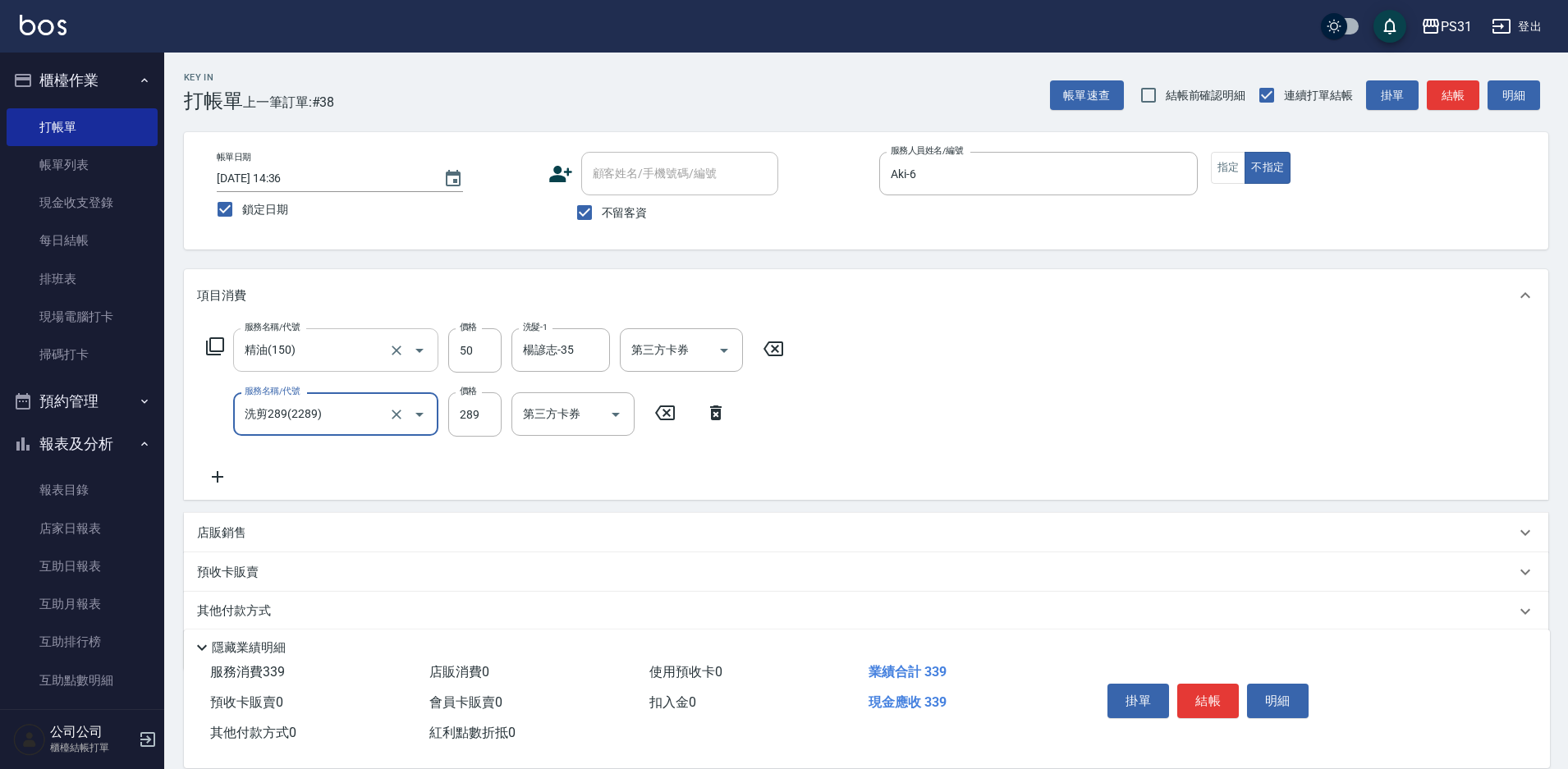
type input "洗剪289(2289)"
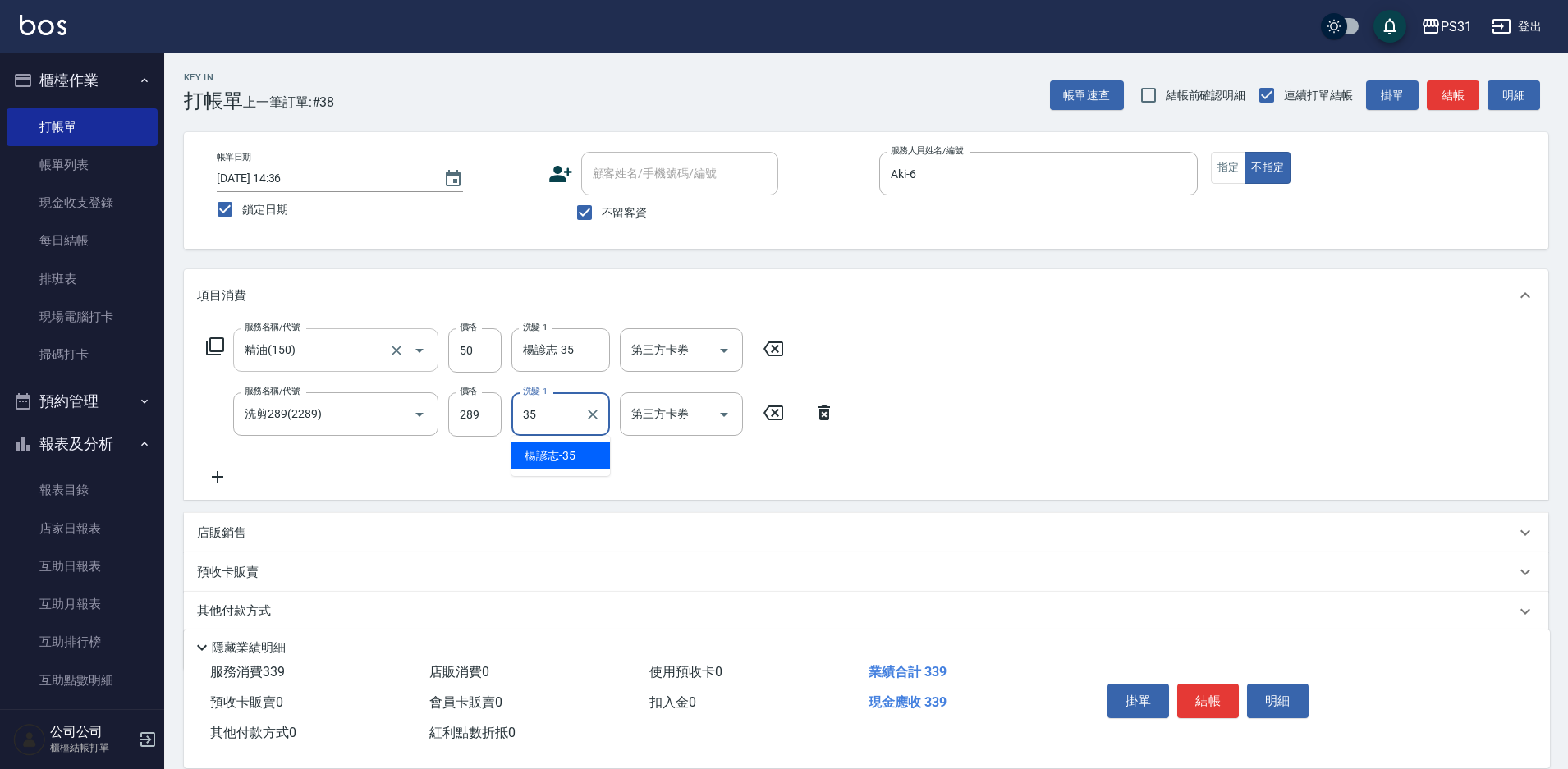
type input "楊諺志-35"
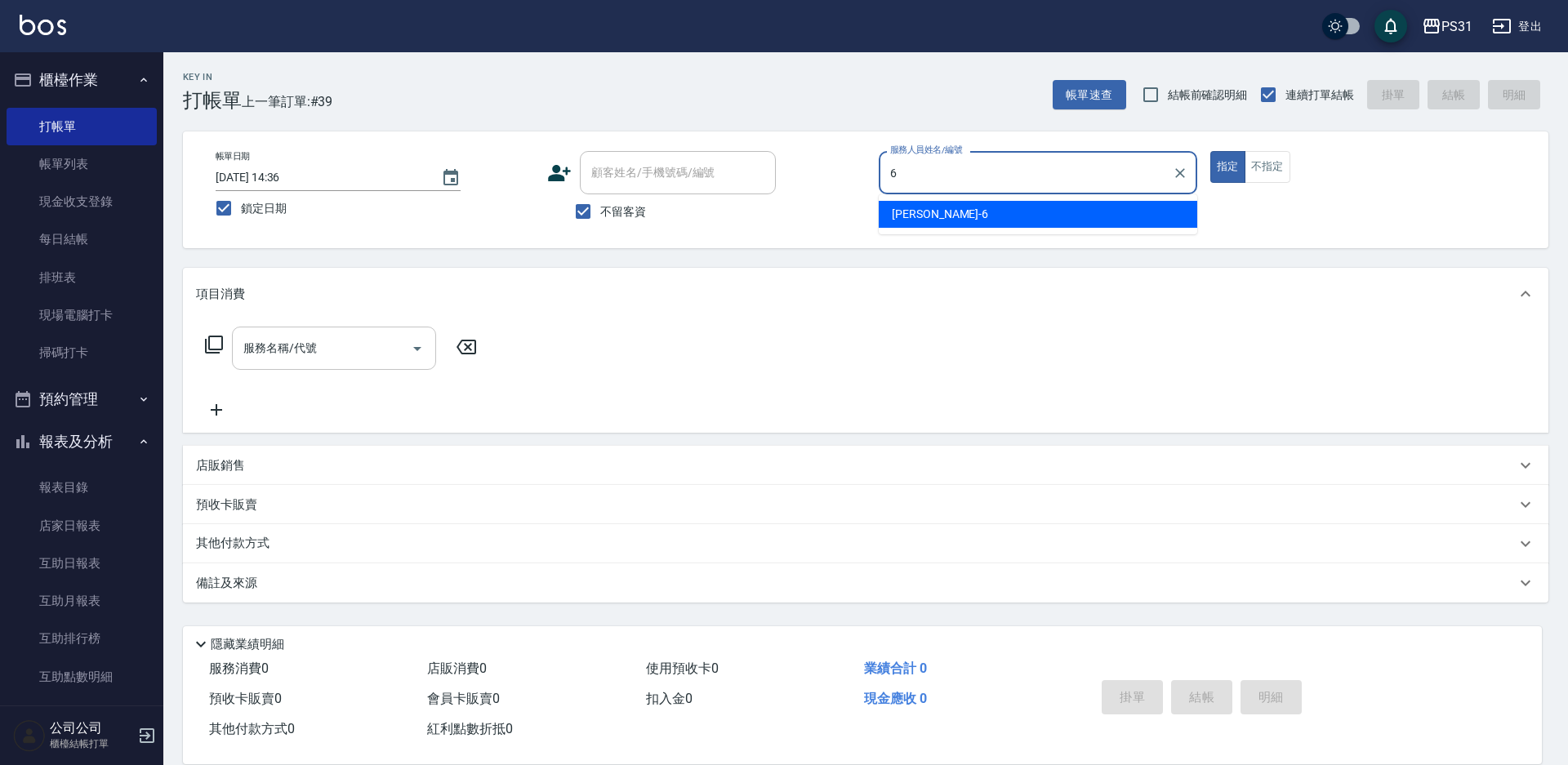
type input "Aki-6"
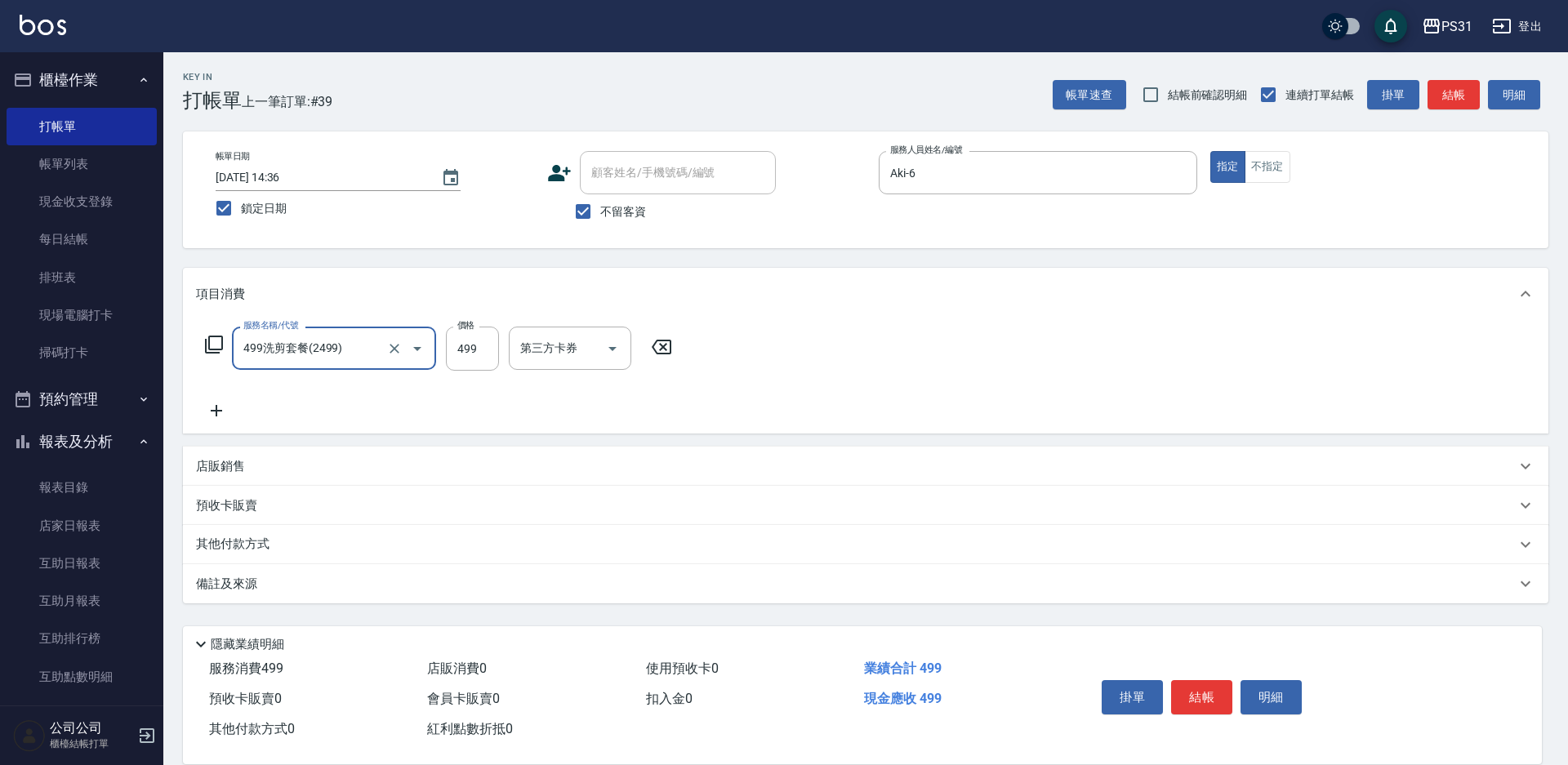
type input "499洗剪套餐(2499)"
type input "590"
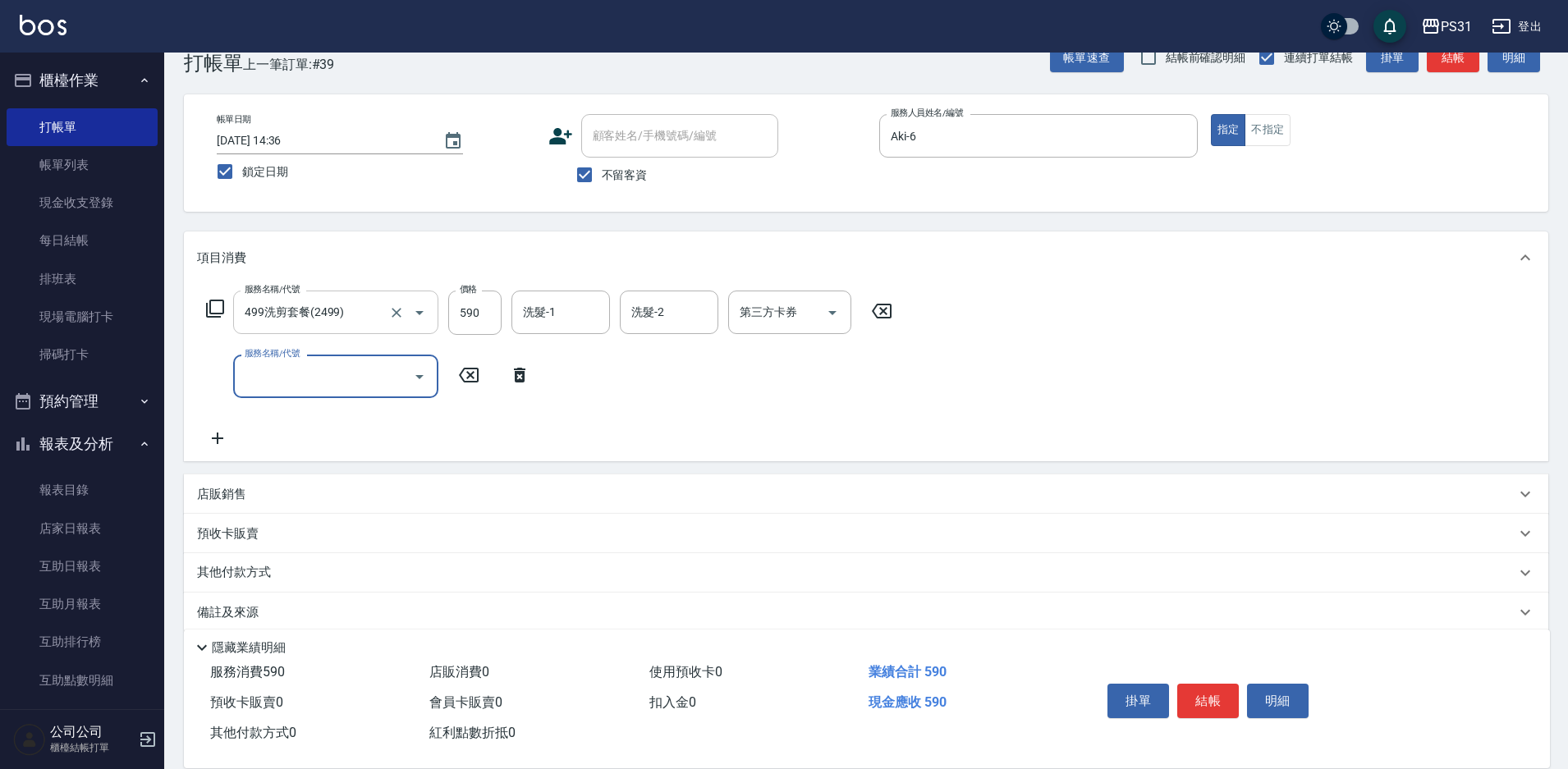
scroll to position [58, 0]
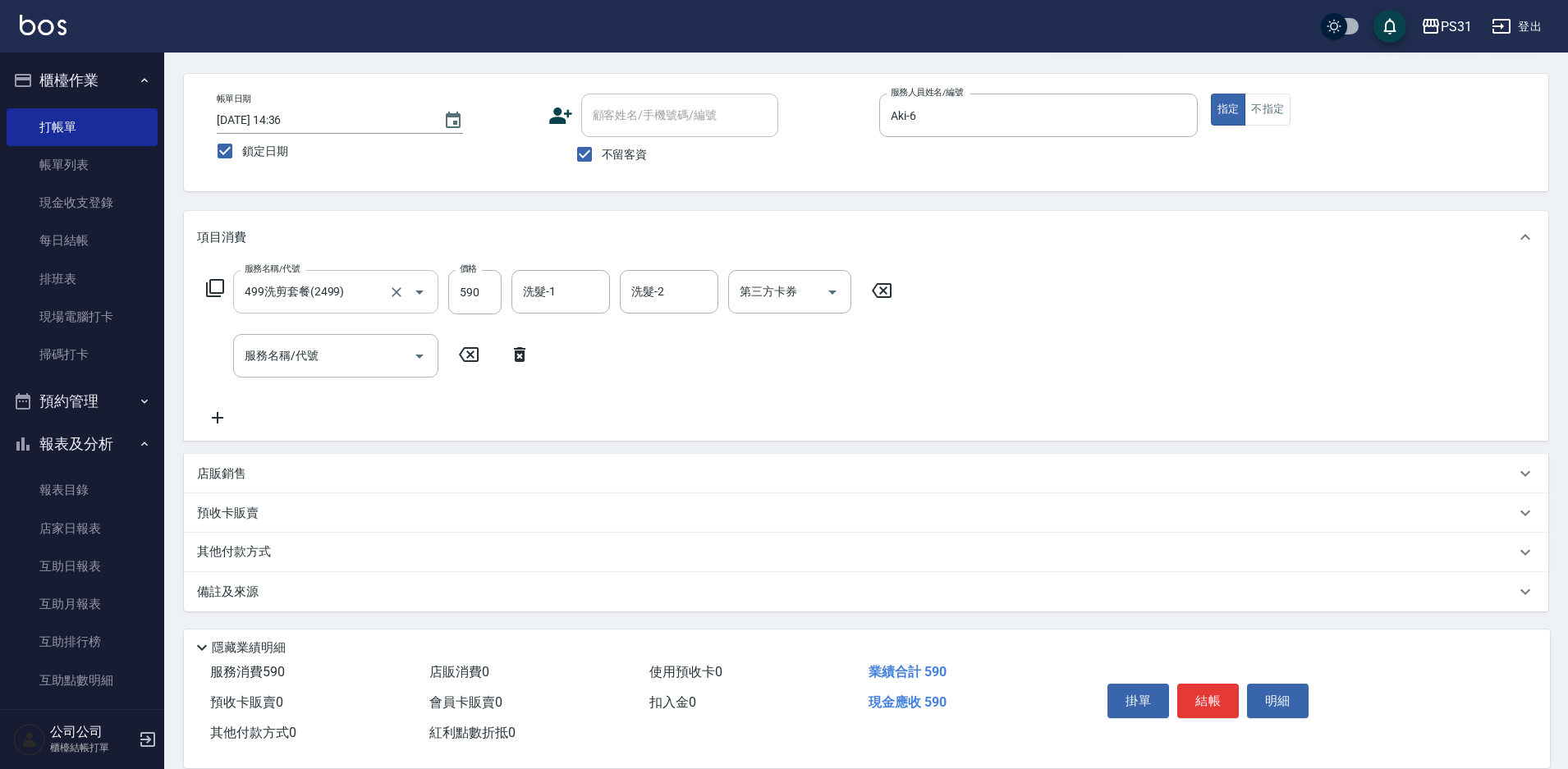
click at [217, 475] on p "店販銷售" at bounding box center [222, 474] width 49 height 17
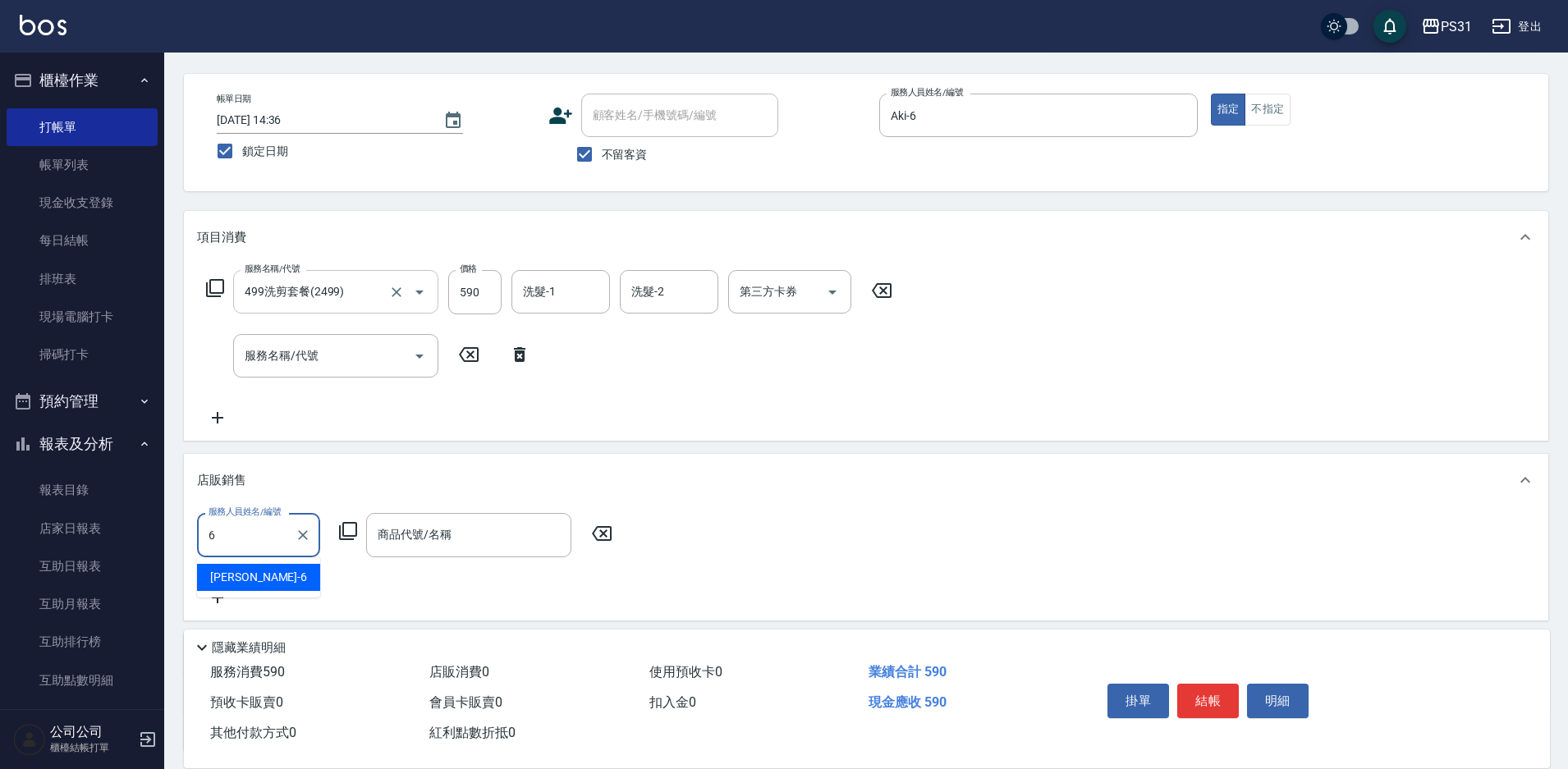
type input "Aki-6"
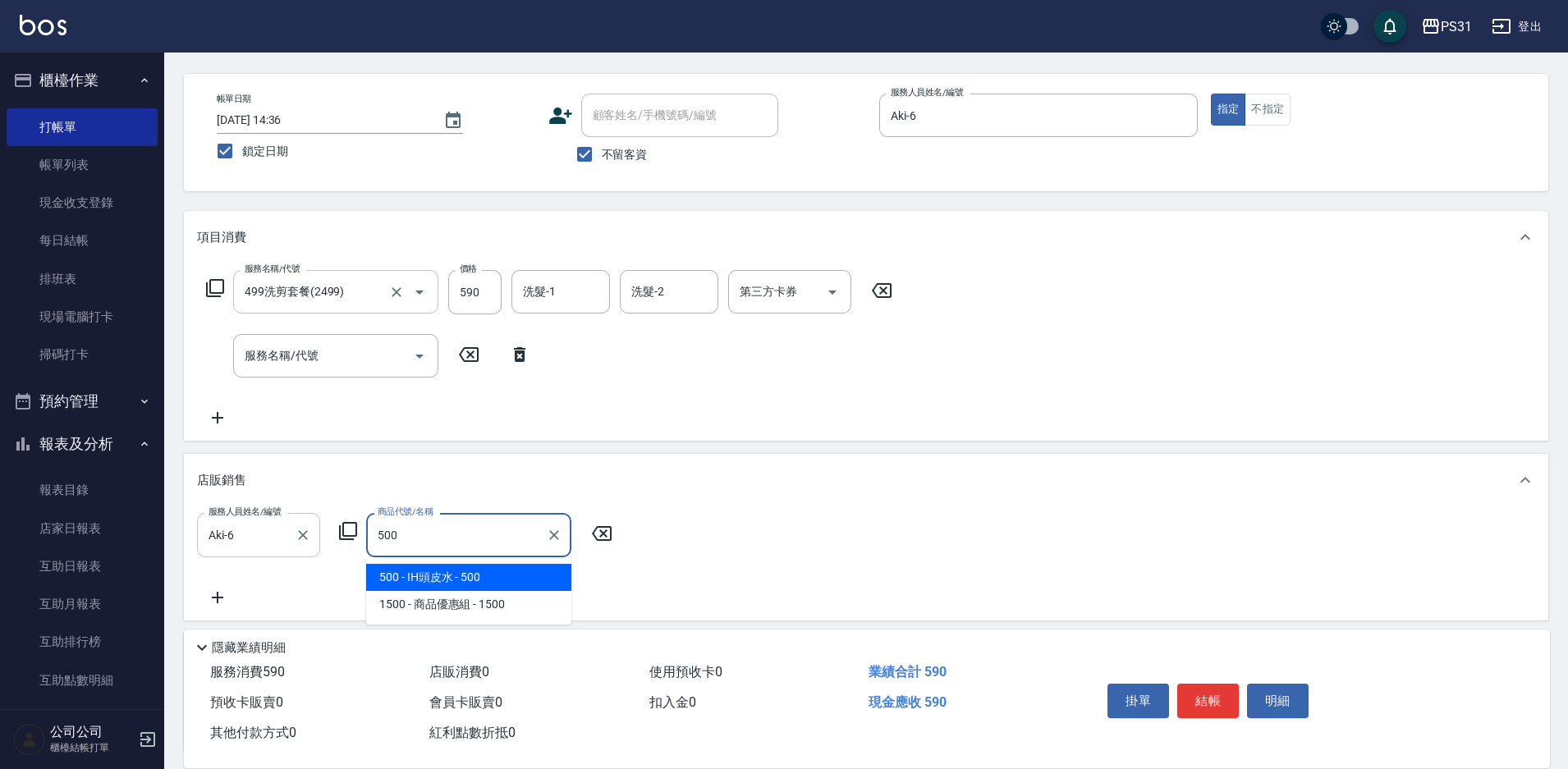
type input "IH頭皮水"
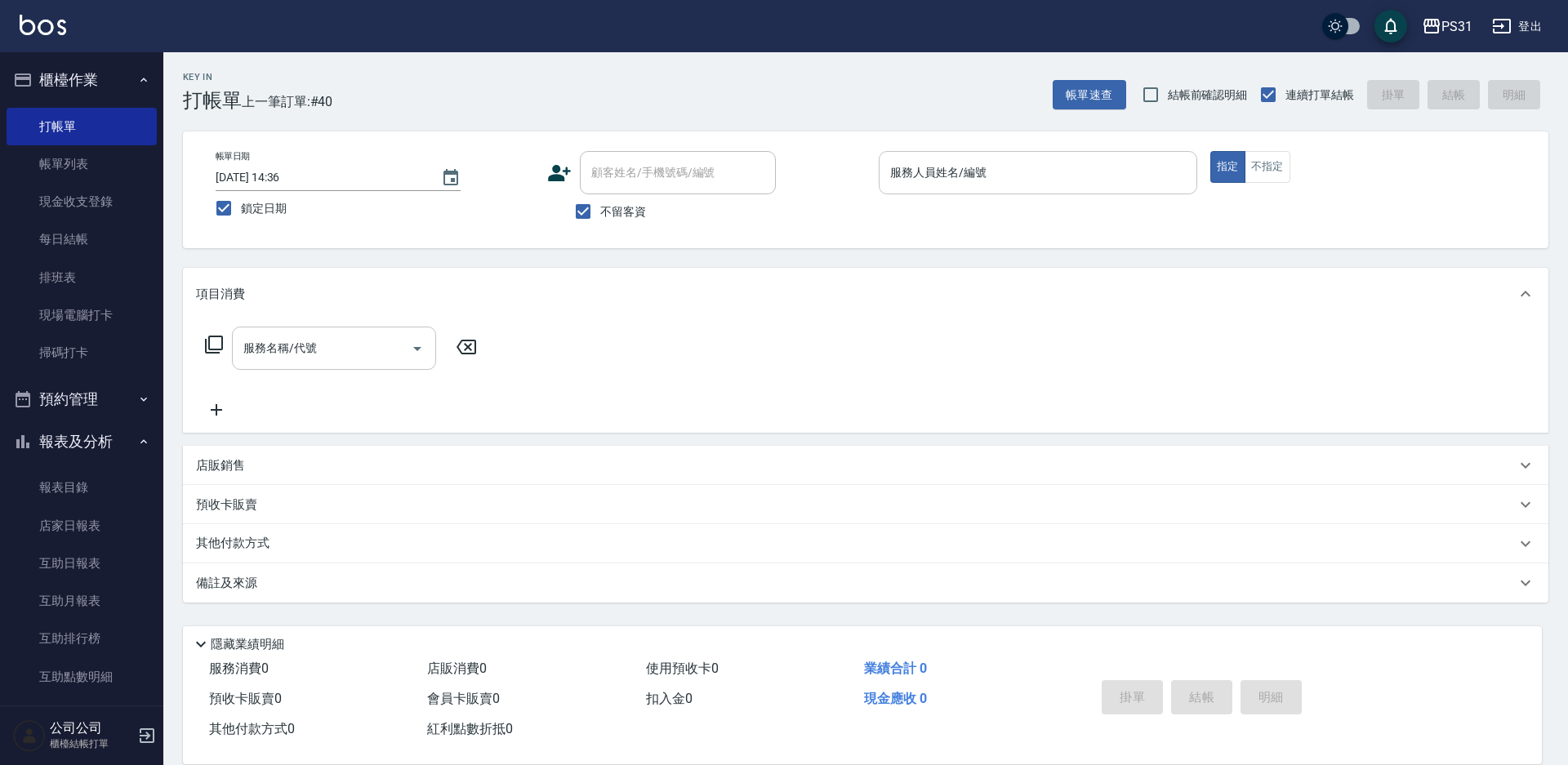
click at [1146, 174] on input "服務人員姓名/編號" at bounding box center [1038, 173] width 304 height 28
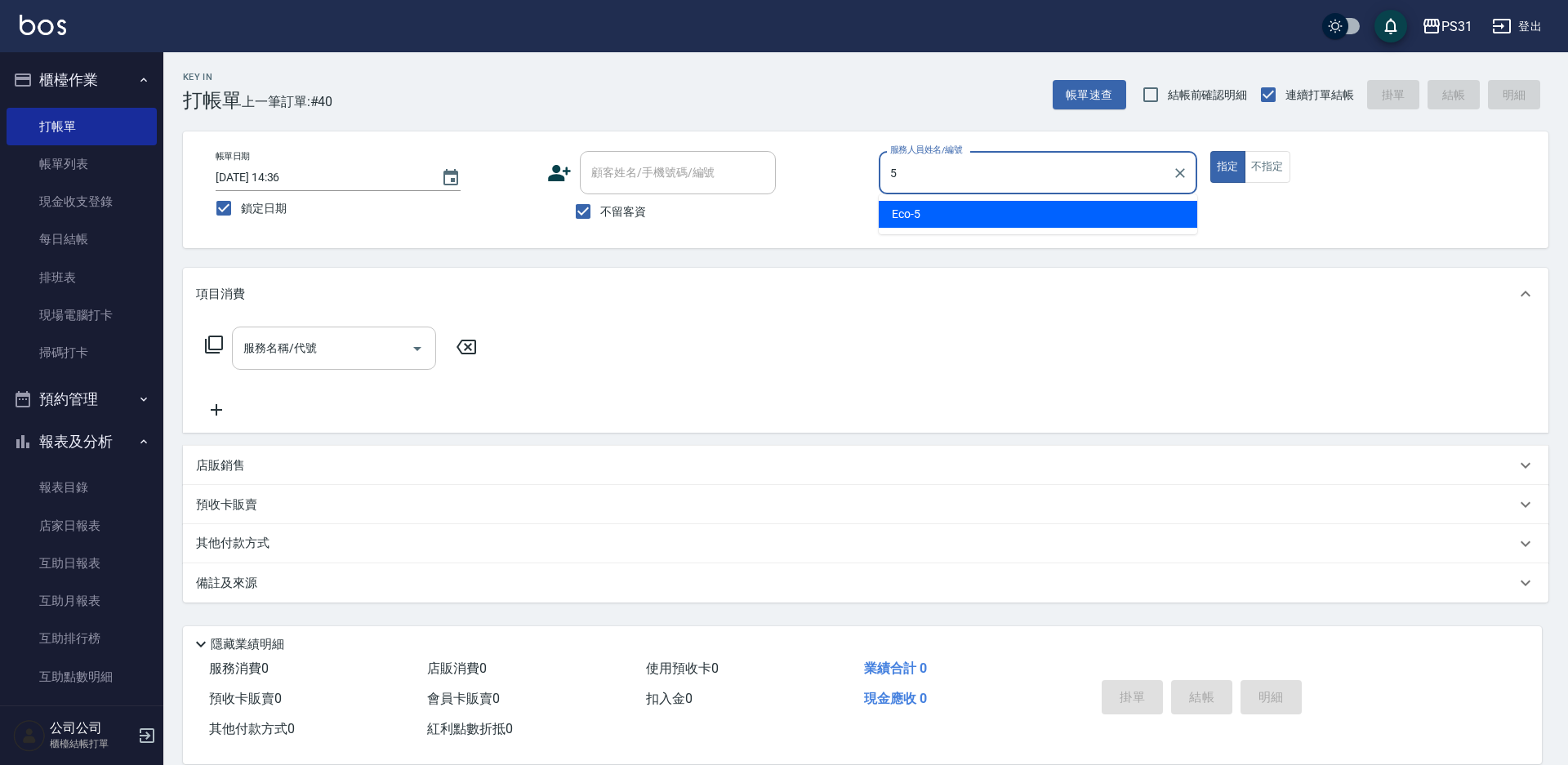
type input "Eco-5"
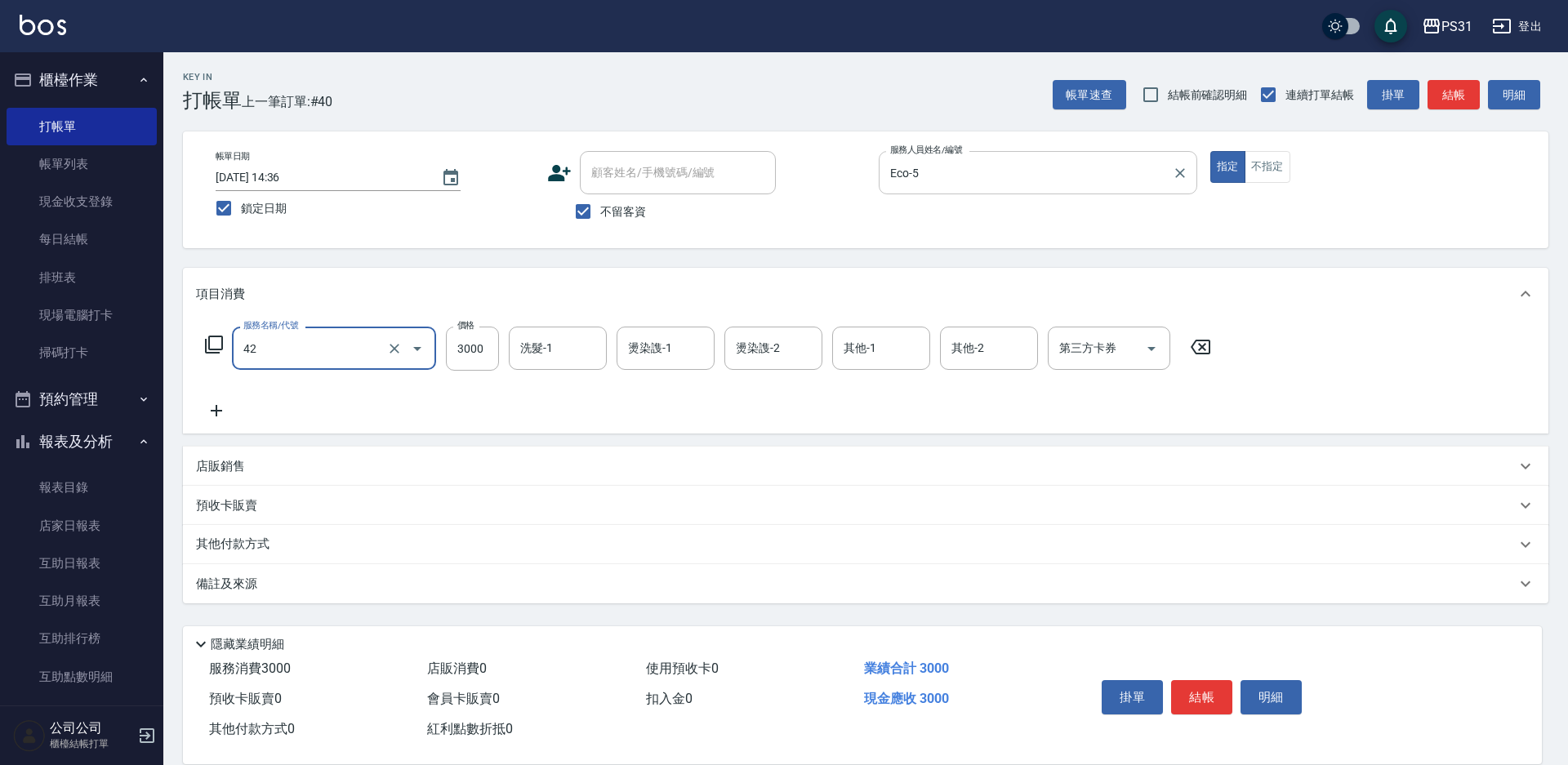
type input "染髮B餐(42)"
type input "2199"
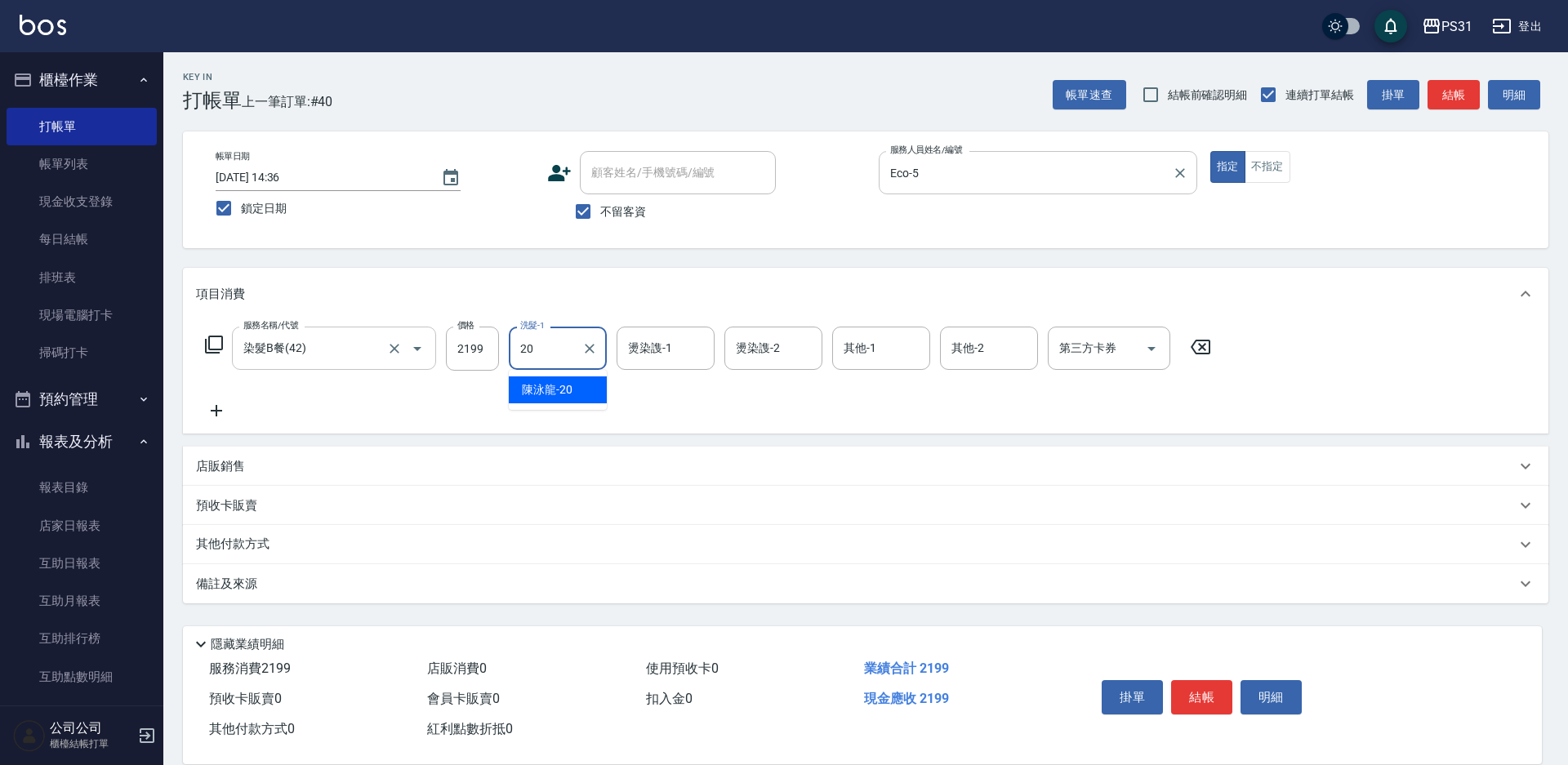
type input "陳泳龍-20"
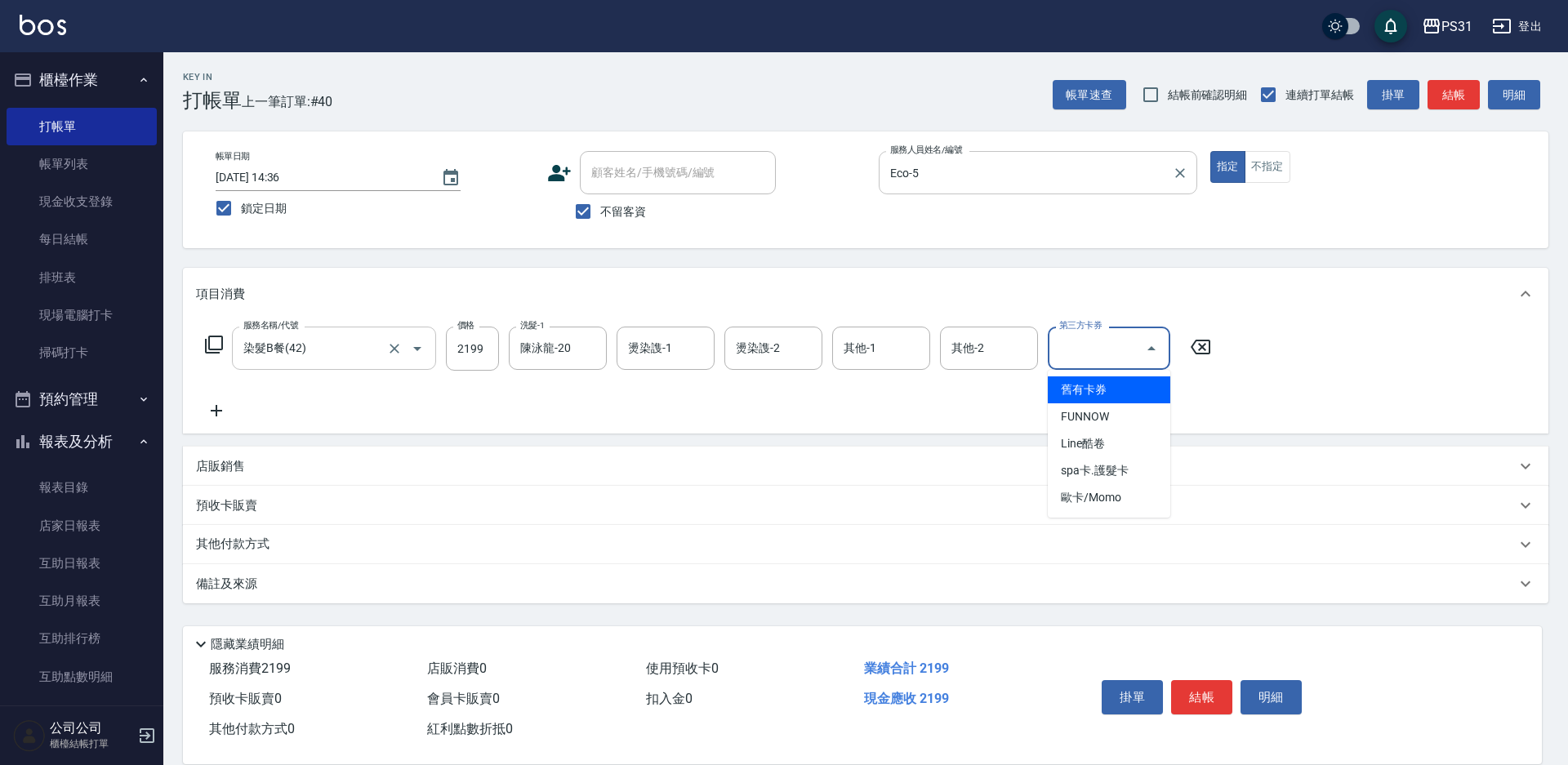
type input "舊有卡券"
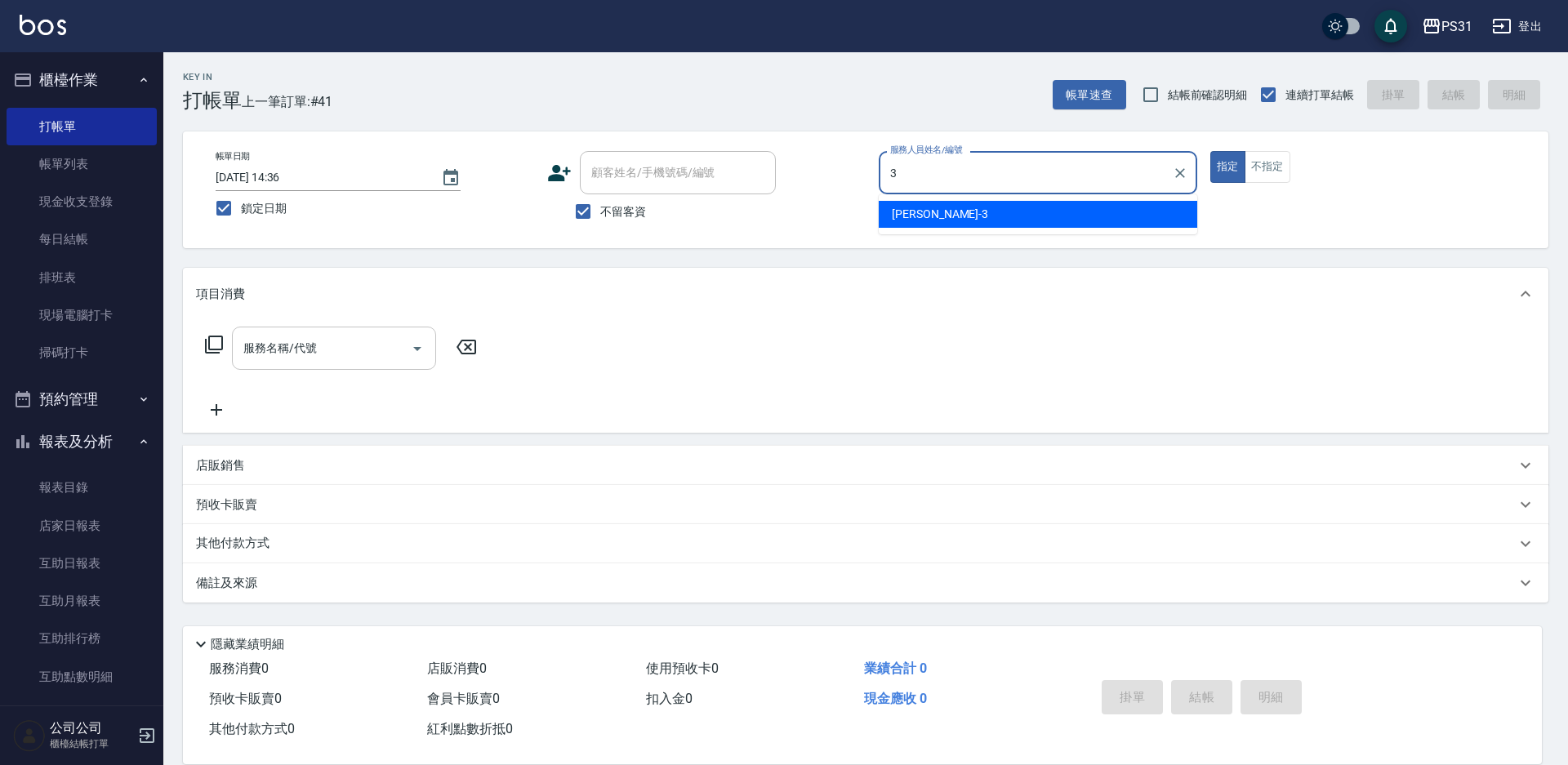
type input "[PERSON_NAME]-3"
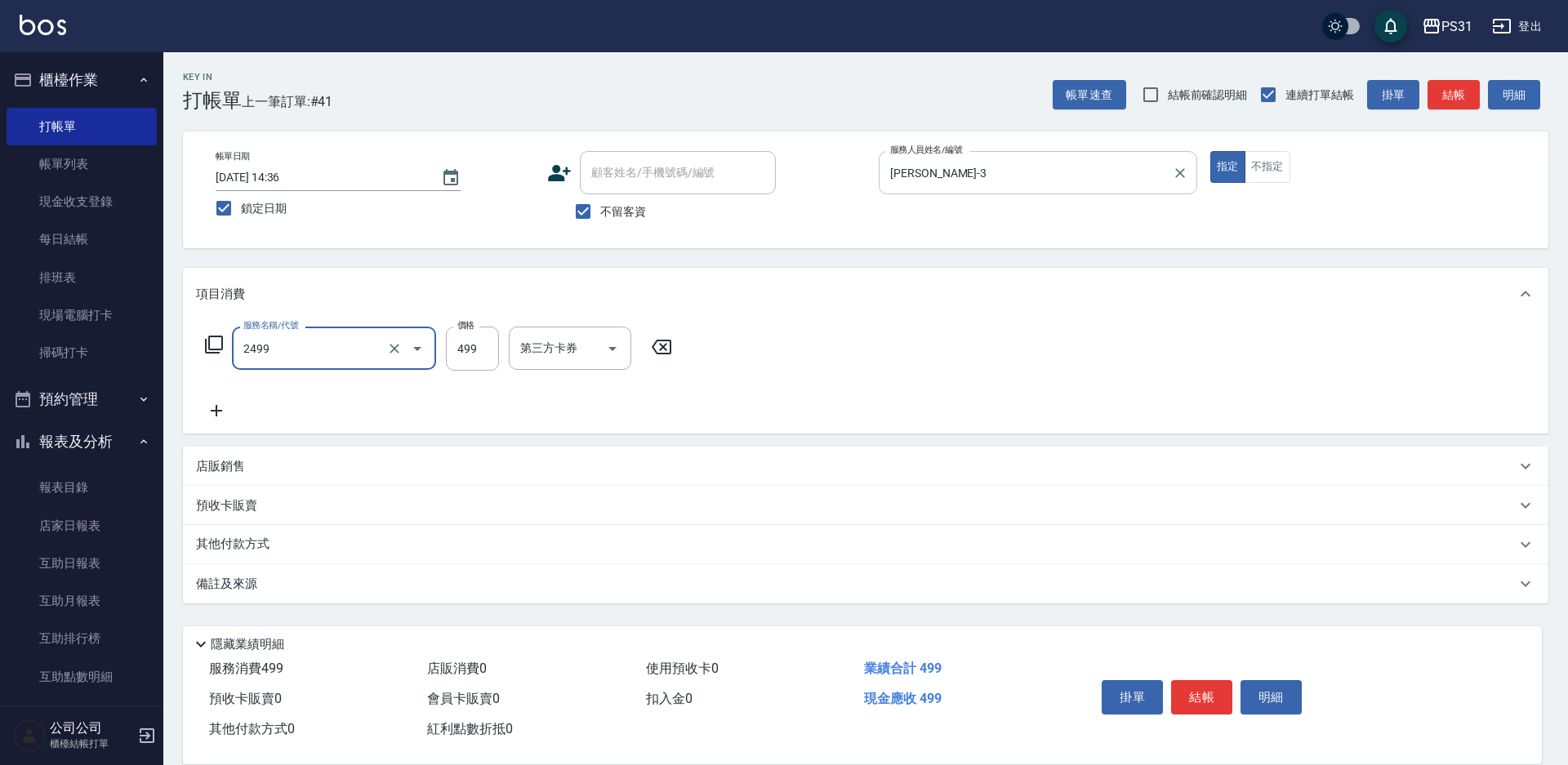
type input "499洗剪套餐(2499)"
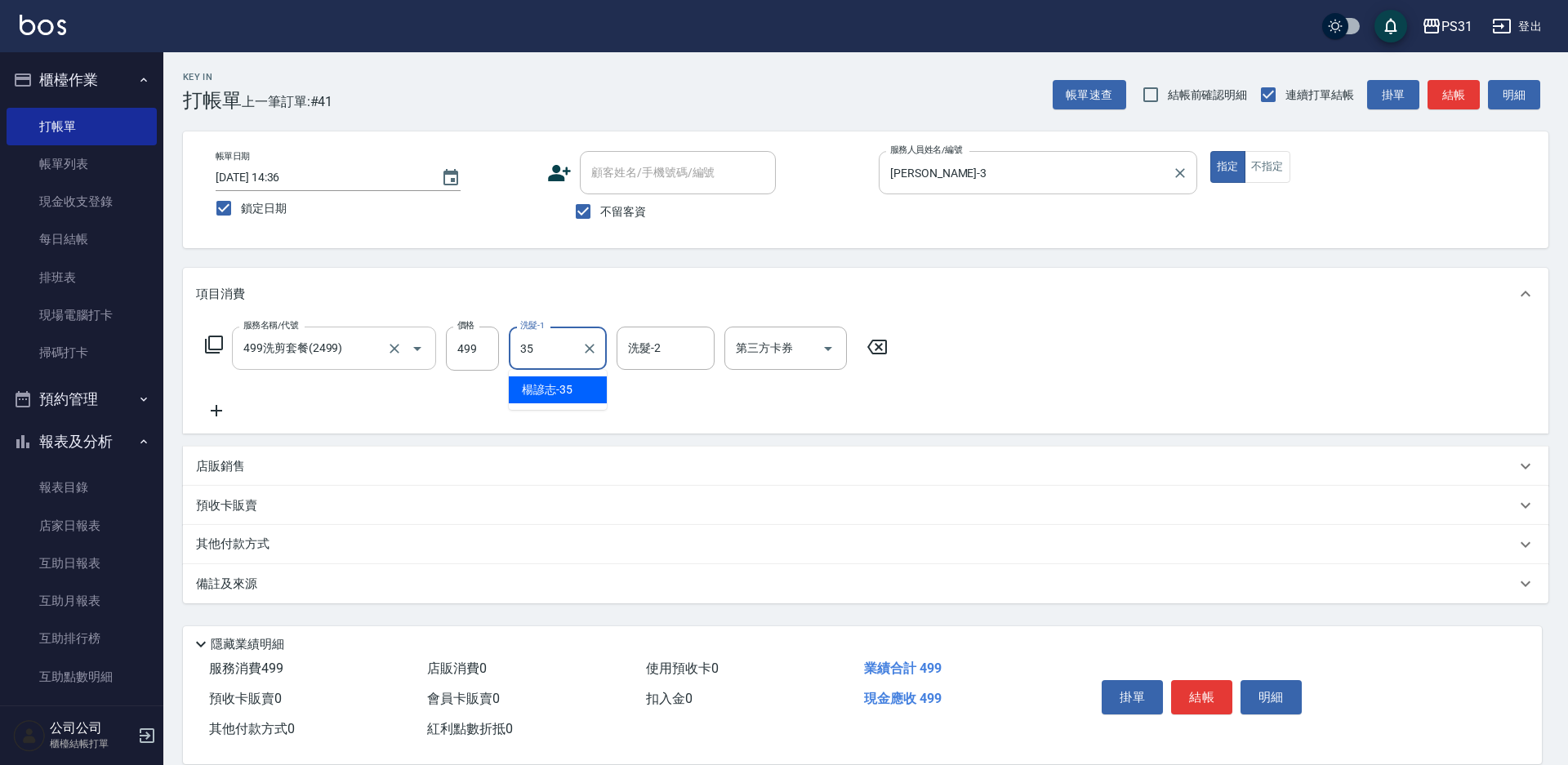
type input "楊諺志-35"
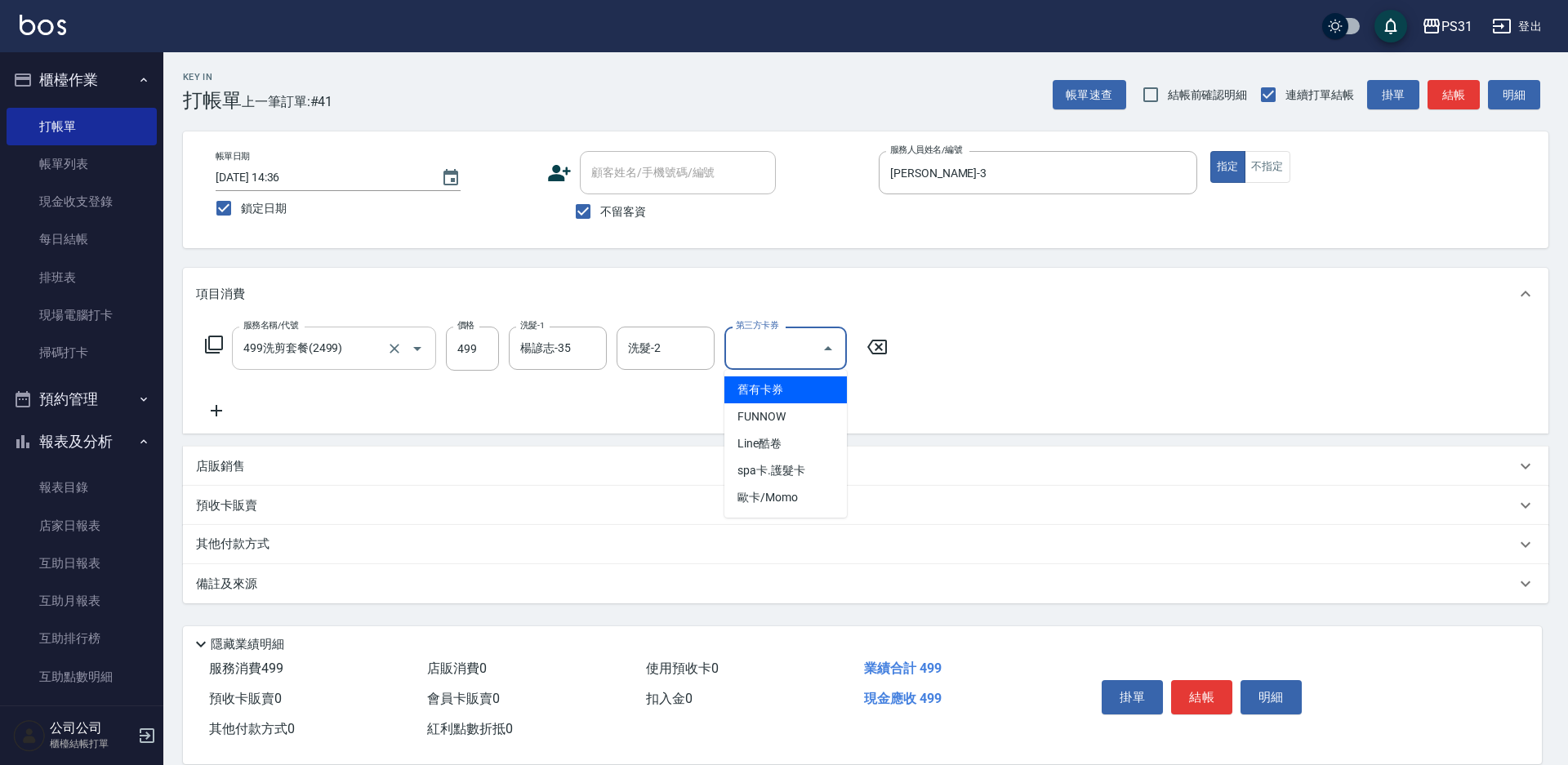
type input "舊有卡券"
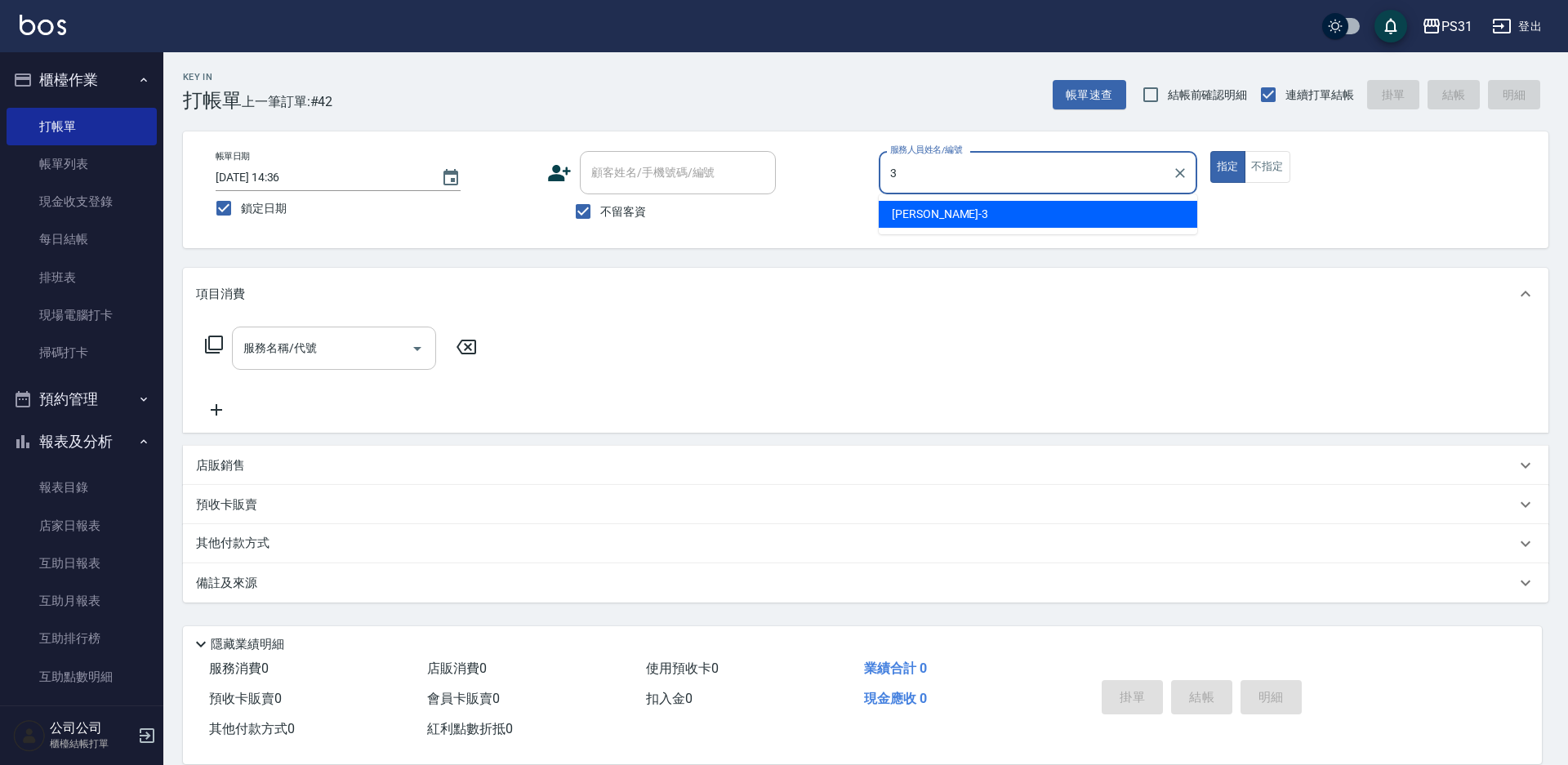
type input "[PERSON_NAME]-3"
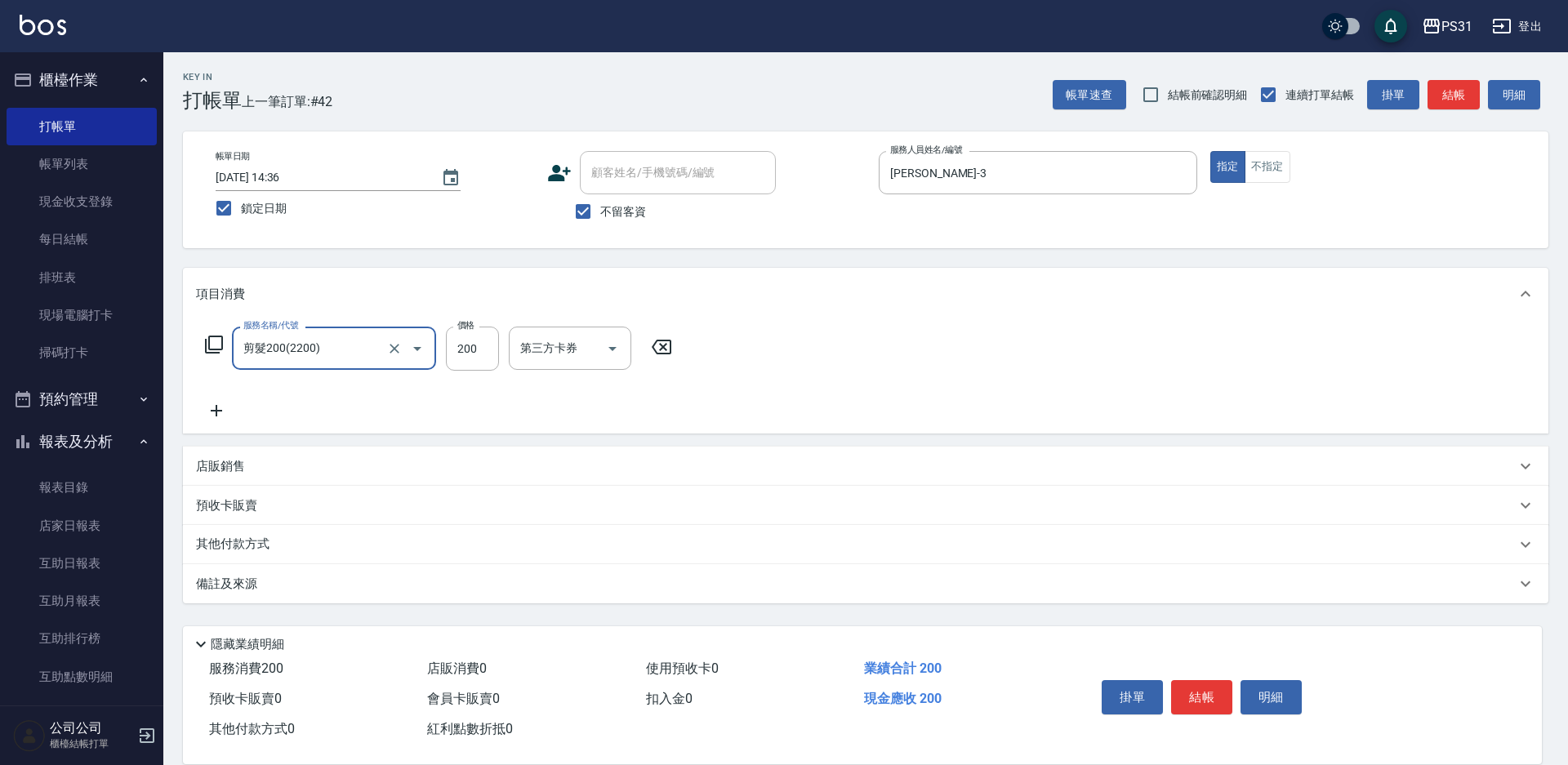
type input "剪髮200(2200)"
click at [394, 355] on icon "Clear" at bounding box center [394, 348] width 16 height 16
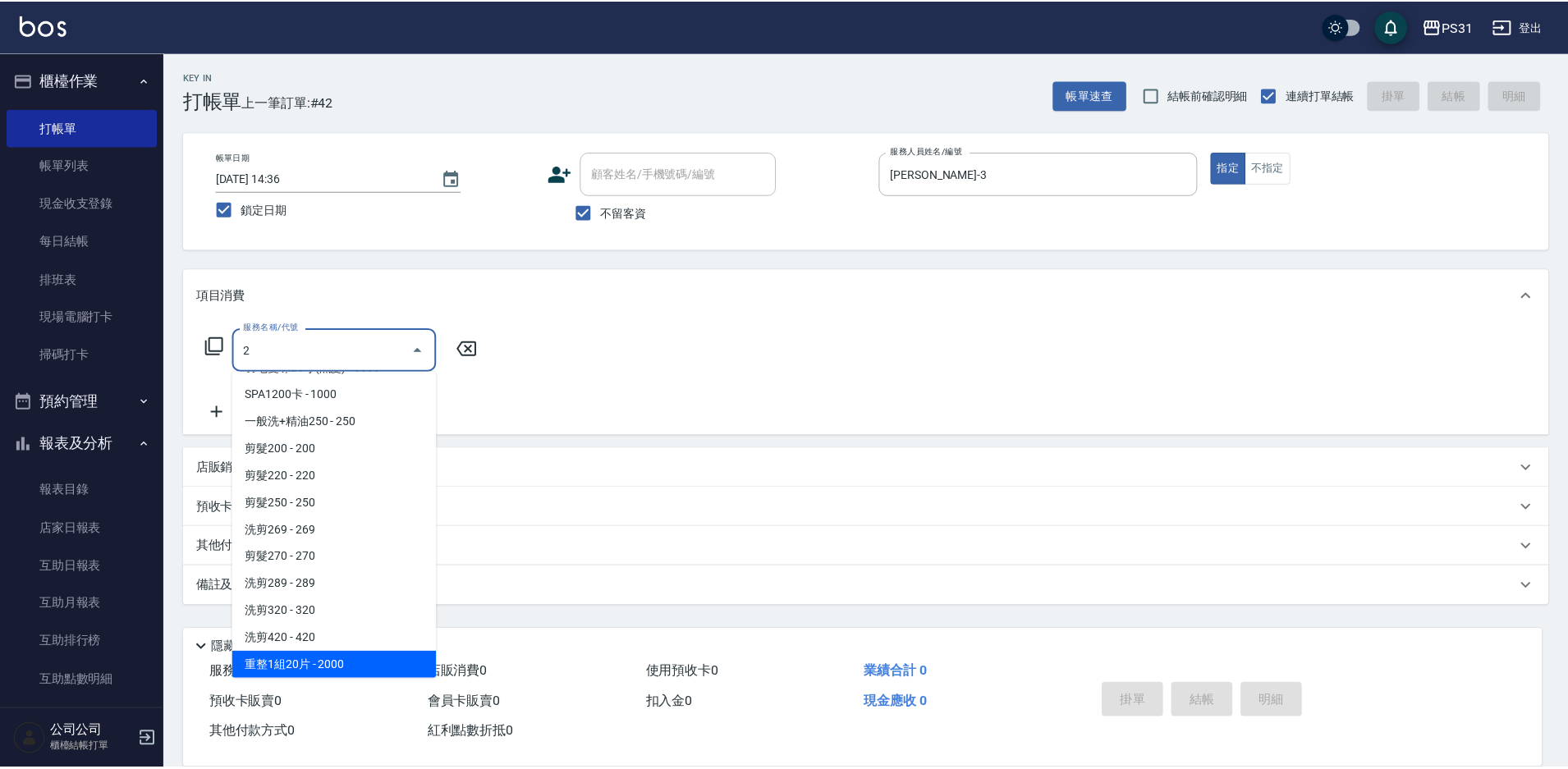
scroll to position [51, 0]
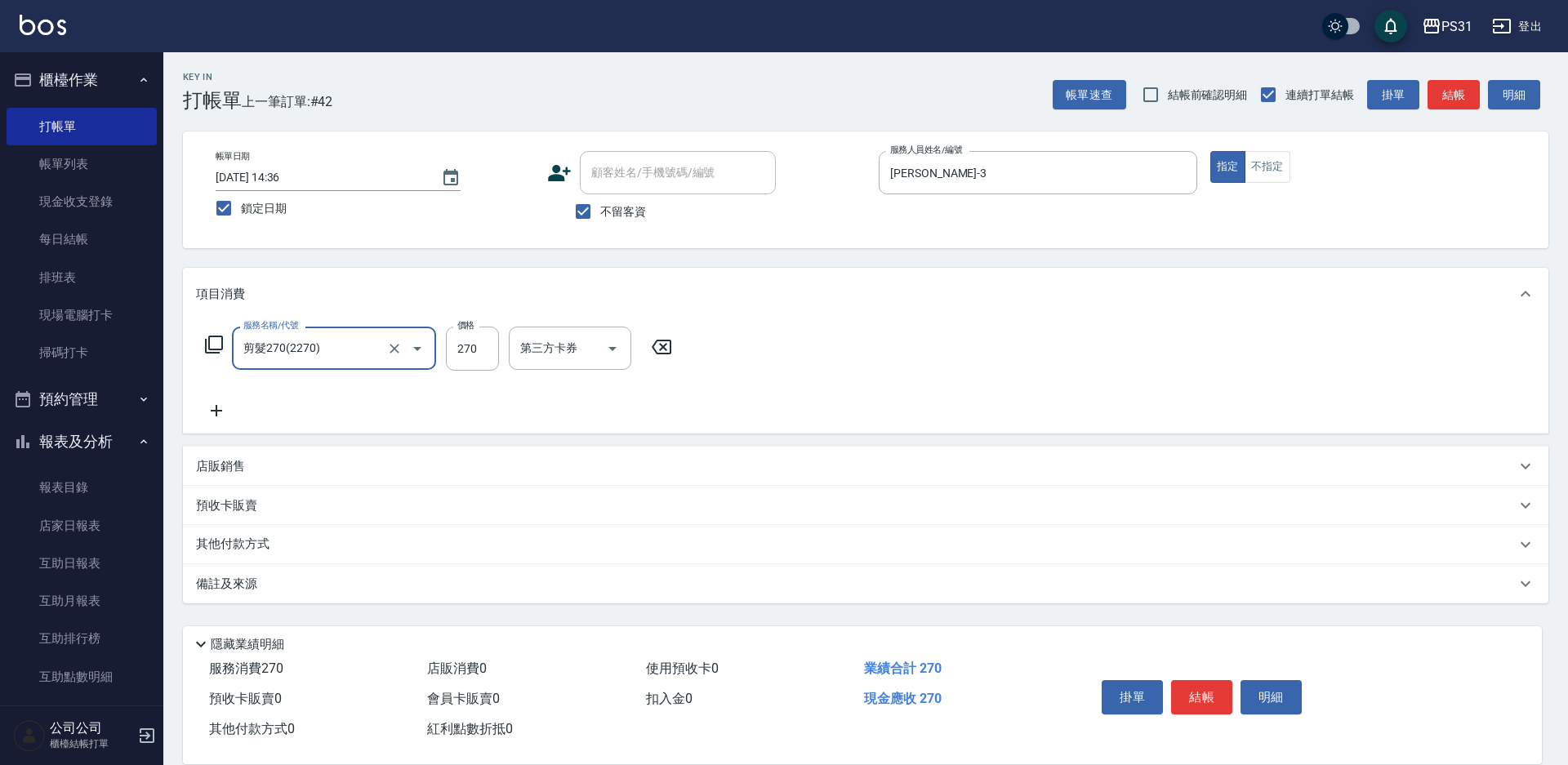
type input "剪髮270(2270)"
type input "360"
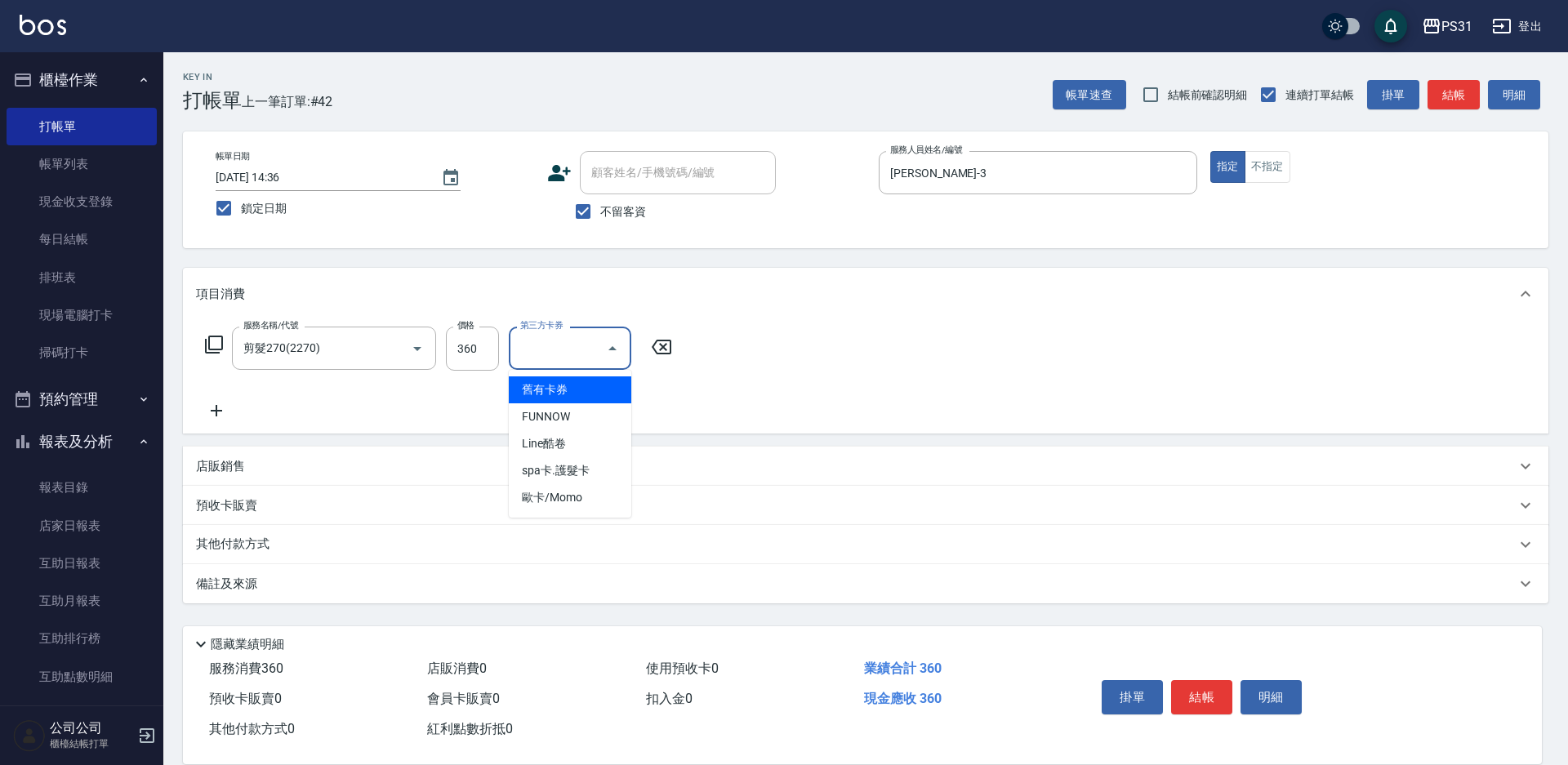
type input "舊有卡券"
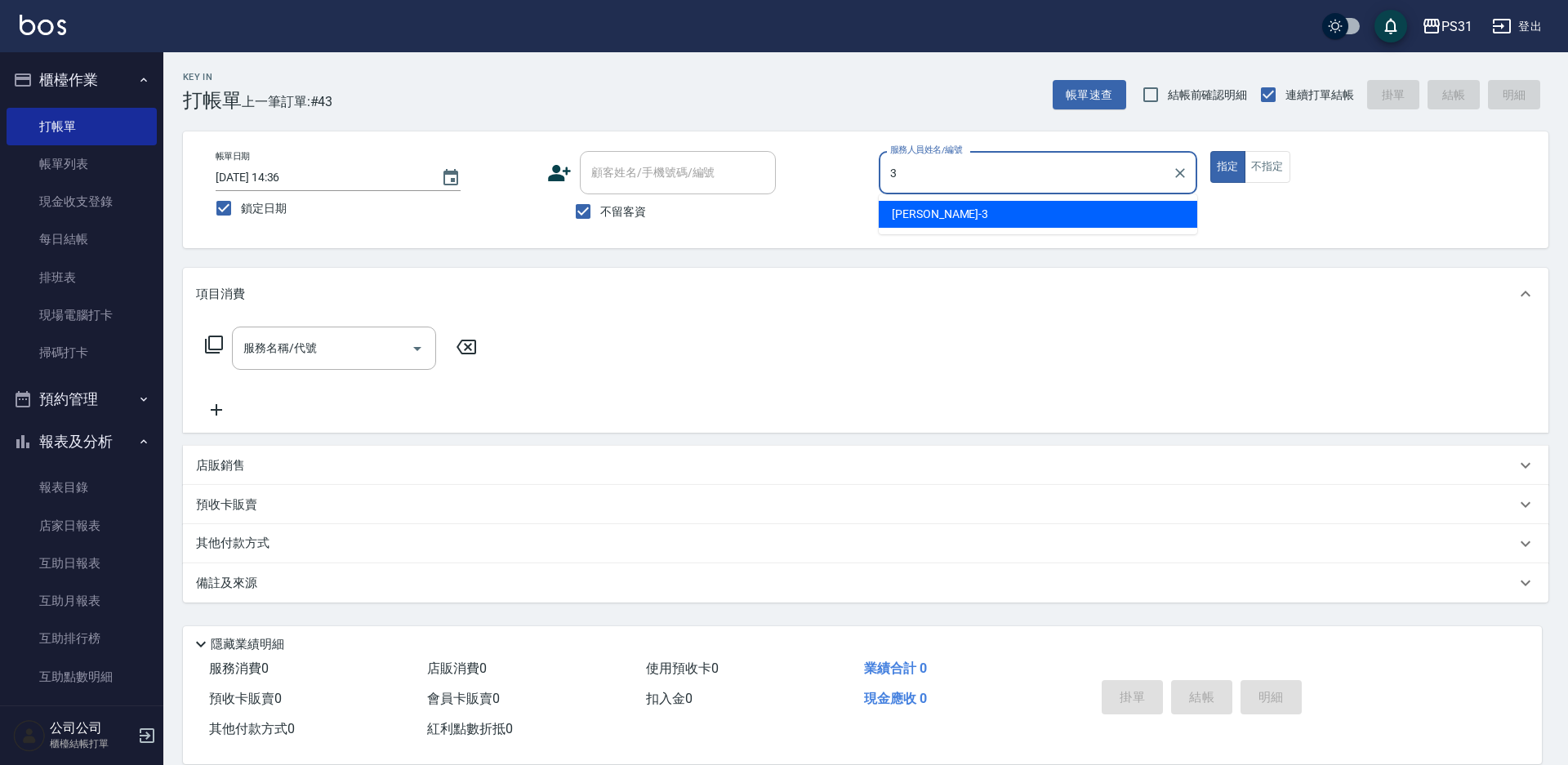
type input "[PERSON_NAME]-3"
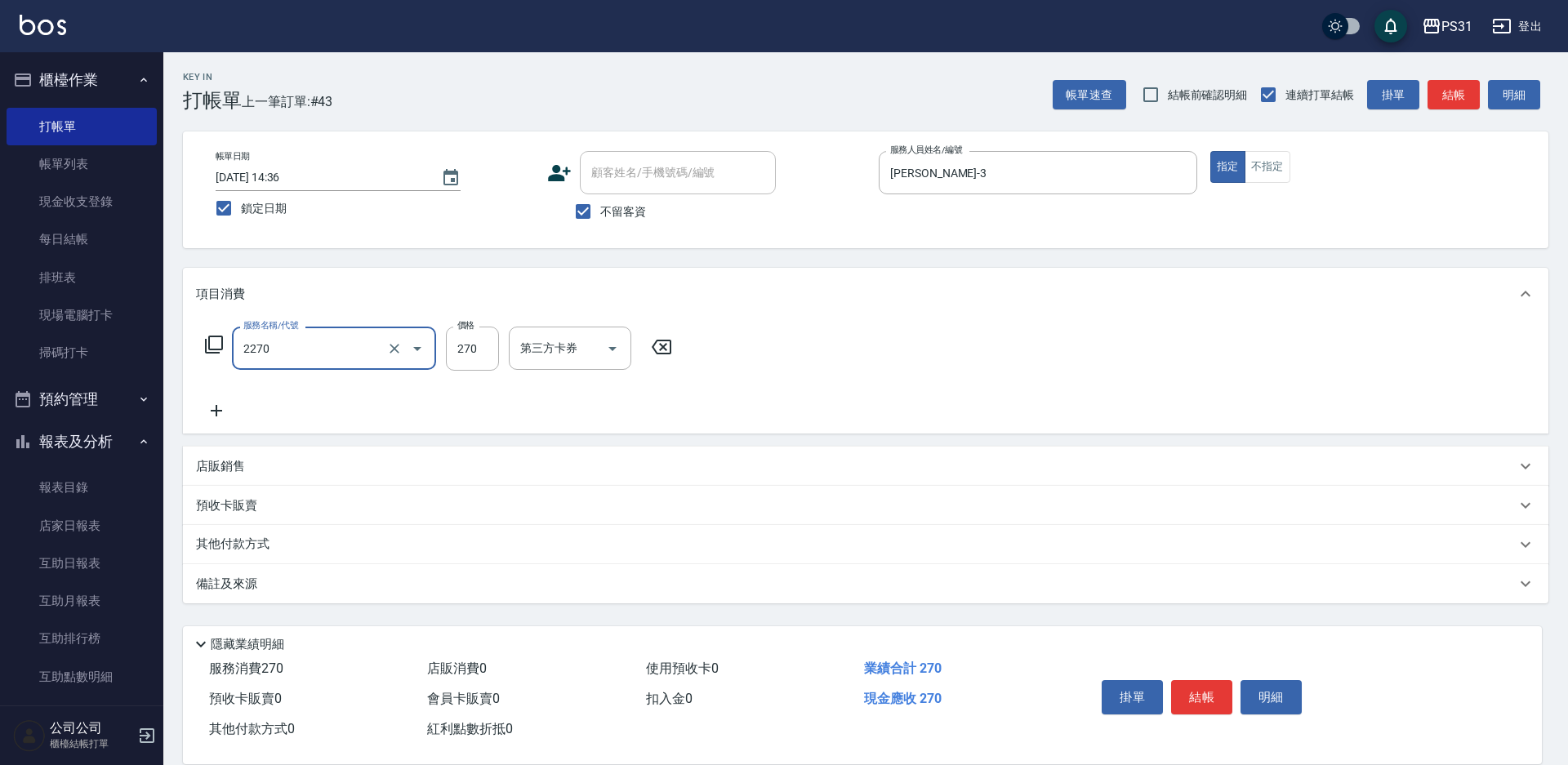
type input "剪髮270(2270)"
type input "360"
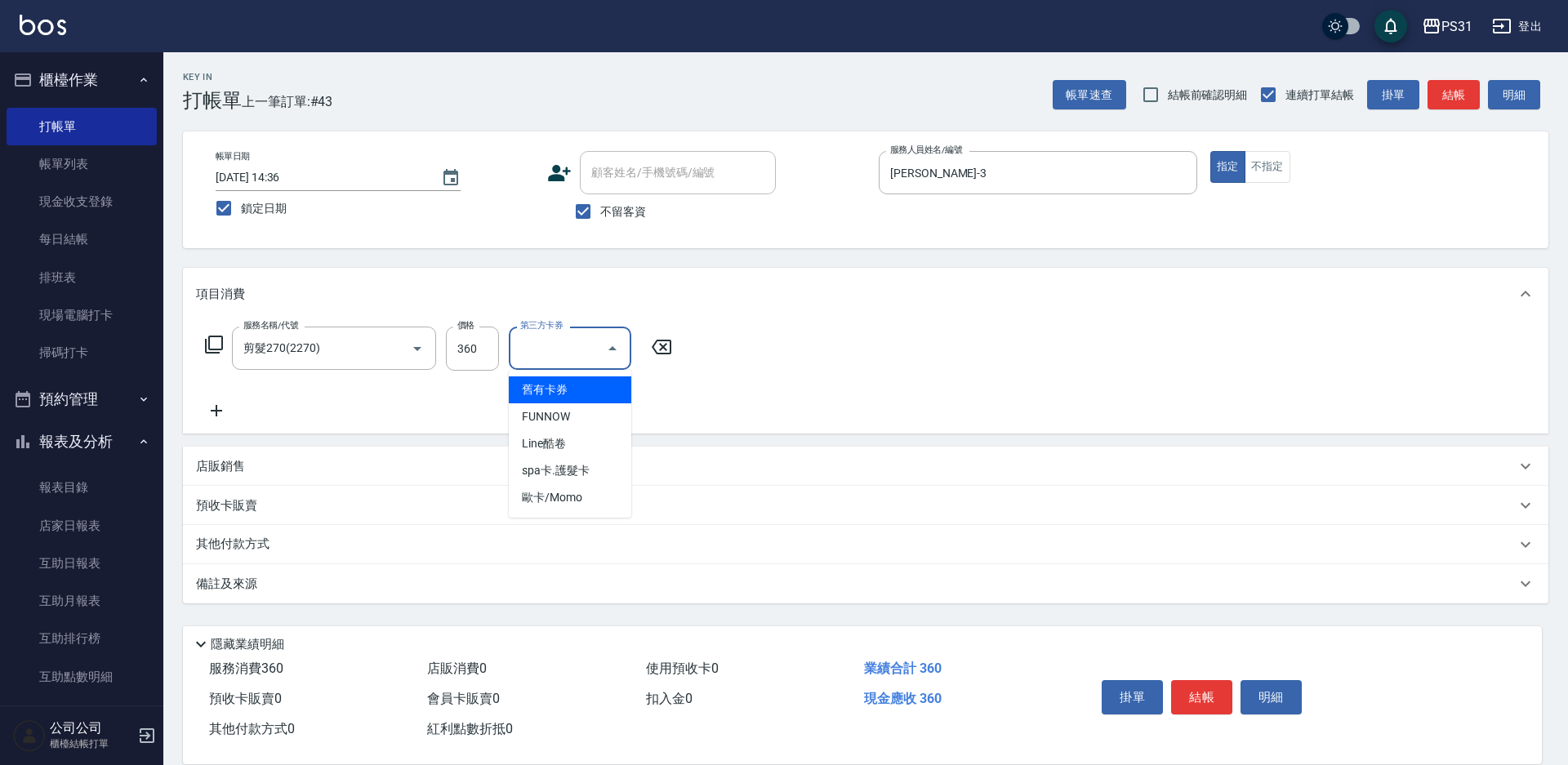
type input "舊有卡券"
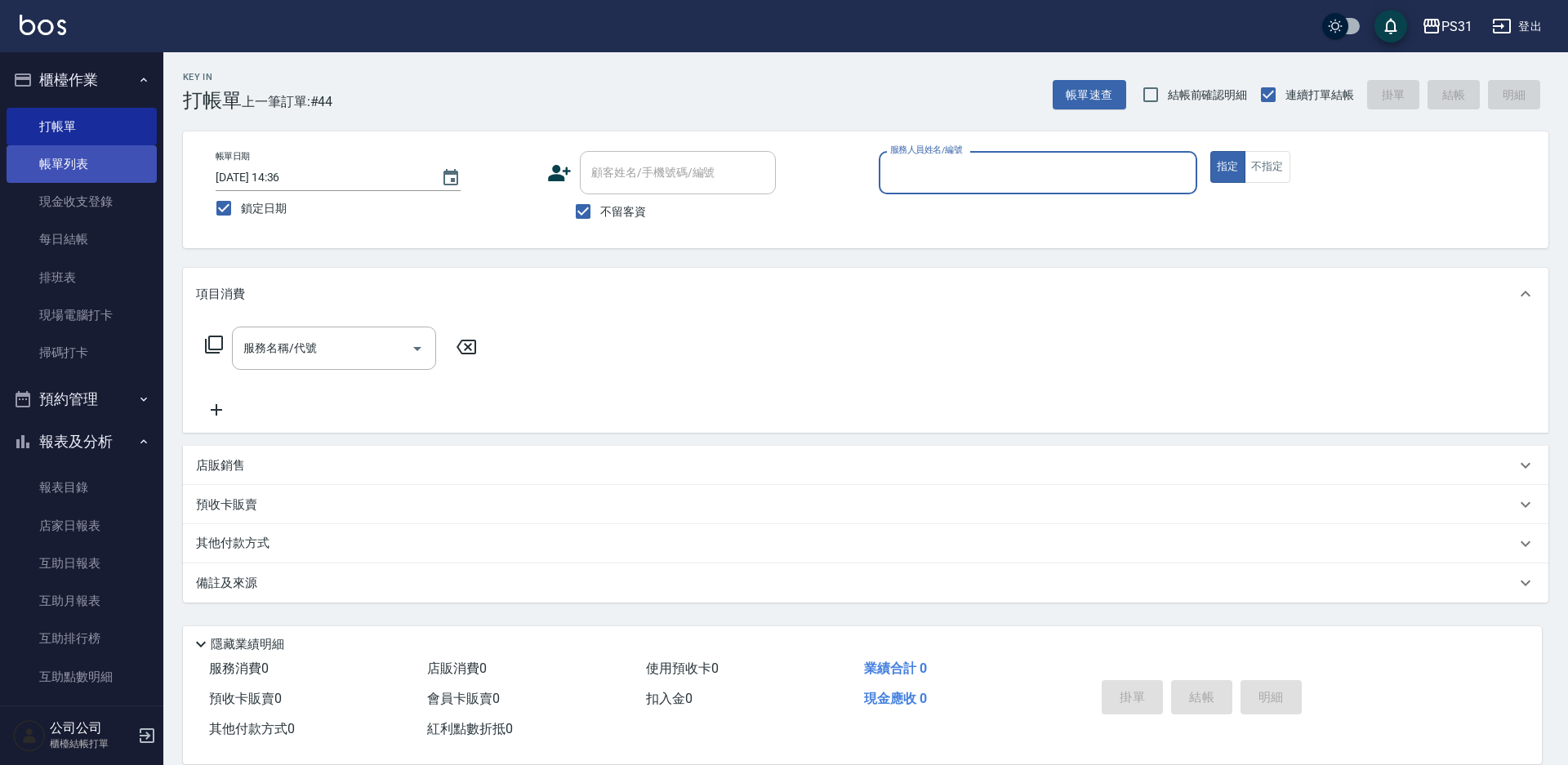
click at [74, 161] on link "帳單列表" at bounding box center [81, 164] width 150 height 38
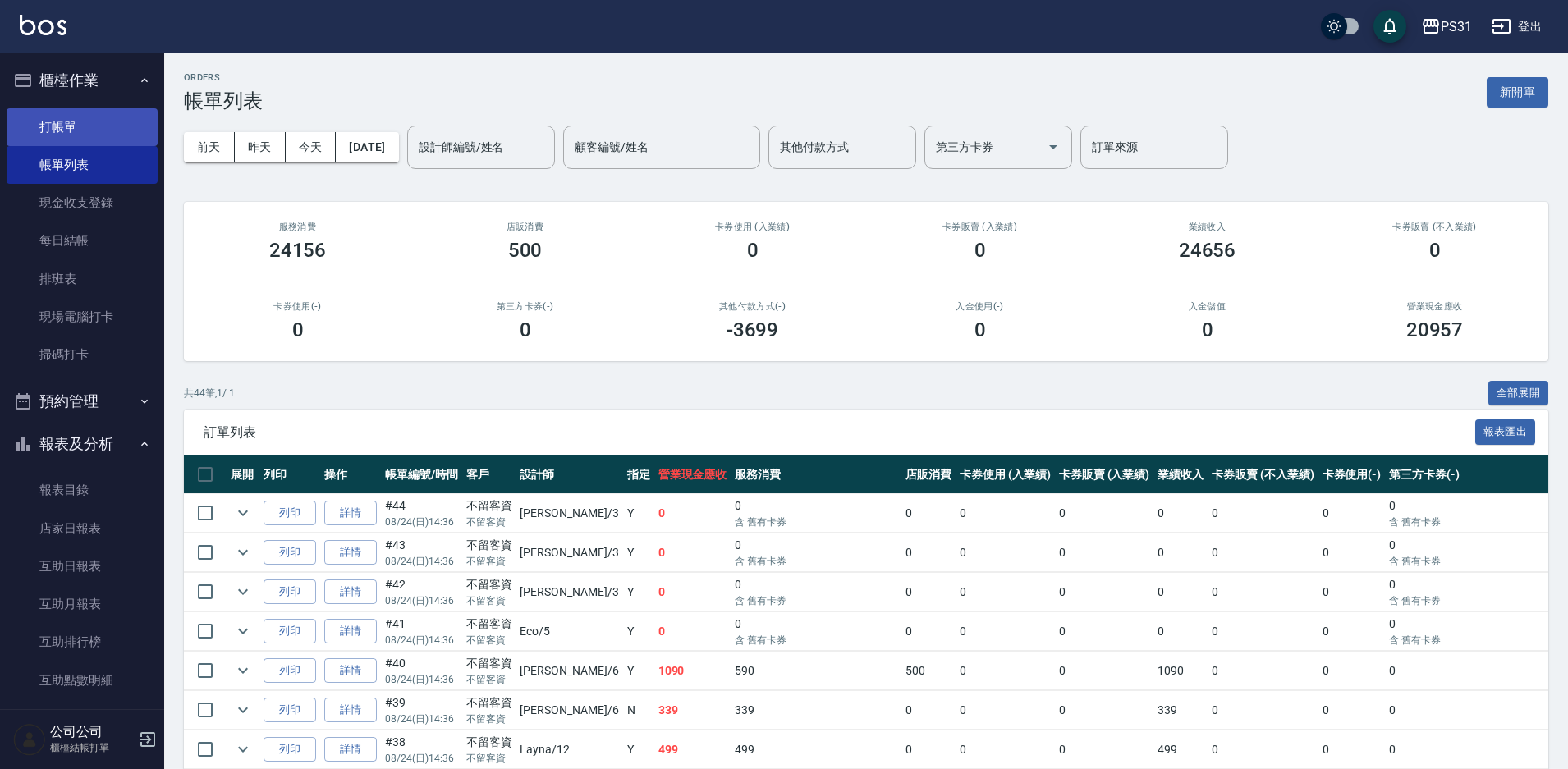
drag, startPoint x: 91, startPoint y: 150, endPoint x: 68, endPoint y: 116, distance: 41.0
click at [91, 148] on link "帳單列表" at bounding box center [82, 165] width 151 height 38
click at [68, 116] on link "打帳單" at bounding box center [82, 127] width 151 height 38
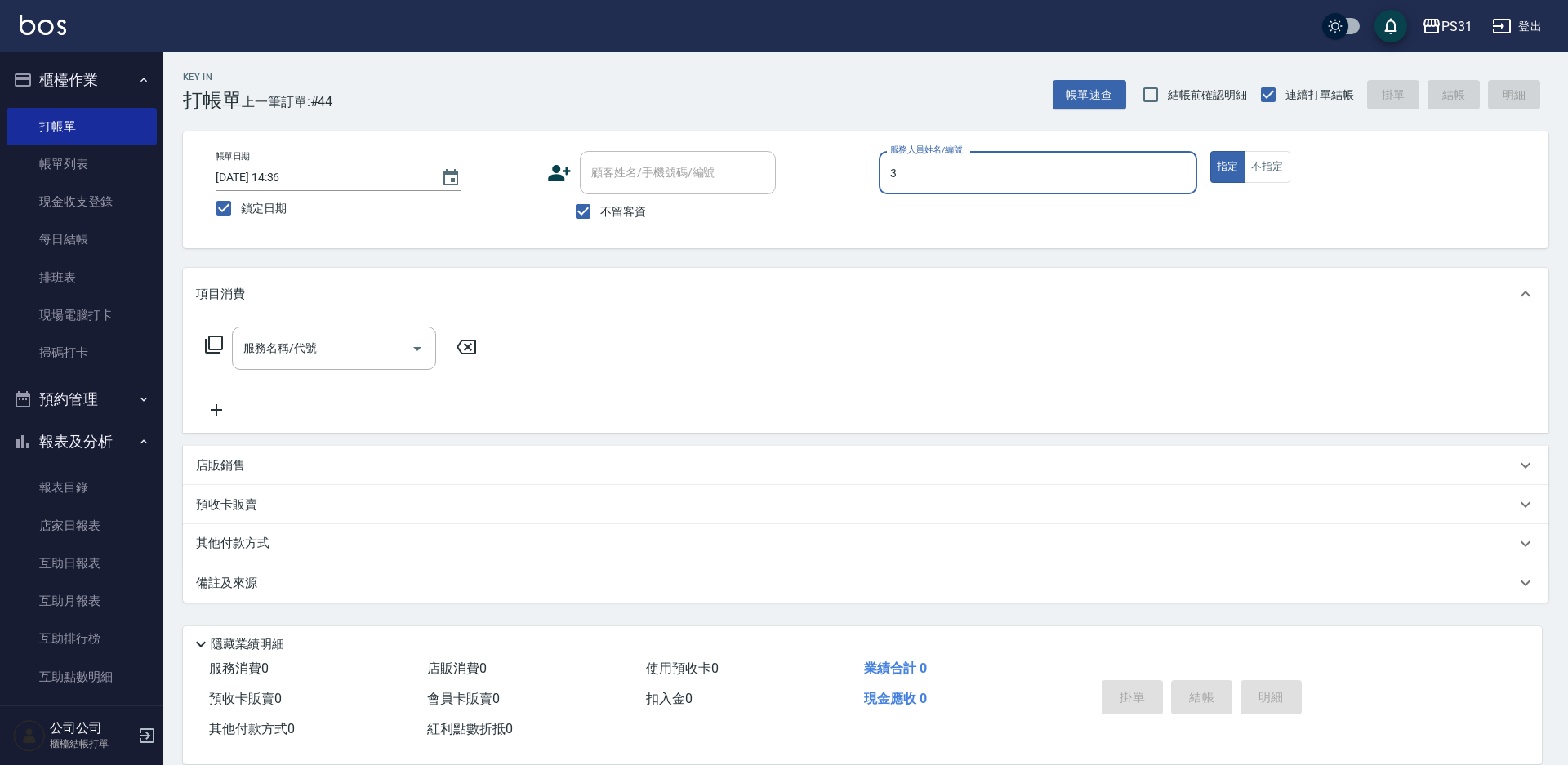
type input "[PERSON_NAME]-3"
type button "true"
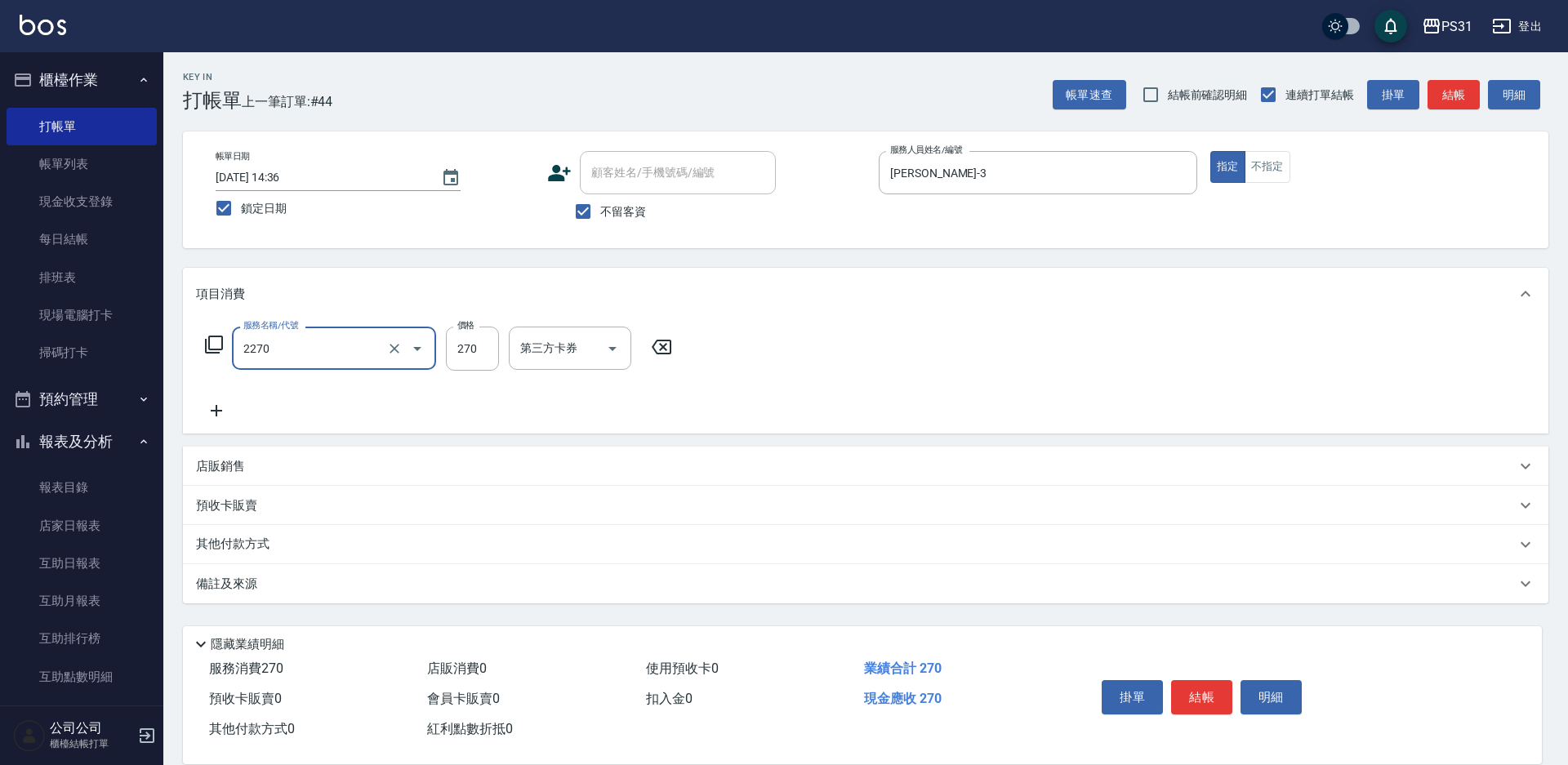
type input "剪髮270(2270)"
type input "360"
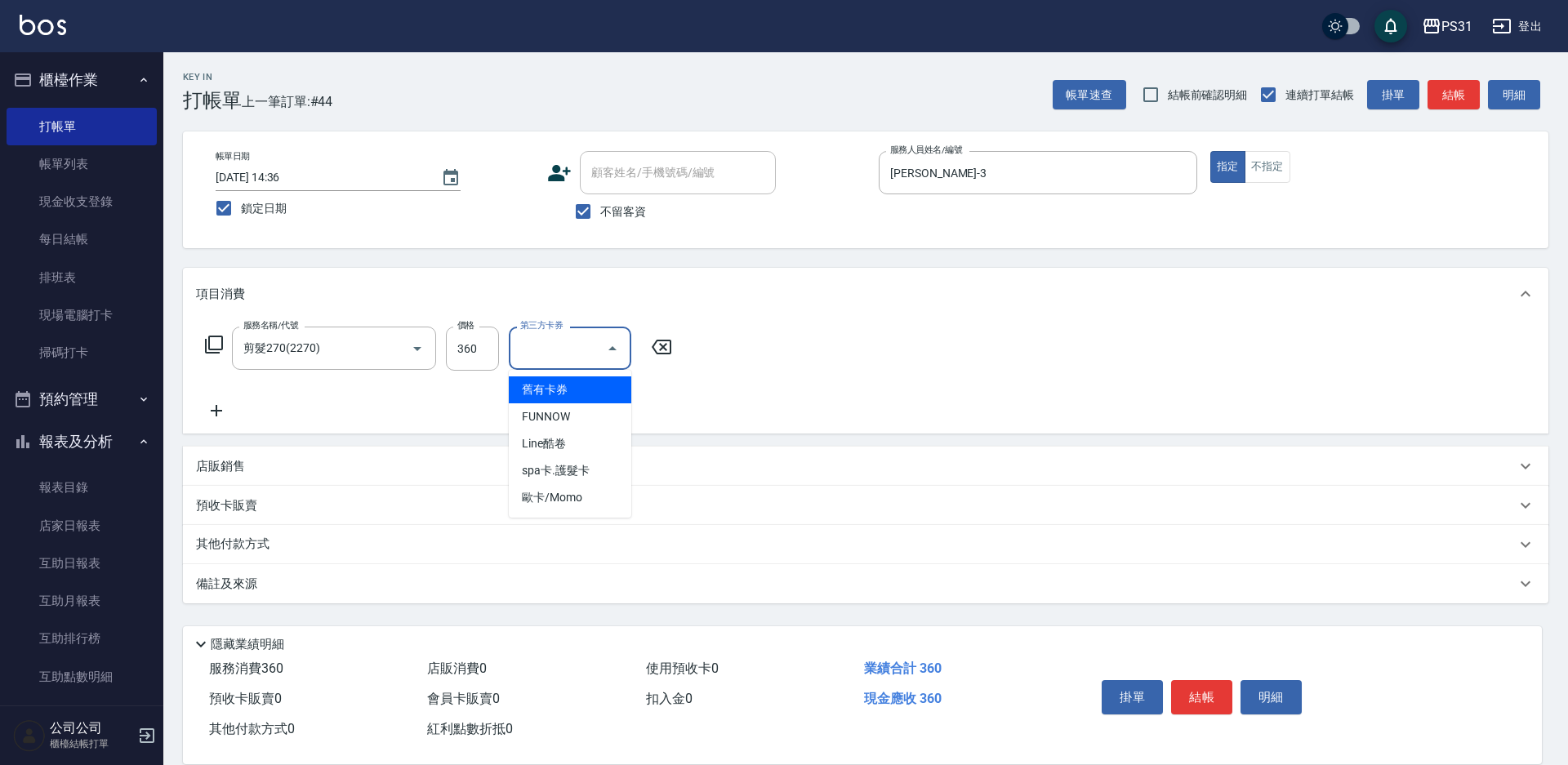
type input "舊有卡券"
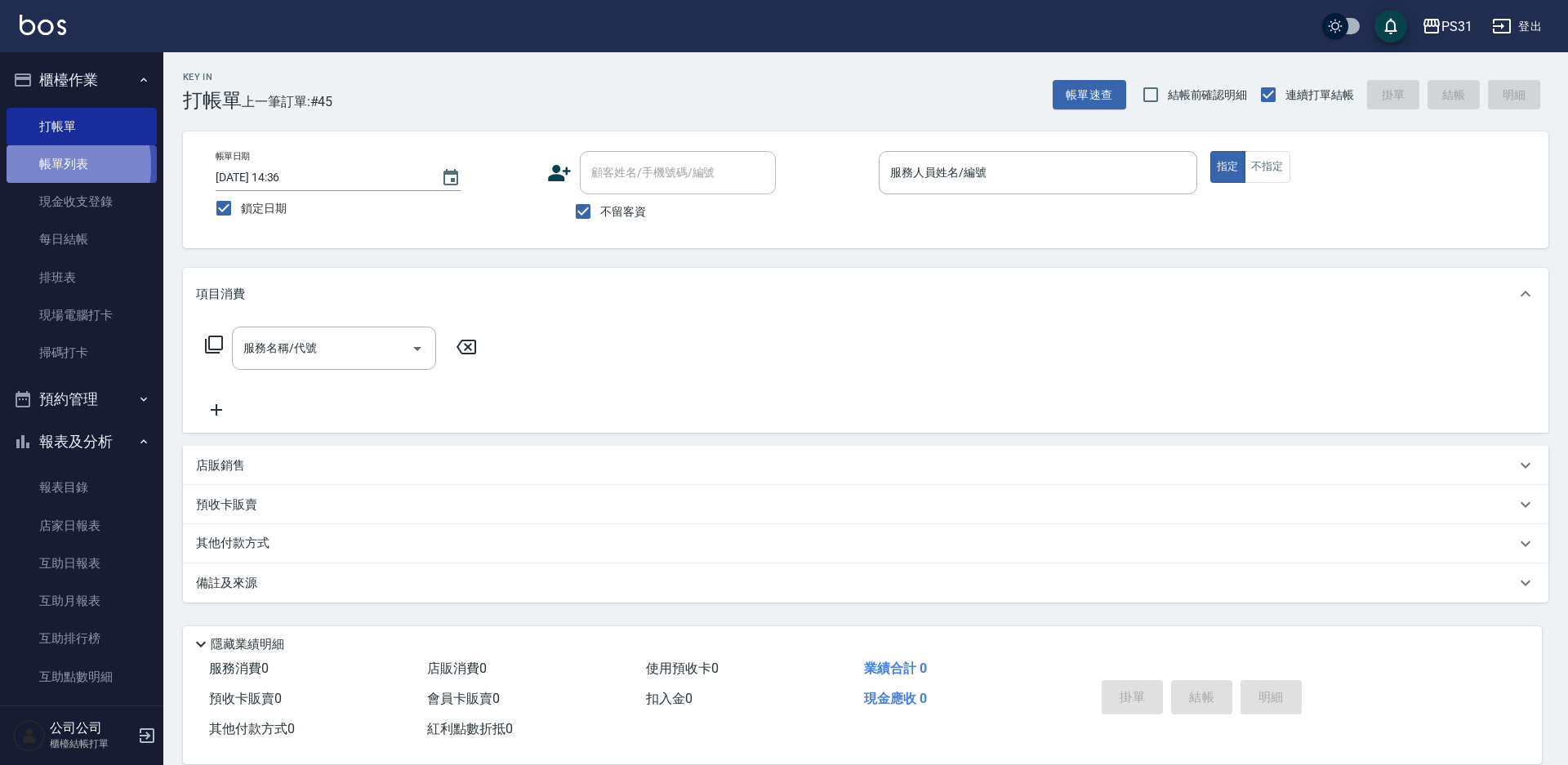
click at [31, 166] on link "帳單列表" at bounding box center [81, 164] width 150 height 38
click at [71, 166] on link "帳單列表" at bounding box center [81, 164] width 150 height 38
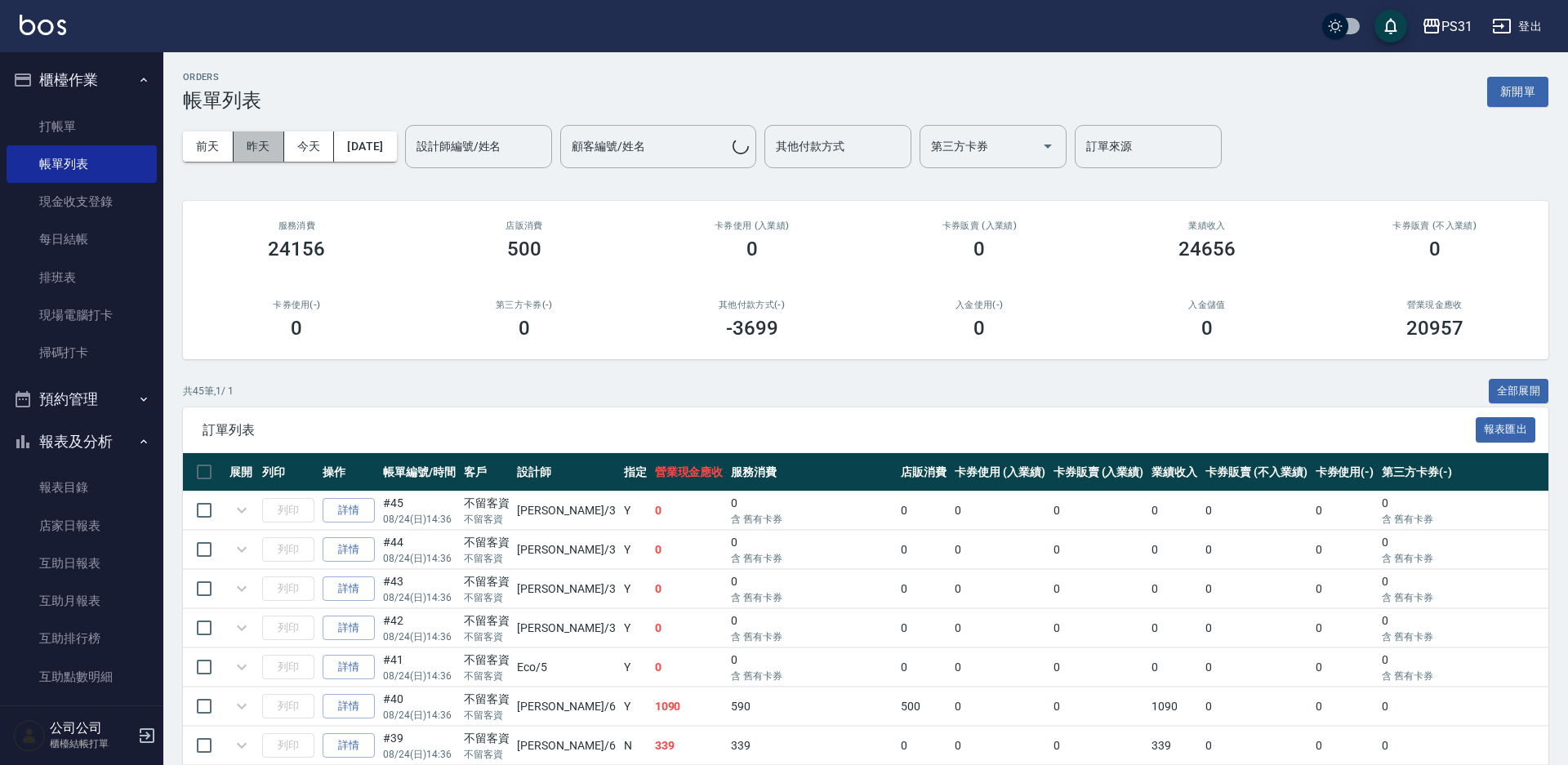
click at [250, 143] on button "昨天" at bounding box center [259, 146] width 51 height 30
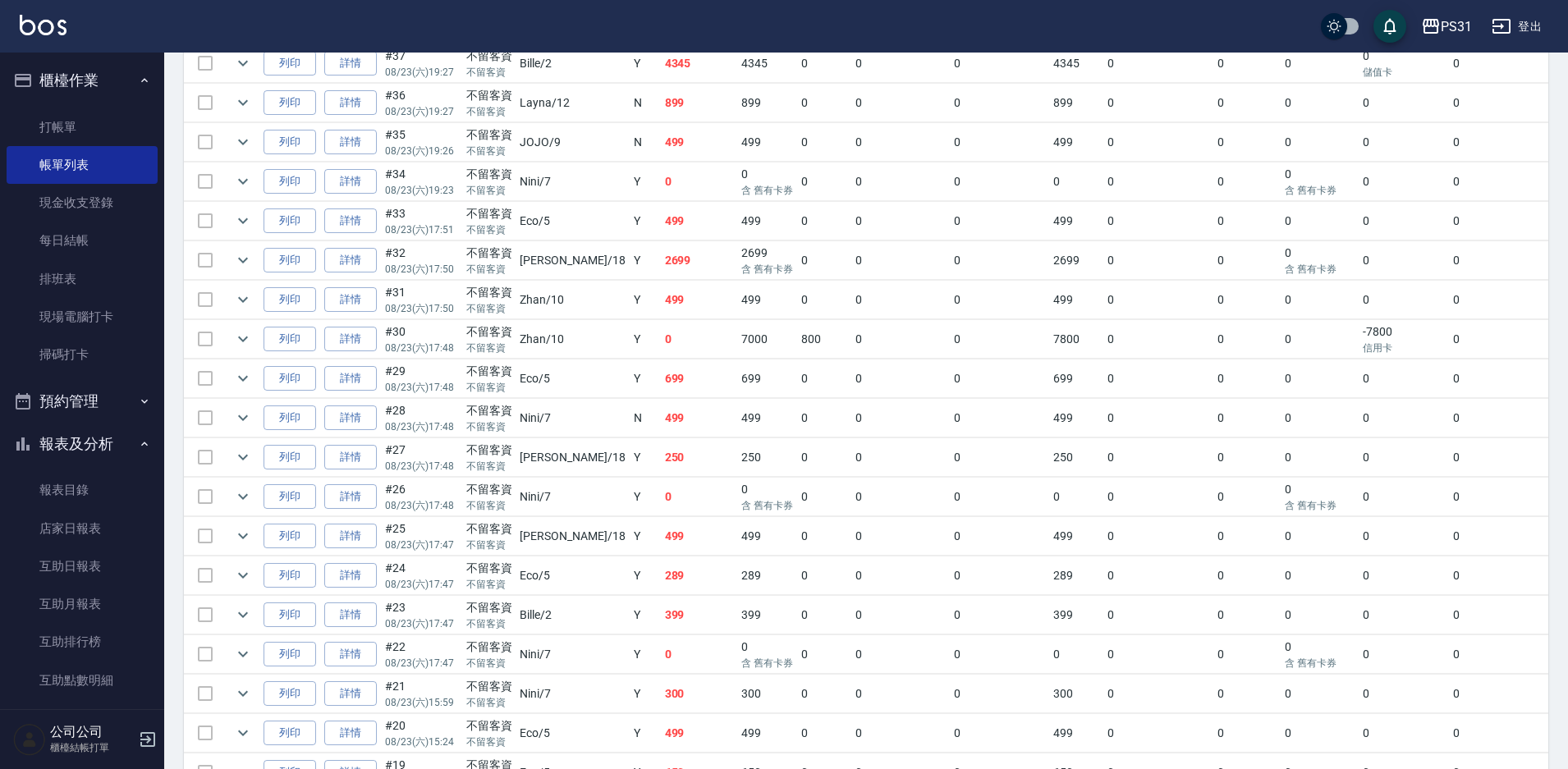
scroll to position [1724, 0]
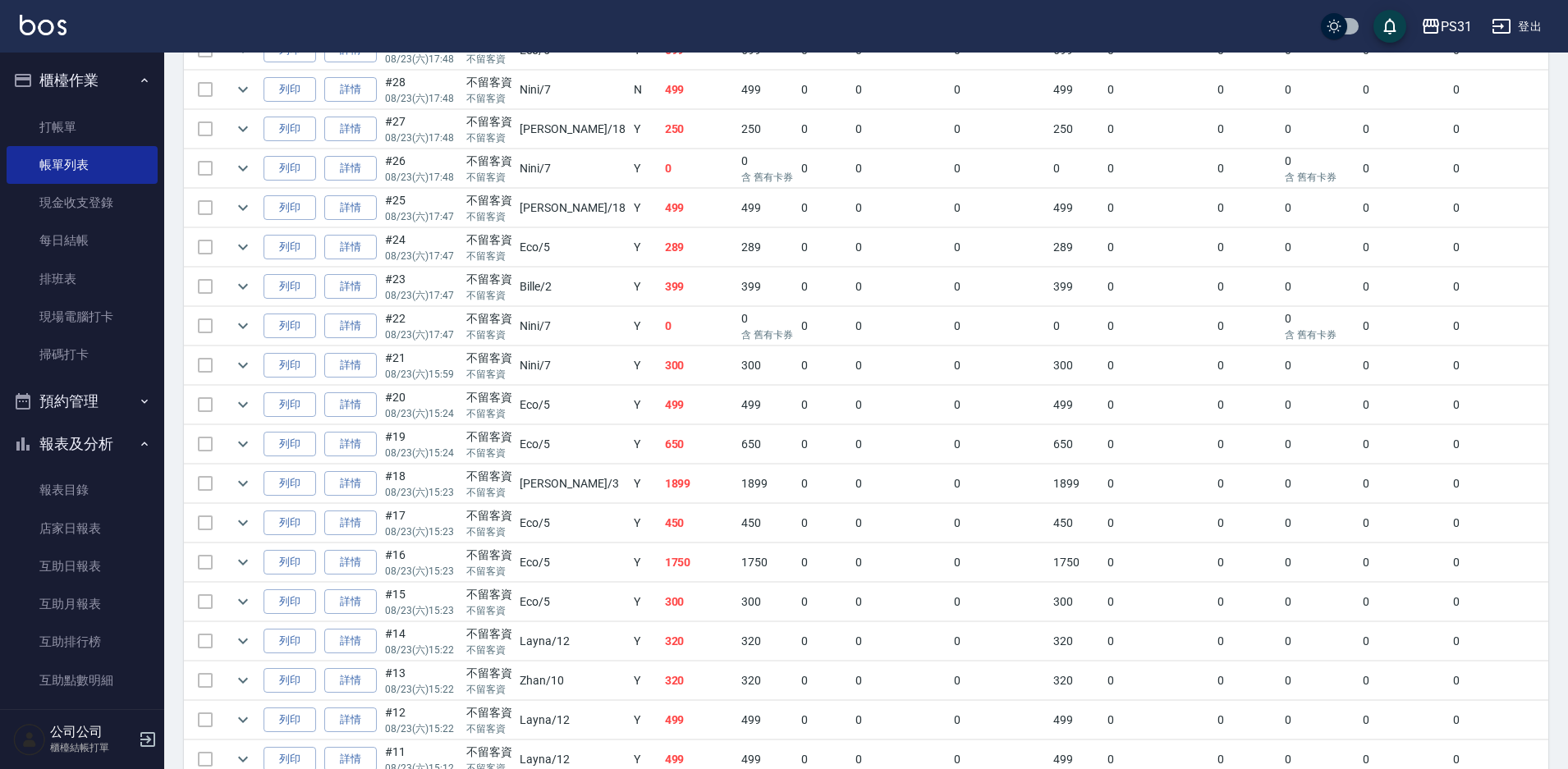
click at [364, 123] on link "詳情" at bounding box center [350, 129] width 52 height 26
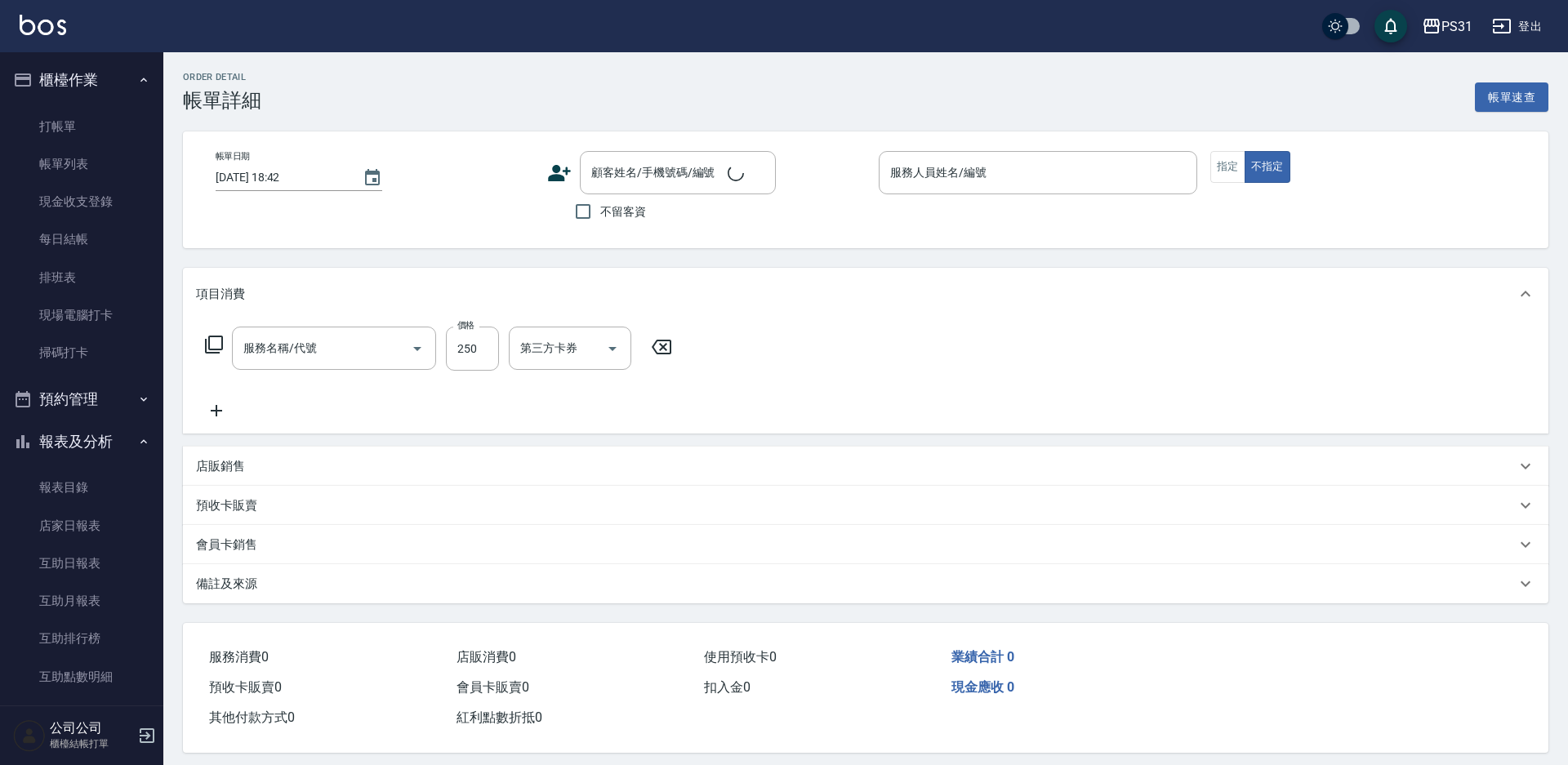
type input "[DATE] 17:48"
checkbox input "true"
type input "[PERSON_NAME]-18"
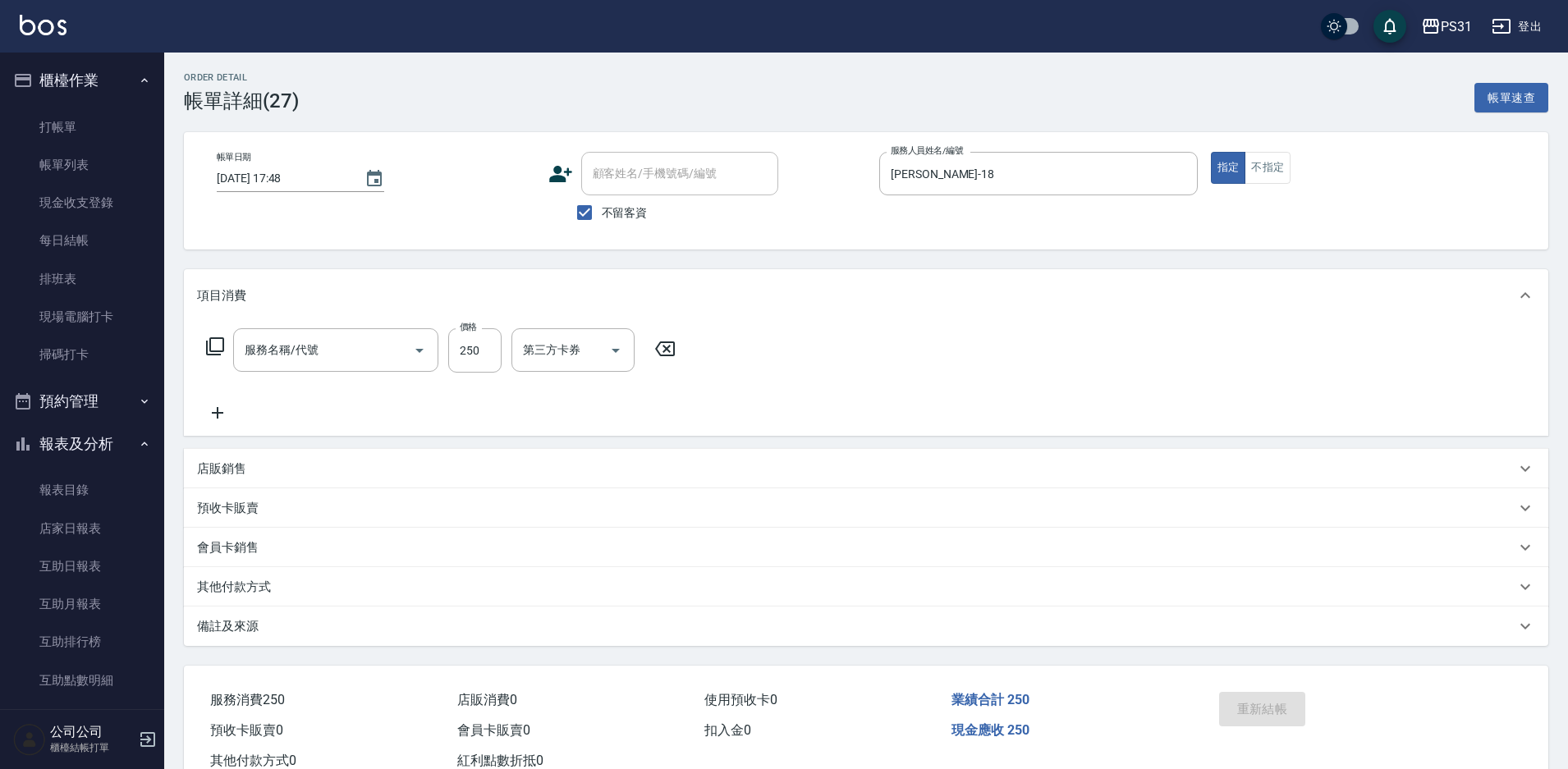
type input "一般洗+精油250(1250)"
click at [69, 166] on link "帳單列表" at bounding box center [82, 165] width 151 height 38
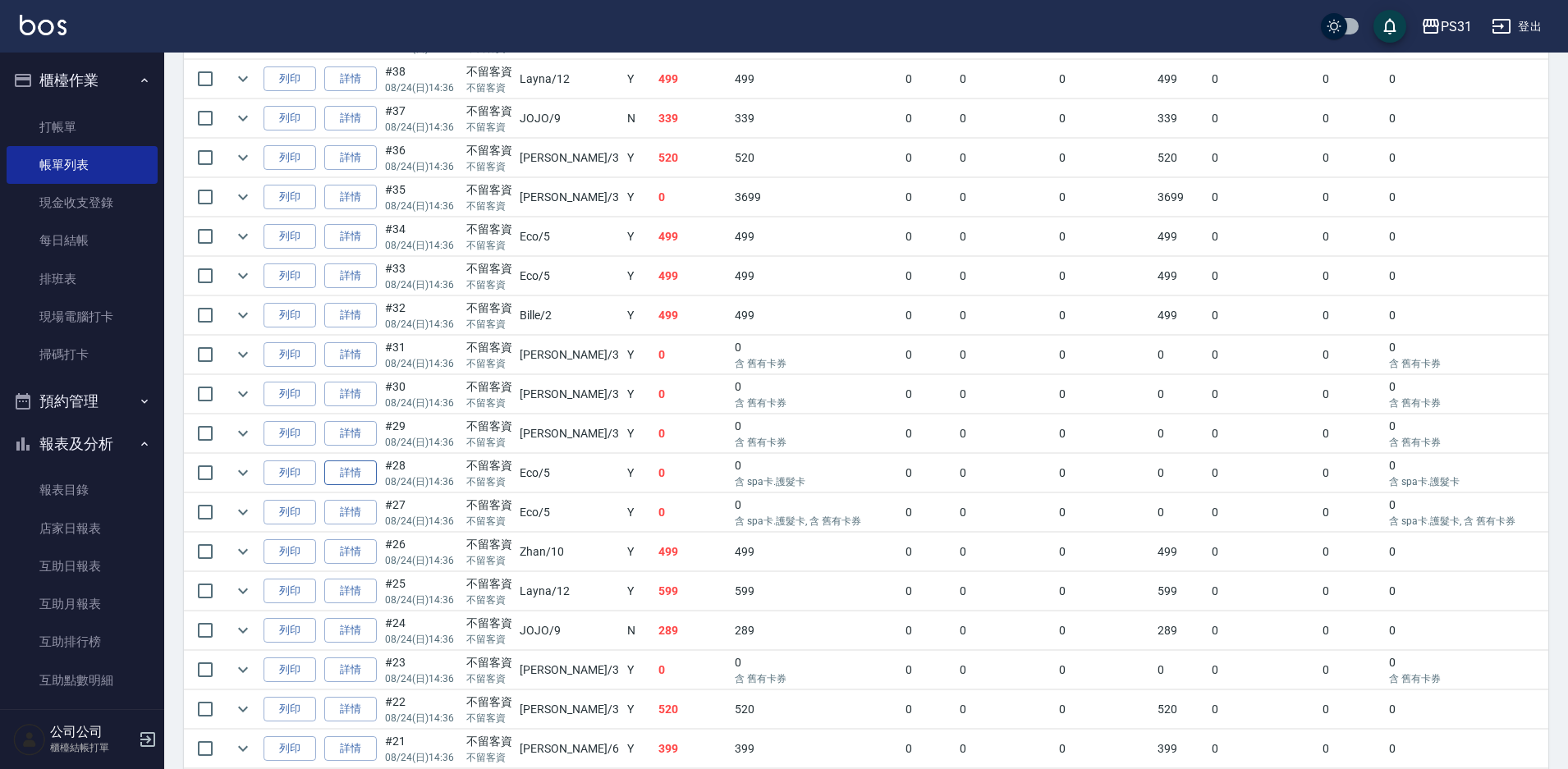
scroll to position [739, 0]
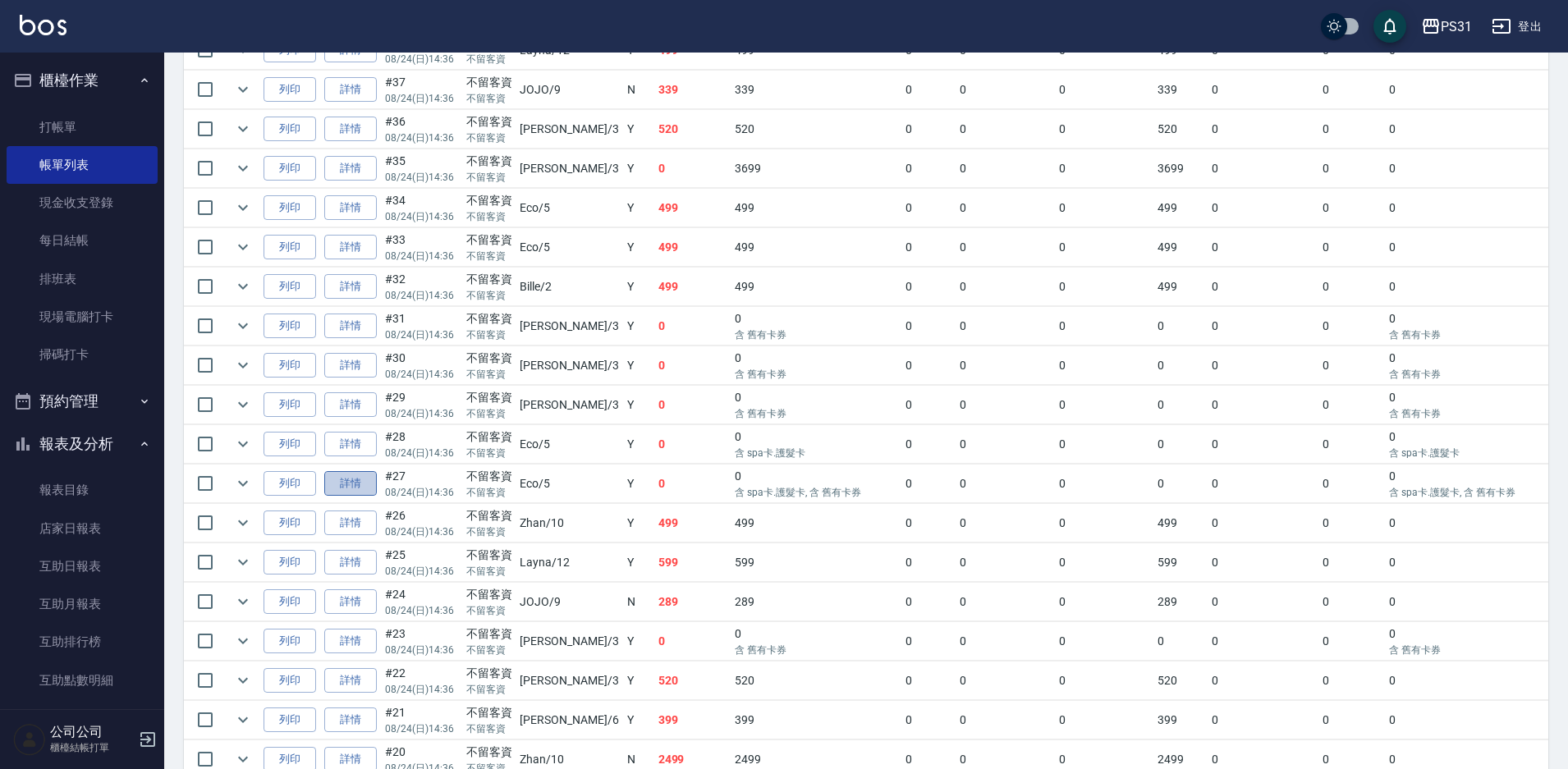
click at [358, 478] on link "詳情" at bounding box center [350, 484] width 52 height 26
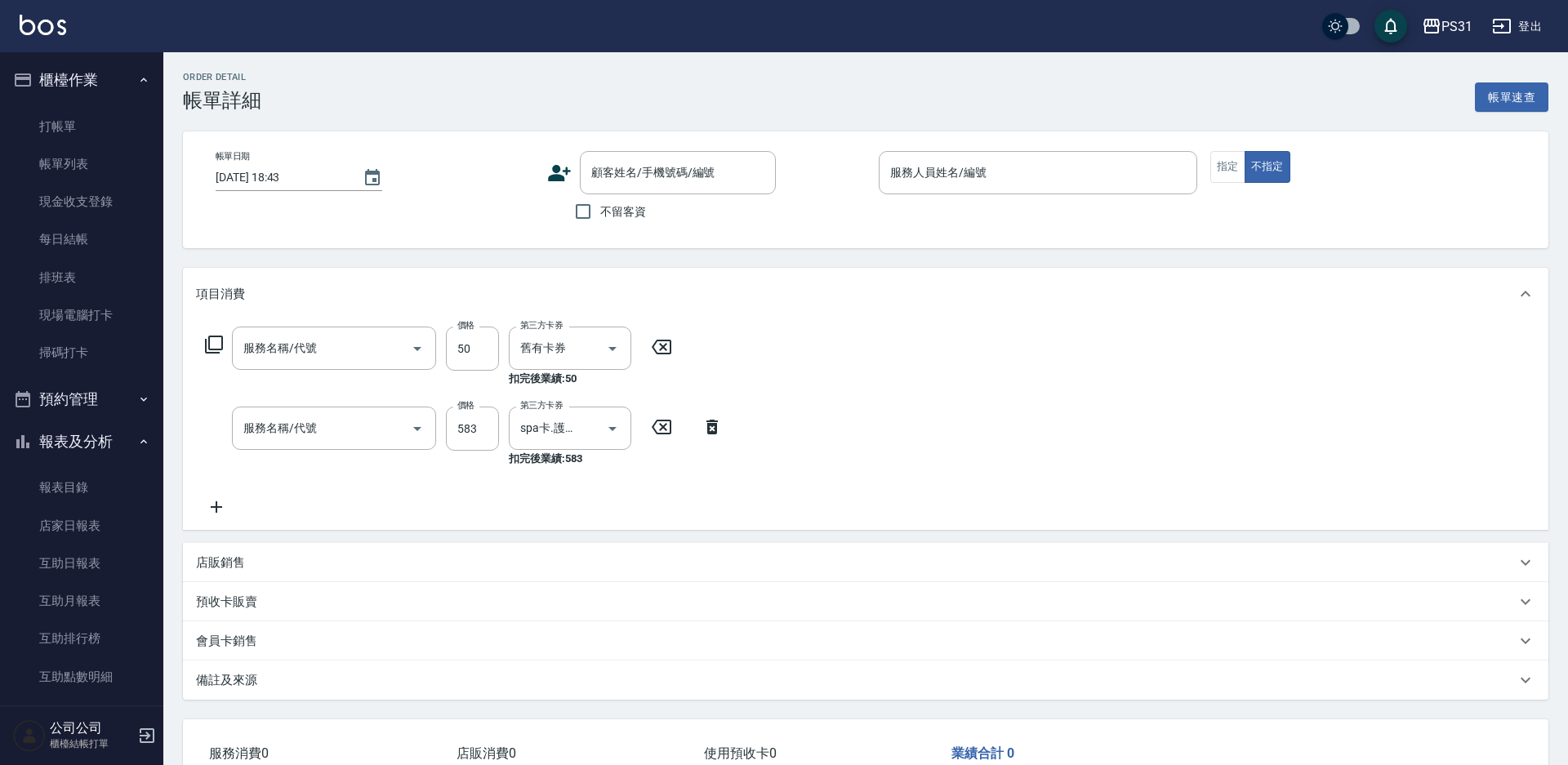
type input "[DATE] 14:36"
checkbox input "true"
type input "Eco-5"
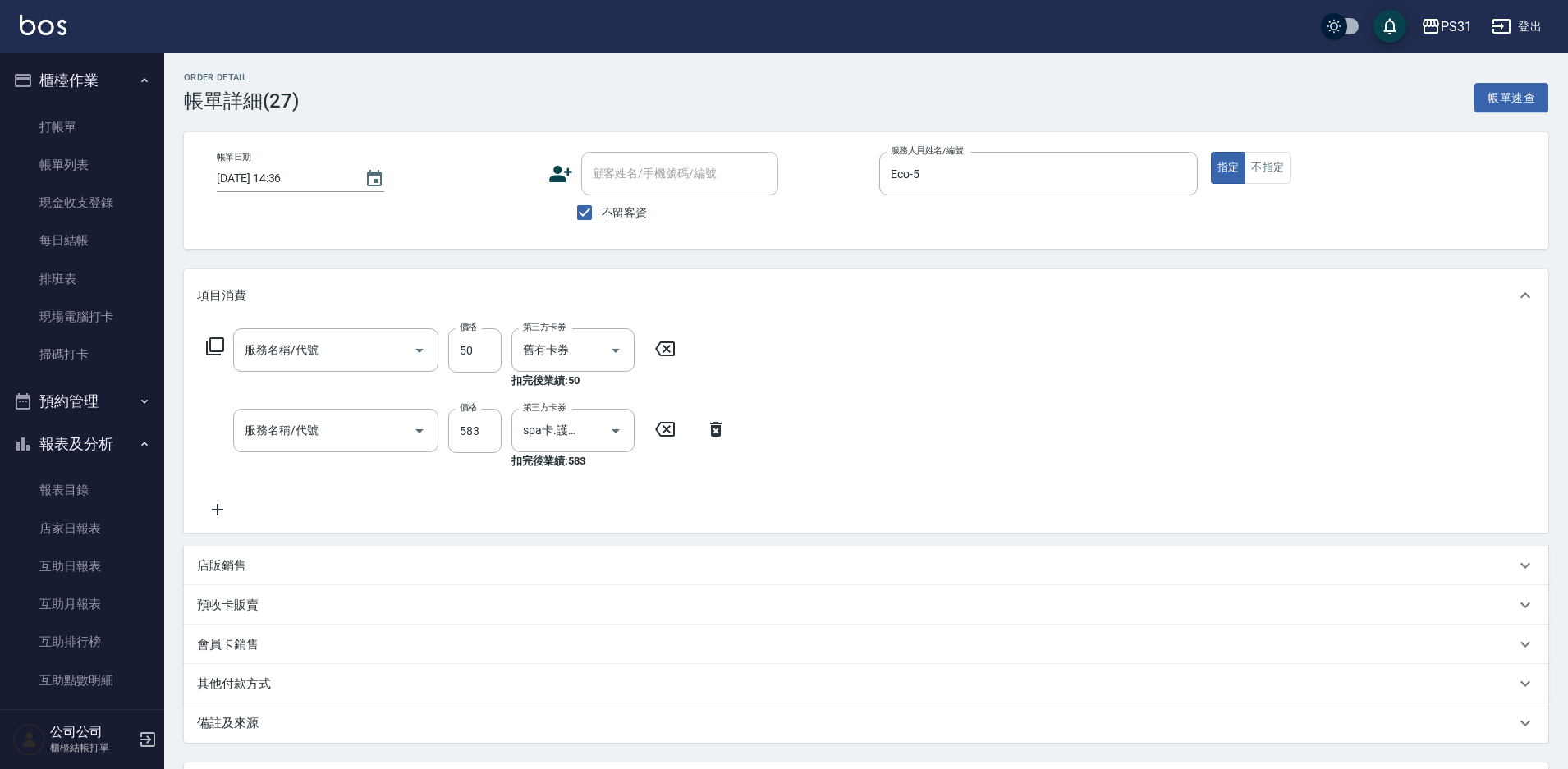
type input "剪瀏海(250)"
type input "SPA699卡(0069)"
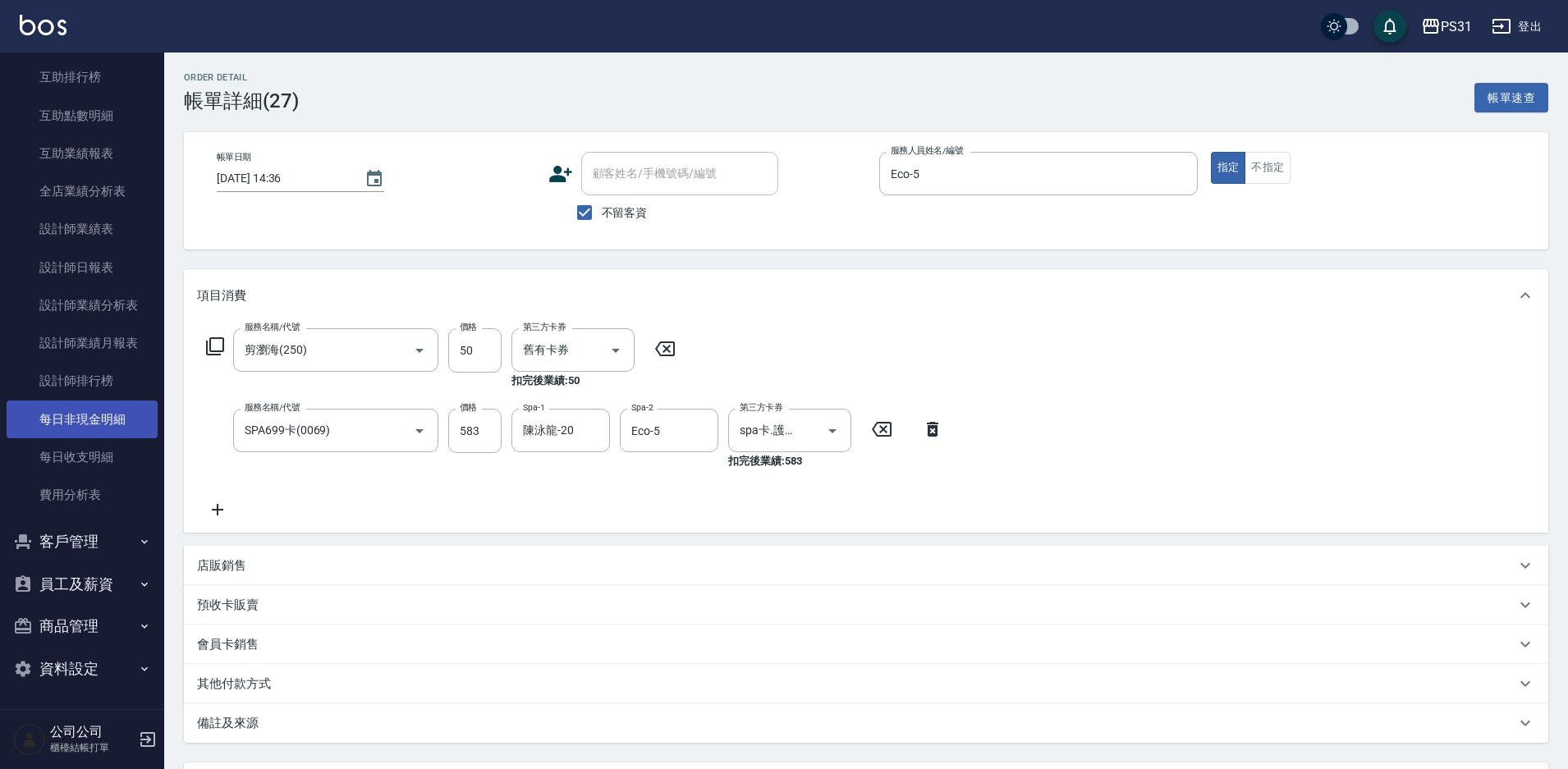
scroll to position [151, 0]
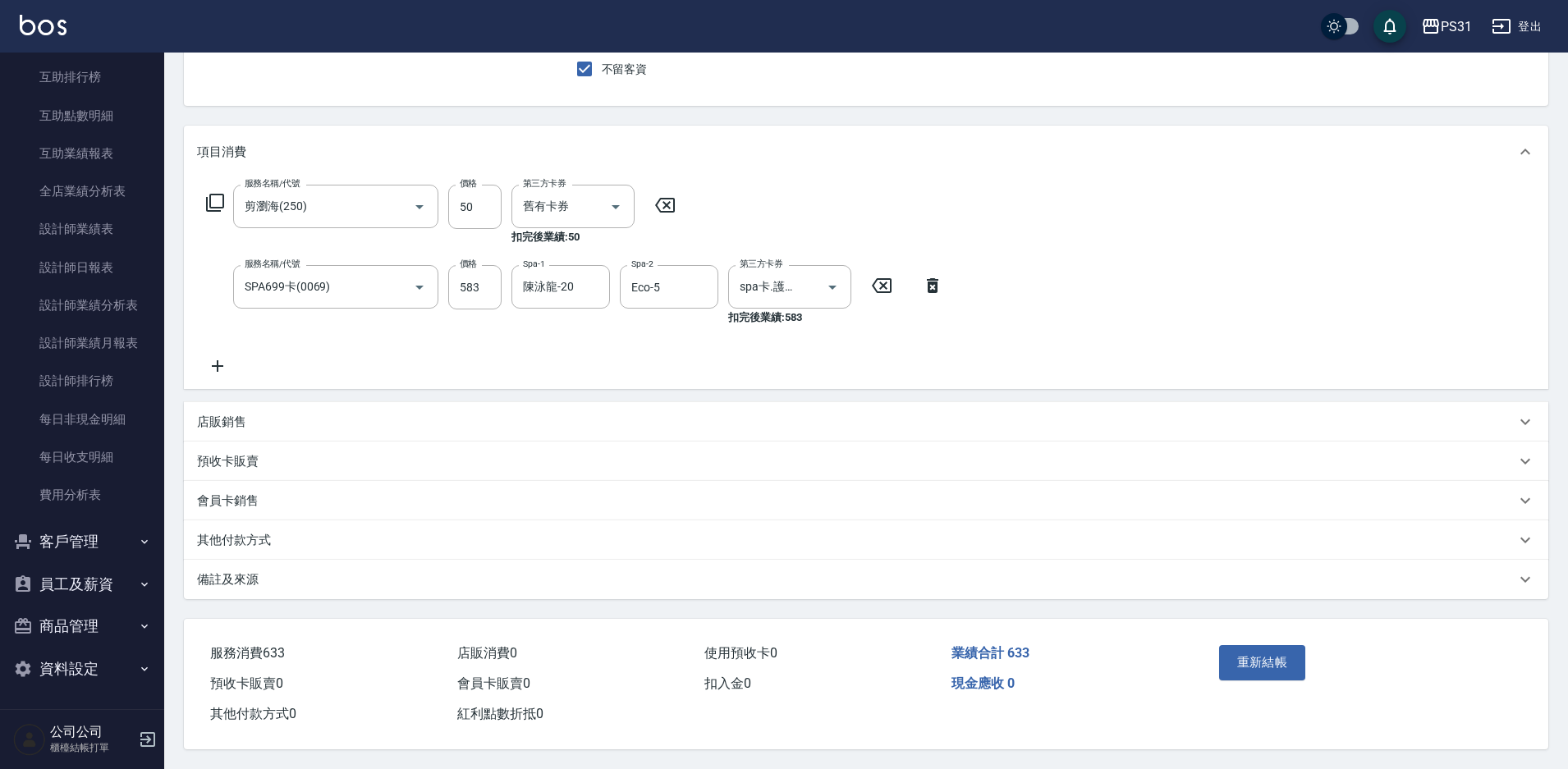
click at [82, 664] on button "資料設定" at bounding box center [82, 668] width 151 height 43
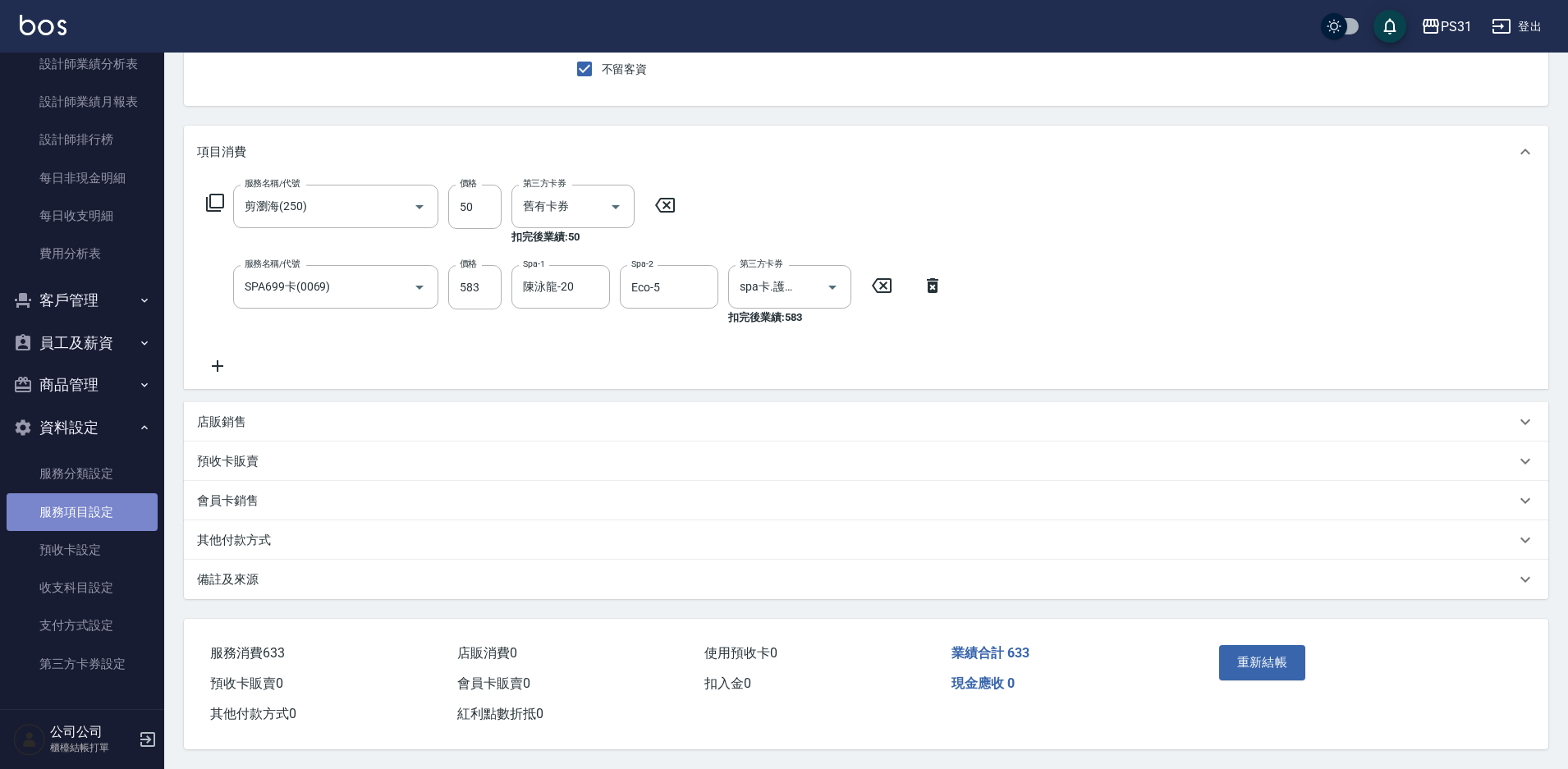
click at [110, 530] on link "服務項目設定" at bounding box center [82, 512] width 151 height 38
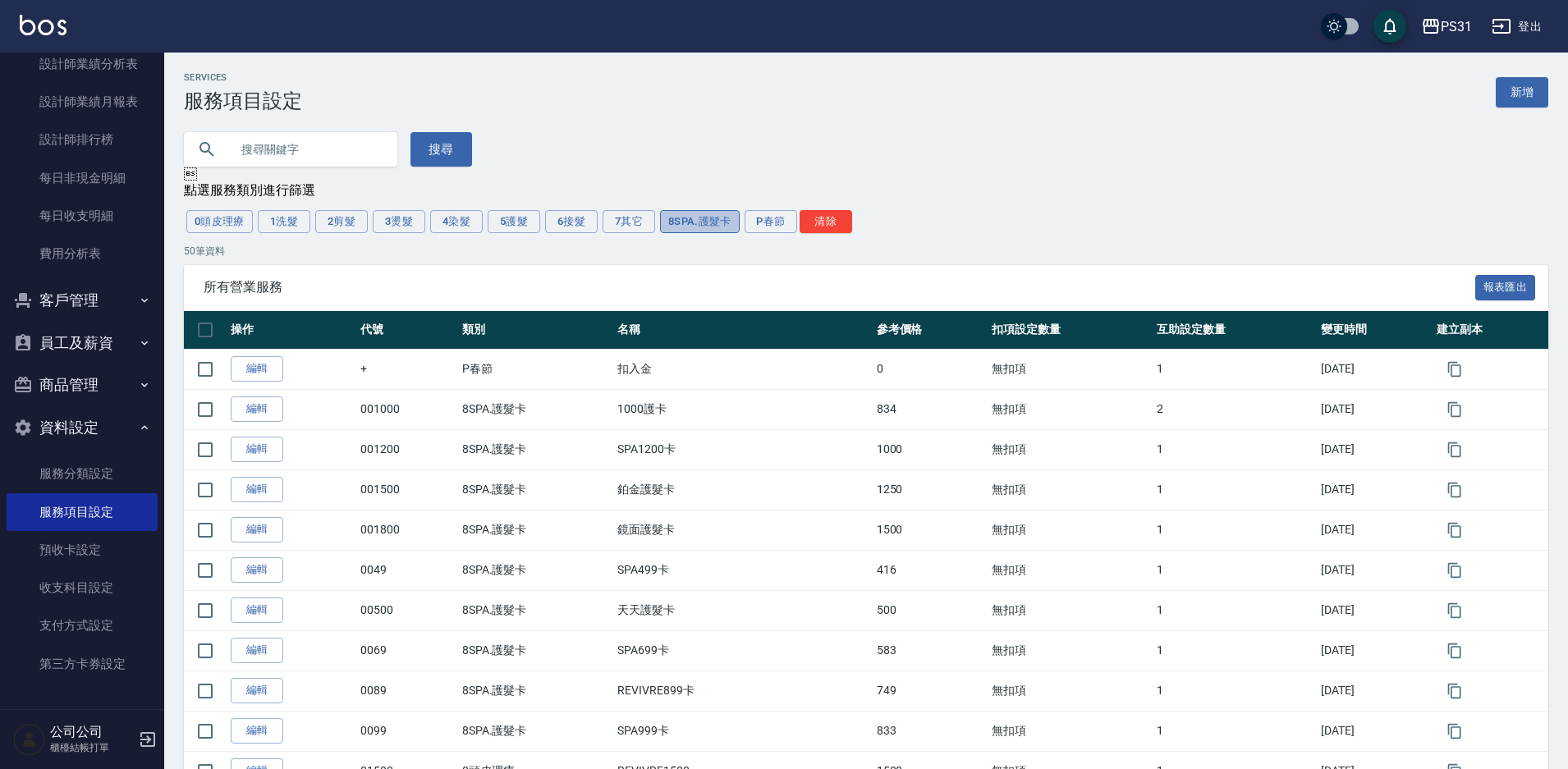
click at [720, 215] on button "8SPA.護髮卡" at bounding box center [700, 222] width 80 height 23
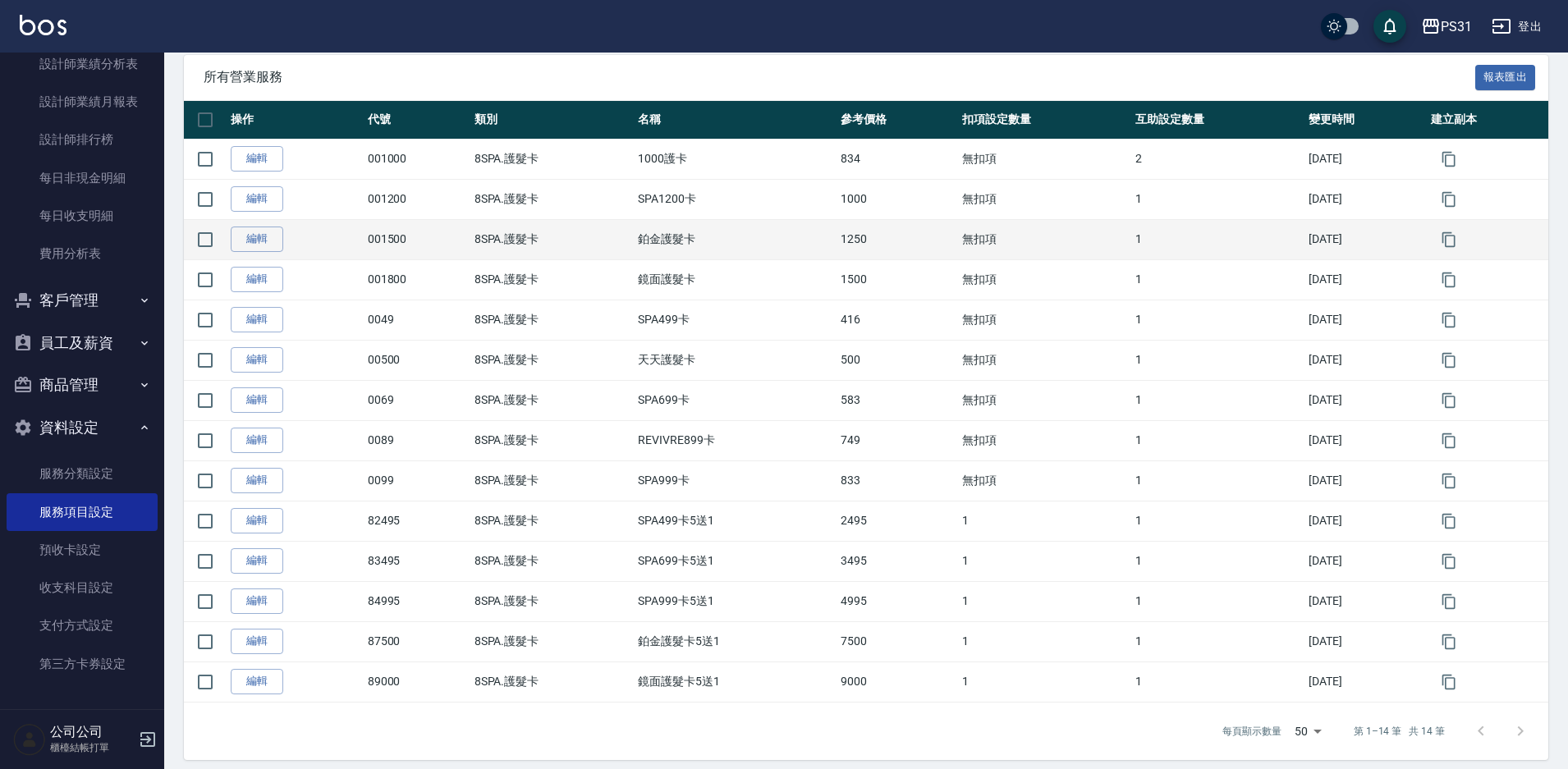
scroll to position [224, 0]
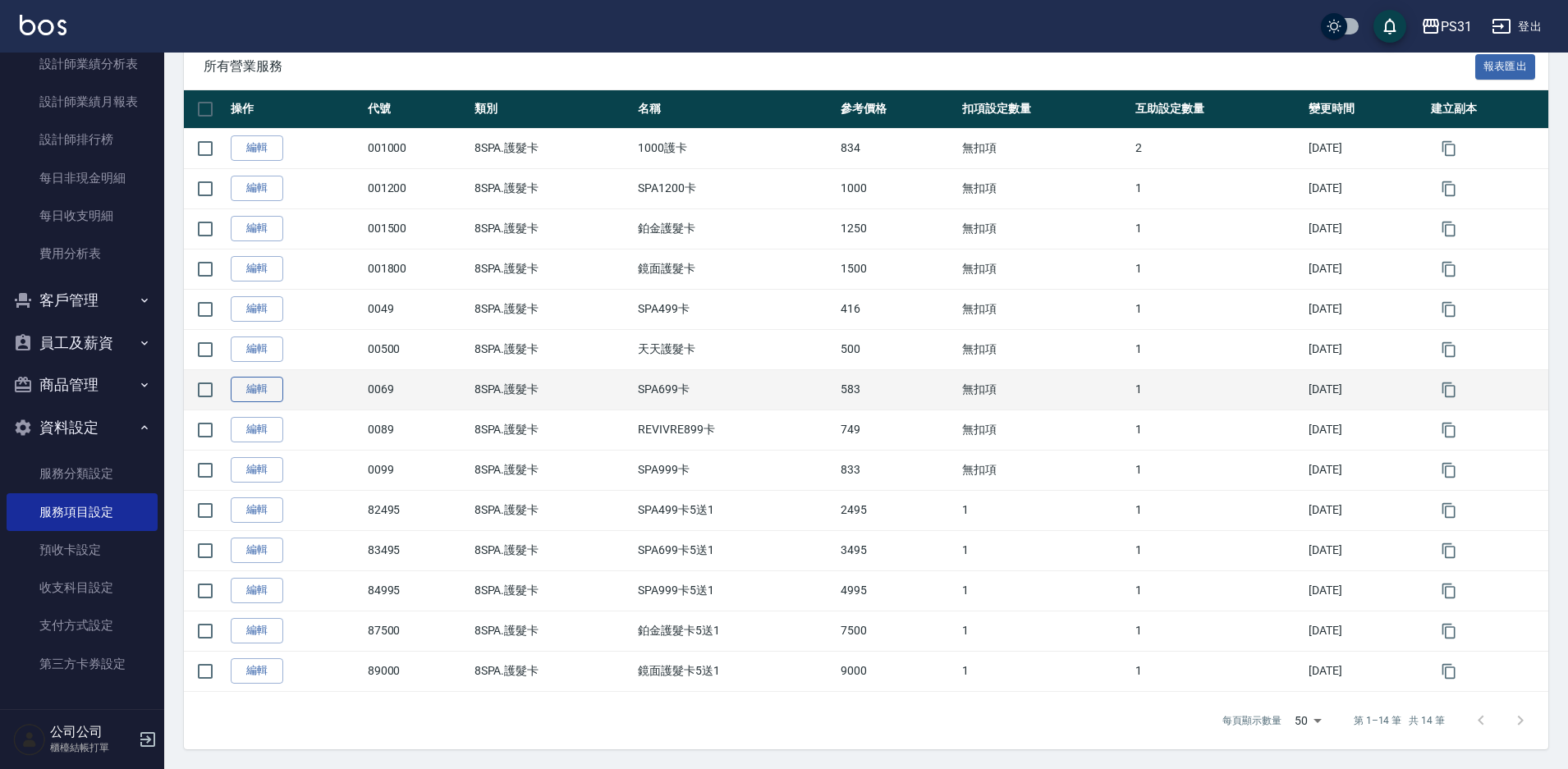
click at [254, 388] on link "編輯" at bounding box center [256, 389] width 52 height 26
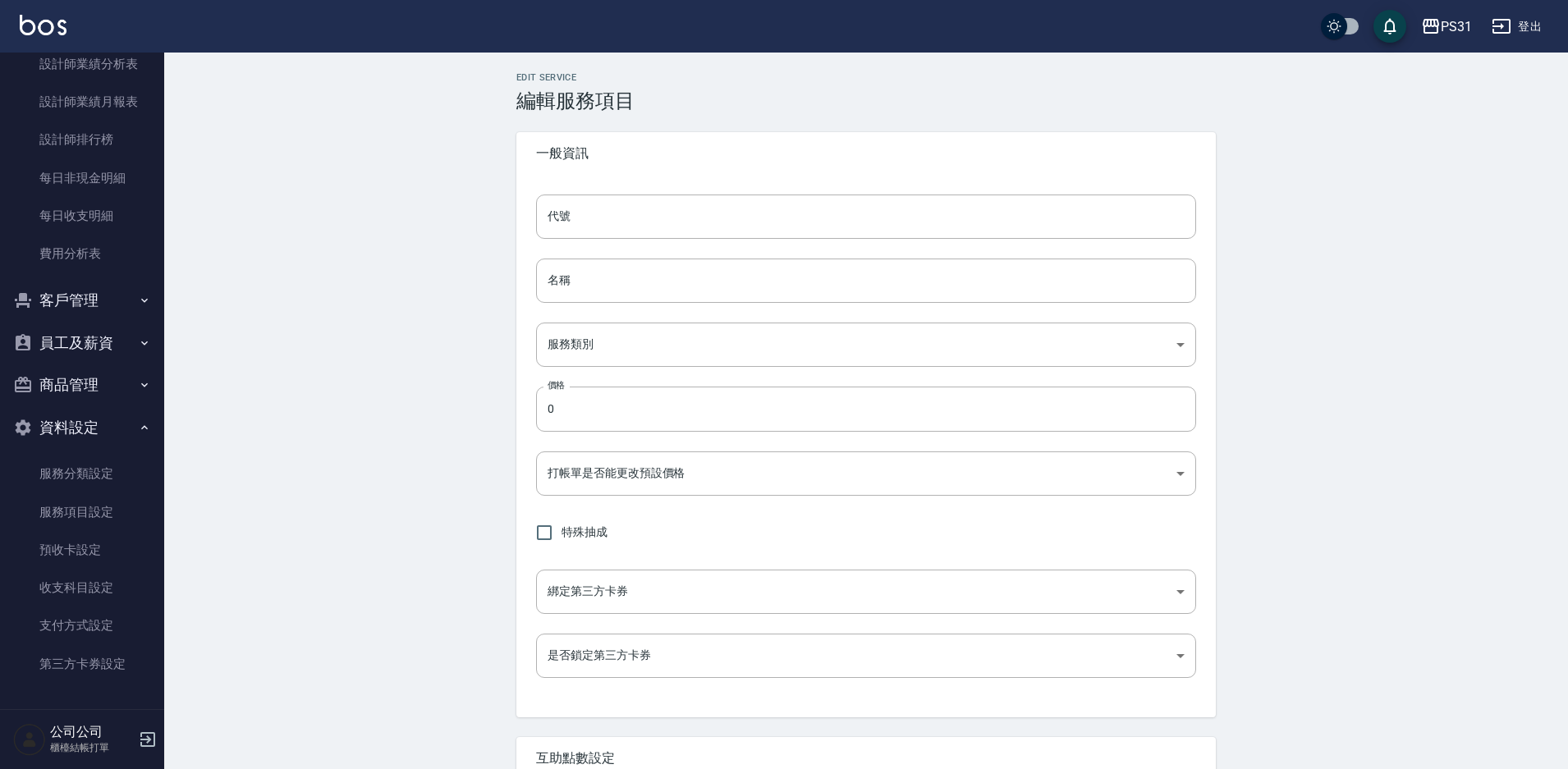
type input "0069"
type input "SPA699卡"
type input "495b8226-b385-40a7-a3f4-e326b07250b0"
type input "583"
type input "FALSE"
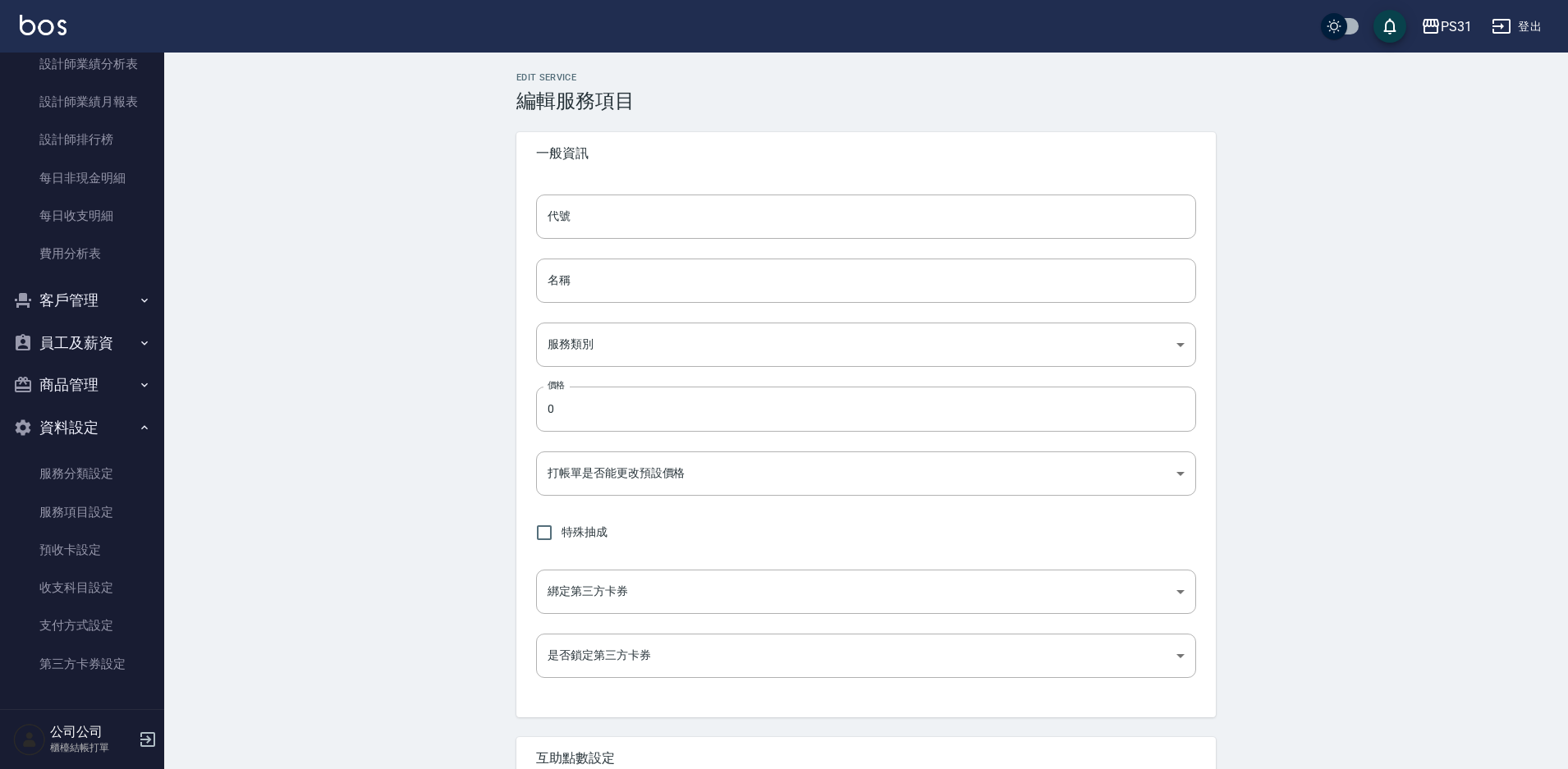
type input "5fa970e6-aa3d-453b-80bf-0e3091abbb1d"
type input "UNSET"
type input "none"
type input "Spa"
type input "2"
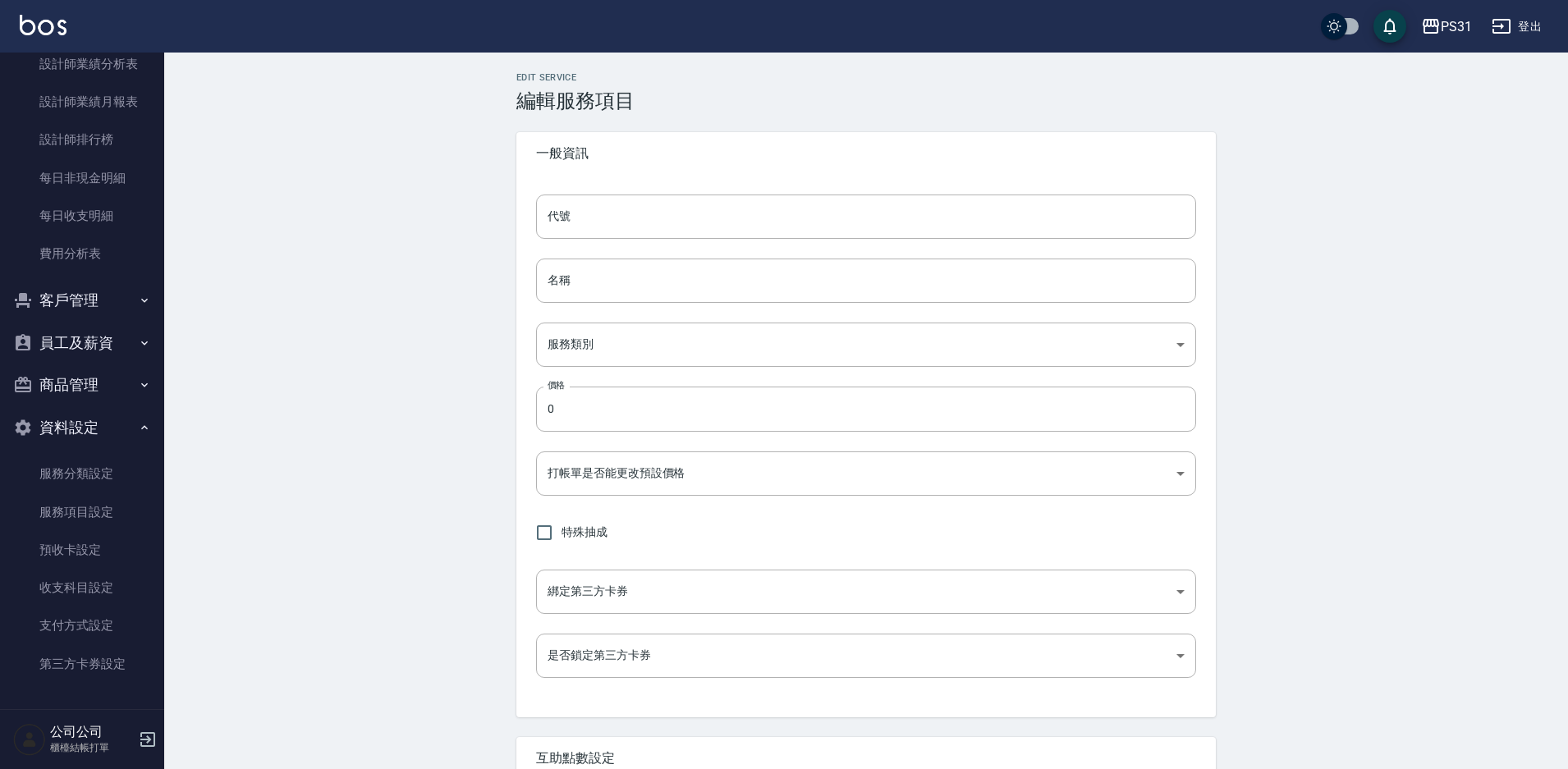
type input "點數"
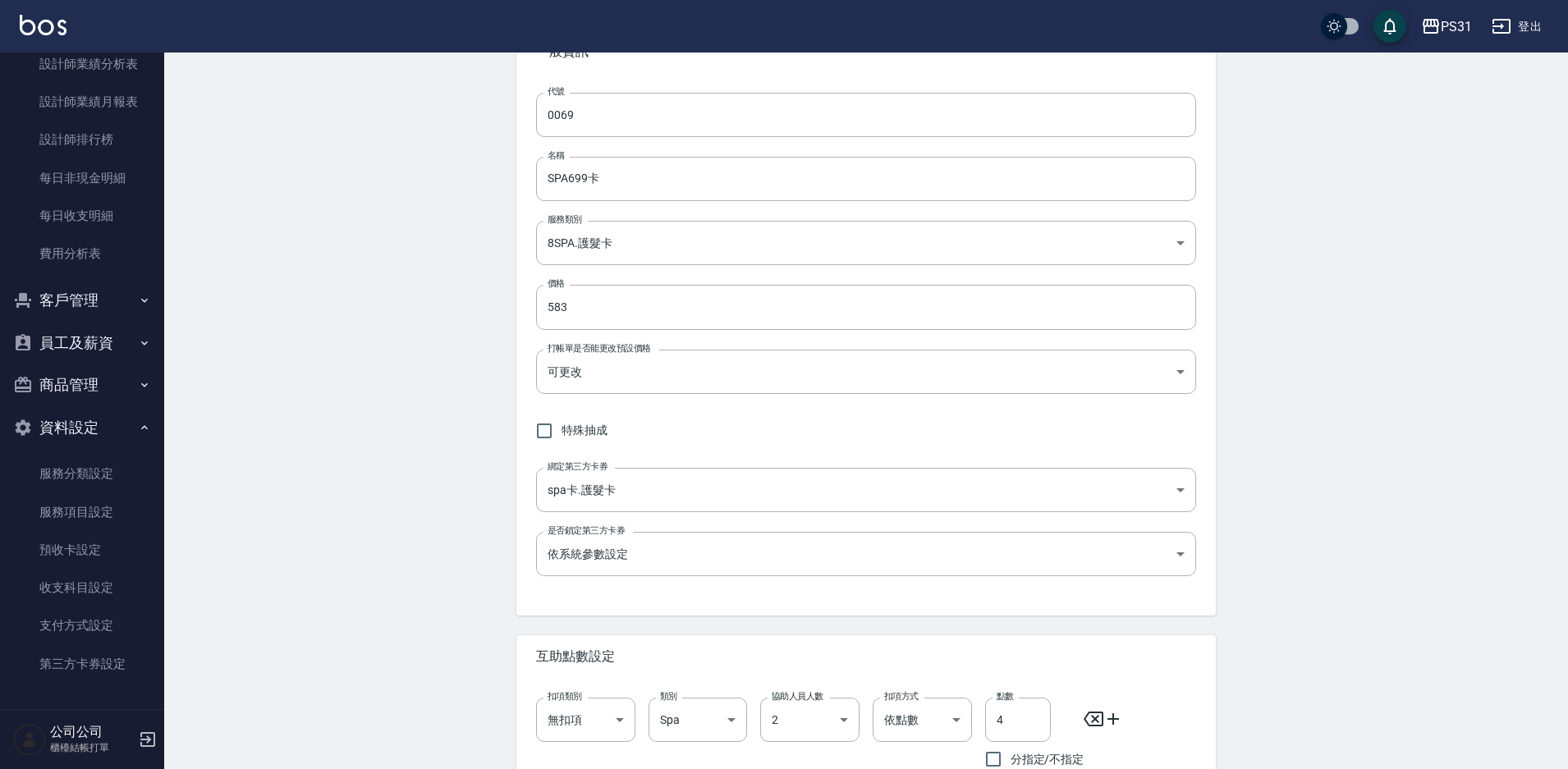
scroll to position [242, 0]
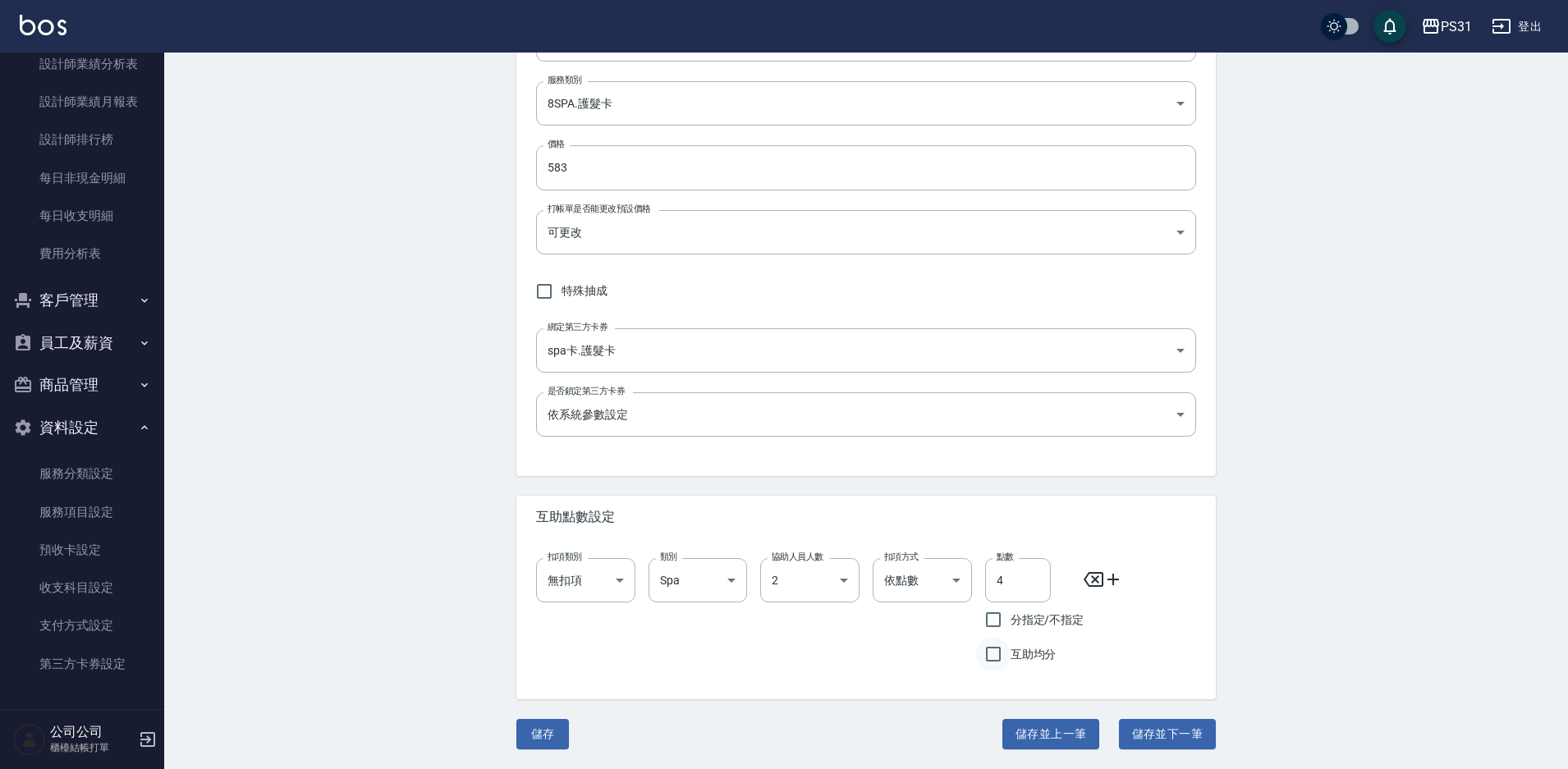
click at [991, 656] on input "互助均分" at bounding box center [994, 654] width 34 height 34
checkbox input "true"
click at [548, 743] on button "儲存" at bounding box center [542, 735] width 52 height 30
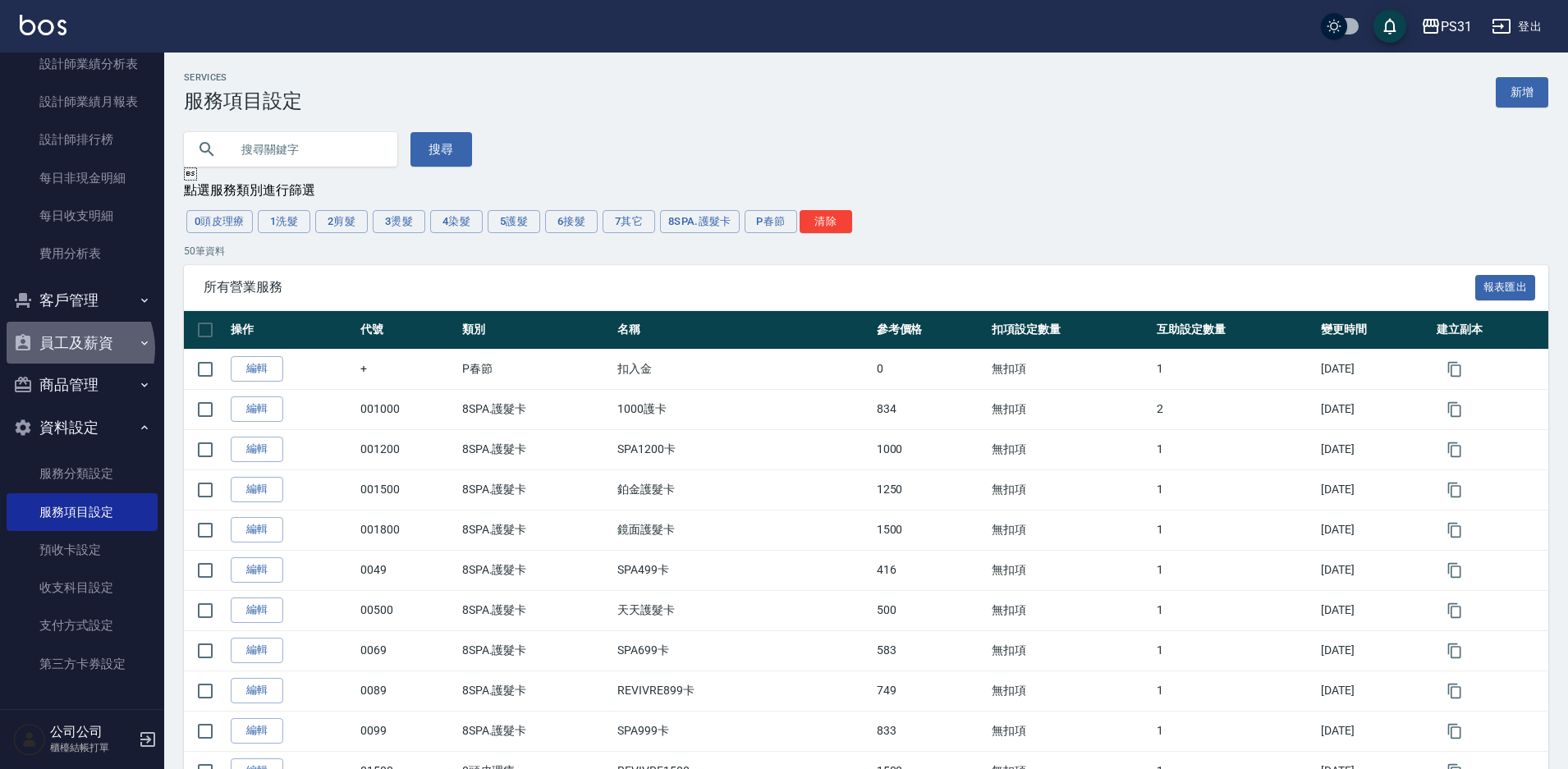
click at [70, 349] on button "員工及薪資" at bounding box center [82, 342] width 151 height 43
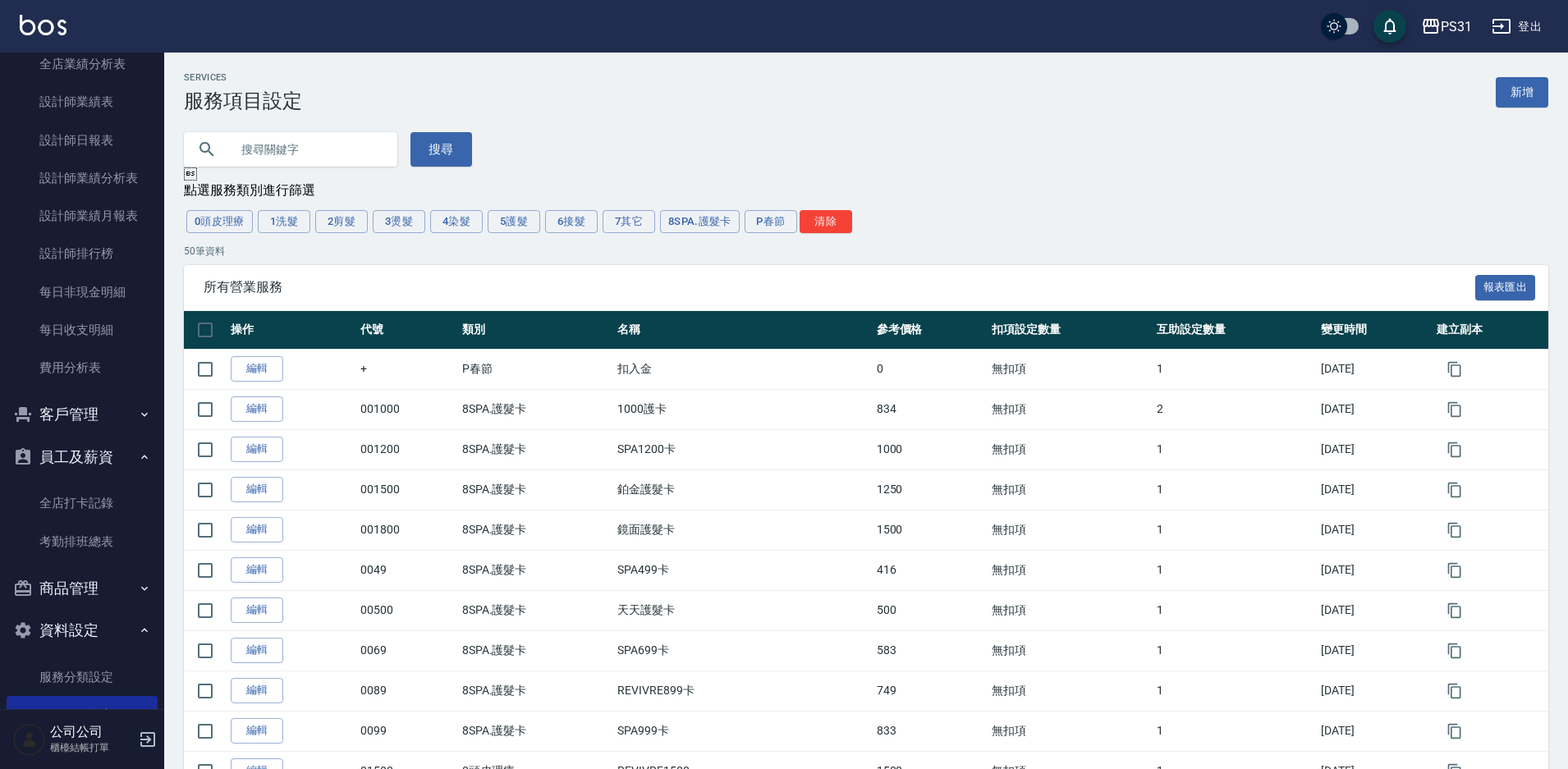
scroll to position [478, 0]
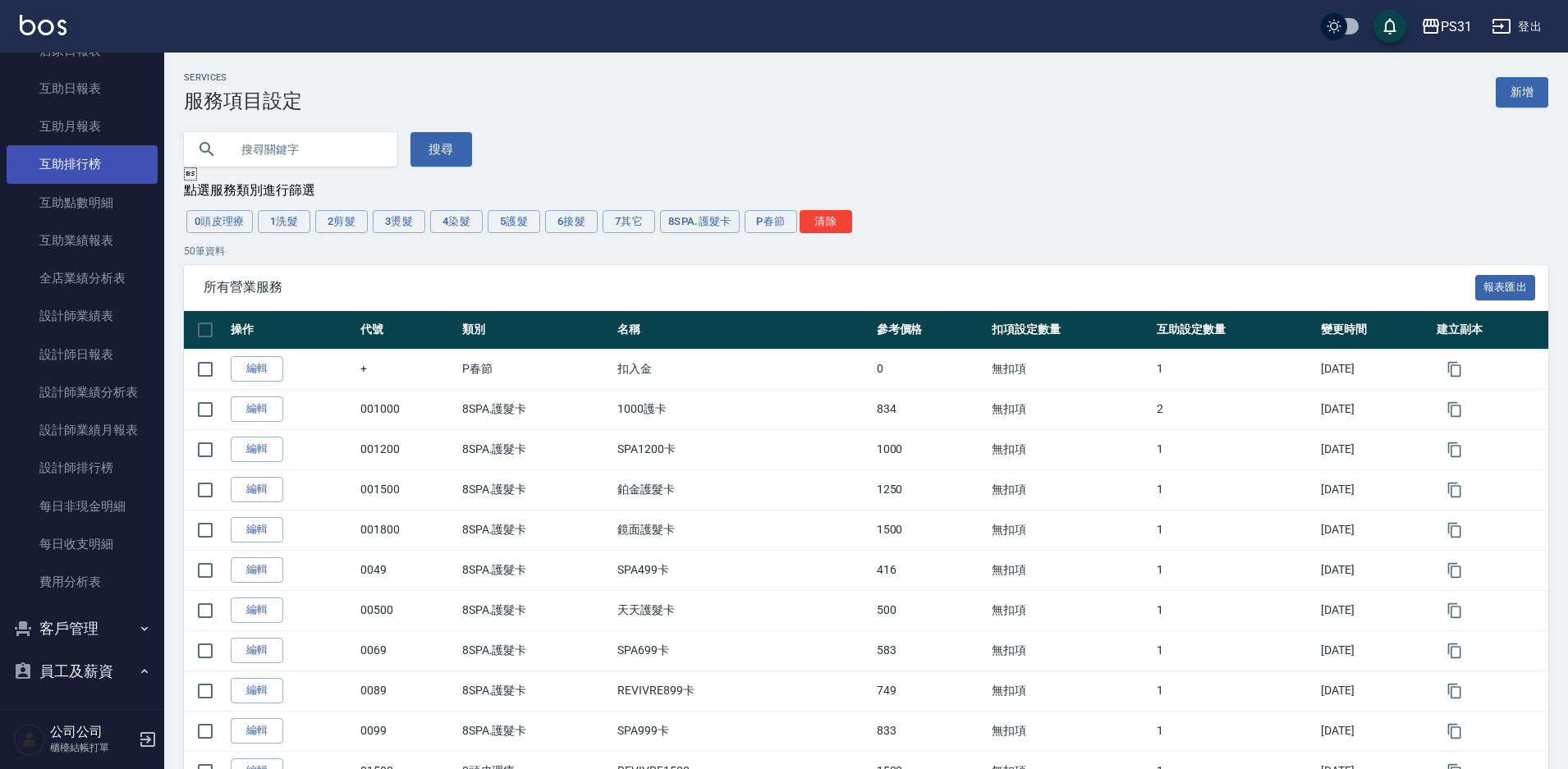
click at [86, 159] on link "互助排行榜" at bounding box center [82, 164] width 151 height 38
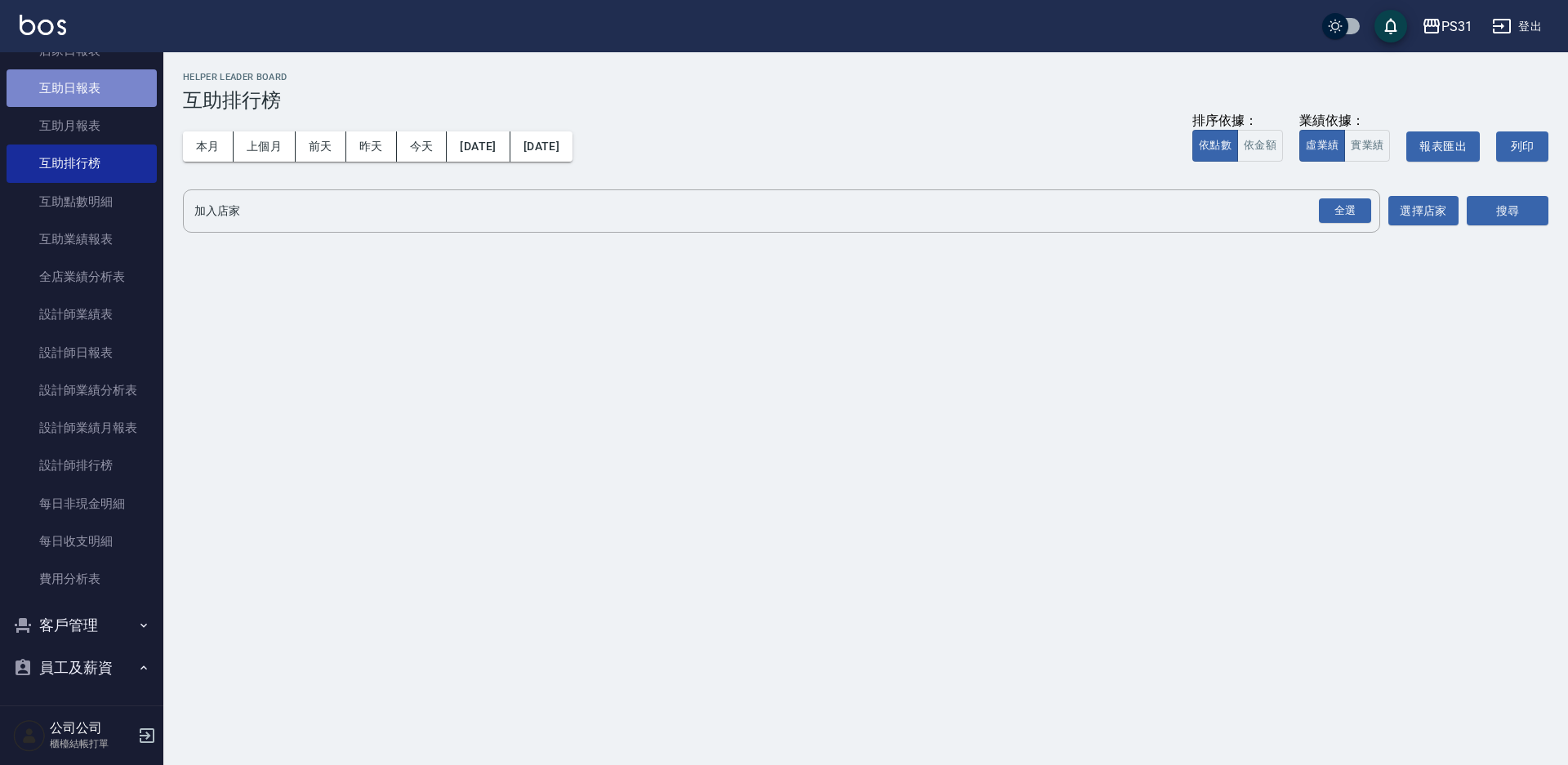
click at [104, 97] on link "互助日報表" at bounding box center [81, 89] width 150 height 38
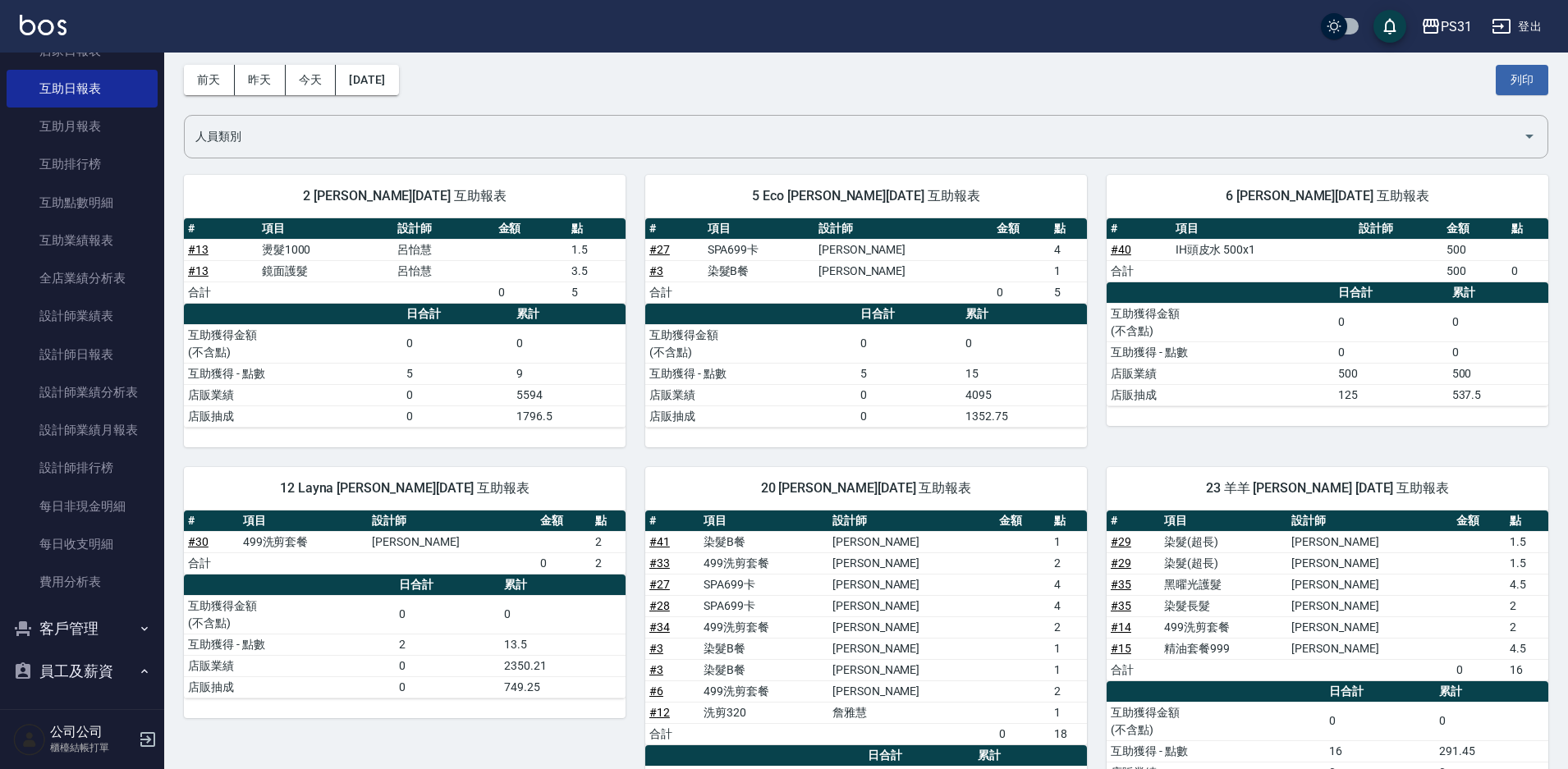
scroll to position [164, 0]
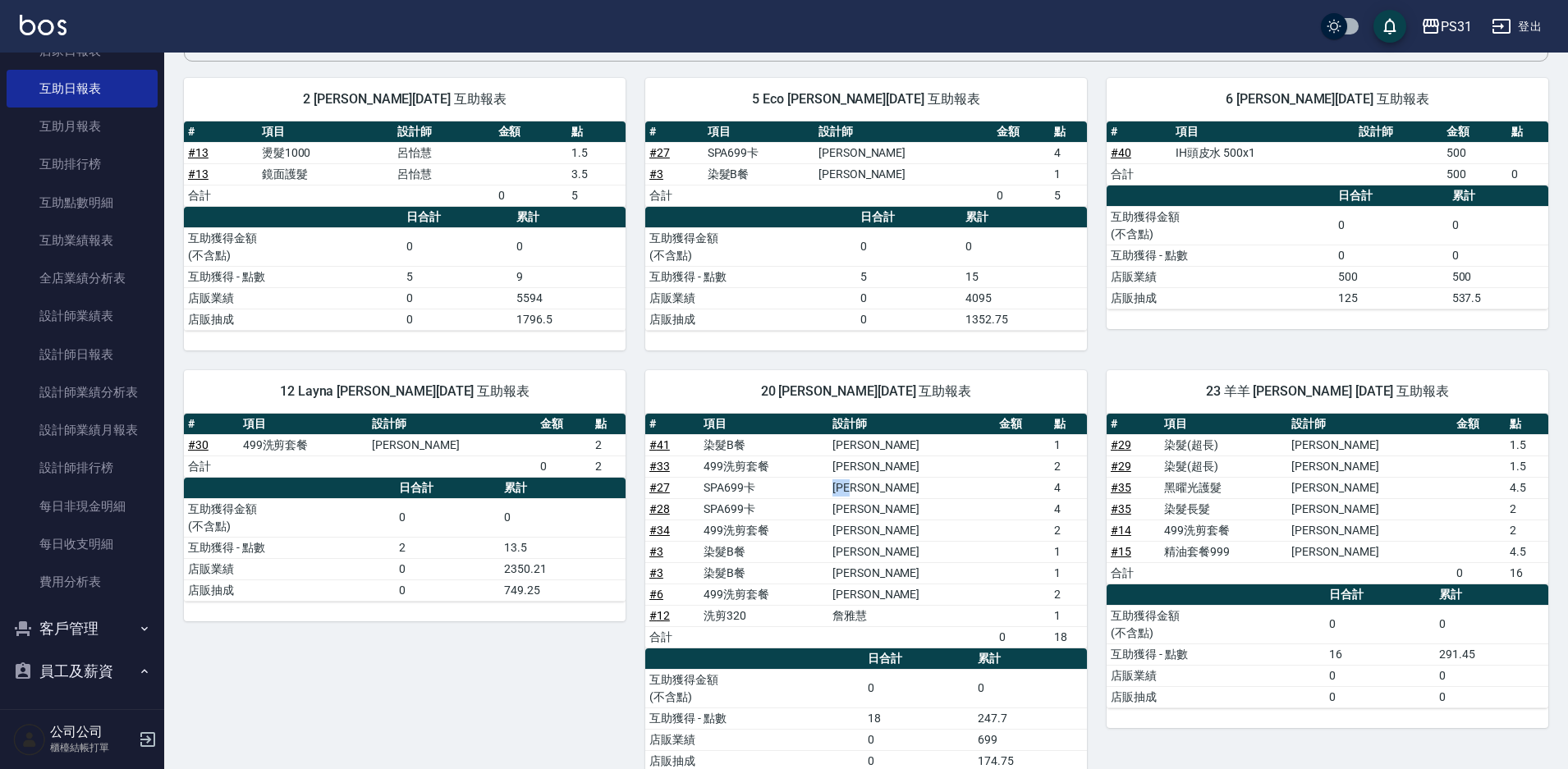
drag, startPoint x: 825, startPoint y: 492, endPoint x: 909, endPoint y: 482, distance: 84.6
click at [909, 482] on tr "# 27 SPA699[PERSON_NAME] 4" at bounding box center [866, 487] width 442 height 22
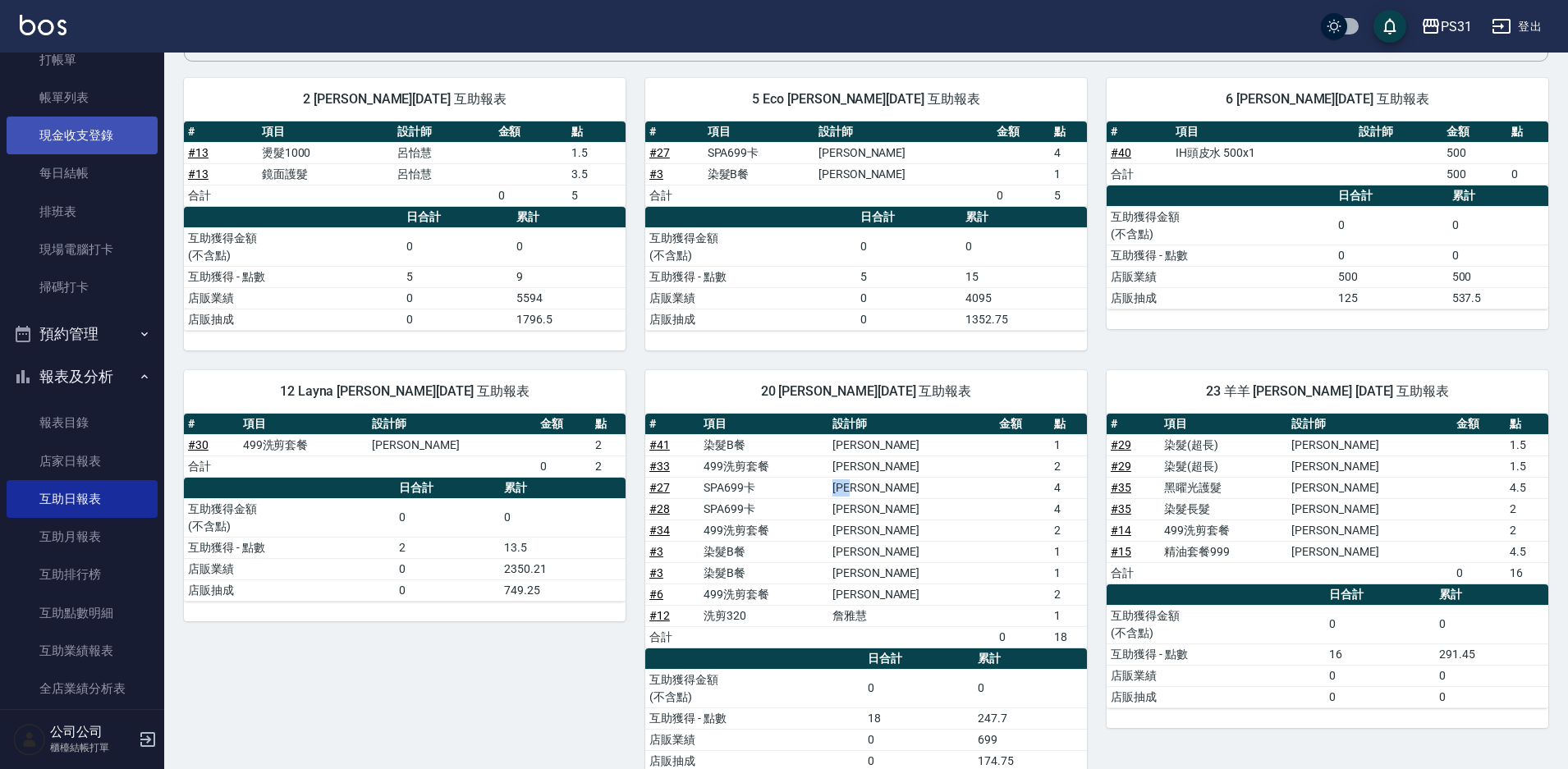
scroll to position [0, 0]
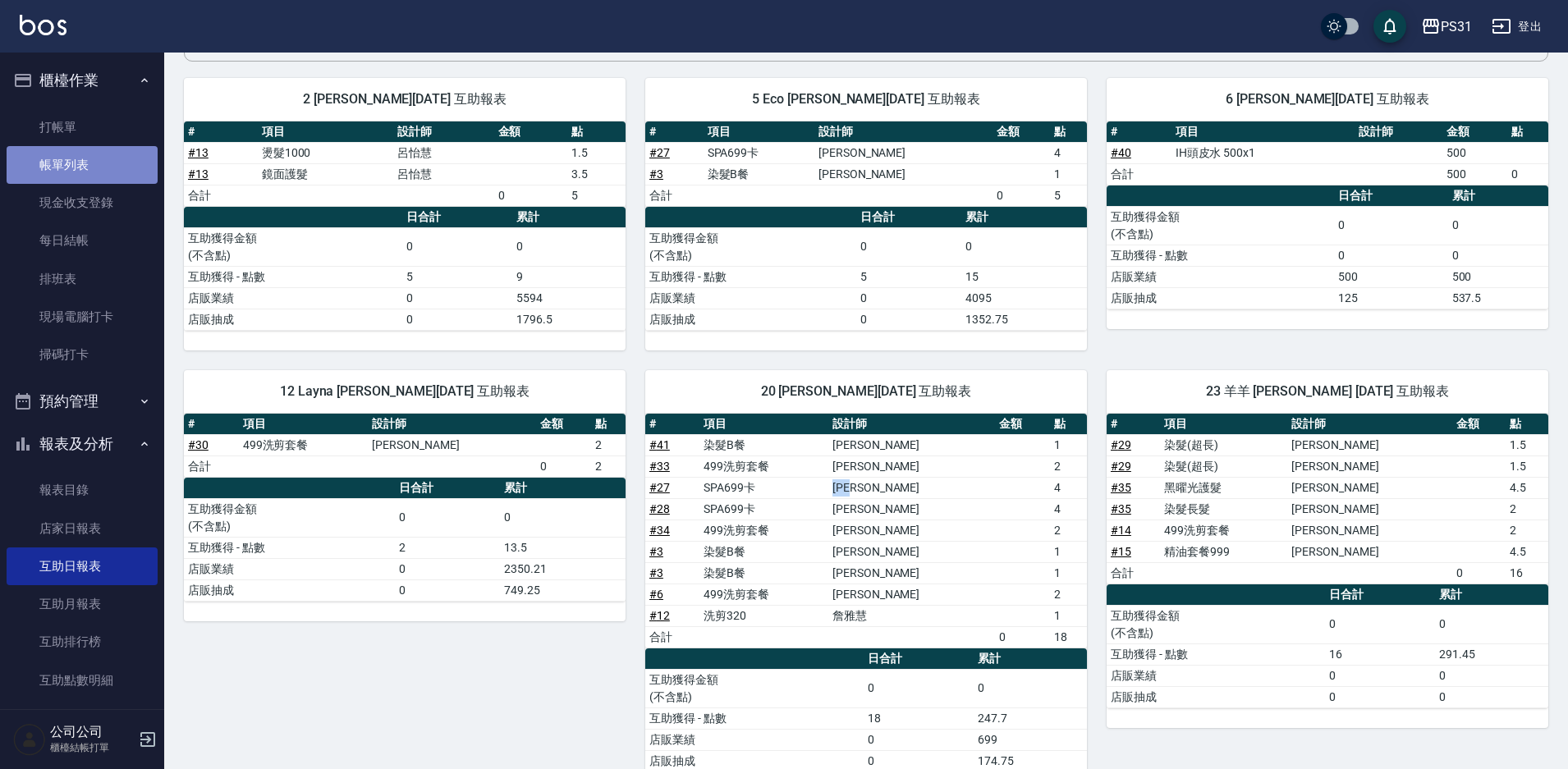
click at [89, 181] on link "帳單列表" at bounding box center [82, 165] width 151 height 38
click at [67, 156] on link "帳單列表" at bounding box center [82, 165] width 151 height 38
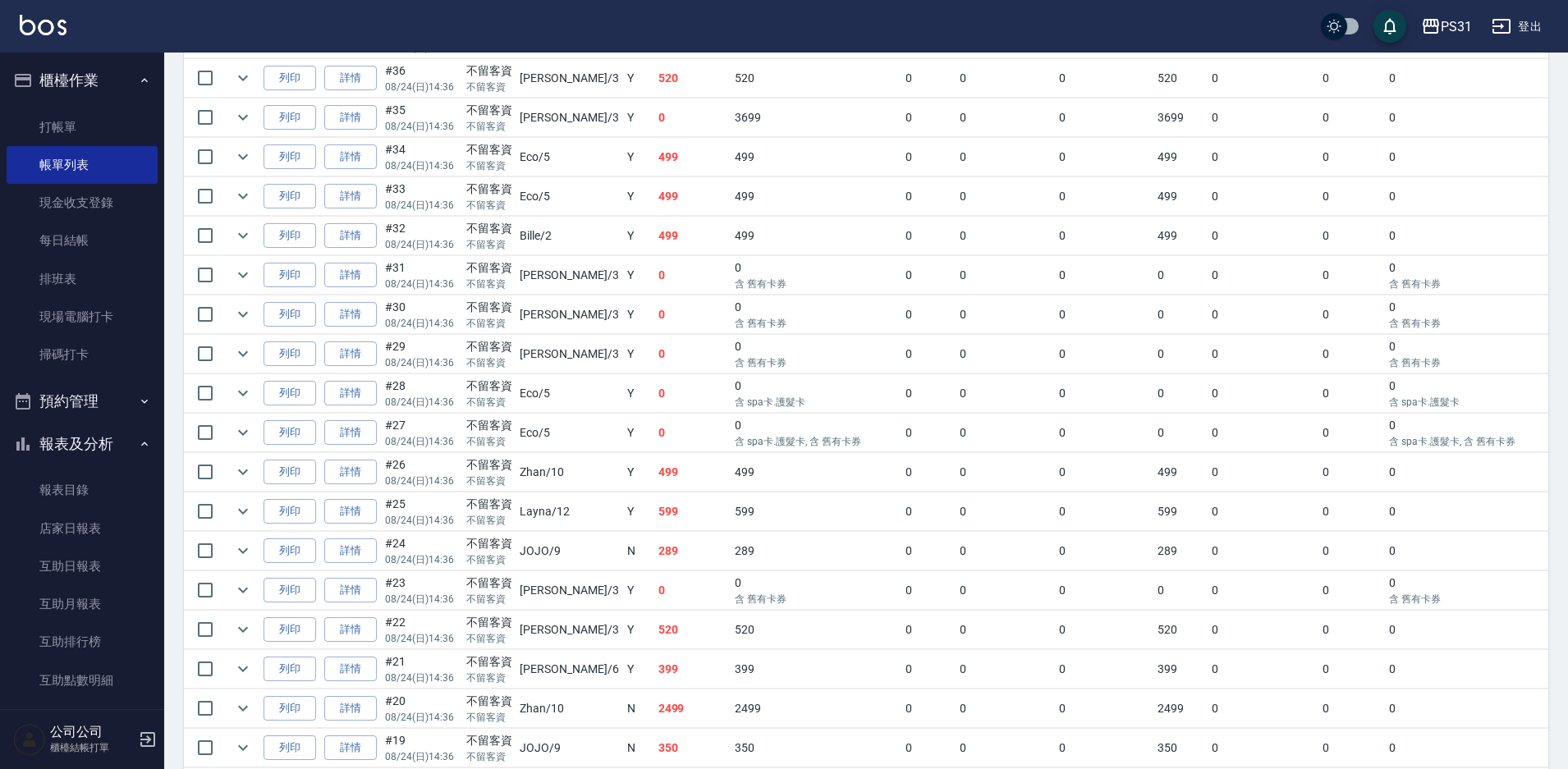
scroll to position [821, 0]
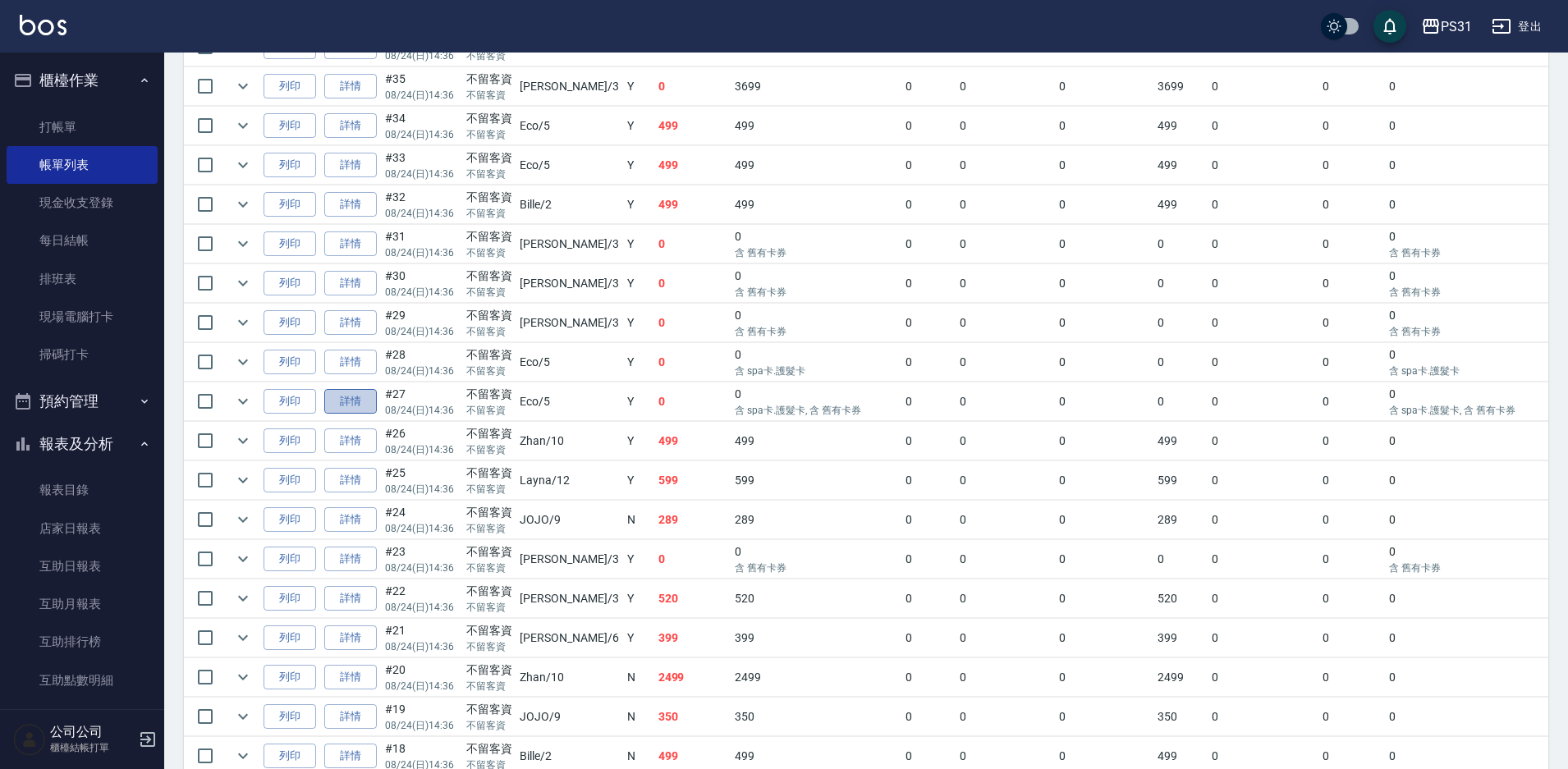
click at [364, 401] on link "詳情" at bounding box center [350, 401] width 52 height 26
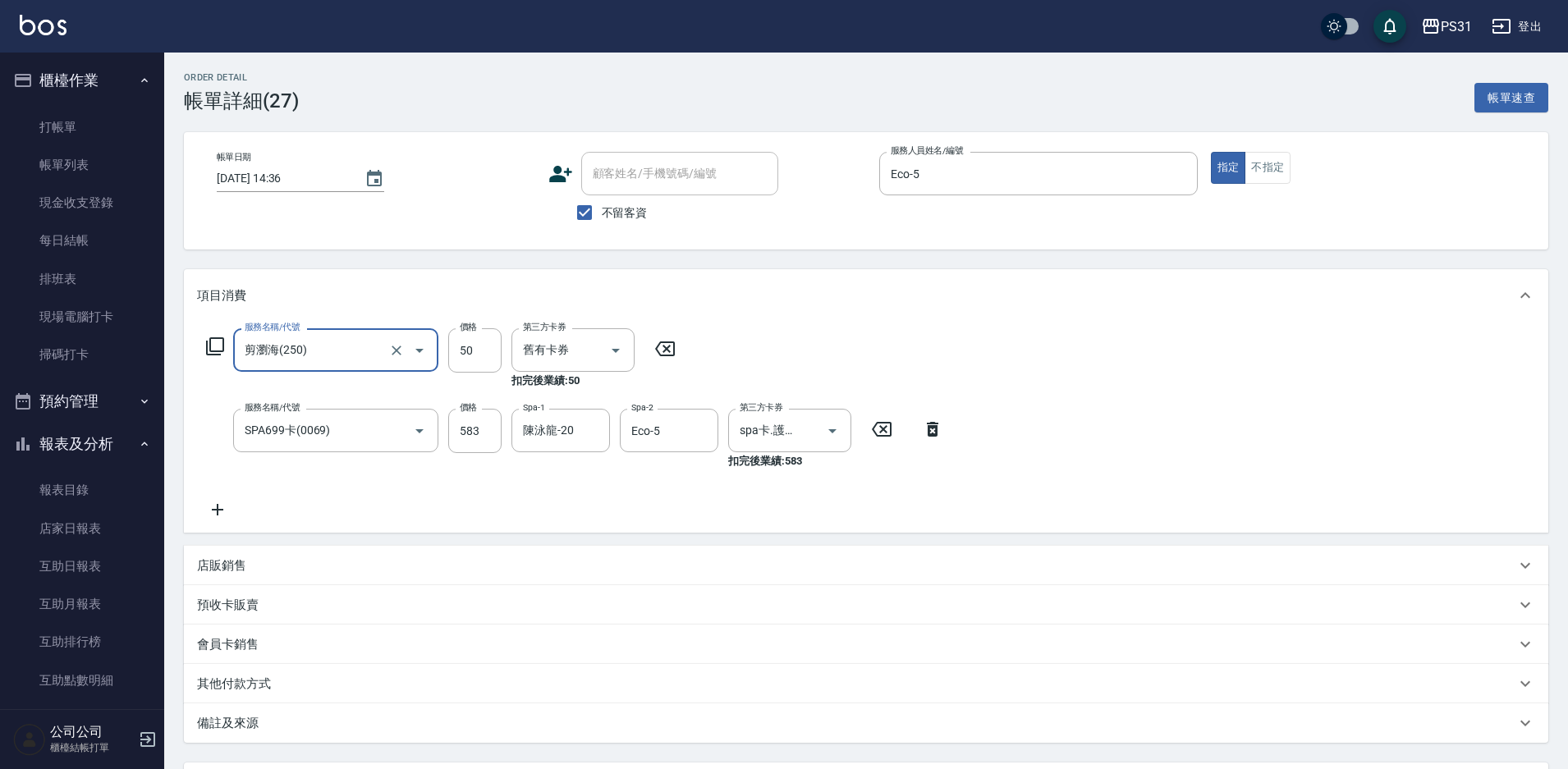
click at [210, 509] on icon at bounding box center [217, 509] width 41 height 20
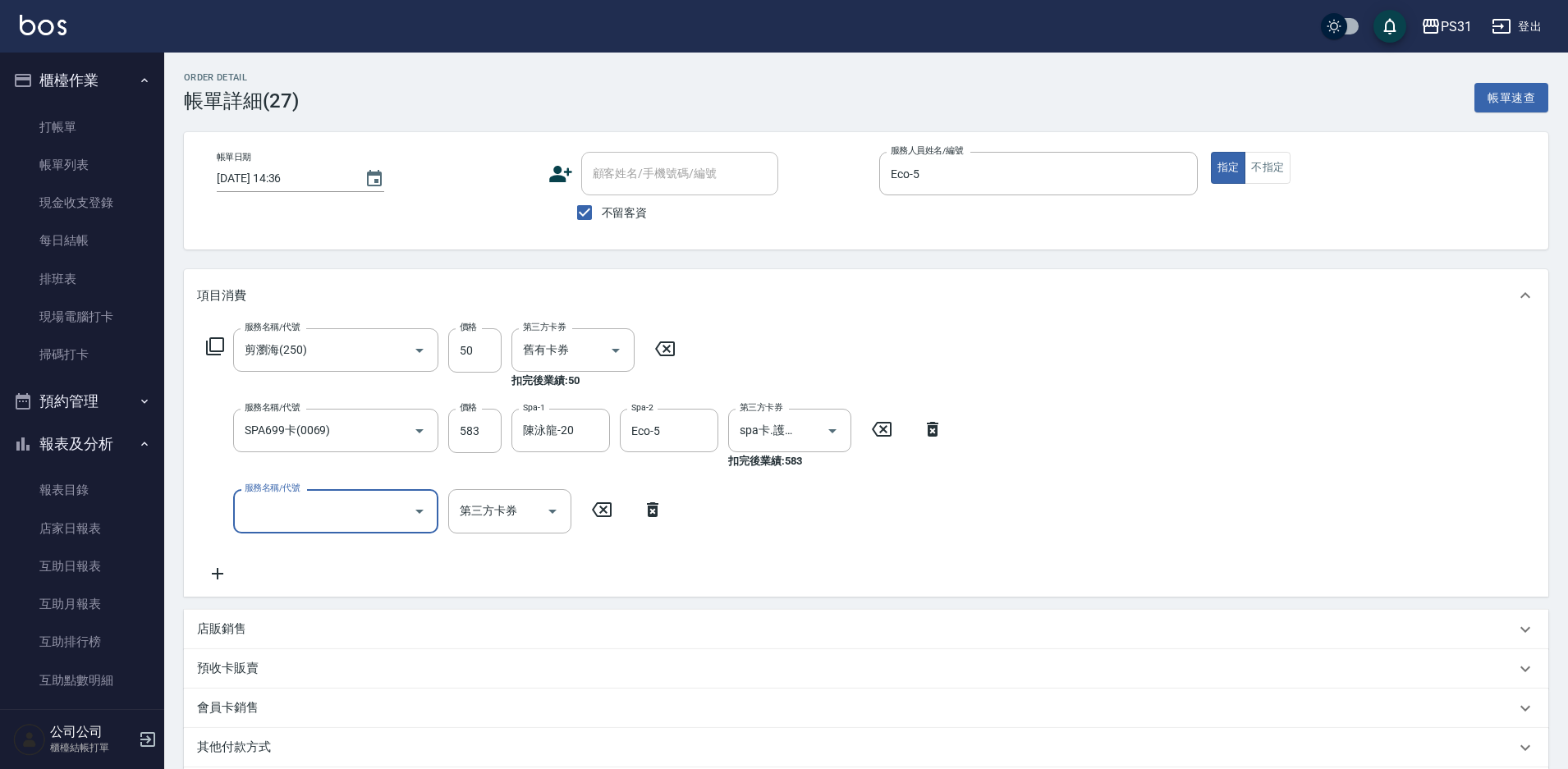
click at [309, 511] on input "服務名稱/代號" at bounding box center [323, 511] width 166 height 28
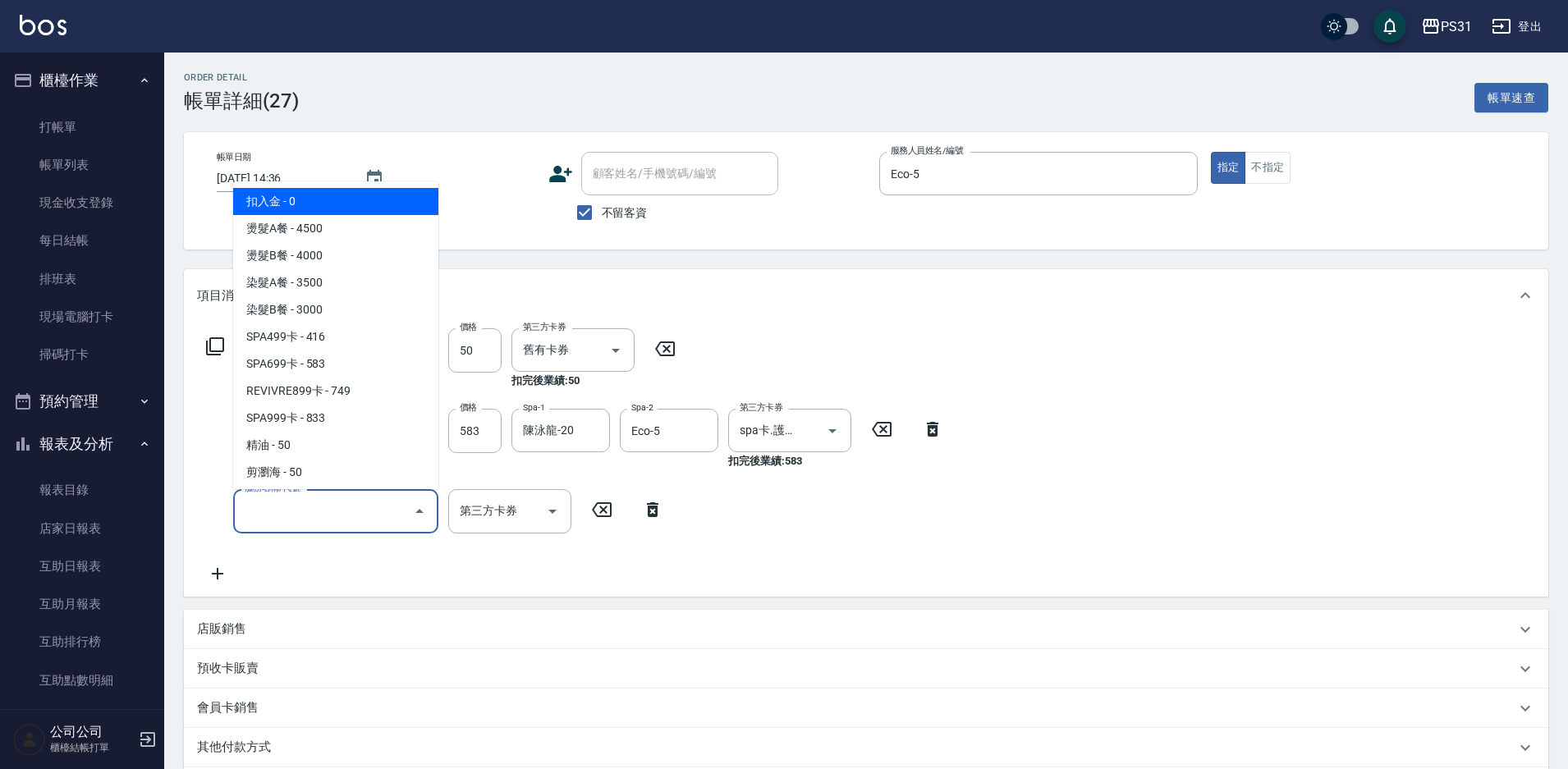
click at [855, 569] on div "服務名稱/代號 剪瀏海(250) 服務名稱/代號 價格 50 價格 第三方卡券 舊有卡券 第三方卡券 扣完後業績: 50 服務名稱/代號 SPA699卡(00…" at bounding box center [575, 455] width 757 height 254
click at [333, 517] on input "服務名稱/代號" at bounding box center [323, 511] width 166 height 28
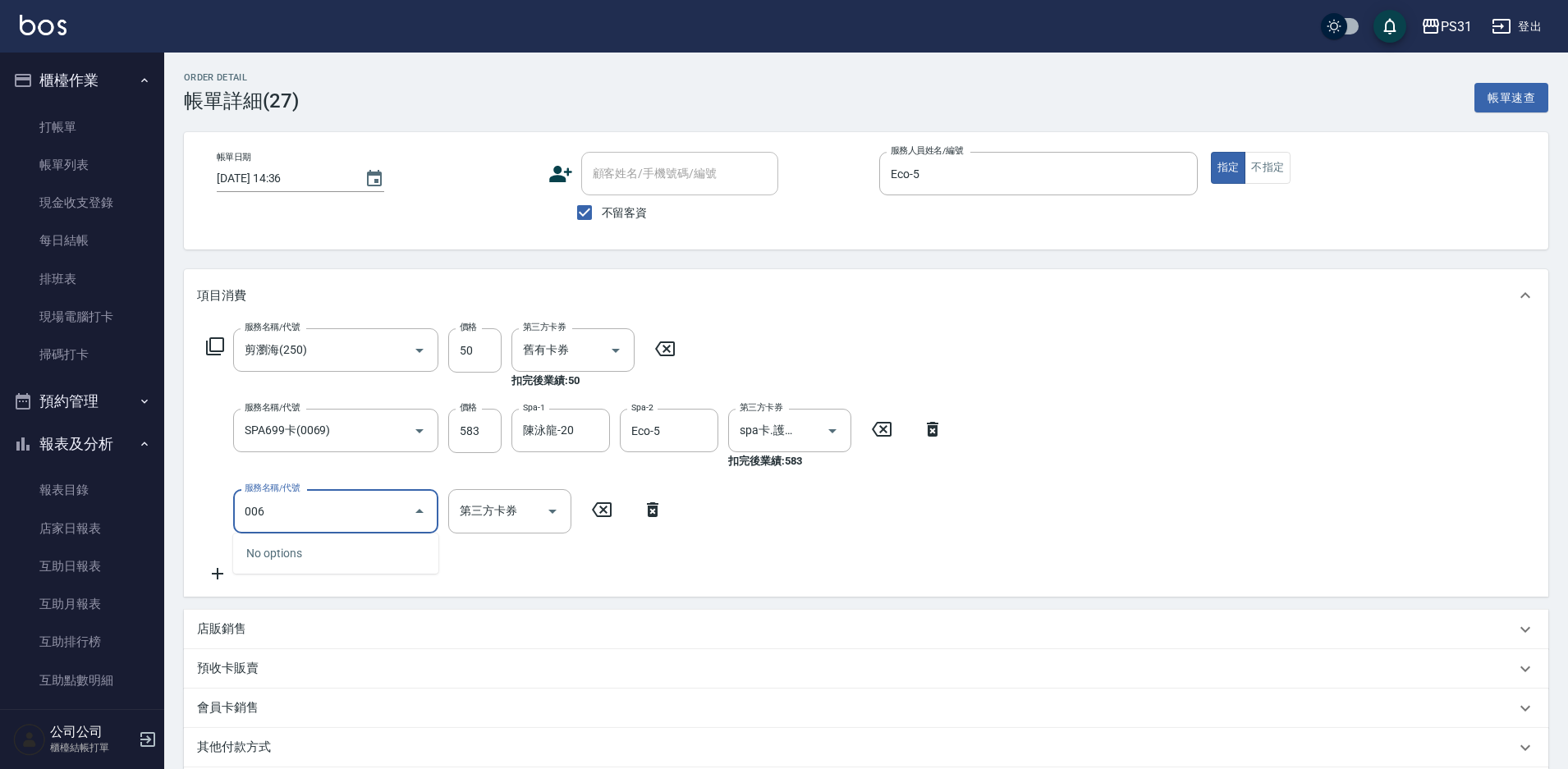
type input "0069"
click at [343, 551] on span "SPA699卡 - 583" at bounding box center [336, 554] width 205 height 27
type input "spa卡.護髮卡"
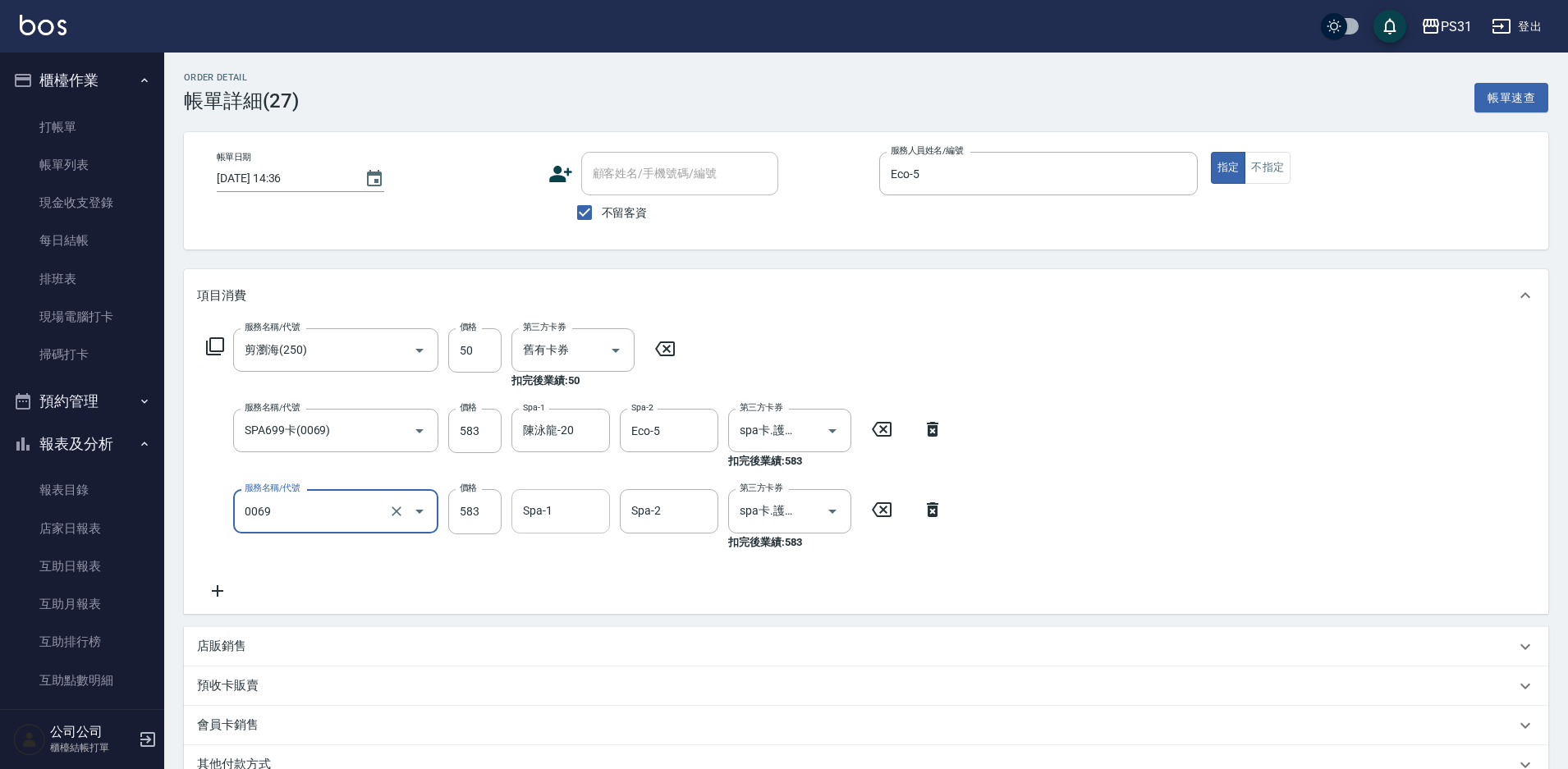
click at [558, 506] on input "Spa-1" at bounding box center [560, 511] width 83 height 28
type input "SPA699卡(0069)"
type input "陳泳龍-20"
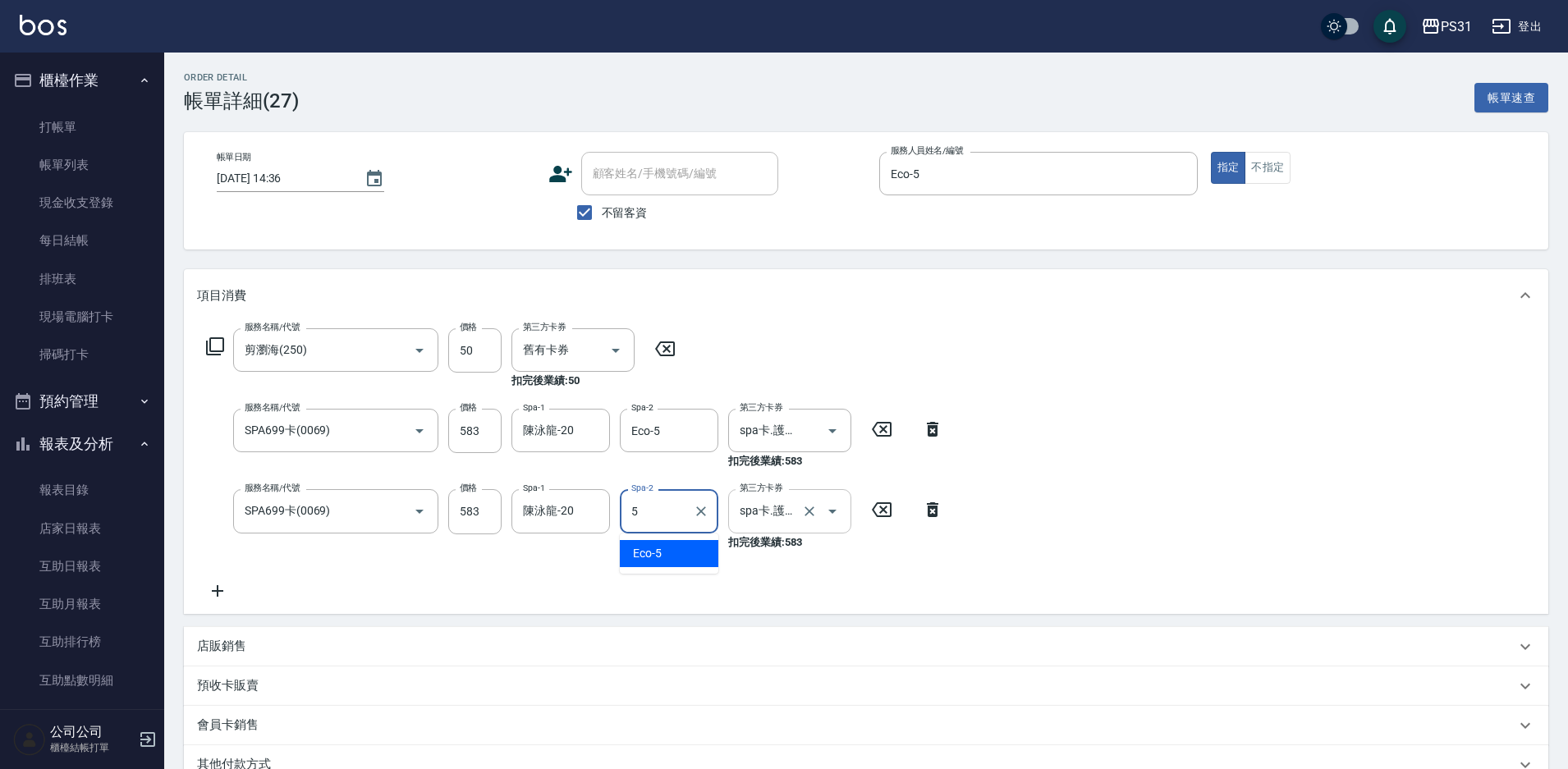
type input "Eco-5"
click at [935, 435] on icon at bounding box center [932, 429] width 41 height 20
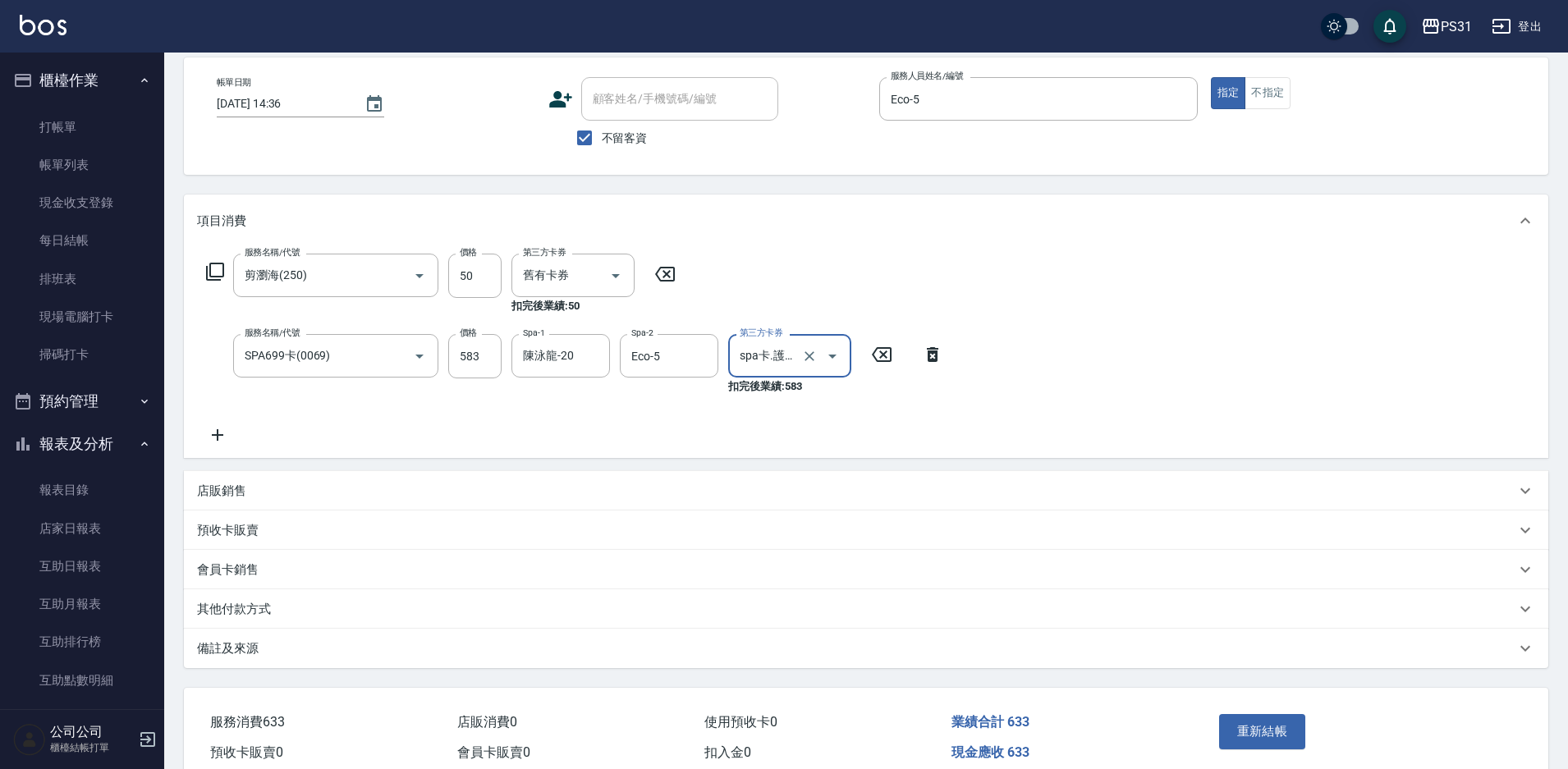
scroll to position [151, 0]
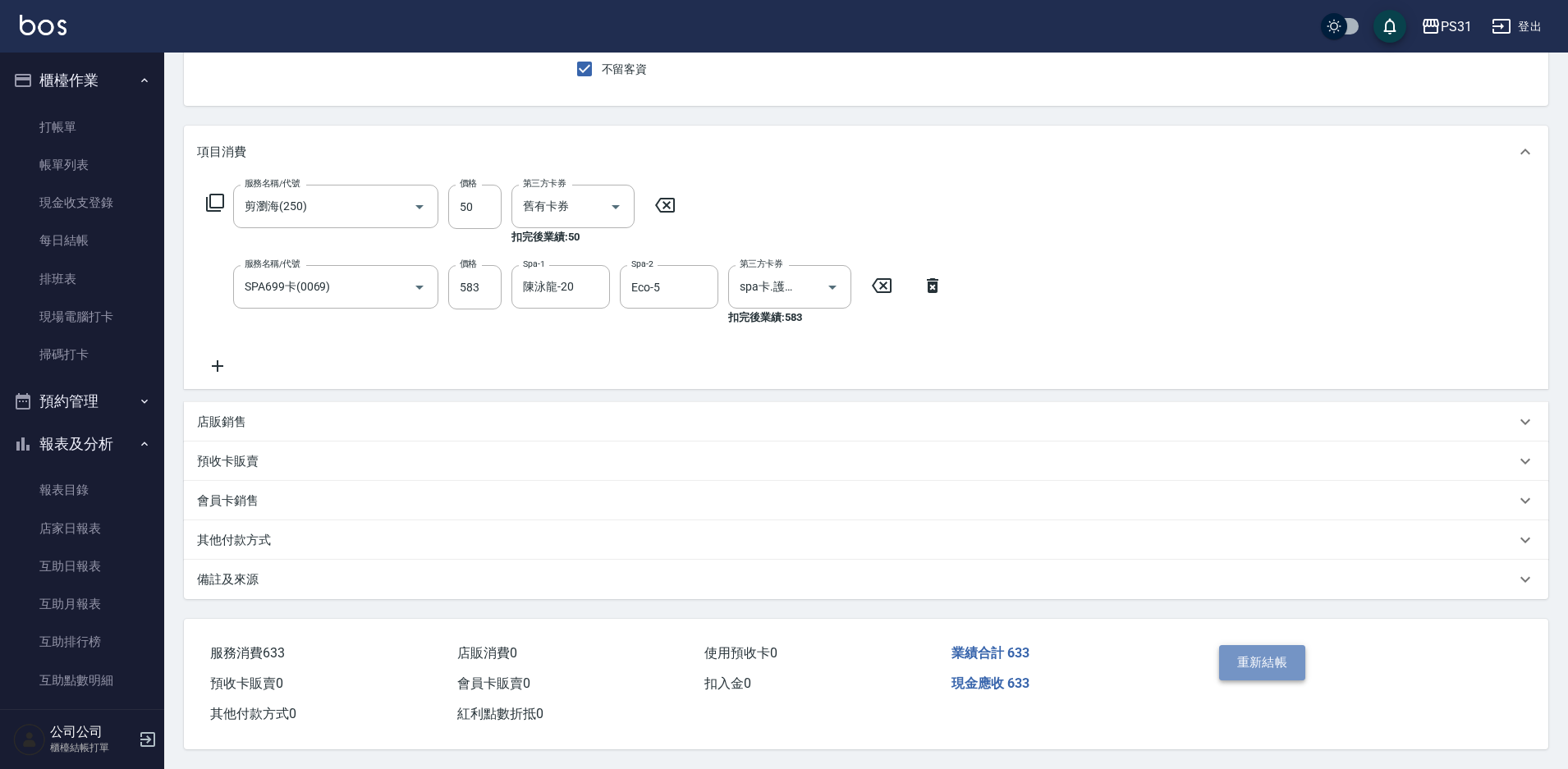
click at [1232, 649] on button "重新結帳" at bounding box center [1263, 663] width 87 height 34
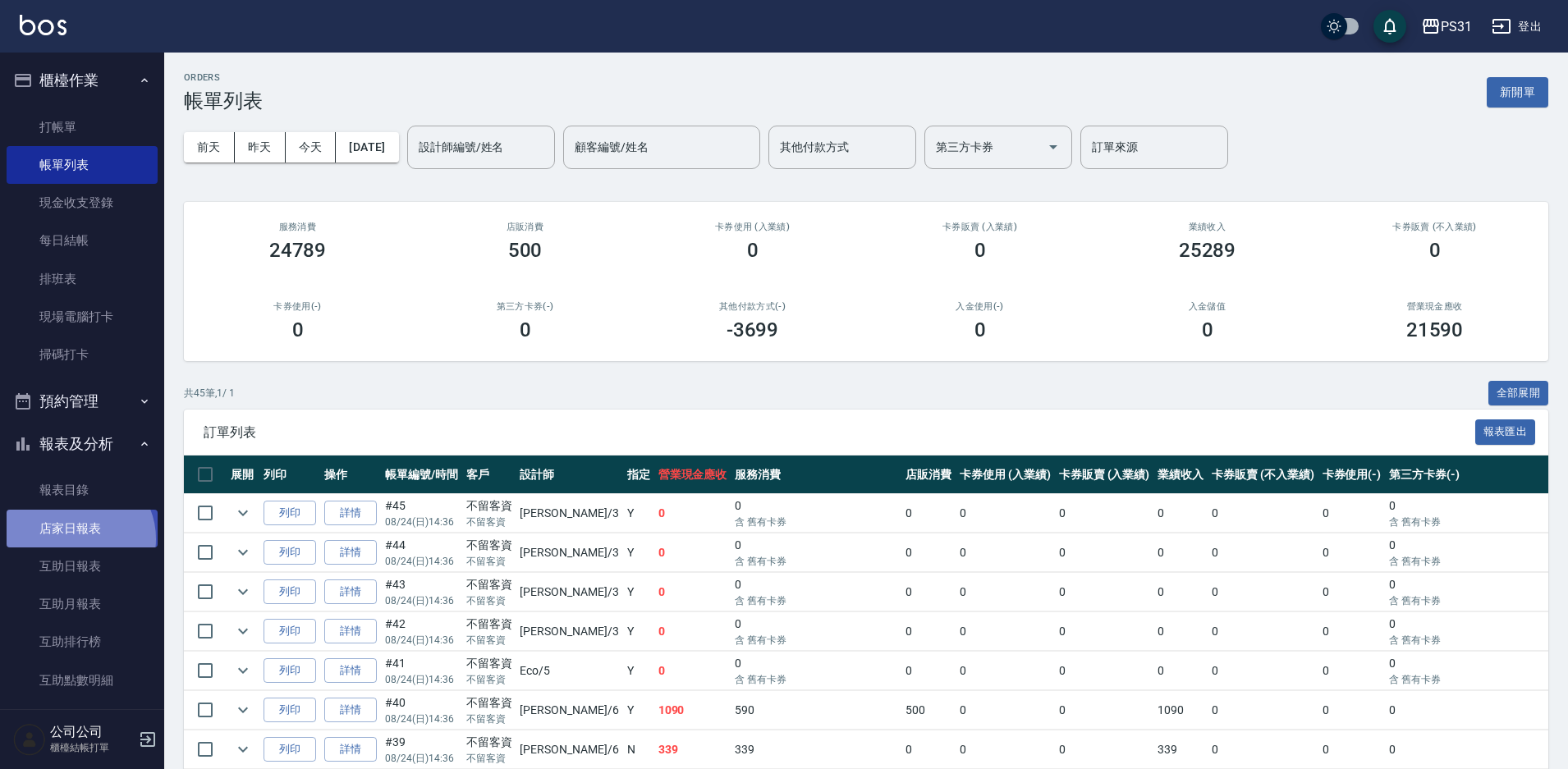
click at [78, 539] on link "店家日報表" at bounding box center [82, 529] width 151 height 38
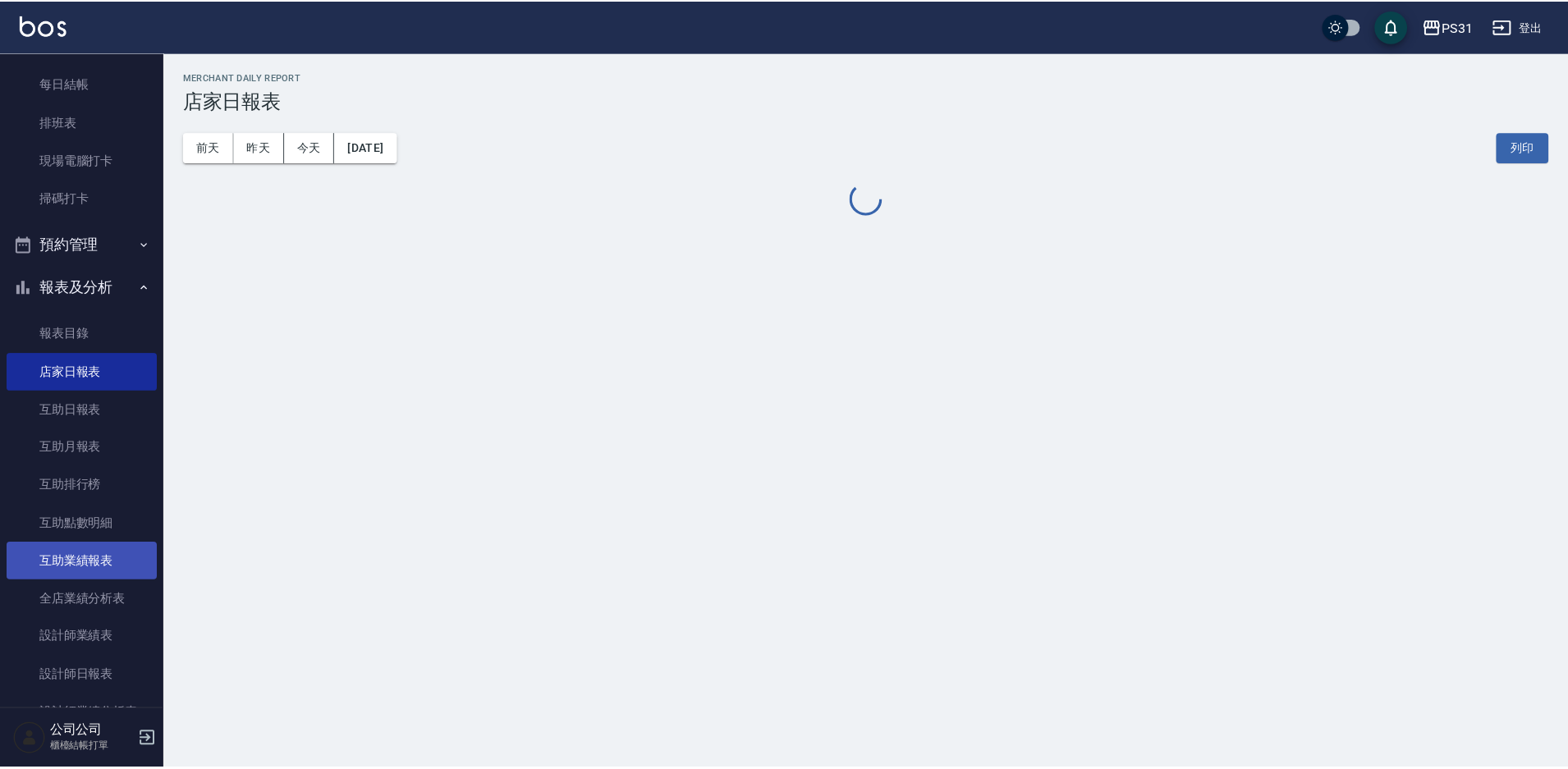
scroll to position [164, 0]
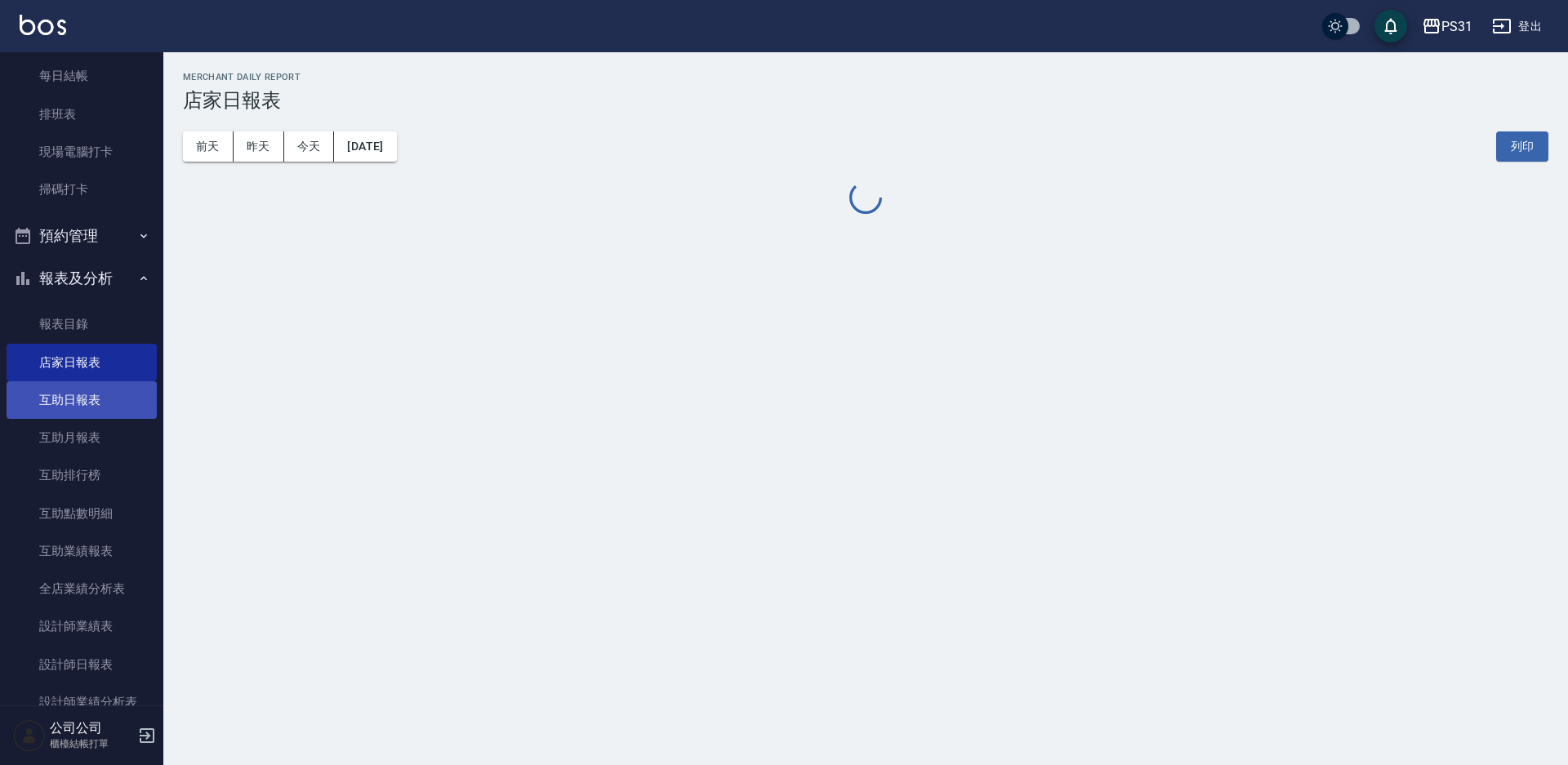
click at [84, 393] on link "互助日報表" at bounding box center [81, 400] width 150 height 38
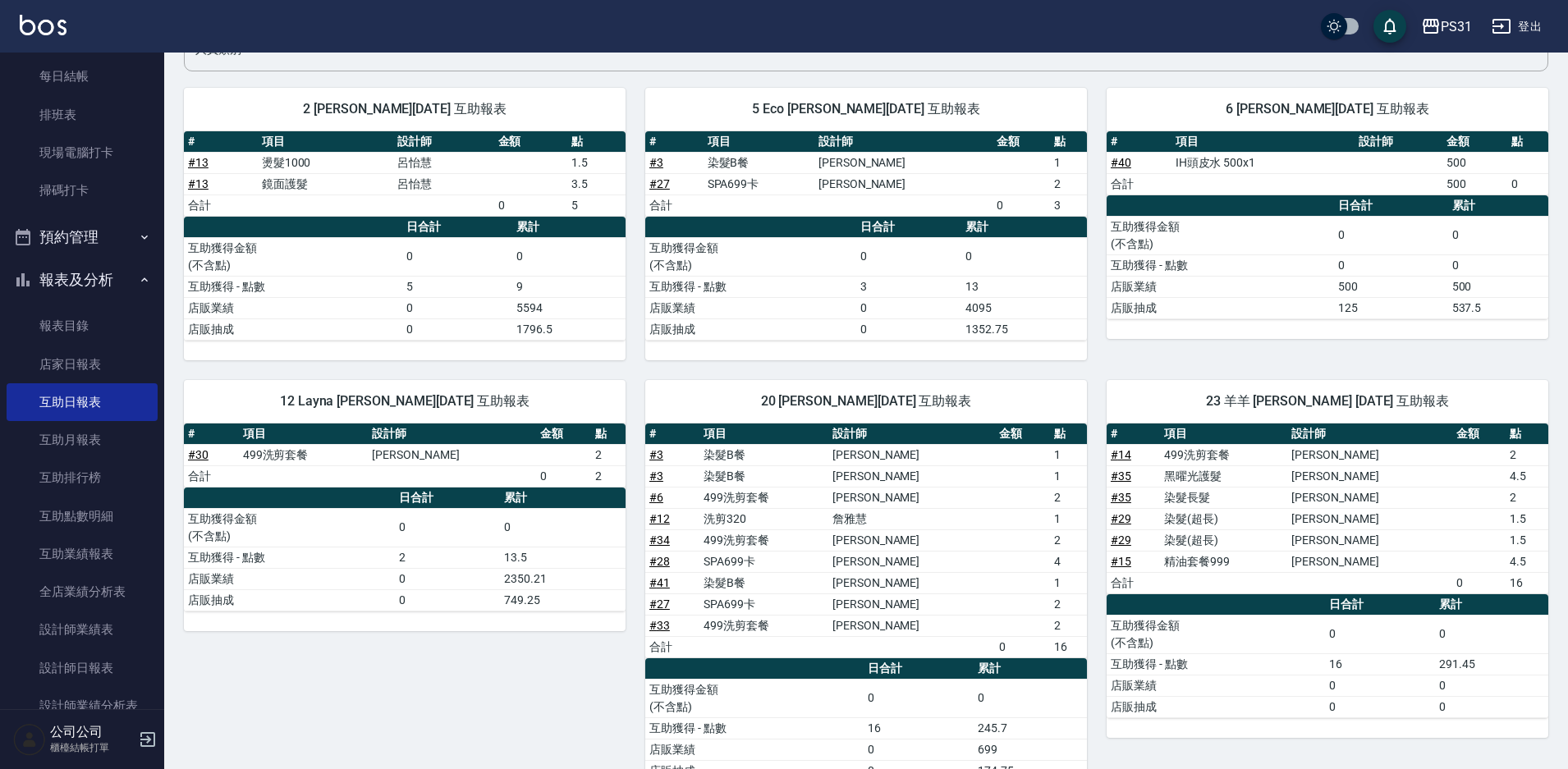
scroll to position [164, 0]
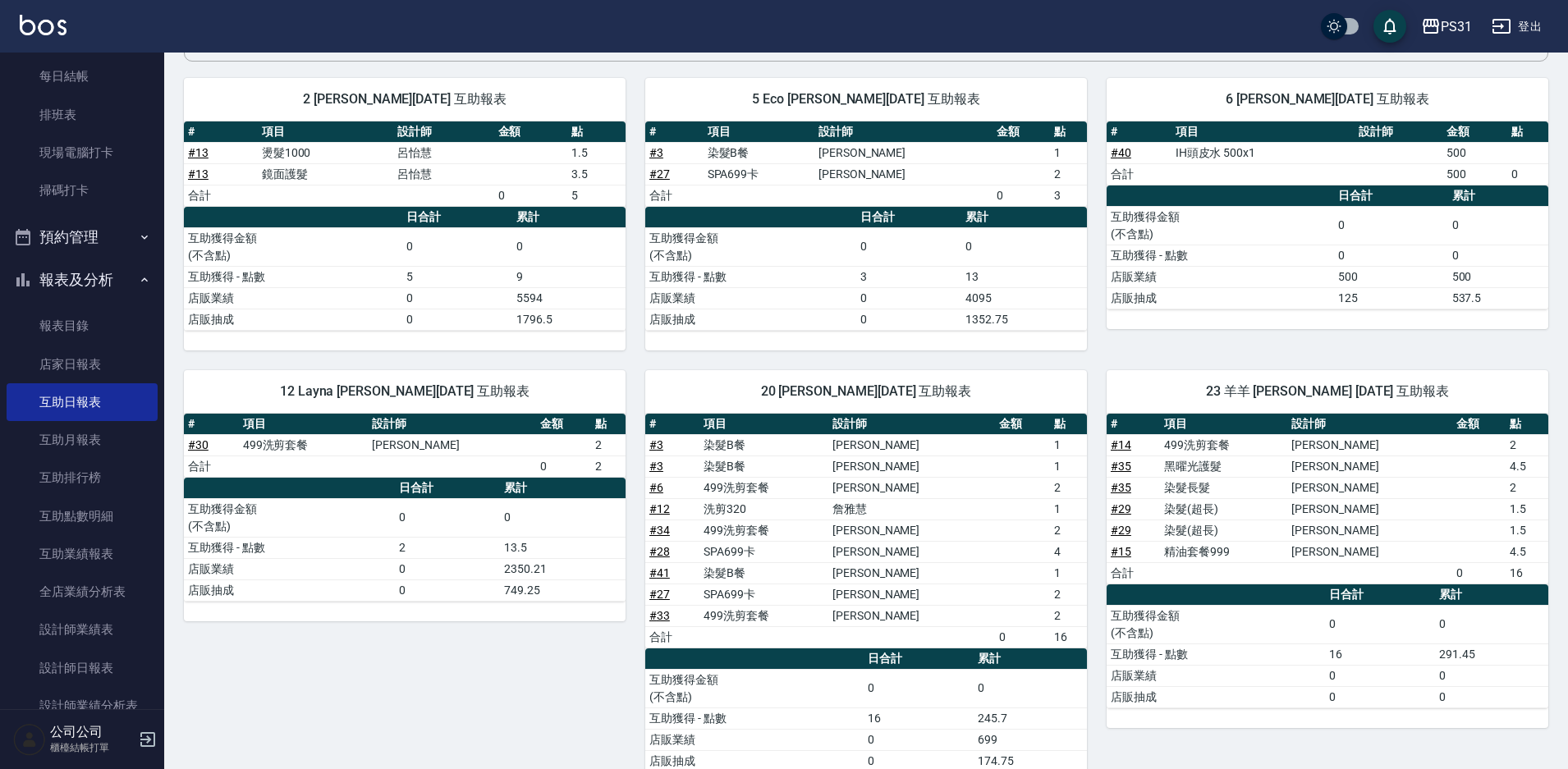
click at [720, 178] on tr "# 27 SPA699[PERSON_NAME] 2" at bounding box center [866, 174] width 442 height 22
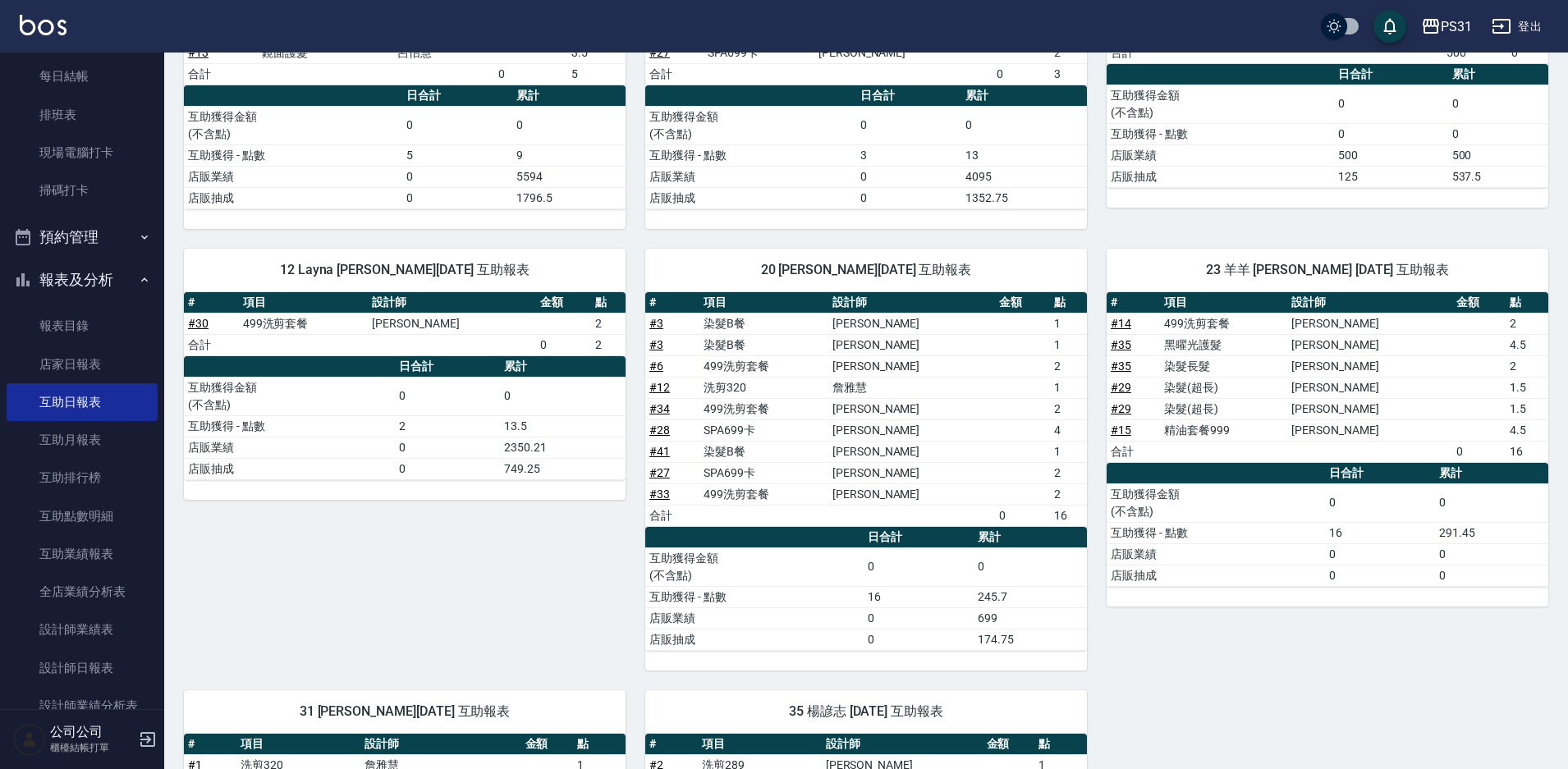
scroll to position [411, 0]
